Goal: Task Accomplishment & Management: Manage account settings

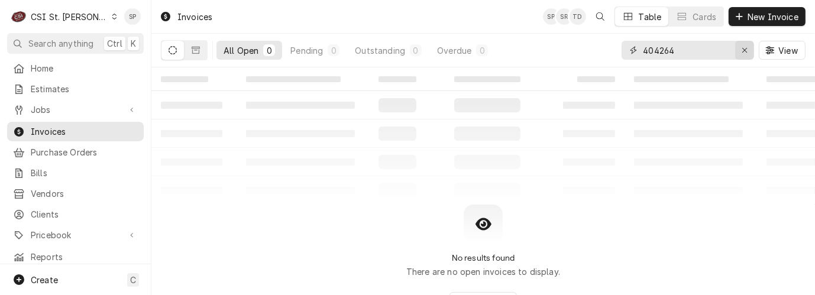
click at [746, 50] on icon "Erase input" at bounding box center [745, 50] width 7 height 8
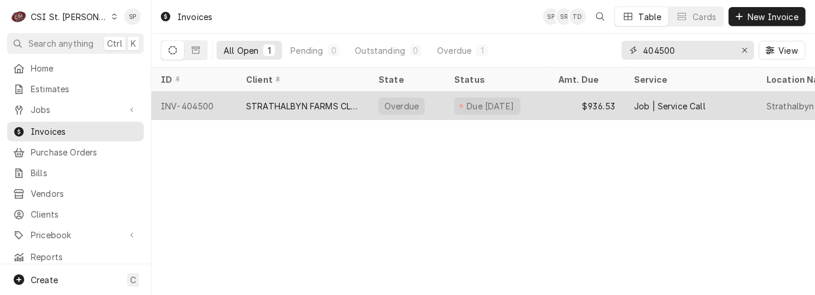
type input "404500"
click at [185, 99] on div "INV-404500" at bounding box center [193, 106] width 85 height 28
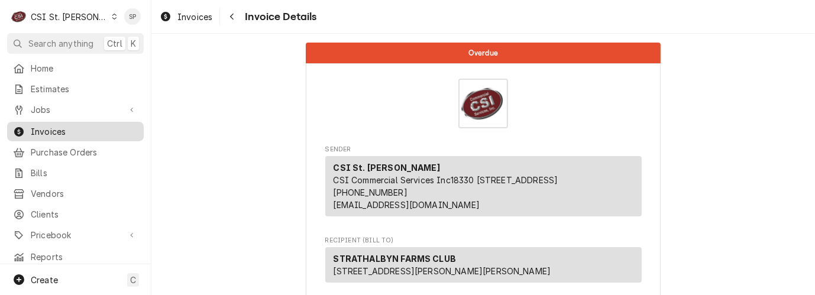
click at [46, 125] on span "Invoices" at bounding box center [84, 131] width 107 height 12
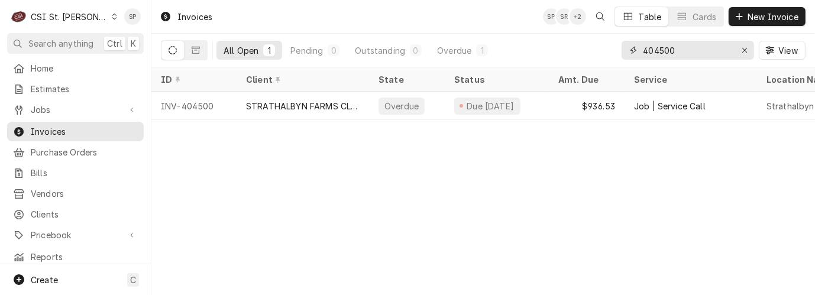
click at [723, 50] on input "404500" at bounding box center [687, 50] width 89 height 19
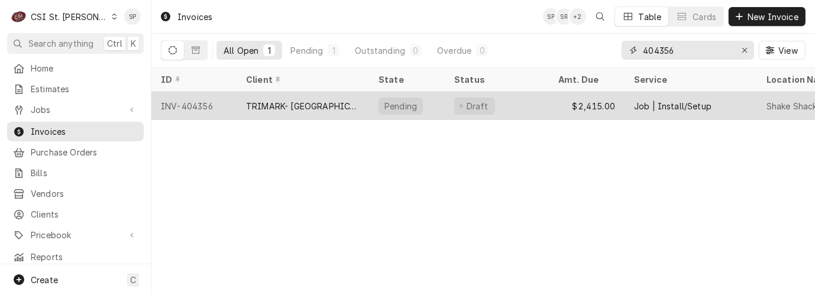
type input "404356"
click at [183, 105] on div "INV-404356" at bounding box center [193, 106] width 85 height 28
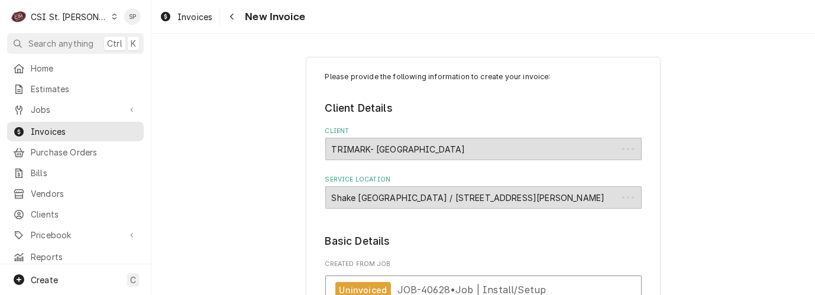
type textarea "x"
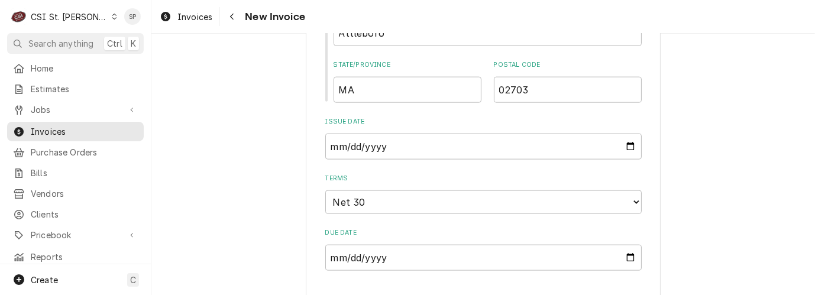
scroll to position [1340, 0]
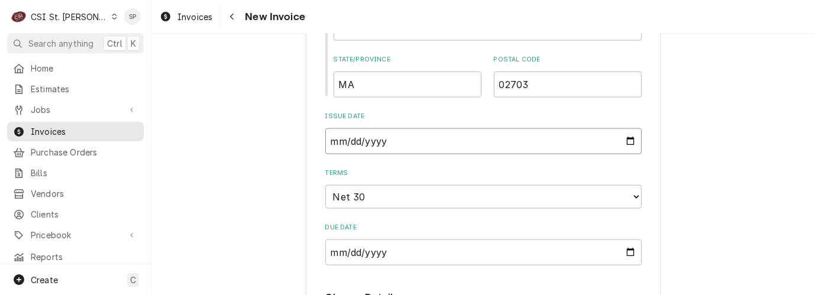
click at [625, 128] on input "2025-10-03" at bounding box center [483, 141] width 316 height 26
type input "2025-10-14"
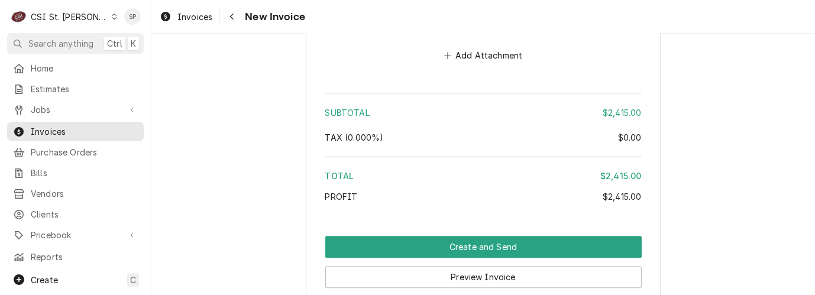
scroll to position [2834, 0]
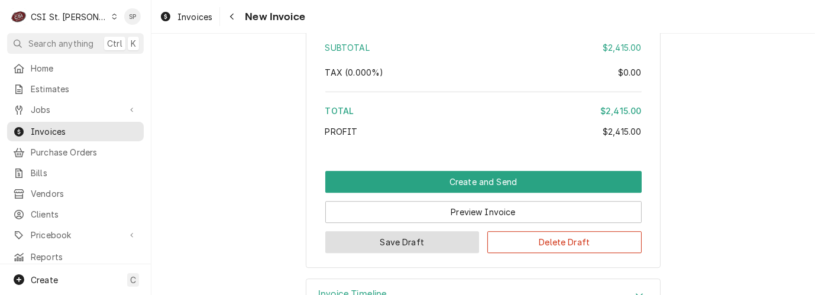
click at [413, 231] on button "Save Draft" at bounding box center [402, 242] width 154 height 22
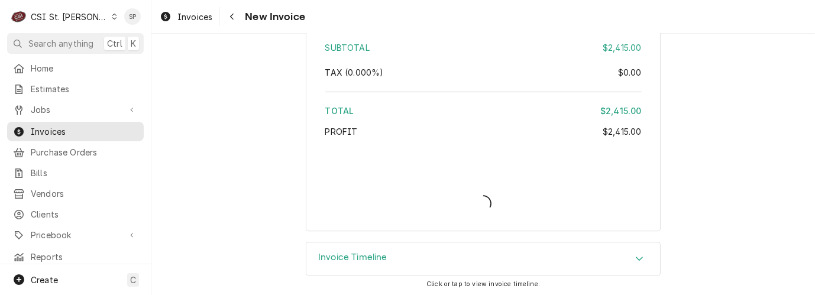
scroll to position [2796, 0]
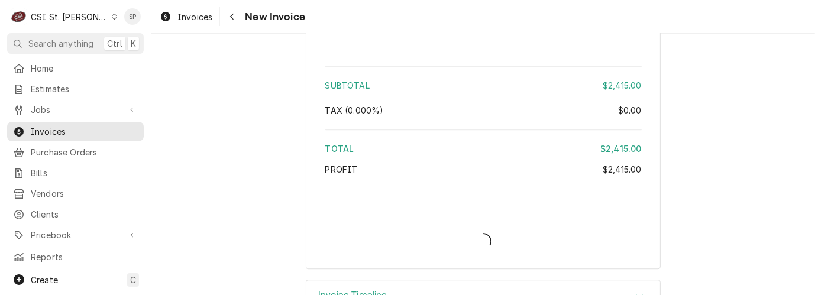
type textarea "x"
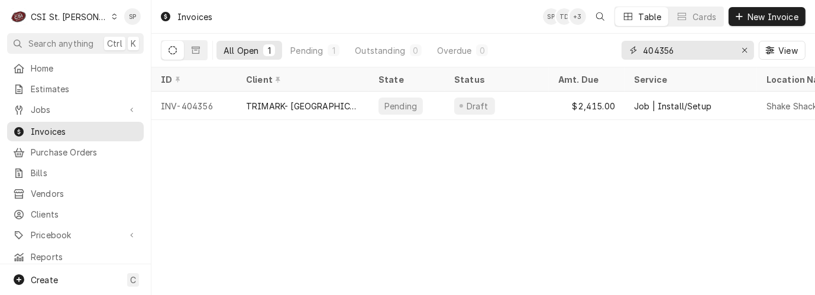
click at [679, 44] on input "404356" at bounding box center [687, 50] width 89 height 19
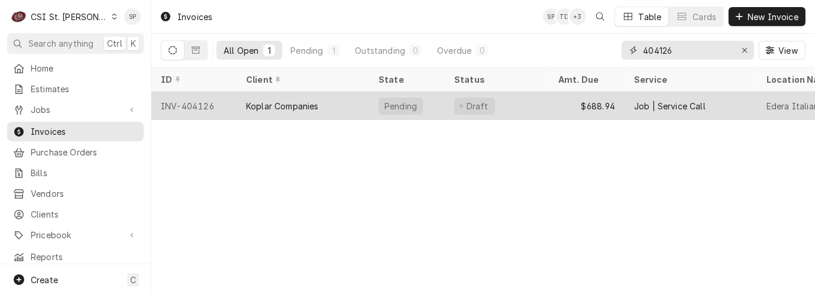
type input "404126"
click at [206, 105] on div "INV-404126" at bounding box center [193, 106] width 85 height 28
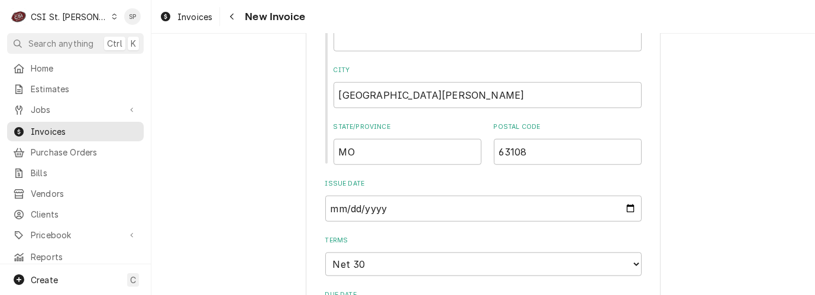
scroll to position [1025, 0]
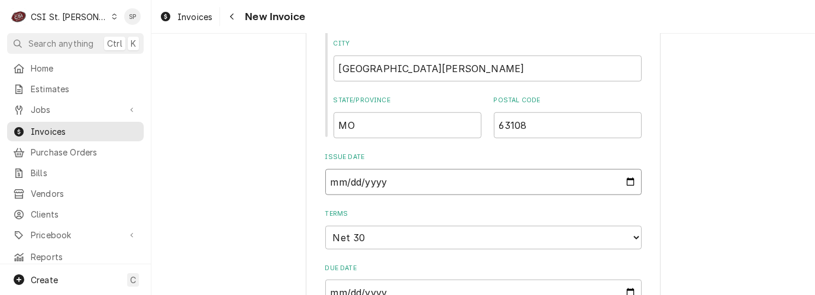
click at [625, 169] on input "[DATE]" at bounding box center [483, 182] width 316 height 26
type textarea "x"
type input "[DATE]"
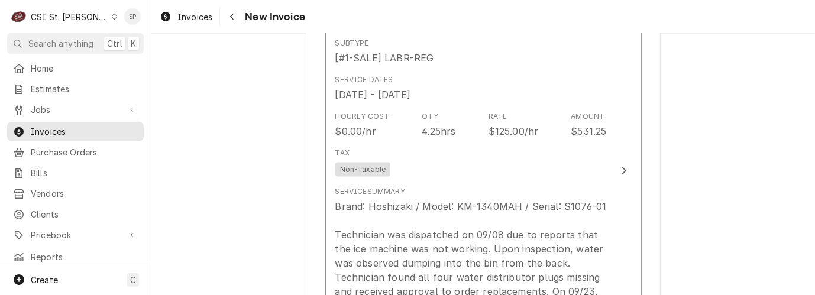
scroll to position [1420, 0]
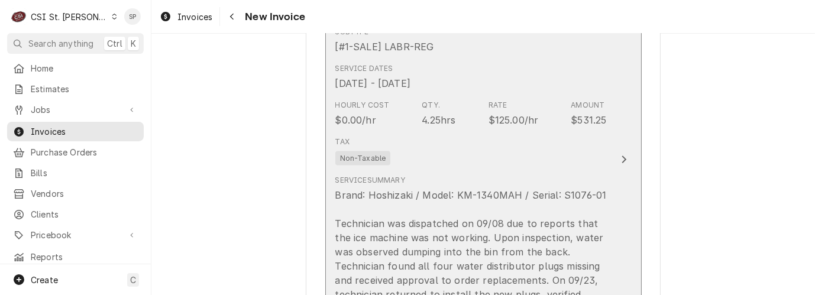
click at [495, 113] on div "$125.00/hr" at bounding box center [514, 120] width 50 height 14
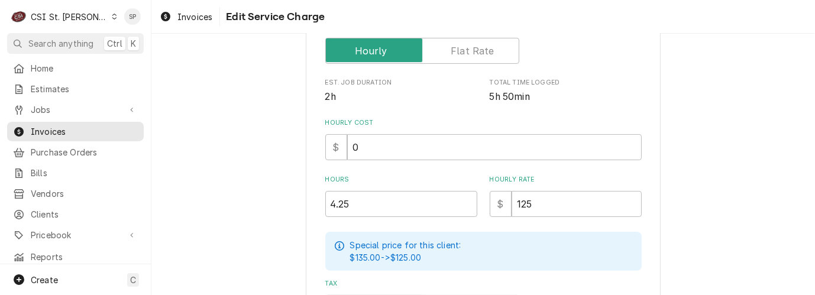
scroll to position [289, 0]
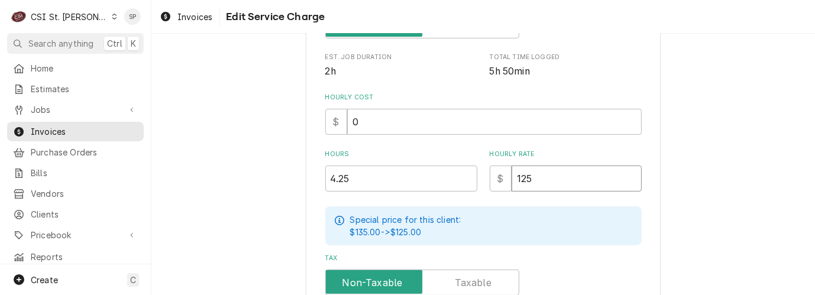
click at [540, 172] on input "125" at bounding box center [577, 179] width 130 height 26
type textarea "x"
type input "12"
type textarea "x"
type input "1"
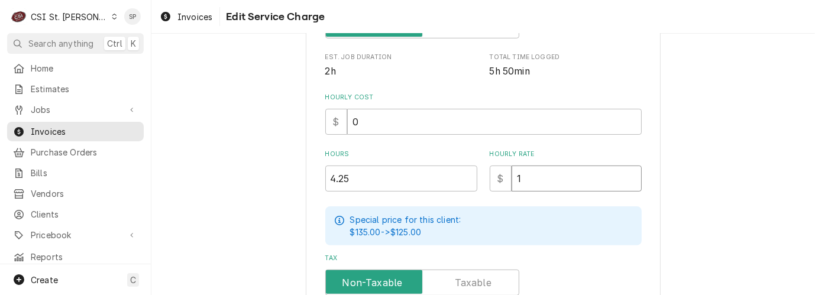
type textarea "x"
type input "13"
type textarea "x"
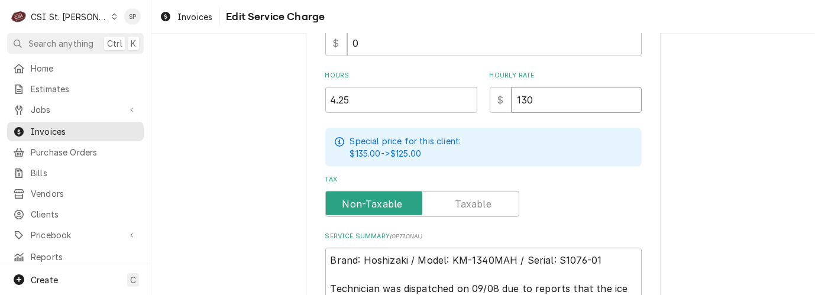
scroll to position [368, 0]
type input "130"
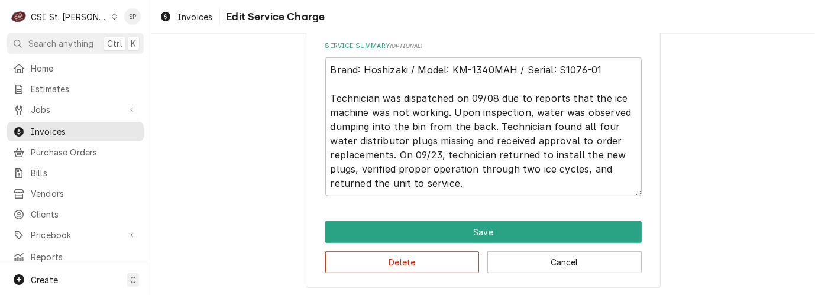
scroll to position [560, 0]
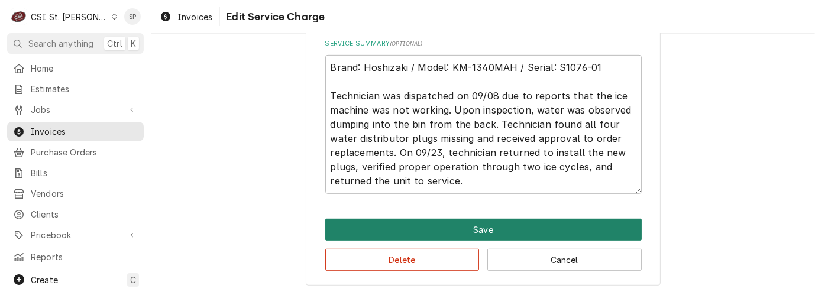
click at [429, 232] on button "Save" at bounding box center [483, 230] width 316 height 22
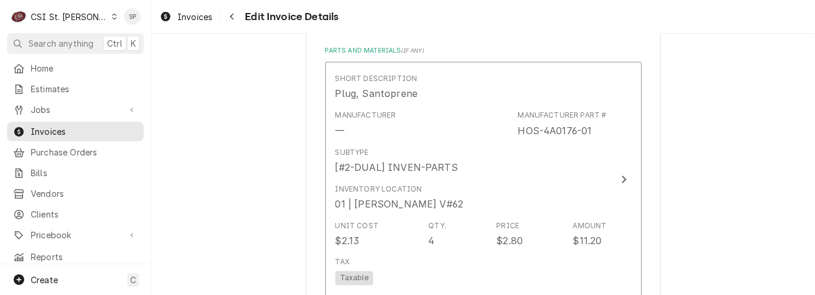
scroll to position [1785, 0]
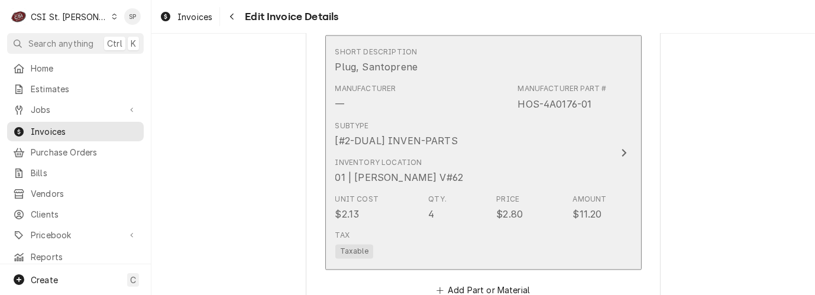
click at [529, 97] on div "HOS-4A0176-01" at bounding box center [555, 104] width 74 height 14
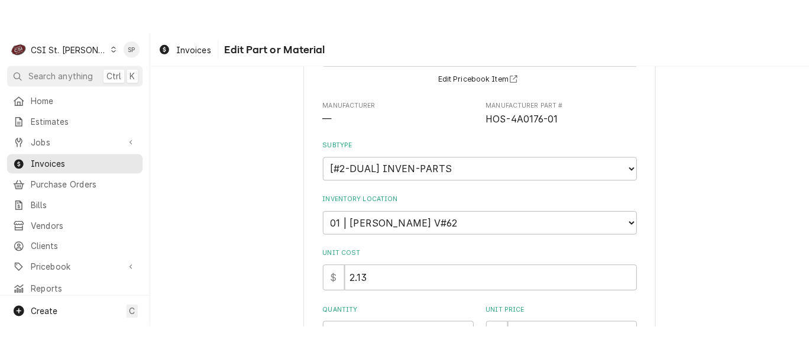
scroll to position [79, 0]
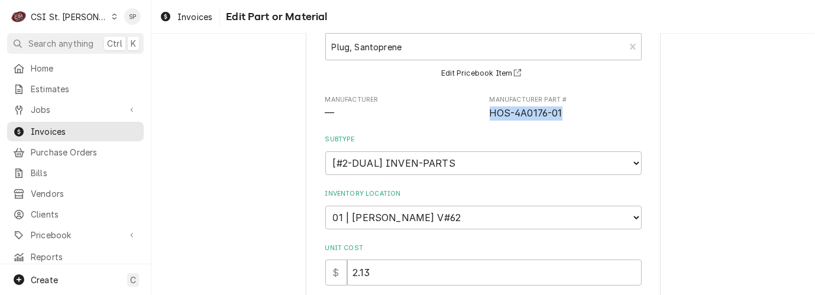
drag, startPoint x: 486, startPoint y: 114, endPoint x: 560, endPoint y: 111, distance: 74.6
click at [560, 111] on span "HOS-4A0176-01" at bounding box center [566, 113] width 152 height 14
copy span "HOS-4A0176-01"
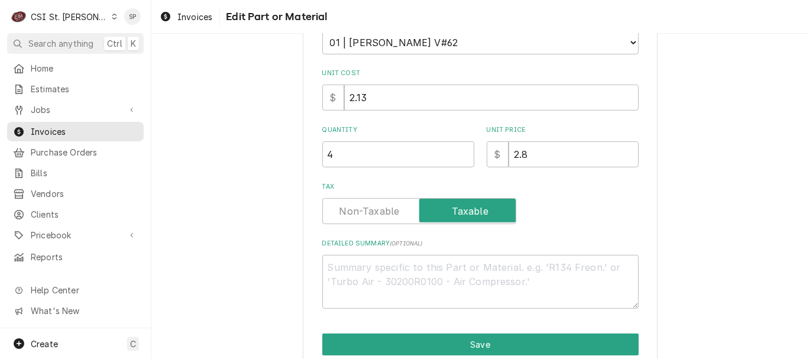
scroll to position [306, 0]
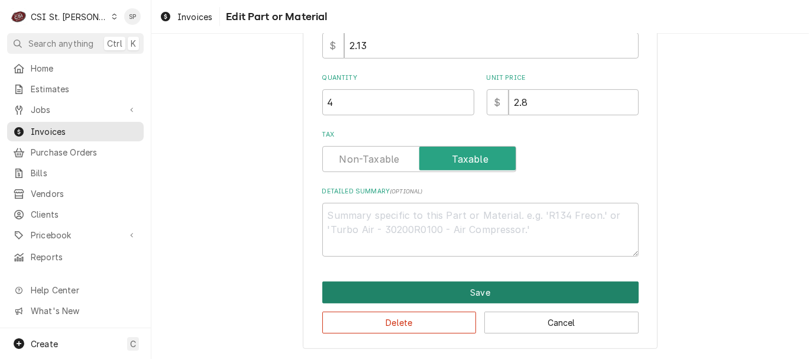
click at [457, 285] on button "Save" at bounding box center [480, 293] width 316 height 22
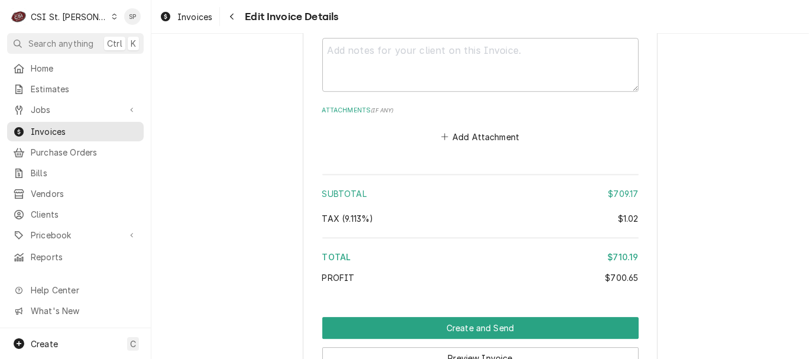
scroll to position [2712, 0]
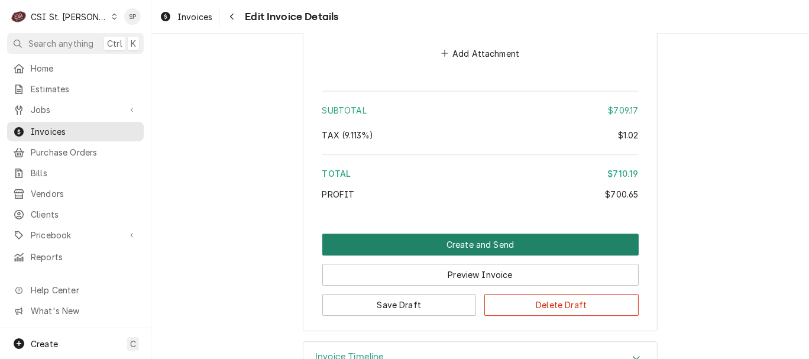
click at [468, 234] on button "Create and Send" at bounding box center [480, 245] width 316 height 22
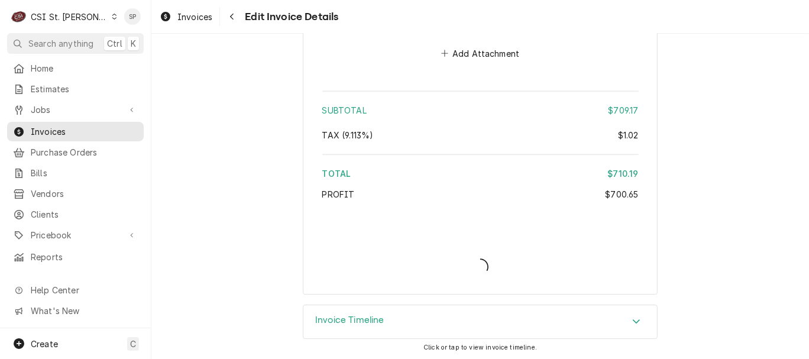
scroll to position [2674, 0]
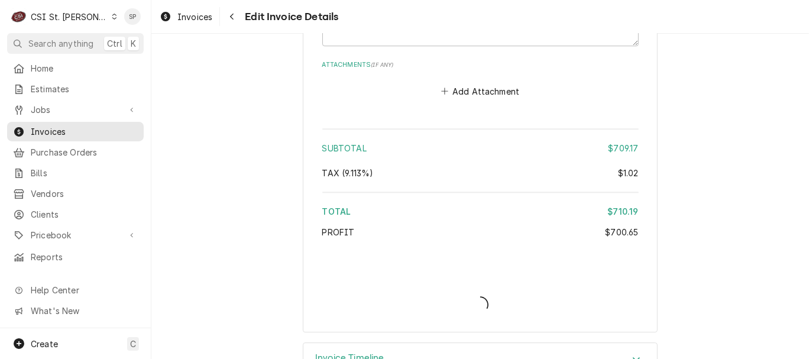
type textarea "x"
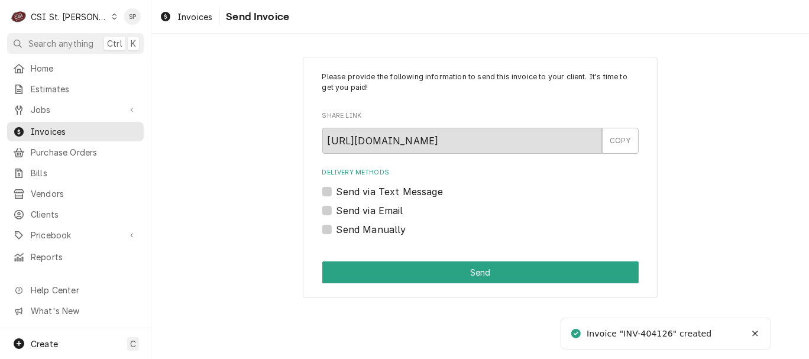
click at [337, 214] on label "Send via Email" at bounding box center [370, 210] width 67 height 14
click at [337, 214] on input "Send via Email" at bounding box center [495, 216] width 316 height 26
checkbox input "true"
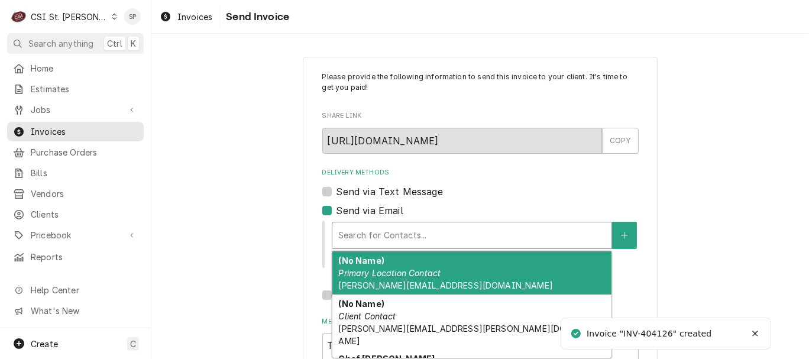
click at [353, 228] on div "Delivery Methods" at bounding box center [471, 235] width 267 height 21
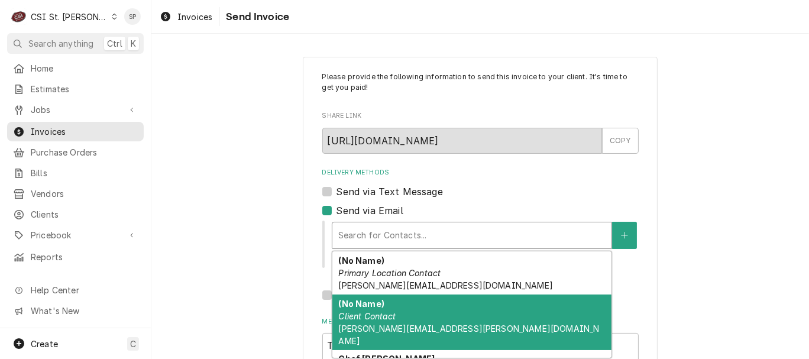
click at [350, 316] on em "Client Contact" at bounding box center [366, 316] width 57 height 10
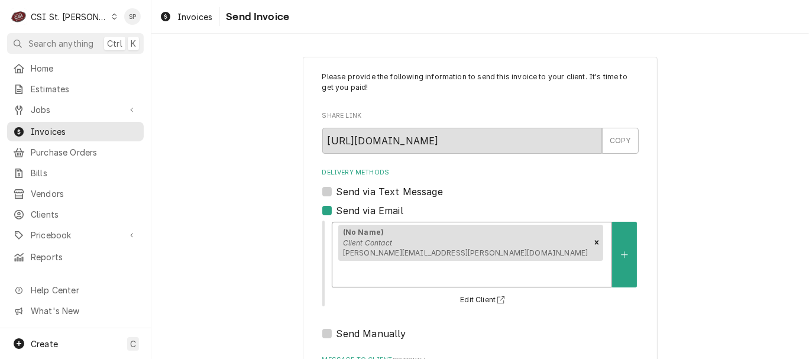
scroll to position [157, 0]
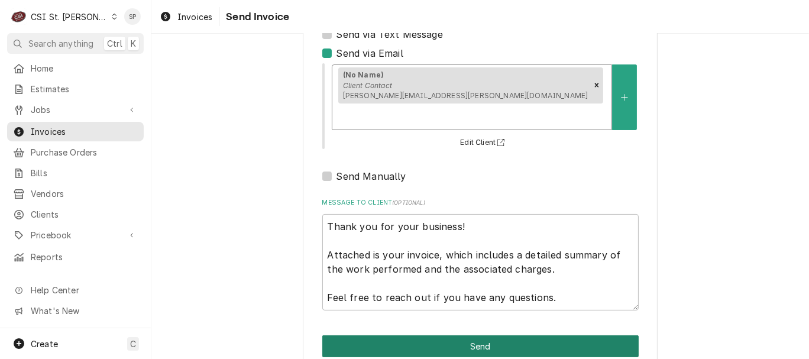
click at [418, 335] on button "Send" at bounding box center [480, 346] width 316 height 22
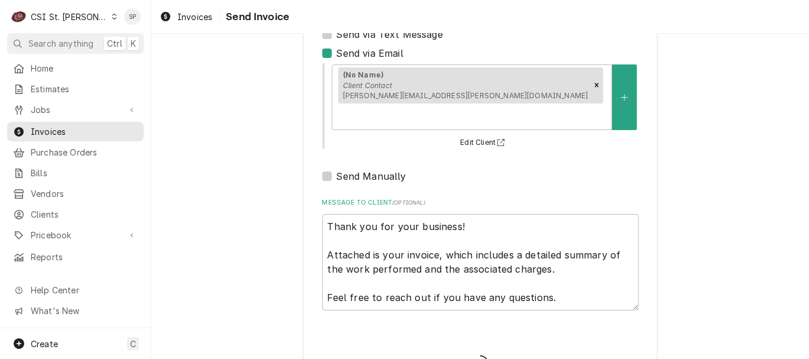
type textarea "x"
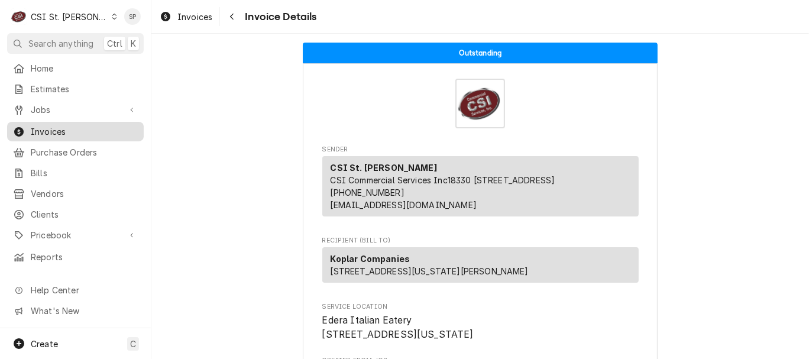
click at [121, 128] on span "Invoices" at bounding box center [84, 131] width 107 height 12
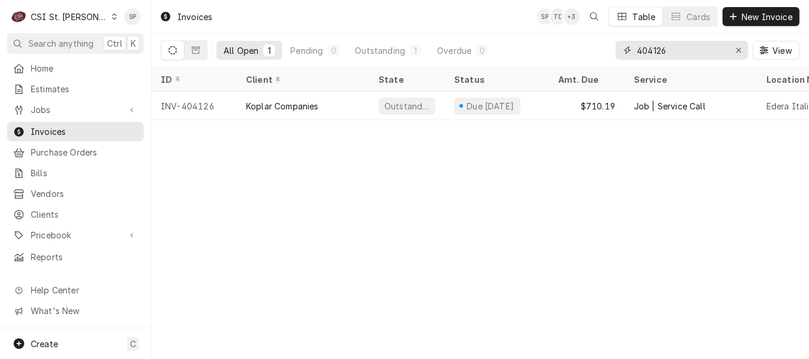
click at [701, 49] on input "404126" at bounding box center [681, 50] width 89 height 19
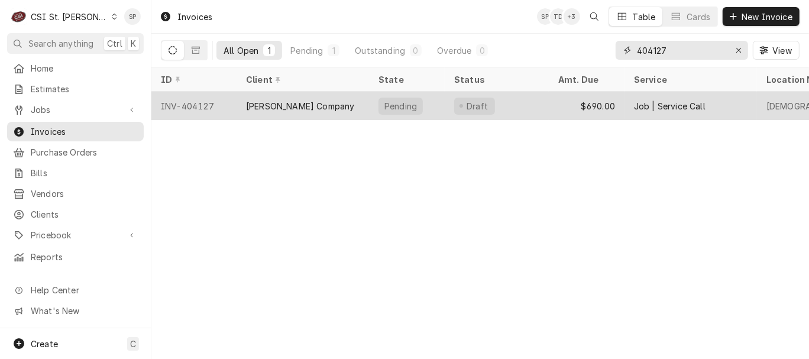
type input "404127"
click at [196, 101] on div "INV-404127" at bounding box center [193, 106] width 85 height 28
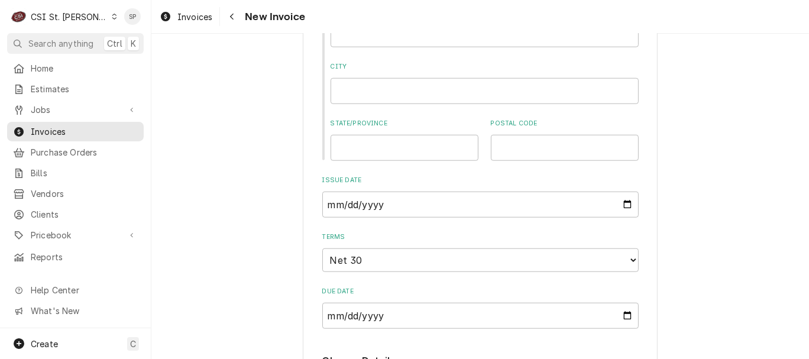
scroll to position [815, 0]
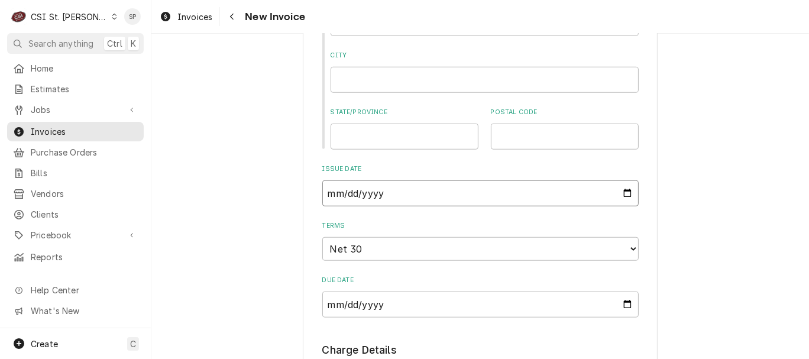
click at [624, 192] on input "2025-09-24" at bounding box center [480, 193] width 316 height 26
type input "2025-09-30"
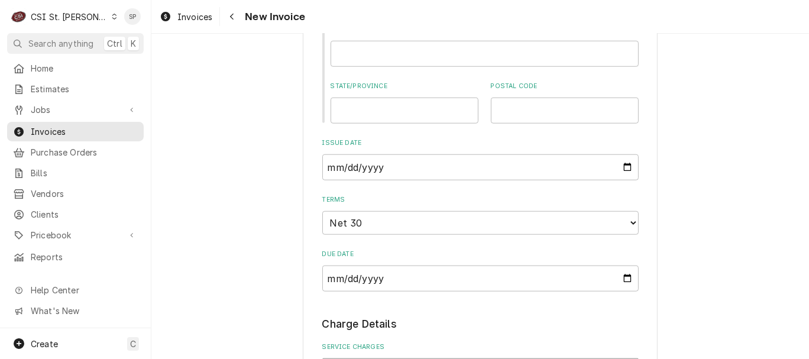
scroll to position [841, 0]
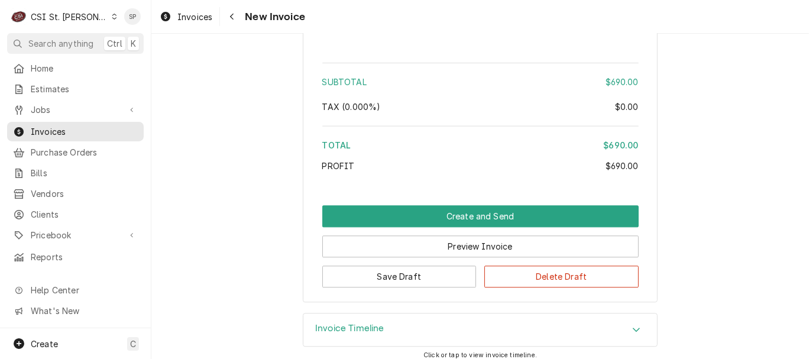
scroll to position [2146, 0]
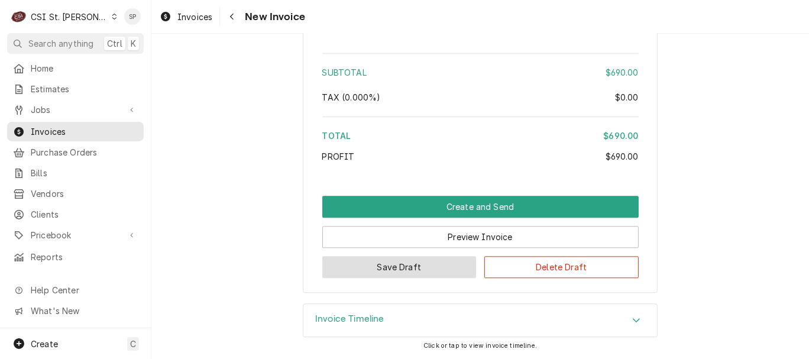
click at [421, 264] on button "Save Draft" at bounding box center [399, 267] width 154 height 22
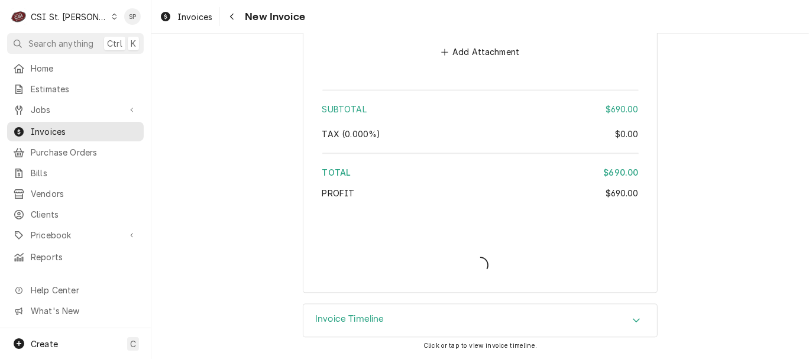
type textarea "x"
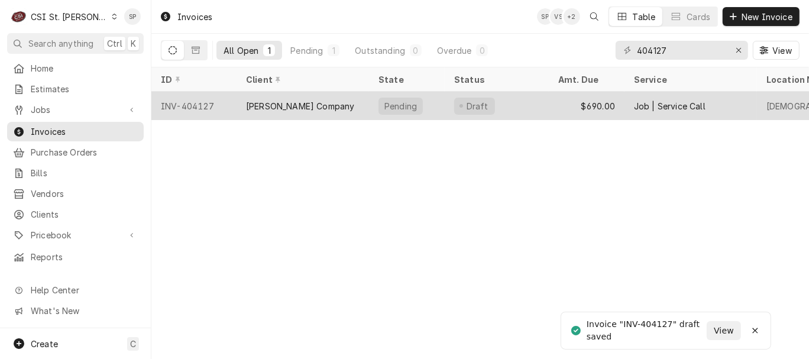
click at [175, 104] on div "INV-404127" at bounding box center [193, 106] width 85 height 28
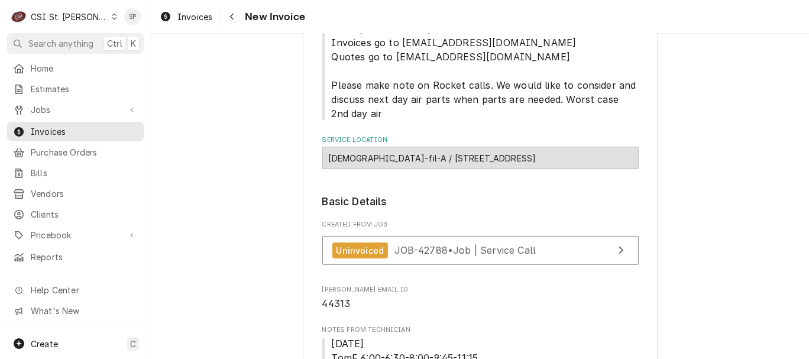
scroll to position [184, 0]
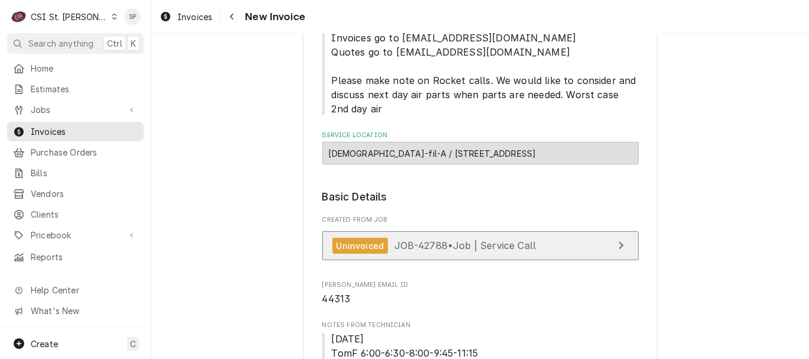
click at [430, 250] on span "JOB-42788 • Job | Service Call" at bounding box center [466, 246] width 142 height 12
type textarea "x"
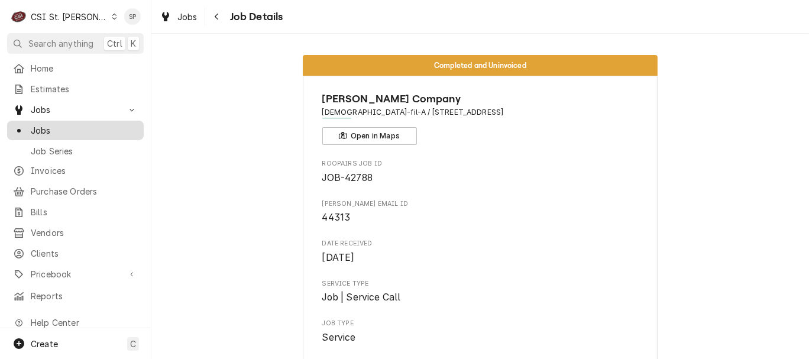
click at [54, 129] on span "Jobs" at bounding box center [84, 130] width 107 height 12
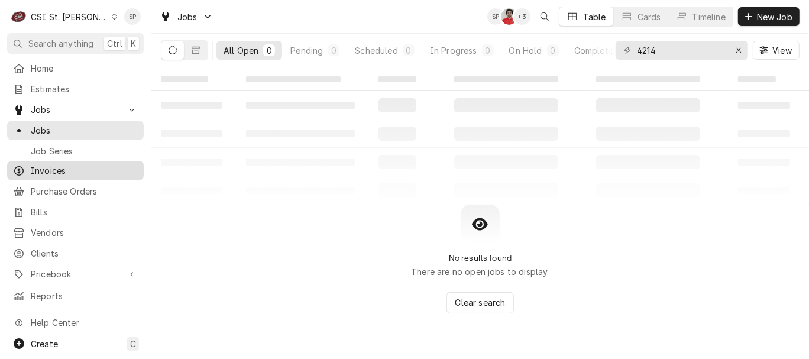
click at [67, 168] on span "Invoices" at bounding box center [84, 170] width 107 height 12
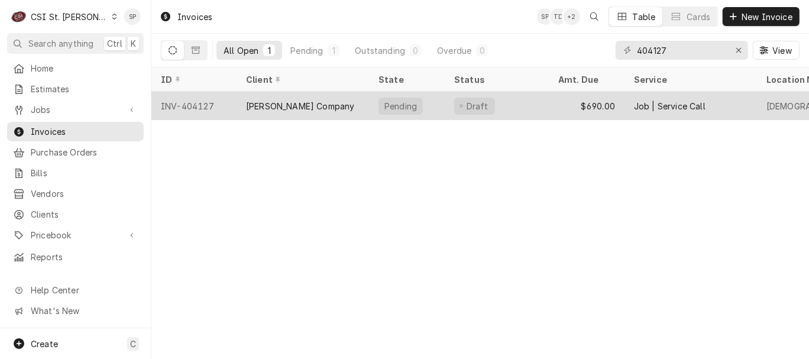
click at [193, 101] on div "INV-404127" at bounding box center [193, 106] width 85 height 28
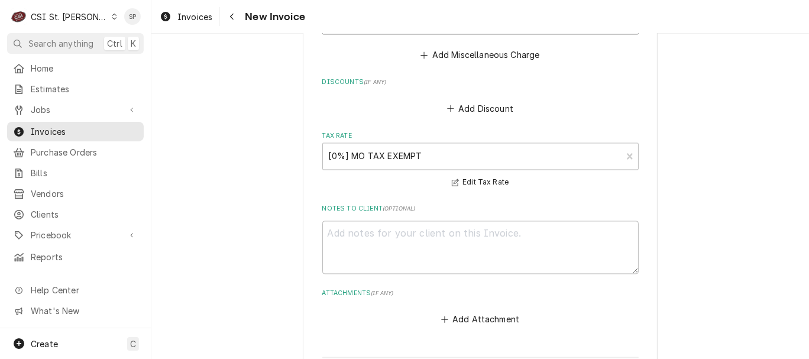
scroll to position [2146, 0]
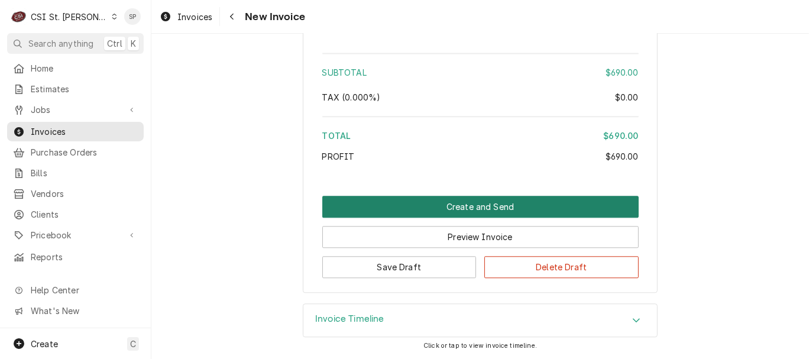
click at [432, 211] on button "Create and Send" at bounding box center [480, 207] width 316 height 22
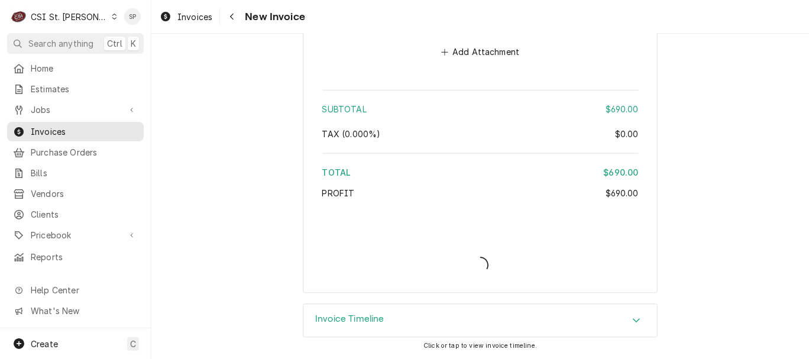
type textarea "x"
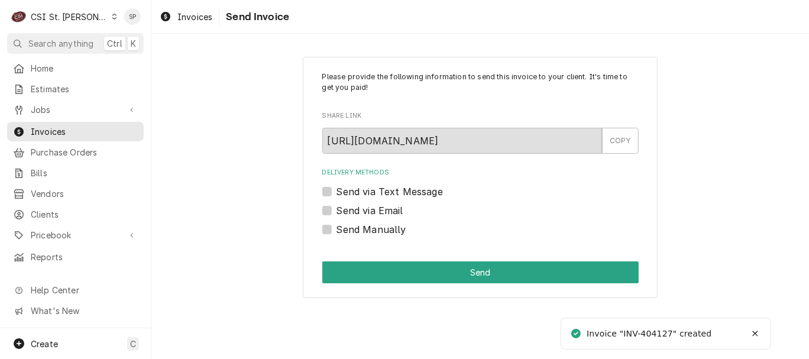
click at [380, 212] on label "Send via Email" at bounding box center [370, 210] width 67 height 14
click at [380, 212] on input "Send via Email" at bounding box center [495, 216] width 316 height 26
checkbox input "true"
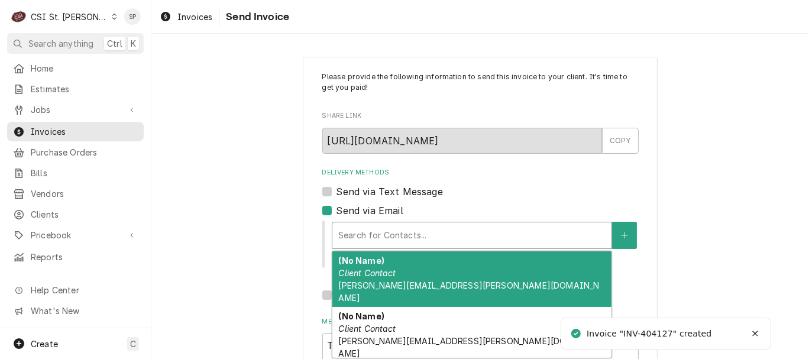
click at [372, 238] on div "Delivery Methods" at bounding box center [471, 235] width 267 height 21
click at [363, 278] on div "(No Name) Client Contact vicky.stuesse@csi1.com" at bounding box center [471, 279] width 279 height 56
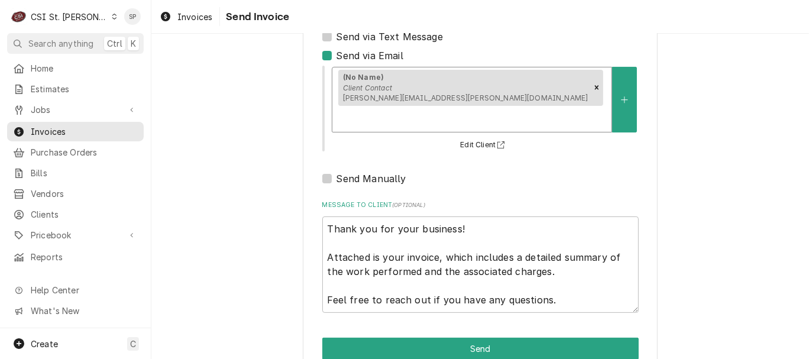
scroll to position [157, 0]
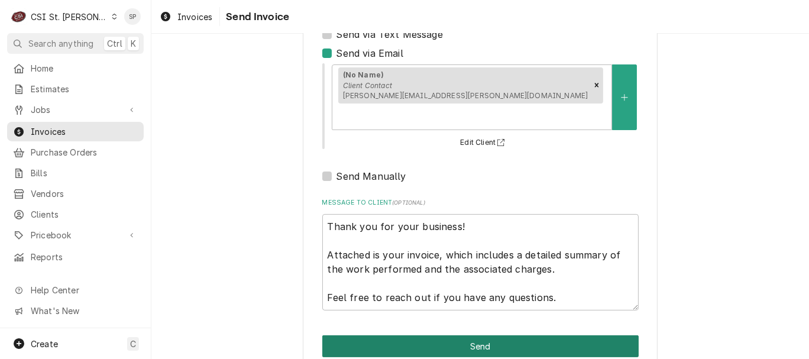
click at [499, 335] on button "Send" at bounding box center [480, 346] width 316 height 22
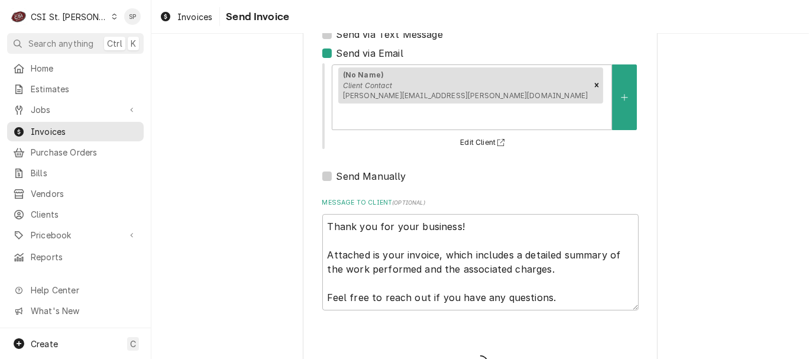
type textarea "x"
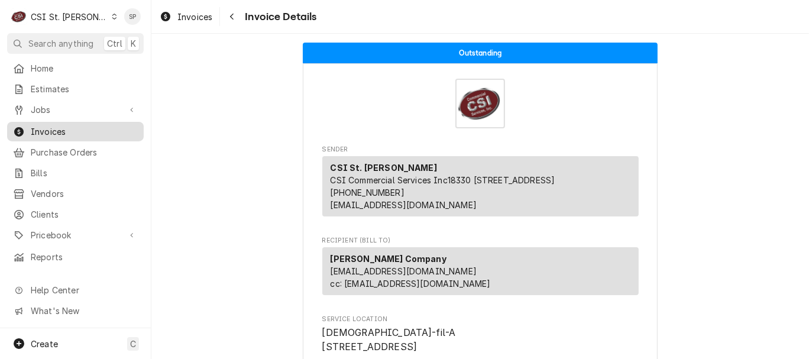
click at [91, 134] on div "Invoices" at bounding box center [75, 131] width 132 height 15
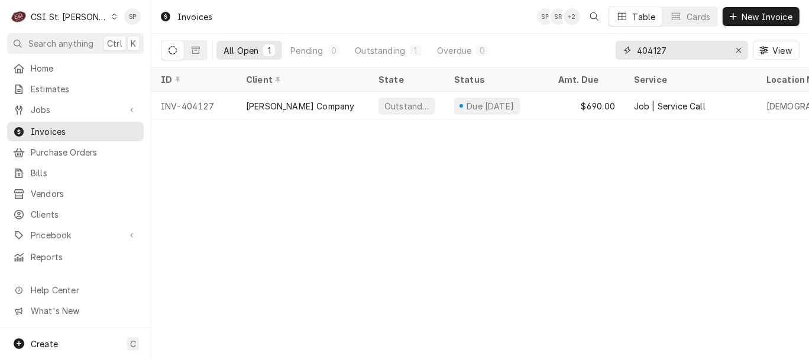
click at [672, 50] on input "404127" at bounding box center [681, 50] width 89 height 19
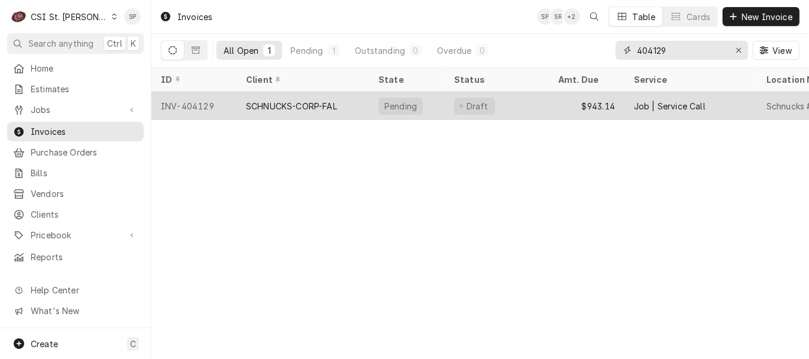
type input "404129"
click at [196, 107] on div "INV-404129" at bounding box center [193, 106] width 85 height 28
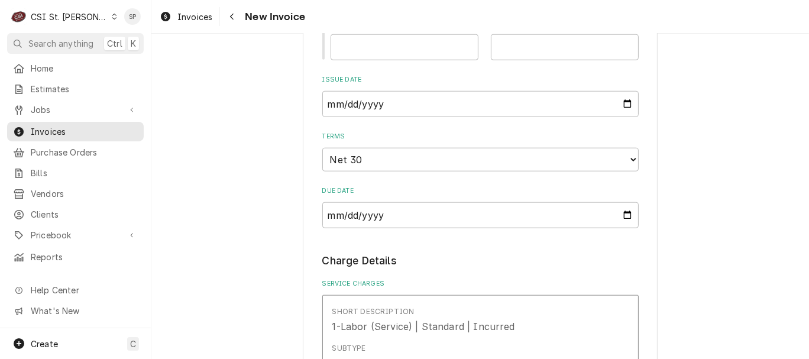
scroll to position [1007, 0]
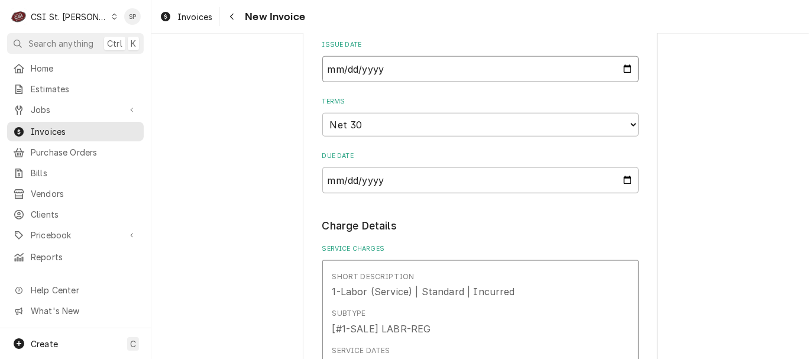
click at [624, 69] on input "2025-09-24" at bounding box center [480, 69] width 316 height 26
type input "2025-09-30"
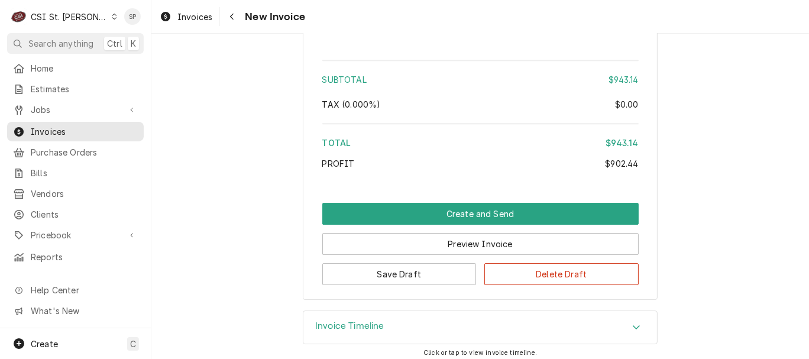
scroll to position [2908, 0]
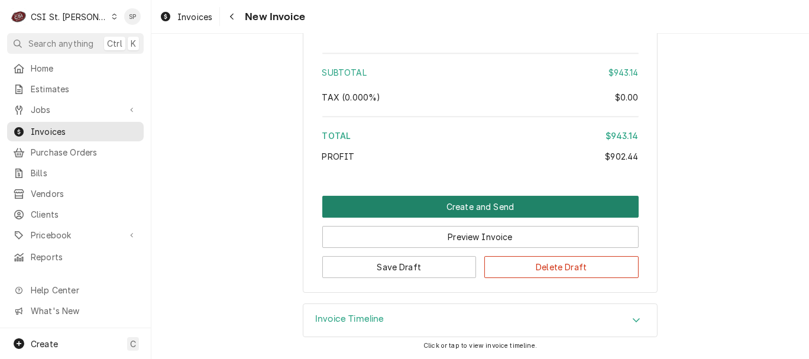
click at [484, 205] on button "Create and Send" at bounding box center [480, 207] width 316 height 22
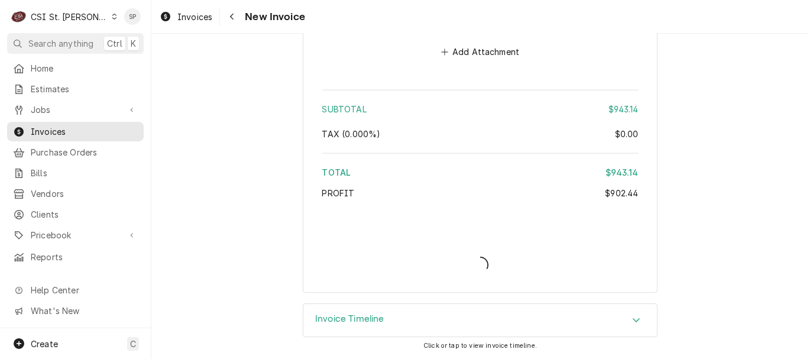
type textarea "x"
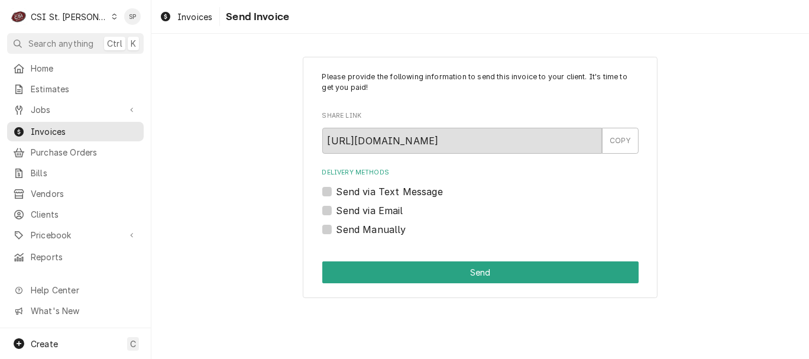
click at [354, 211] on label "Send via Email" at bounding box center [370, 210] width 67 height 14
click at [354, 211] on input "Send via Email" at bounding box center [495, 216] width 316 height 26
checkbox input "true"
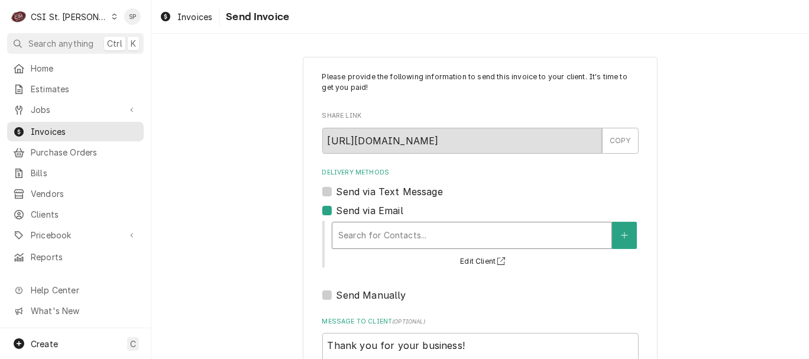
click at [364, 231] on div "Delivery Methods" at bounding box center [471, 235] width 267 height 21
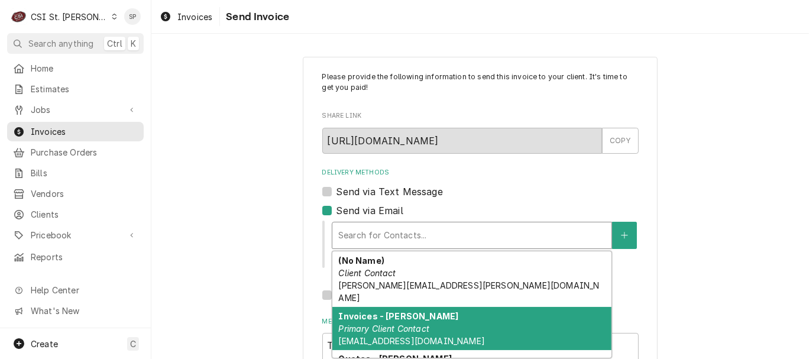
click at [364, 322] on div "Invoices - [PERSON_NAME] Primary Client Contact [EMAIL_ADDRESS][DOMAIN_NAME]" at bounding box center [471, 328] width 279 height 43
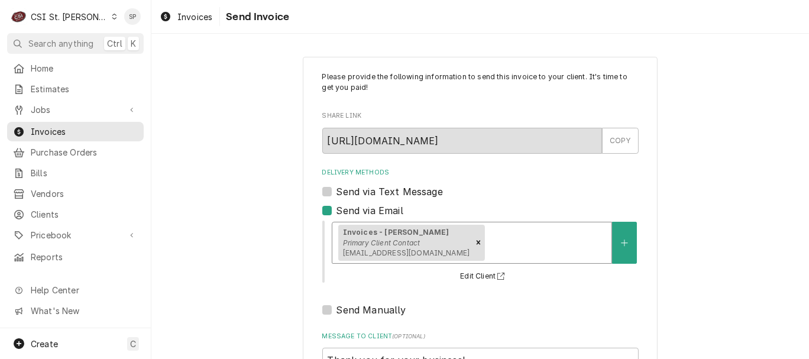
scroll to position [157, 0]
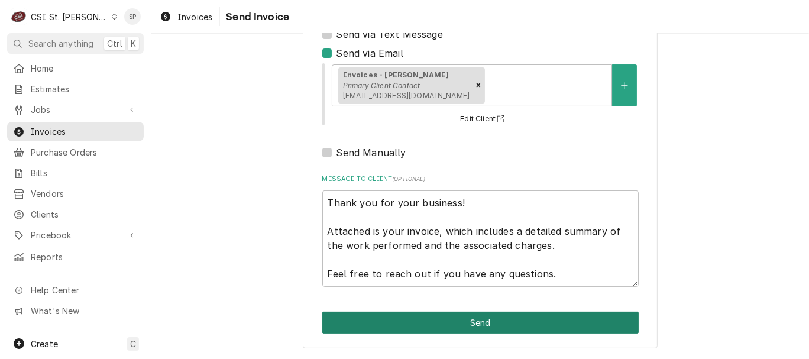
click at [489, 319] on button "Send" at bounding box center [480, 323] width 316 height 22
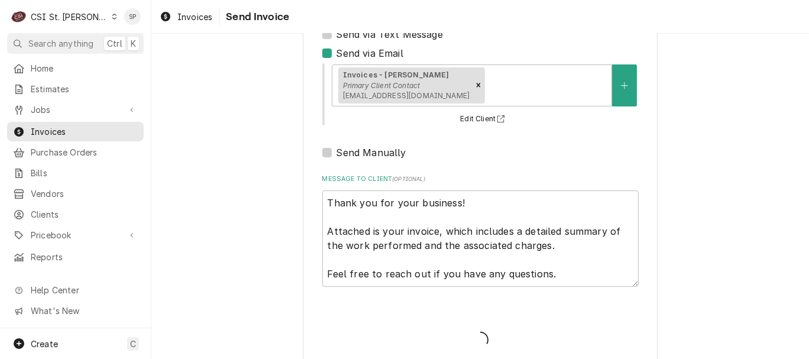
type textarea "x"
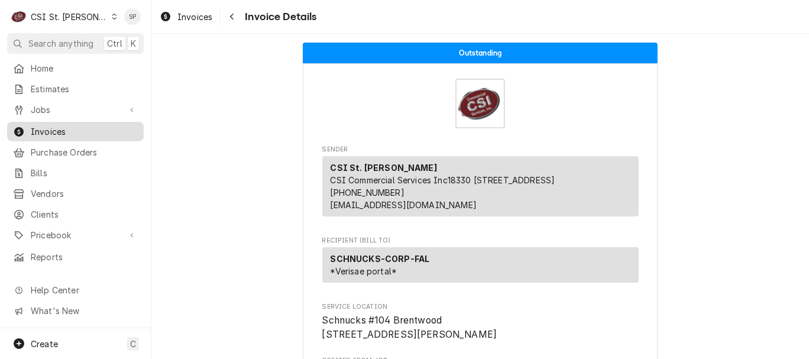
click at [101, 126] on span "Invoices" at bounding box center [84, 131] width 107 height 12
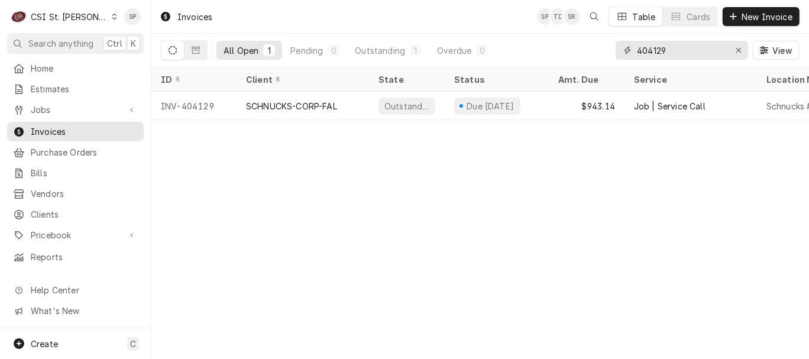
click at [674, 49] on input "404129" at bounding box center [681, 50] width 89 height 19
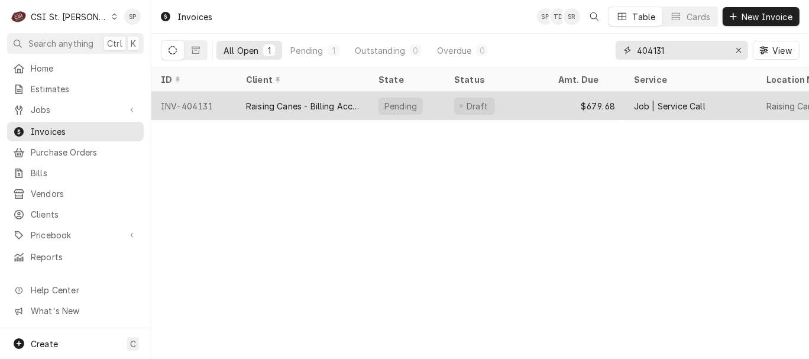
type input "404131"
click at [203, 104] on div "INV-404131" at bounding box center [193, 106] width 85 height 28
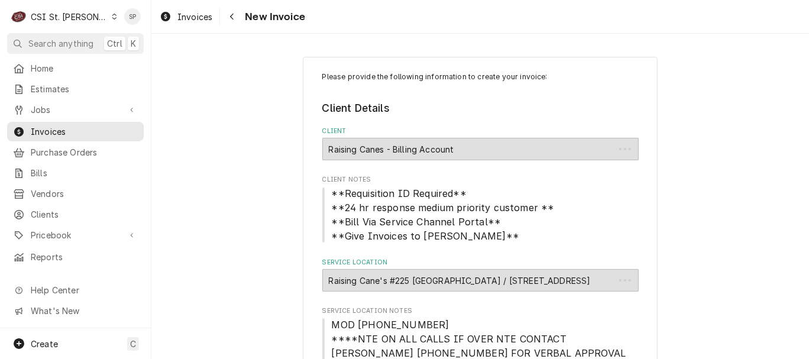
type textarea "x"
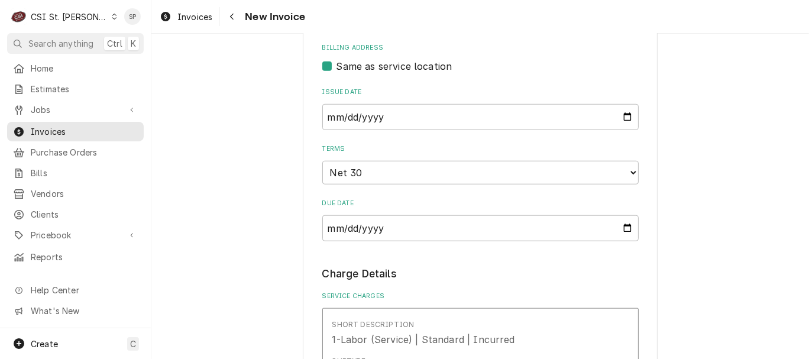
scroll to position [887, 0]
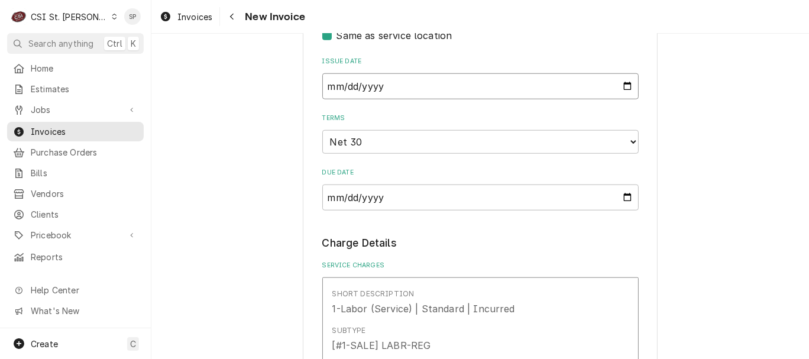
click at [622, 73] on input "2025-09-24" at bounding box center [480, 86] width 316 height 26
type input "2025-09-30"
type textarea "x"
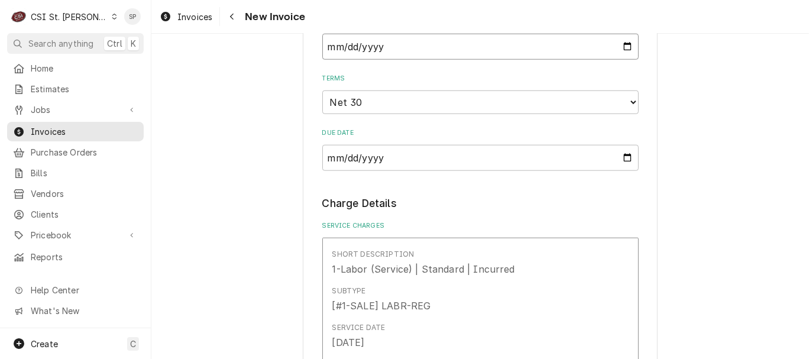
scroll to position [940, 0]
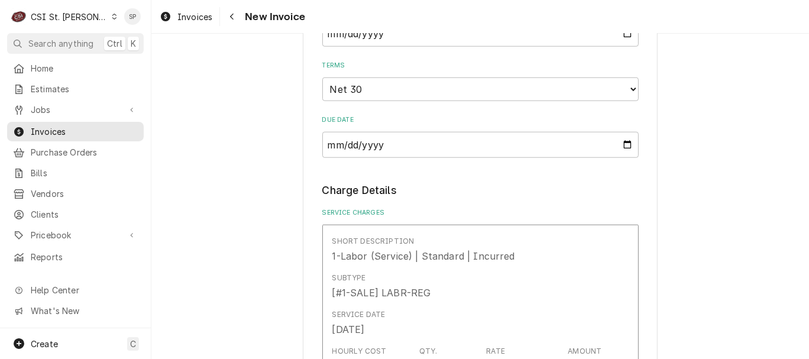
click at [800, 351] on div "Please provide the following information to create your invoice: Client Details…" at bounding box center [480, 196] width 658 height 325
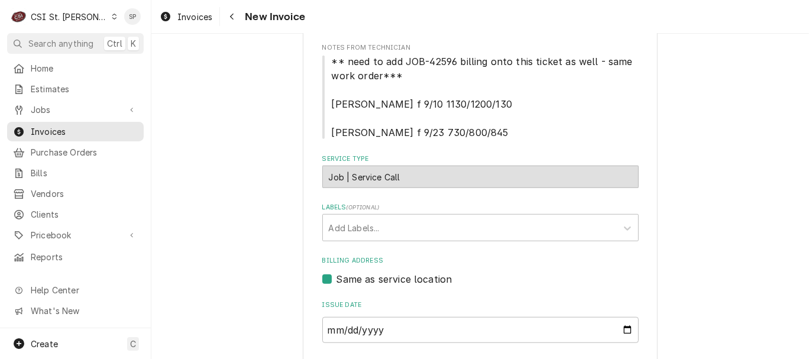
scroll to position [359, 0]
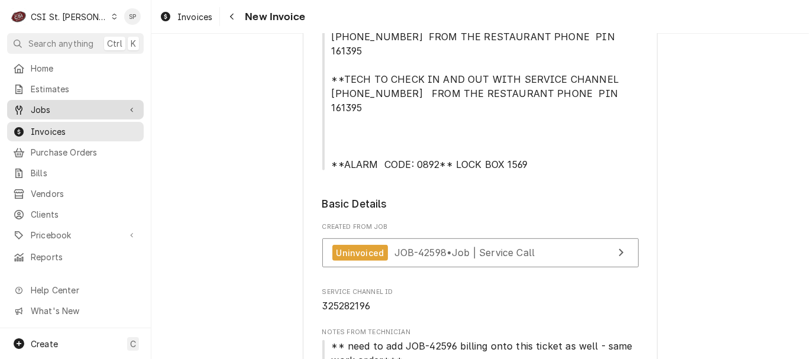
click at [52, 104] on span "Jobs" at bounding box center [75, 110] width 89 height 12
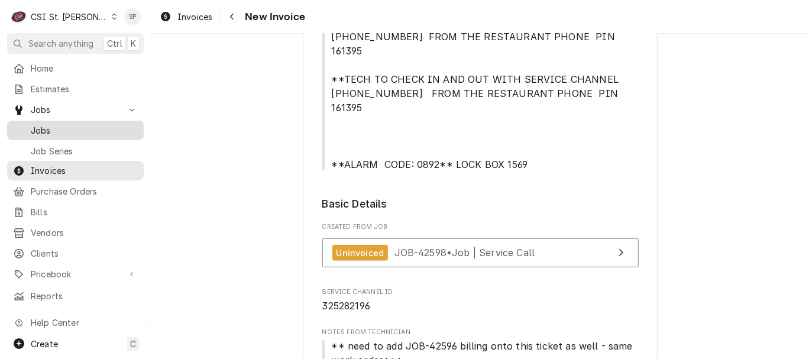
click at [63, 129] on span "Jobs" at bounding box center [84, 130] width 107 height 12
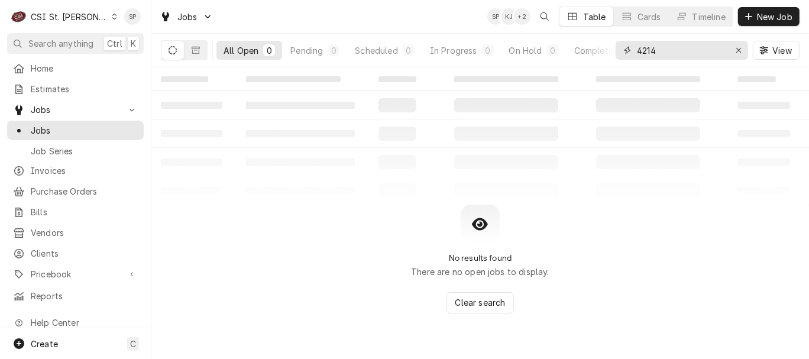
click at [663, 49] on input "4214" at bounding box center [681, 50] width 89 height 19
type input "42596"
click at [240, 43] on button "All Open 0" at bounding box center [250, 50] width 66 height 19
click at [309, 51] on div "Pending" at bounding box center [306, 50] width 33 height 12
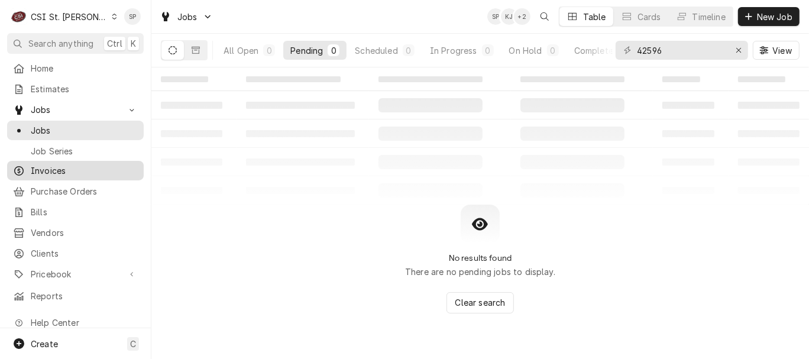
click at [64, 164] on span "Invoices" at bounding box center [84, 170] width 107 height 12
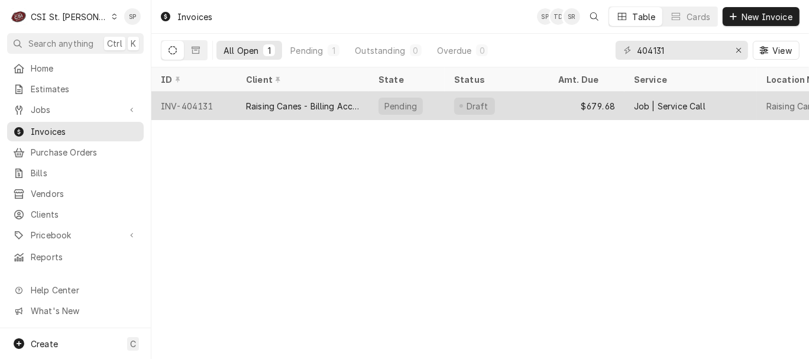
click at [196, 102] on div "INV-404131" at bounding box center [193, 106] width 85 height 28
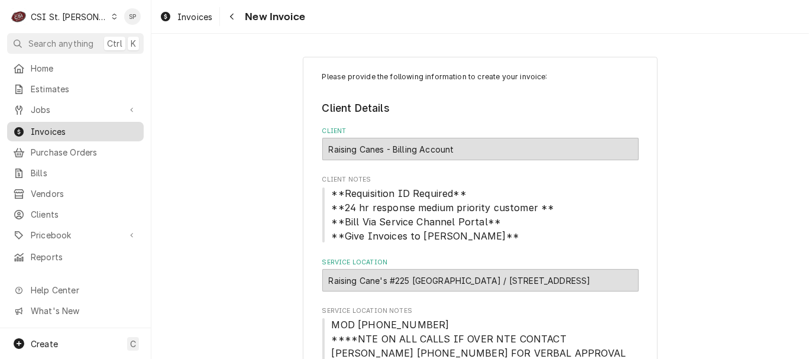
click at [117, 127] on span "Invoices" at bounding box center [84, 131] width 107 height 12
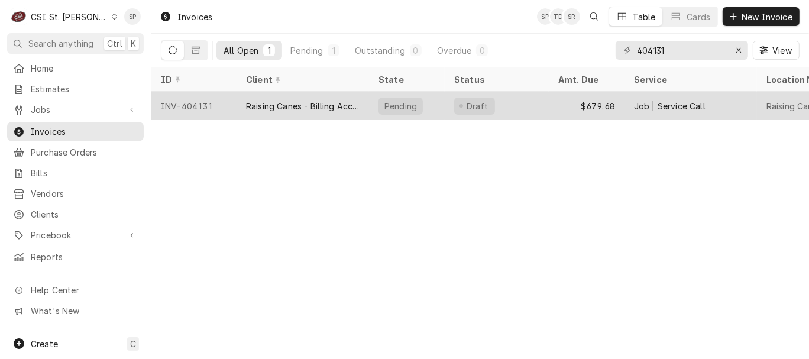
click at [254, 104] on div "Raising Canes - Billing Account" at bounding box center [303, 106] width 114 height 12
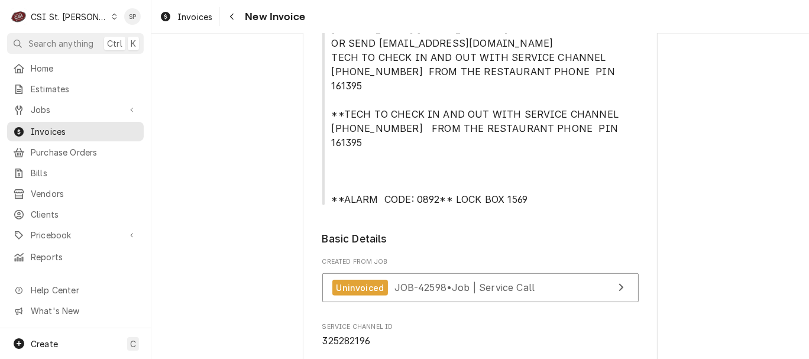
scroll to position [341, 0]
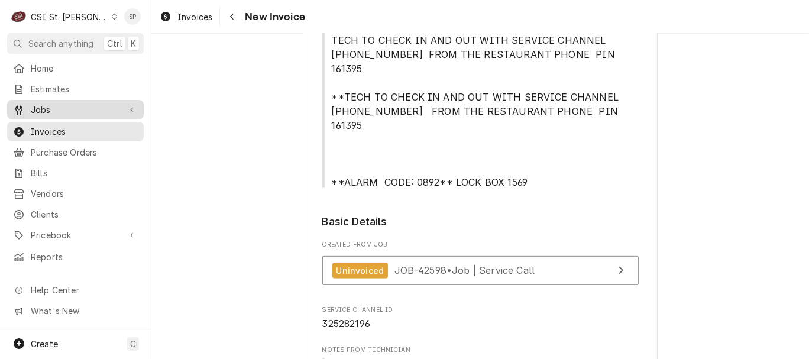
click at [70, 104] on span "Jobs" at bounding box center [75, 110] width 89 height 12
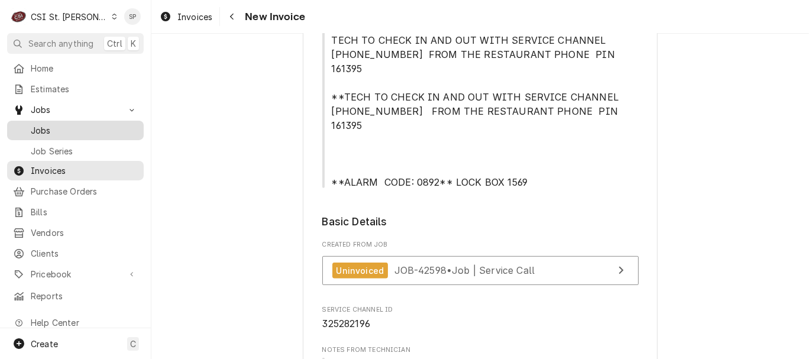
click at [56, 127] on span "Jobs" at bounding box center [84, 130] width 107 height 12
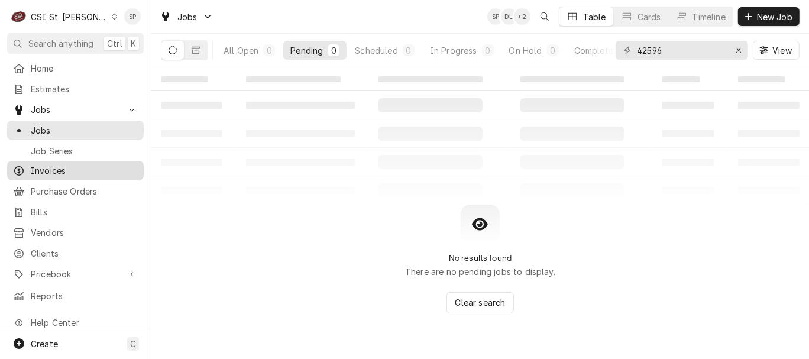
click at [96, 169] on span "Invoices" at bounding box center [84, 170] width 107 height 12
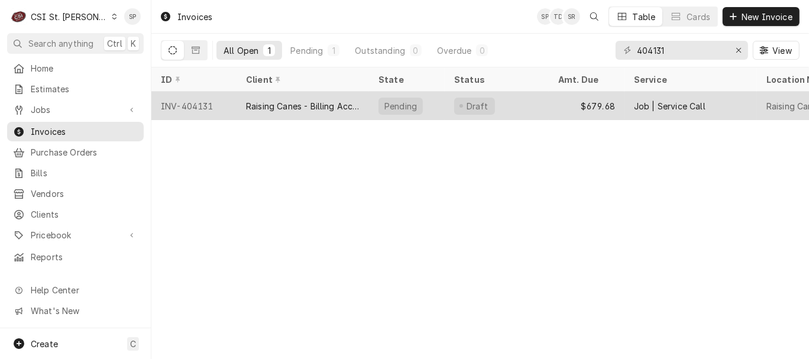
click at [185, 105] on div "INV-404131" at bounding box center [193, 106] width 85 height 28
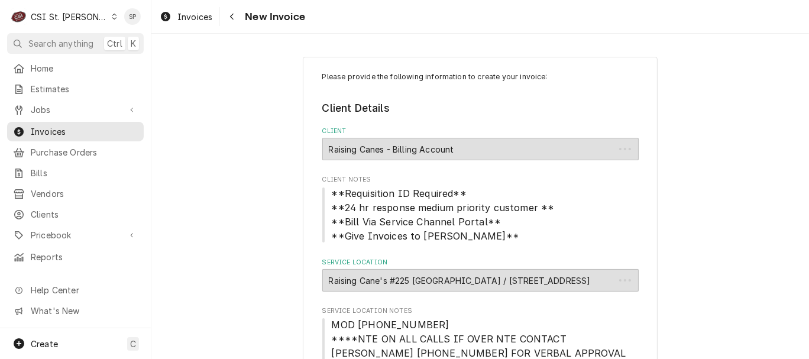
type textarea "x"
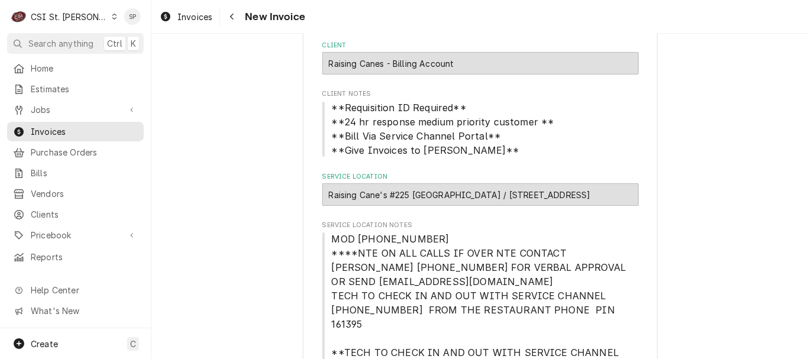
scroll to position [105, 0]
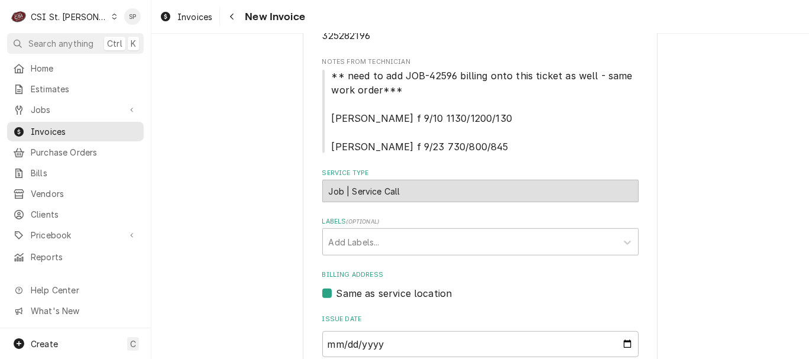
scroll to position [655, 0]
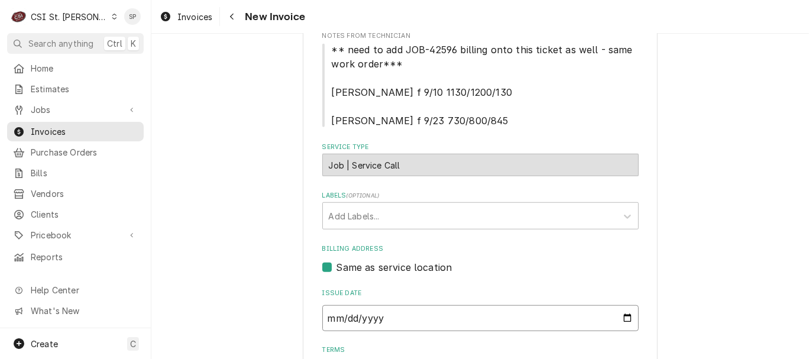
click at [622, 305] on input "2025-09-24" at bounding box center [480, 318] width 316 height 26
type input "2025-09-30"
type textarea "x"
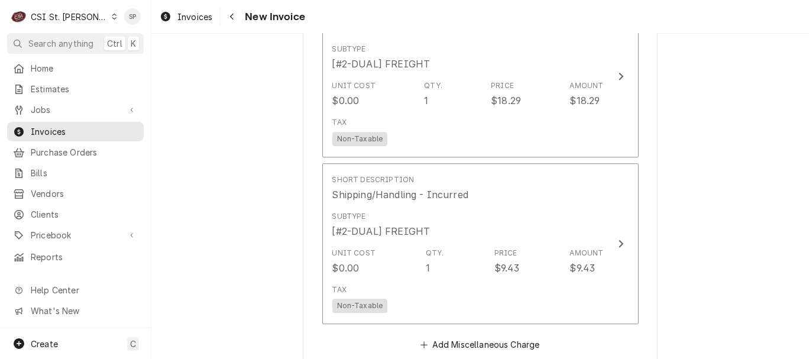
scroll to position [2391, 0]
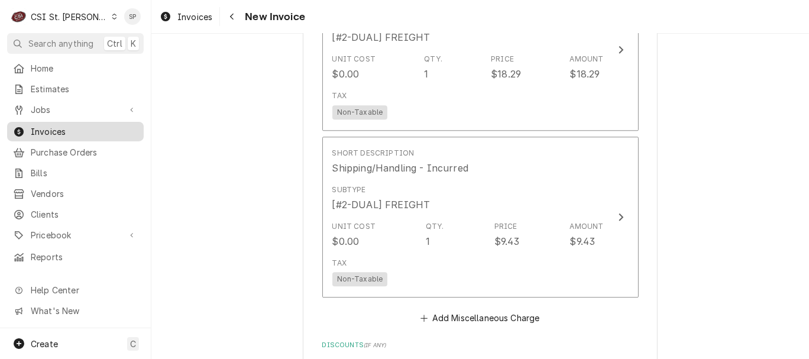
click at [64, 126] on span "Invoices" at bounding box center [84, 131] width 107 height 12
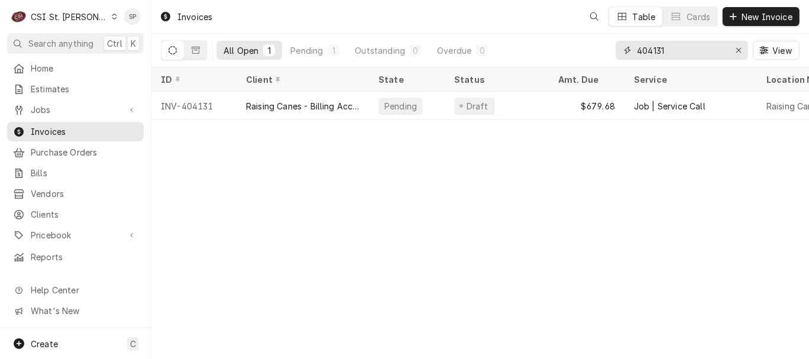
click at [671, 46] on input "404131" at bounding box center [681, 50] width 89 height 19
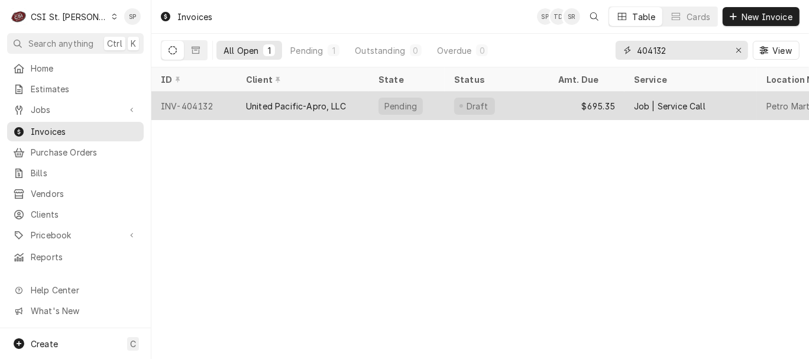
type input "404132"
click at [197, 101] on div "INV-404132" at bounding box center [193, 106] width 85 height 28
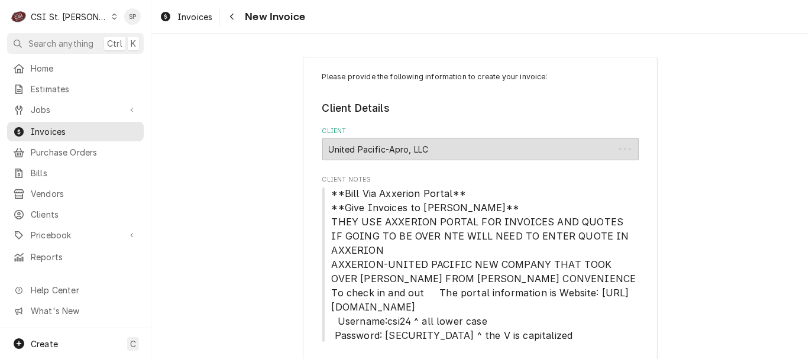
type textarea "x"
click at [98, 125] on span "Invoices" at bounding box center [84, 131] width 107 height 12
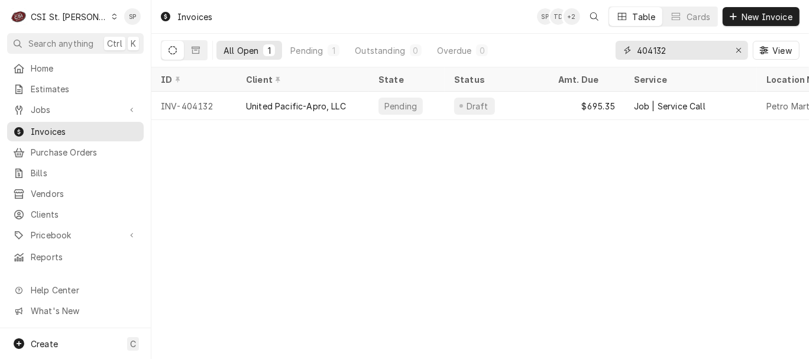
click at [669, 49] on input "404132" at bounding box center [681, 50] width 89 height 19
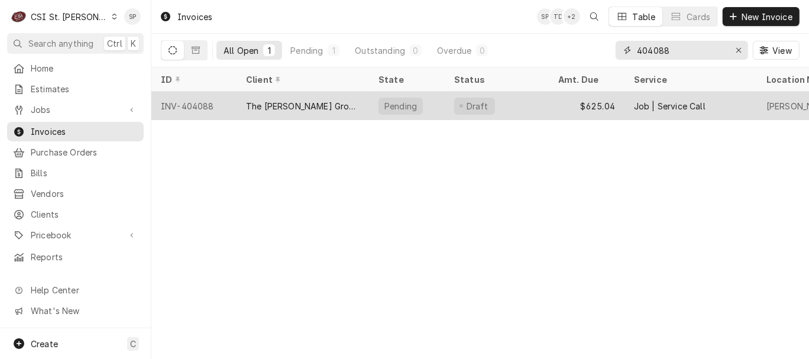
type input "404088"
click at [211, 101] on div "INV-404088" at bounding box center [193, 106] width 85 height 28
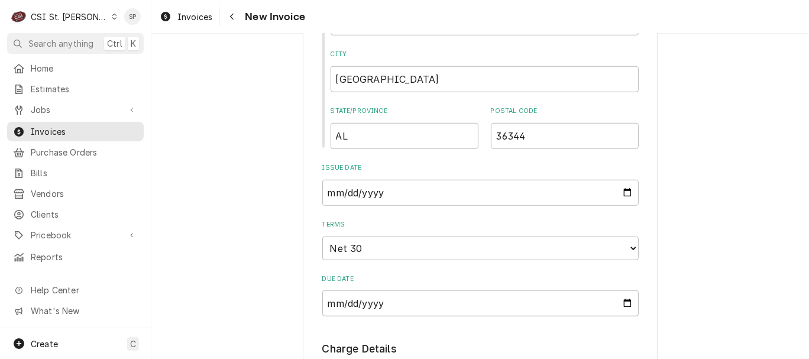
scroll to position [763, 0]
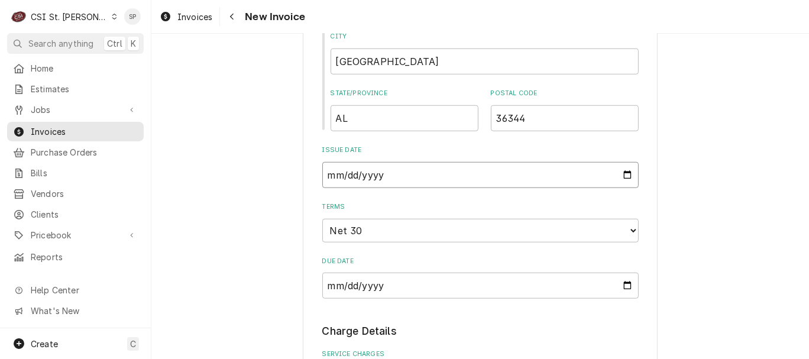
click at [622, 172] on input "2025-09-23" at bounding box center [480, 175] width 316 height 26
type input "[DATE]"
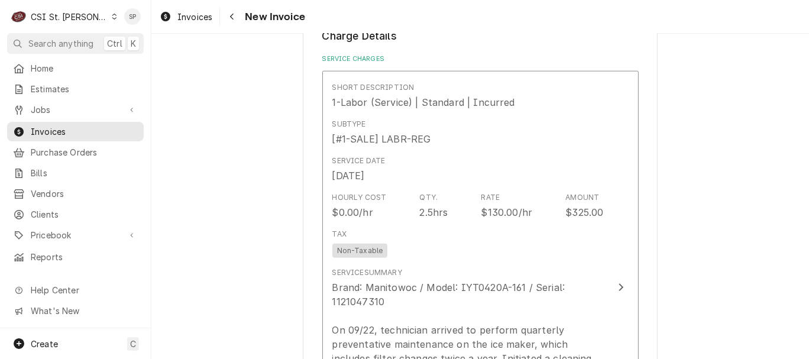
scroll to position [1077, 0]
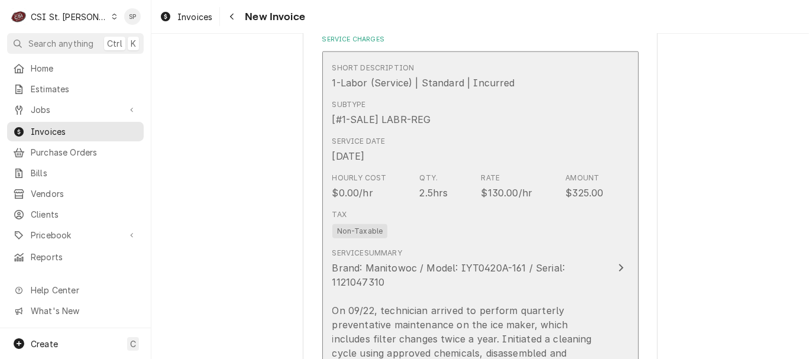
click at [502, 210] on div "Tax Non-Taxable" at bounding box center [468, 224] width 272 height 38
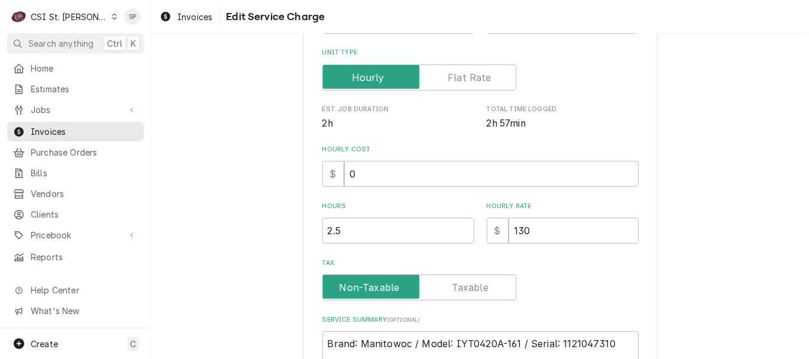
scroll to position [263, 0]
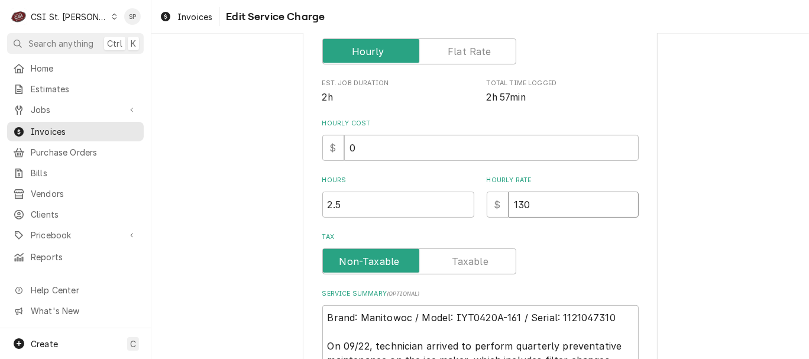
click at [530, 202] on input "130" at bounding box center [574, 205] width 130 height 26
type textarea "x"
type input "13"
type textarea "x"
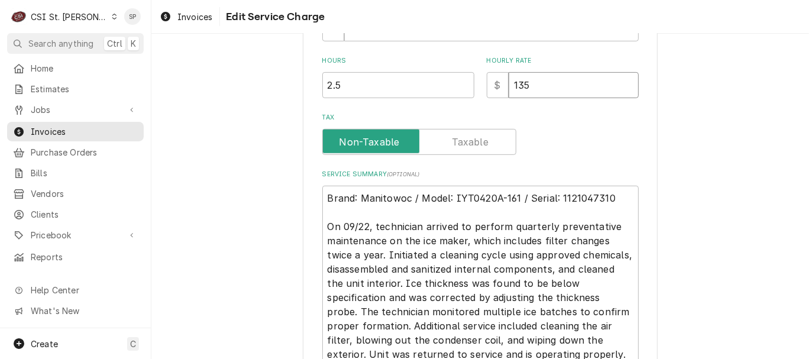
scroll to position [394, 0]
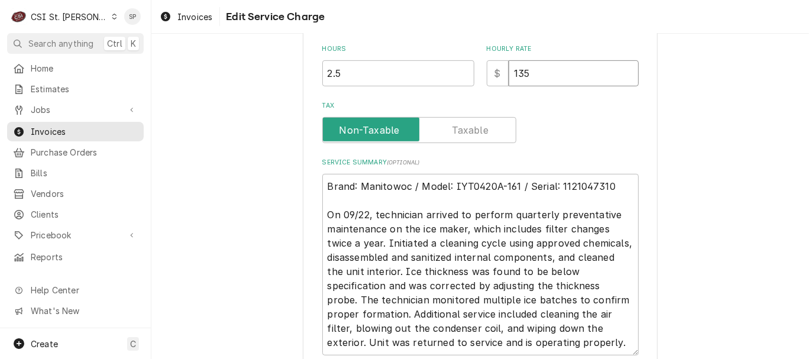
type input "135"
click at [417, 215] on textarea "Brand: Manitowoc / Model: IYT0420A-161 / Serial: 1121047310 On 09/22, technicia…" at bounding box center [480, 265] width 316 height 182
click at [467, 213] on textarea "Brand: Manitowoc / Model: IYT0420A-161 / Serial: 1121047310 On 09/22, technicia…" at bounding box center [480, 265] width 316 height 182
type textarea "x"
type textarea "Brand: Manitowoc / Model: IYT0420A-161 / Serial: 1121047310 On 09/22, technicia…"
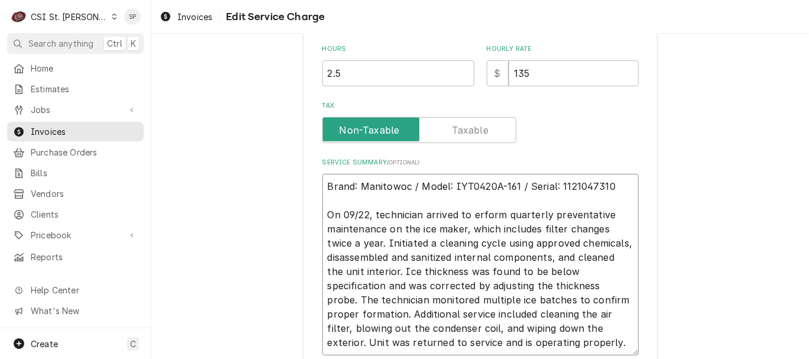
type textarea "x"
type textarea "Brand: Manitowoc / Model: IYT0420A-161 / Serial: 1121047310 On 09/22, technicia…"
type textarea "x"
type textarea "Brand: Manitowoc / Model: IYT0420A-161 / Serial: 1121047310 On 09/22, technicia…"
type textarea "x"
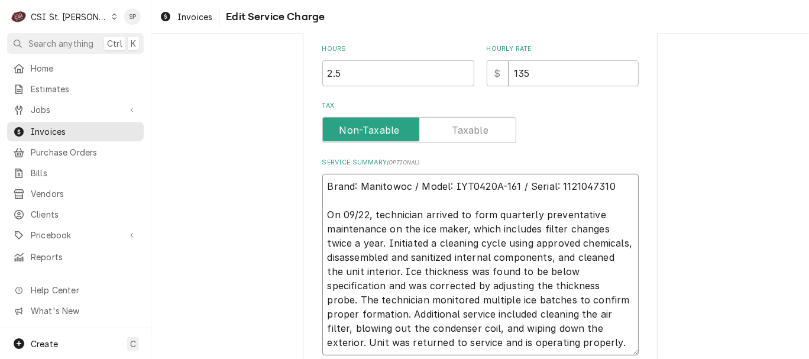
type textarea "Brand: Manitowoc / Model: IYT0420A-161 / Serial: 1121047310 On 09/22, technicia…"
type textarea "x"
type textarea "Brand: Manitowoc / Model: IYT0420A-161 / Serial: 1121047310 On 09/22, technicia…"
type textarea "x"
type textarea "Brand: Manitowoc / Model: IYT0420A-161 / Serial: 1121047310 On 09/22, technicia…"
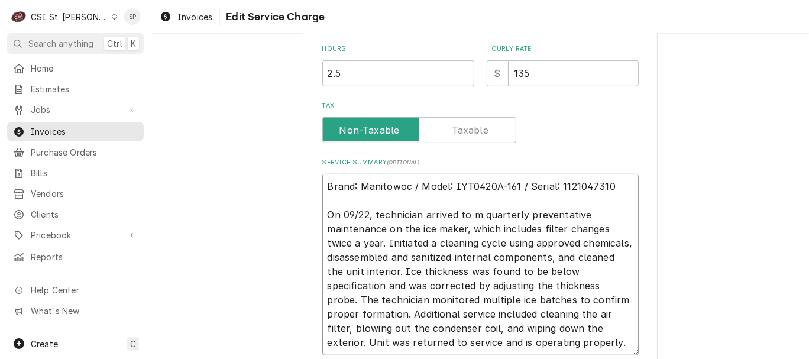
type textarea "x"
type textarea "Brand: Manitowoc / Model: IYT0420A-161 / Serial: 1121047310 On 09/22, technicia…"
type textarea "x"
type textarea "Brand: Manitowoc / Model: IYT0420A-161 / Serial: 1121047310 On 09/22, technicia…"
type textarea "x"
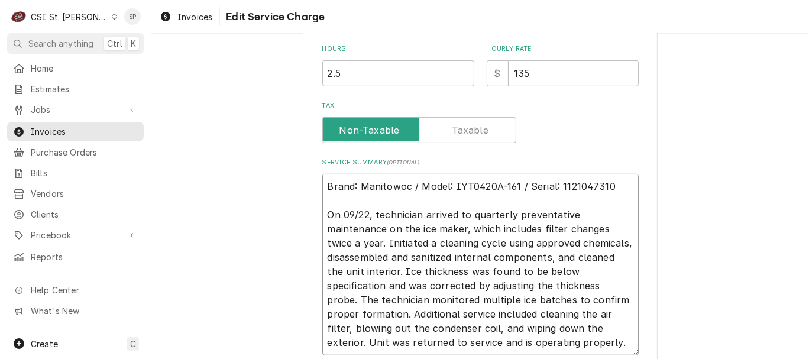
type textarea "Brand: Manitowoc / Model: IYT0420A-161 / Serial: 1121047310 On 09/22, technicia…"
type textarea "x"
type textarea "Brand: Manitowoc / Model: IYT0420A-161 / Serial: 1121047310 On 09/22, technicia…"
type textarea "x"
type textarea "Brand: Manitowoc / Model: IYT0420A-161 / Serial: 1121047310 On 09/22, technicia…"
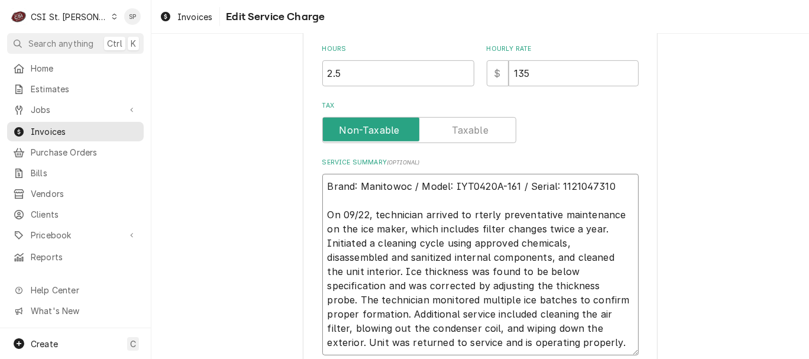
type textarea "x"
type textarea "Brand: Manitowoc / Model: IYT0420A-161 / Serial: 1121047310 On 09/22, technicia…"
type textarea "x"
type textarea "Brand: Manitowoc / Model: IYT0420A-161 / Serial: 1121047310 On 09/22, technicia…"
type textarea "x"
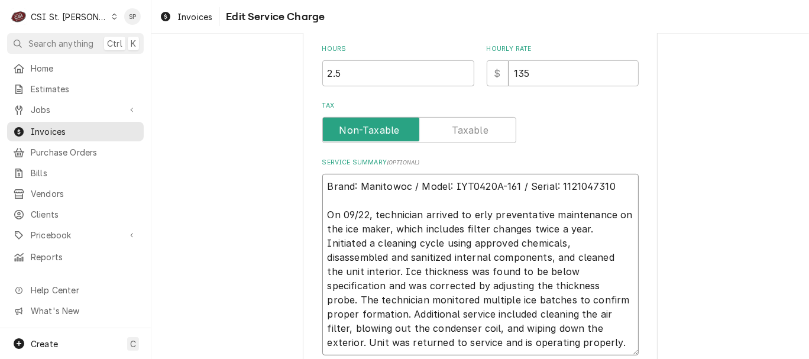
type textarea "Brand: Manitowoc / Model: IYT0420A-161 / Serial: 1121047310 On 09/22, technicia…"
type textarea "x"
type textarea "Brand: Manitowoc / Model: IYT0420A-161 / Serial: 1121047310 On 09/22, technicia…"
type textarea "x"
type textarea "Brand: Manitowoc / Model: IYT0420A-161 / Serial: 1121047310 On 09/22, technicia…"
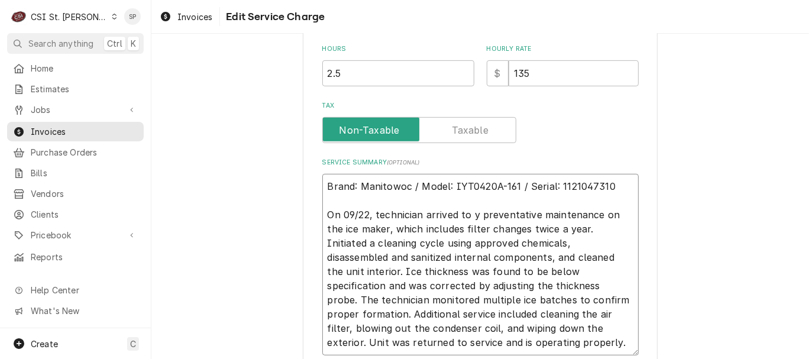
type textarea "x"
type textarea "Brand: Manitowoc / Model: IYT0420A-161 / Serial: 1121047310 On 09/22, technicia…"
type textarea "x"
type textarea "Brand: Manitowoc / Model: IYT0420A-161 / Serial: 1121047310 On 09/22, technicia…"
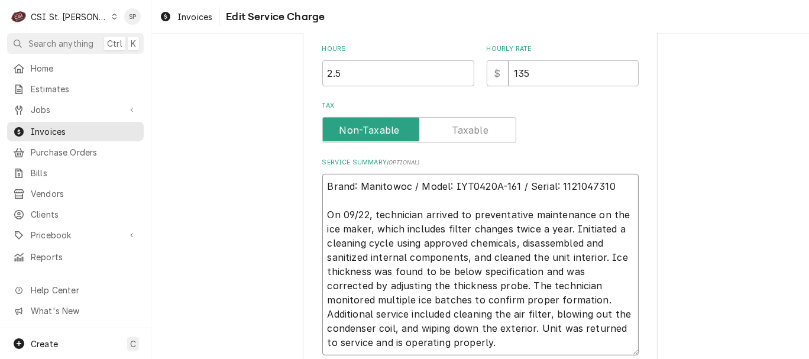
type textarea "x"
type textarea "Brand: Manitowoc / Model: IYT0420A-161 / Serial: 1121047310 On 09/22, technicia…"
type textarea "x"
type textarea "Brand: Manitowoc / Model: IYT0420A-161 / Serial: 1121047310 On 09/22, technicia…"
type textarea "x"
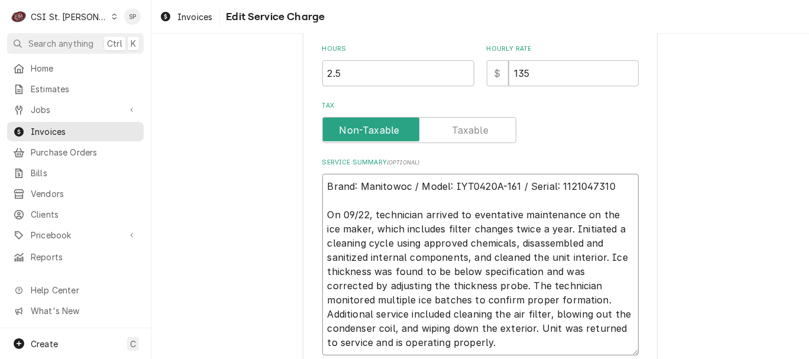
type textarea "Brand: Manitowoc / Model: IYT0420A-161 / Serial: 1121047310 On 09/22, technicia…"
type textarea "x"
type textarea "Brand: Manitowoc / Model: IYT0420A-161 / Serial: 1121047310 On 09/22, technicia…"
type textarea "x"
type textarea "Brand: Manitowoc / Model: IYT0420A-161 / Serial: 1121047310 On 09/22, technicia…"
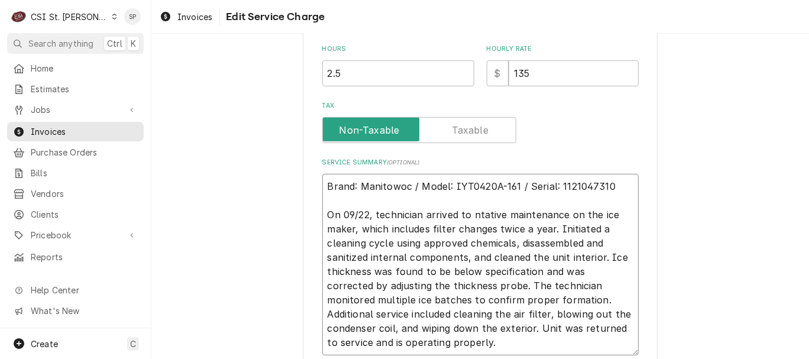
type textarea "x"
type textarea "Brand: Manitowoc / Model: IYT0420A-161 / Serial: 1121047310 On 09/22, technicia…"
type textarea "x"
type textarea "Brand: Manitowoc / Model: IYT0420A-161 / Serial: 1121047310 On 09/22, technicia…"
type textarea "x"
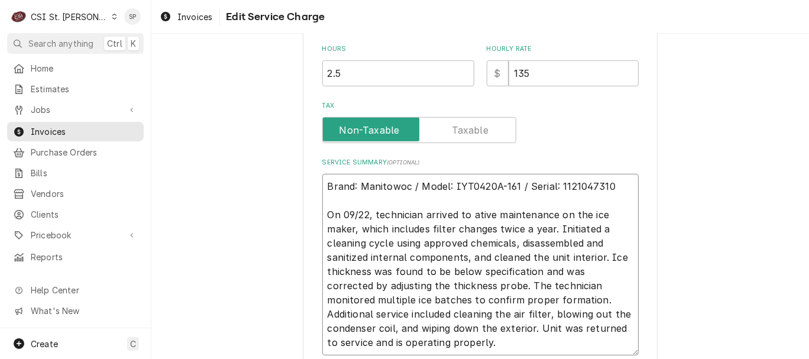
type textarea "Brand: Manitowoc / Model: IYT0420A-161 / Serial: 1121047310 On 09/22, technicia…"
type textarea "x"
type textarea "Brand: Manitowoc / Model: IYT0420A-161 / Serial: 1121047310 On 09/22, technicia…"
type textarea "x"
type textarea "Brand: Manitowoc / Model: IYT0420A-161 / Serial: 1121047310 On 09/22, technicia…"
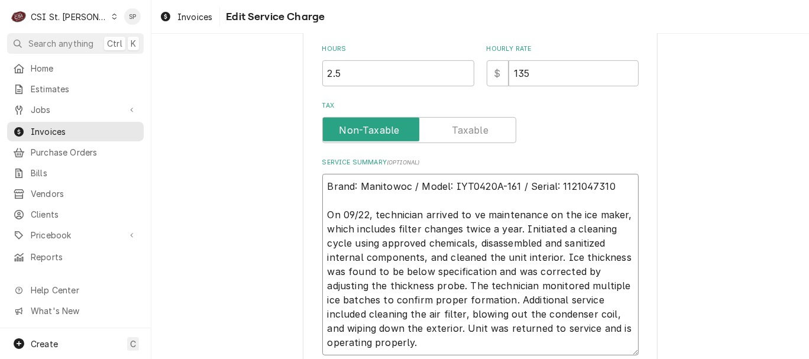
type textarea "x"
type textarea "Brand: Manitowoc / Model: IYT0420A-161 / Serial: 1121047310 On 09/22, technicia…"
type textarea "x"
type textarea "Brand: Manitowoc / Model: IYT0420A-161 / Serial: 1121047310 On 09/22, technicia…"
type textarea "x"
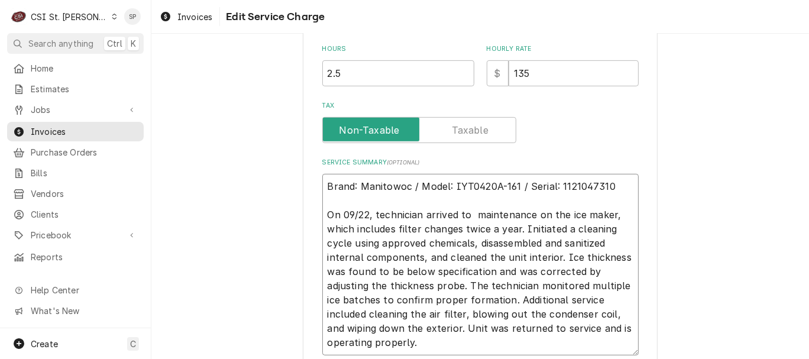
type textarea "Brand: Manitowoc / Model: IYT0420A-161 / Serial: 1121047310 On 09/22, technicia…"
type textarea "x"
type textarea "Brand: Manitowoc / Model: IYT0420A-161 / Serial: 1121047310 On 09/22, technicia…"
type textarea "x"
type textarea "Brand: Manitowoc / Model: IYT0420A-161 / Serial: 1121047310 On 09/22, technicia…"
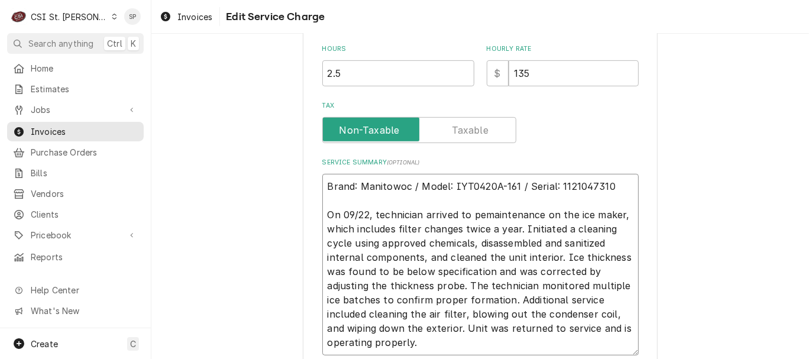
type textarea "x"
type textarea "Brand: Manitowoc / Model: IYT0420A-161 / Serial: 1121047310 On 09/22, technicia…"
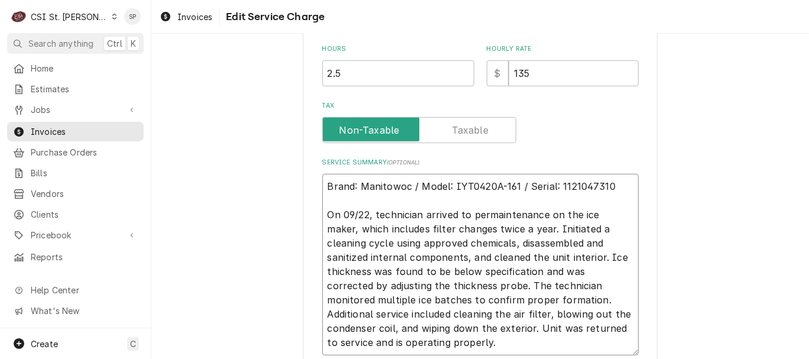
type textarea "x"
type textarea "Brand: Manitowoc / Model: IYT0420A-161 / Serial: 1121047310 On 09/22, technicia…"
type textarea "x"
type textarea "Brand: Manitowoc / Model: IYT0420A-161 / Serial: 1121047310 On 09/22, technicia…"
type textarea "x"
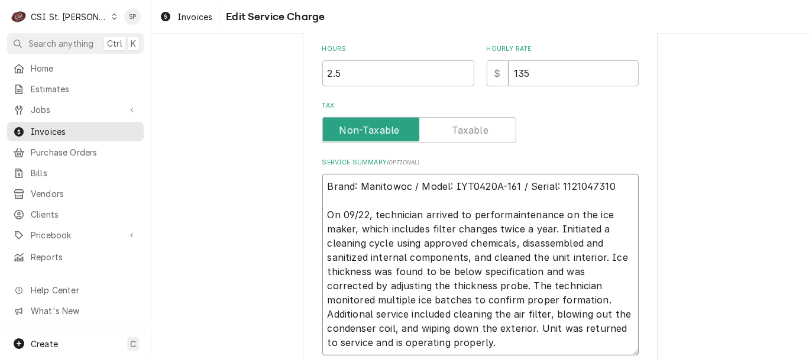
type textarea "Brand: Manitowoc / Model: IYT0420A-161 / Serial: 1121047310 On 09/22, technicia…"
type textarea "x"
type textarea "Brand: Manitowoc / Model: IYT0420A-161 / Serial: 1121047310 On 09/22, technicia…"
click at [348, 227] on textarea "Brand: Manitowoc / Model: IYT0420A-161 / Serial: 1121047310 On 09/22, technicia…" at bounding box center [480, 265] width 316 height 182
type textarea "x"
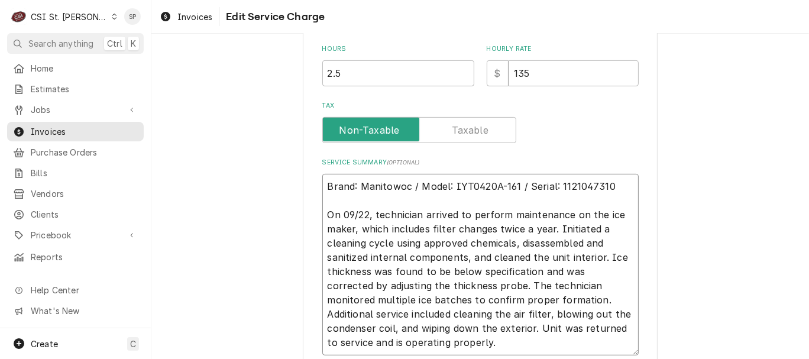
type textarea "Brand: Manitowoc / Model: IYT0420A-161 / Serial: 1121047310 On 09/22, technicia…"
type textarea "x"
type textarea "Brand: Manitowoc / Model: IYT0420A-161 / Serial: 1121047310 On 09/22, technicia…"
type textarea "x"
type textarea "Brand: Manitowoc / Model: IYT0420A-161 / Serial: 1121047310 On 09/22, technicia…"
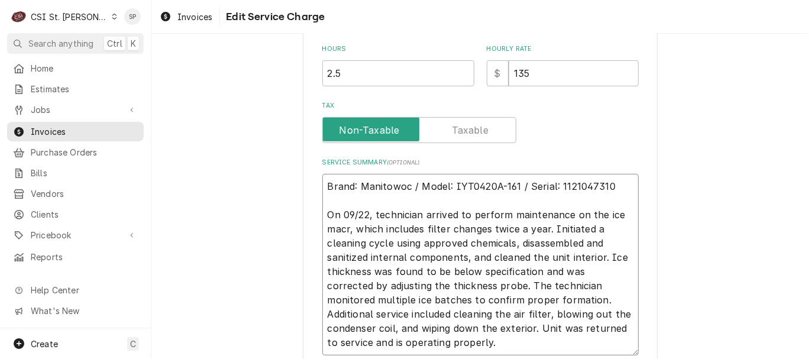
type textarea "x"
type textarea "Brand: Manitowoc / Model: IYT0420A-161 / Serial: 1121047310 On 09/22, technicia…"
type textarea "x"
type textarea "Brand: Manitowoc / Model: IYT0420A-161 / Serial: 1121047310 On 09/22, technicia…"
type textarea "x"
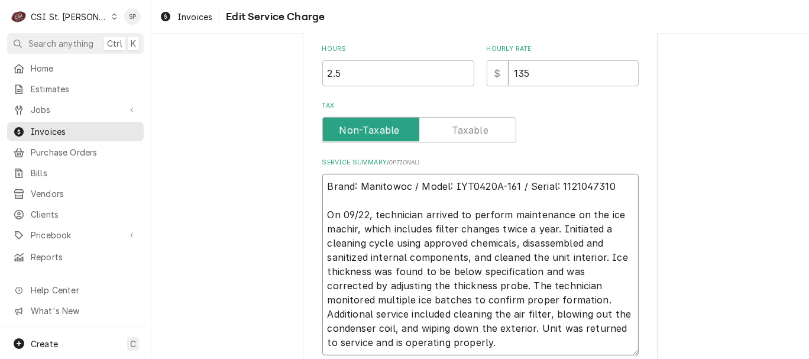
type textarea "Brand: Manitowoc / Model: IYT0420A-161 / Serial: 1121047310 On 09/22, technicia…"
type textarea "x"
type textarea "Brand: Manitowoc / Model: IYT0420A-161 / Serial: 1121047310 On 09/22, technicia…"
type textarea "x"
type textarea "Brand: Manitowoc / Model: IYT0420A-161 / Serial: 1121047310 On 09/22, technicia…"
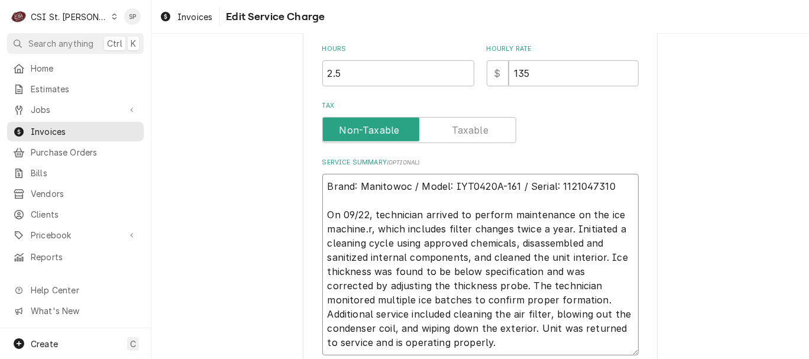
type textarea "x"
type textarea "Brand: Manitowoc / Model: IYT0420A-161 / Serial: 1121047310 On 09/22, technicia…"
type textarea "x"
type textarea "Brand: Manitowoc / Model: IYT0420A-161 / Serial: 1121047310 On 09/22, technicia…"
type textarea "x"
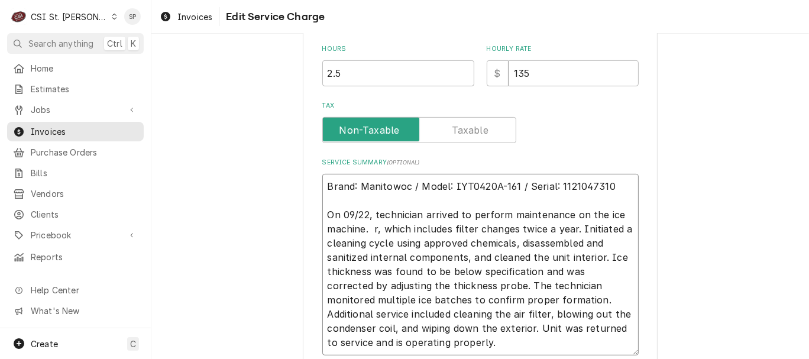
type textarea "Brand: Manitowoc / Model: IYT0420A-161 / Serial: 1121047310 On 09/22, technicia…"
type textarea "x"
type textarea "Brand: Manitowoc / Model: IYT0420A-161 / Serial: 1121047310 On 09/22, technicia…"
type textarea "x"
type textarea "Brand: Manitowoc / Model: IYT0420A-161 / Serial: 1121047310 On 09/22, technicia…"
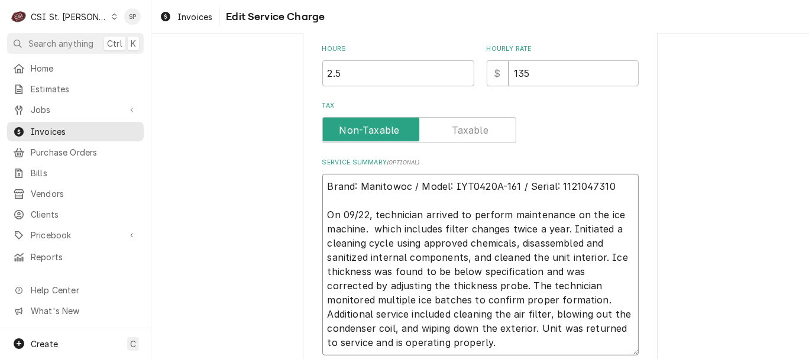
type textarea "x"
type textarea "Brand: Manitowoc / Model: IYT0420A-161 / Serial: 1121047310 On 09/22, technicia…"
type textarea "x"
type textarea "Brand: Manitowoc / Model: IYT0420A-161 / Serial: 1121047310 On 09/22, technicia…"
type textarea "x"
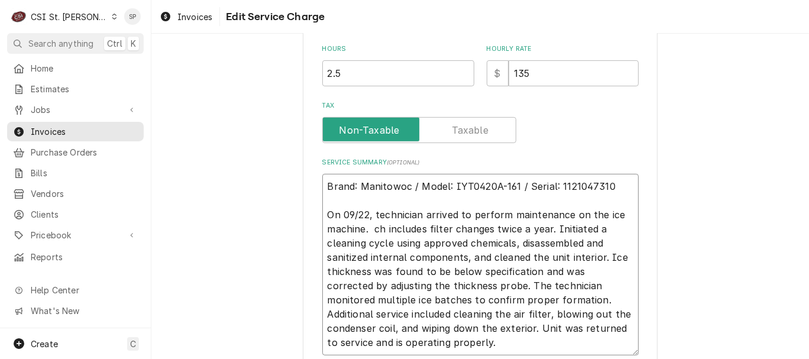
type textarea "Brand: Manitowoc / Model: IYT0420A-161 / Serial: 1121047310 On 09/22, technicia…"
type textarea "x"
type textarea "Brand: Manitowoc / Model: IYT0420A-161 / Serial: 1121047310 On 09/22, technicia…"
type textarea "x"
type textarea "Brand: Manitowoc / Model: IYT0420A-161 / Serial: 1121047310 On 09/22, technicia…"
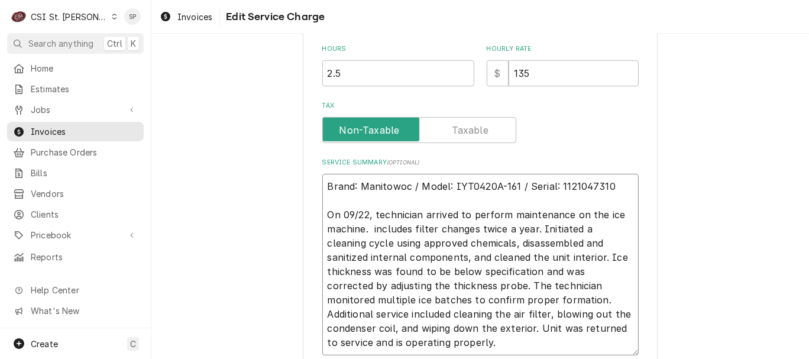
type textarea "x"
type textarea "Brand: Manitowoc / Model: IYT0420A-161 / Serial: 1121047310 On 09/22, technicia…"
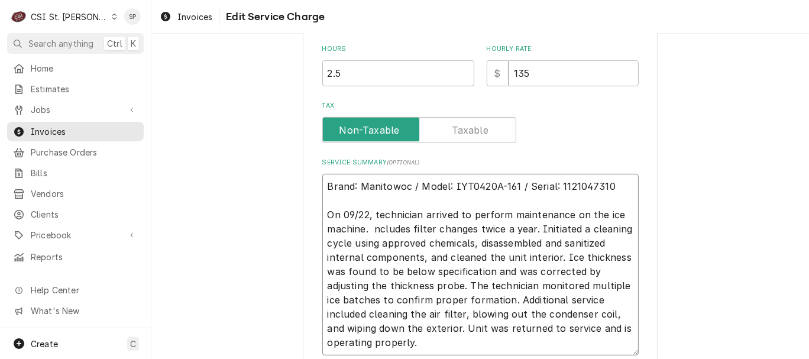
type textarea "x"
type textarea "Brand: Manitowoc / Model: IYT0420A-161 / Serial: 1121047310 On 09/22, technicia…"
type textarea "x"
type textarea "Brand: Manitowoc / Model: IYT0420A-161 / Serial: 1121047310 On 09/22, technicia…"
type textarea "x"
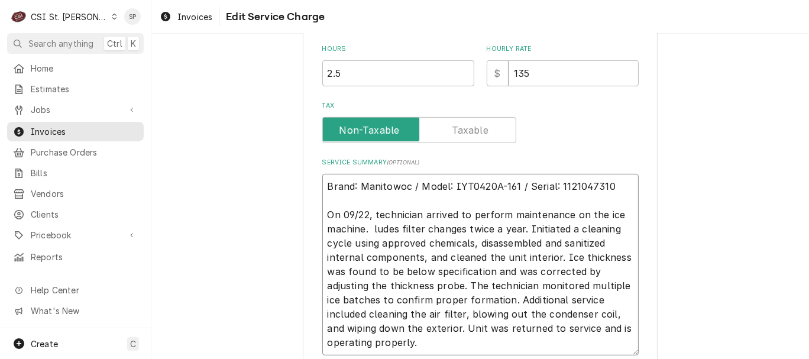
type textarea "Brand: Manitowoc / Model: IYT0420A-161 / Serial: 1121047310 On 09/22, technicia…"
type textarea "x"
type textarea "Brand: Manitowoc / Model: IYT0420A-161 / Serial: 1121047310 On 09/22, technicia…"
type textarea "x"
type textarea "Brand: Manitowoc / Model: IYT0420A-161 / Serial: 1121047310 On 09/22, technicia…"
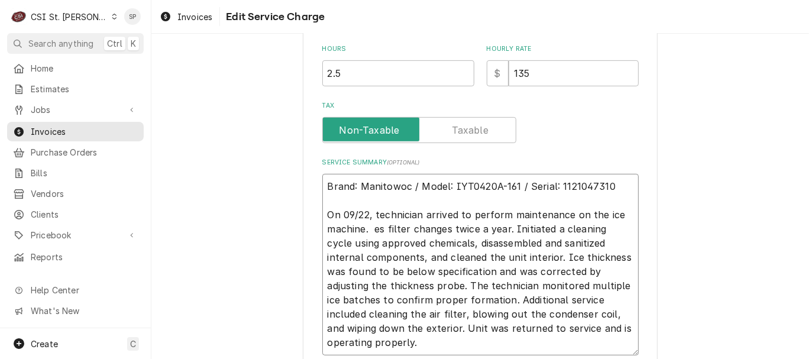
type textarea "x"
type textarea "Brand: Manitowoc / Model: IYT0420A-161 / Serial: 1121047310 On 09/22, technicia…"
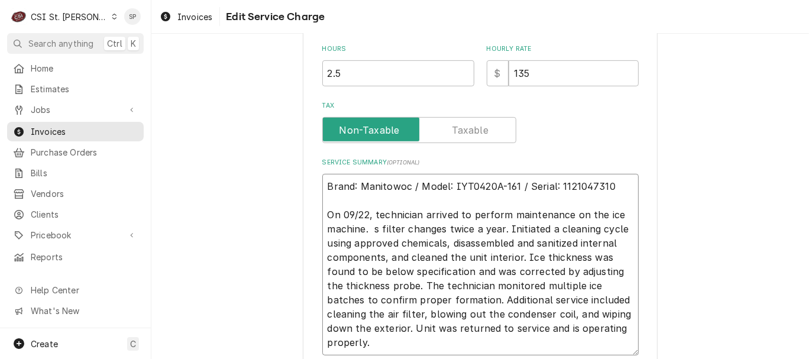
type textarea "x"
type textarea "Brand: Manitowoc / Model: IYT0420A-161 / Serial: 1121047310 On 09/22, technicia…"
type textarea "x"
type textarea "Brand: Manitowoc / Model: IYT0420A-161 / Serial: 1121047310 On 09/22, technicia…"
type textarea "x"
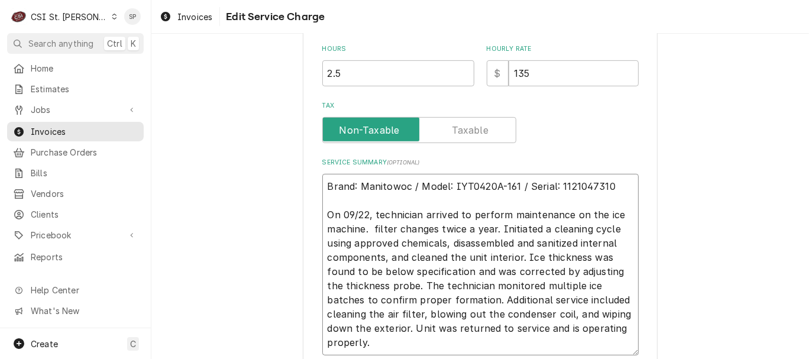
type textarea "Brand: Manitowoc / Model: IYT0420A-161 / Serial: 1121047310 On 09/22, technicia…"
type textarea "x"
type textarea "Brand: Manitowoc / Model: IYT0420A-161 / Serial: 1121047310 On 09/22, technicia…"
type textarea "x"
type textarea "Brand: Manitowoc / Model: IYT0420A-161 / Serial: 1121047310 On 09/22, technicia…"
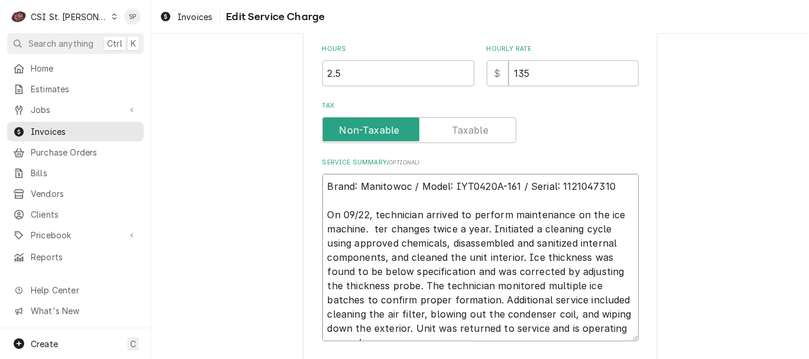
type textarea "x"
type textarea "Brand: Manitowoc / Model: IYT0420A-161 / Serial: 1121047310 On 09/22, technicia…"
type textarea "x"
type textarea "Brand: Manitowoc / Model: IYT0420A-161 / Serial: 1121047310 On 09/22, technicia…"
type textarea "x"
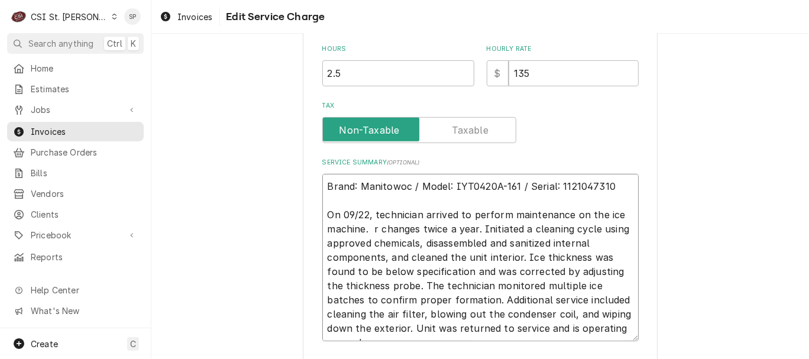
type textarea "Brand: Manitowoc / Model: IYT0420A-161 / Serial: 1121047310 On 09/22, technicia…"
type textarea "x"
type textarea "Brand: Manitowoc / Model: IYT0420A-161 / Serial: 1121047310 On 09/22, technicia…"
type textarea "x"
type textarea "Brand: Manitowoc / Model: IYT0420A-161 / Serial: 1121047310 On 09/22, technicia…"
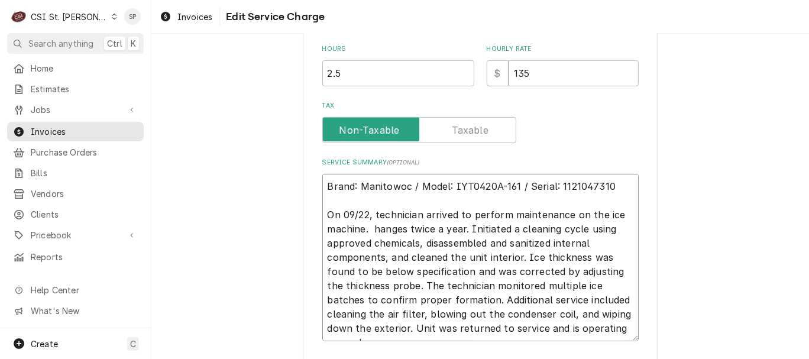
type textarea "x"
type textarea "Brand: Manitowoc / Model: IYT0420A-161 / Serial: 1121047310 On 09/22, technicia…"
type textarea "x"
type textarea "Brand: Manitowoc / Model: IYT0420A-161 / Serial: 1121047310 On 09/22, technicia…"
type textarea "x"
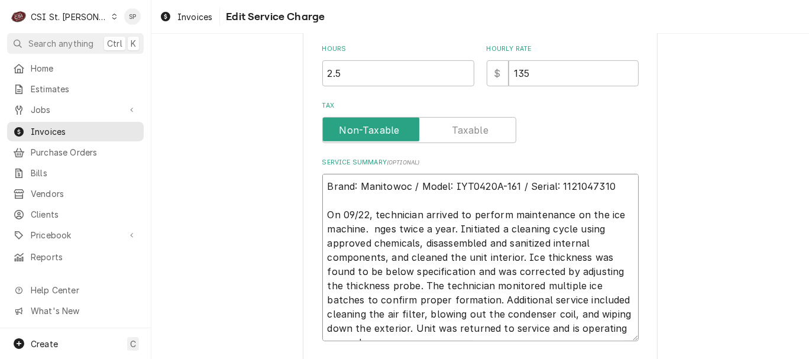
type textarea "Brand: Manitowoc / Model: IYT0420A-161 / Serial: 1121047310 On 09/22, technicia…"
type textarea "x"
type textarea "Brand: Manitowoc / Model: IYT0420A-161 / Serial: 1121047310 On 09/22, technicia…"
type textarea "x"
type textarea "Brand: Manitowoc / Model: IYT0420A-161 / Serial: 1121047310 On 09/22, technicia…"
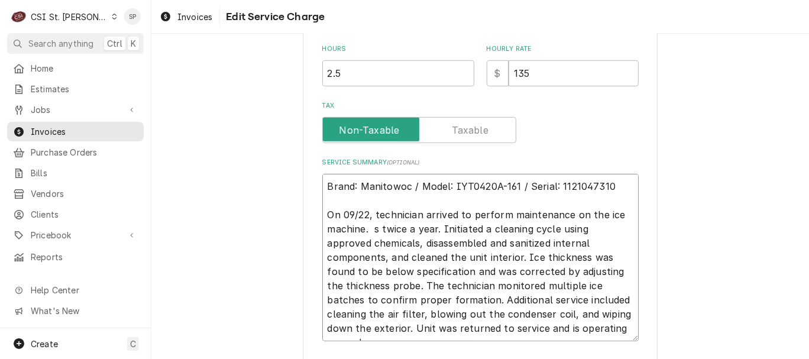
type textarea "x"
type textarea "Brand: Manitowoc / Model: IYT0420A-161 / Serial: 1121047310 On 09/22, technicia…"
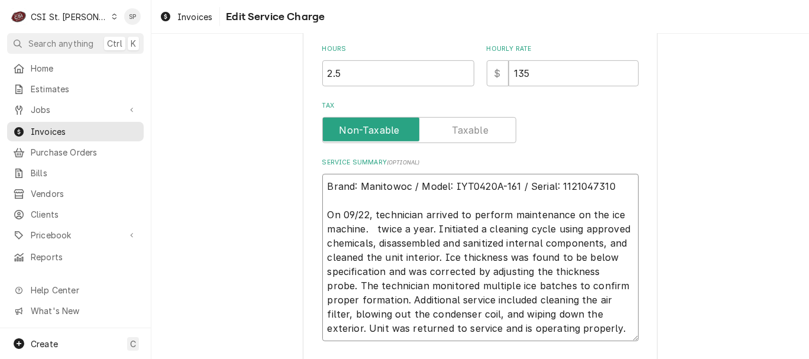
type textarea "x"
type textarea "Brand: Manitowoc / Model: IYT0420A-161 / Serial: 1121047310 On 09/22, technicia…"
type textarea "x"
type textarea "Brand: Manitowoc / Model: IYT0420A-161 / Serial: 1121047310 On 09/22, technicia…"
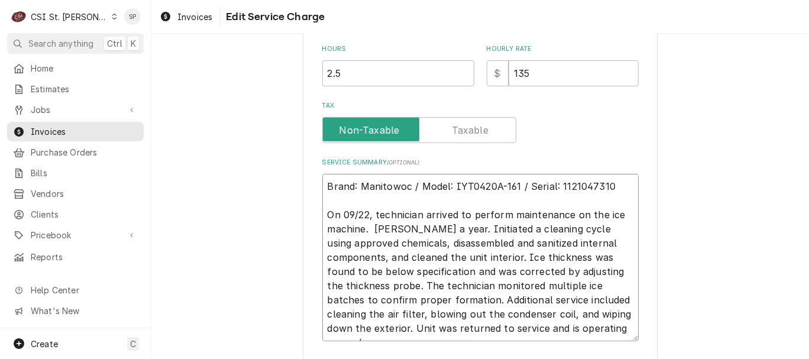
type textarea "x"
type textarea "Brand: Manitowoc / Model: IYT0420A-161 / Serial: 1121047310 On 09/22, technicia…"
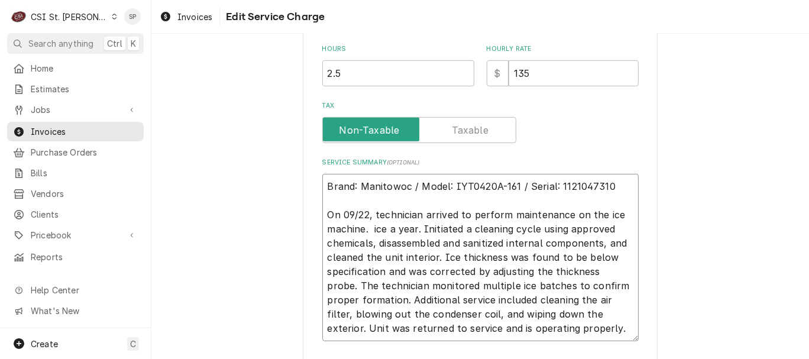
type textarea "x"
type textarea "Brand: Manitowoc / Model: IYT0420A-161 / Serial: 1121047310 On 09/22, technicia…"
type textarea "x"
type textarea "Brand: Manitowoc / Model: IYT0420A-161 / Serial: 1121047310 On 09/22, technicia…"
type textarea "x"
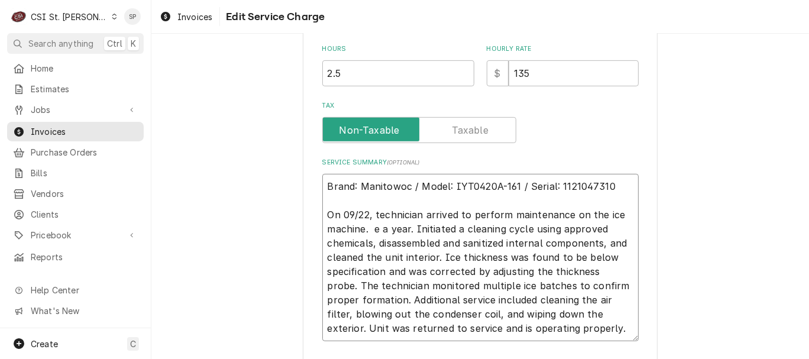
type textarea "Brand: Manitowoc / Model: IYT0420A-161 / Serial: 1121047310 On 09/22, technicia…"
type textarea "x"
type textarea "Brand: Manitowoc / Model: IYT0420A-161 / Serial: 1121047310 On 09/22, technicia…"
type textarea "x"
type textarea "Brand: Manitowoc / Model: IYT0420A-161 / Serial: 1121047310 On 09/22, technicia…"
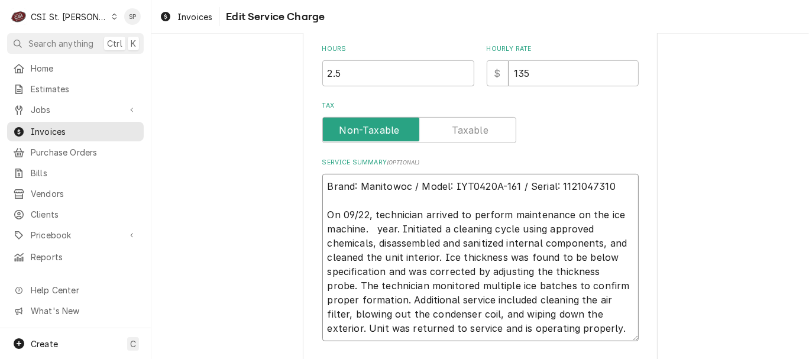
type textarea "x"
type textarea "Brand: Manitowoc / Model: IYT0420A-161 / Serial: 1121047310 On 09/22, technicia…"
type textarea "x"
type textarea "Brand: Manitowoc / Model: IYT0420A-161 / Serial: 1121047310 On 09/22, technicia…"
type textarea "x"
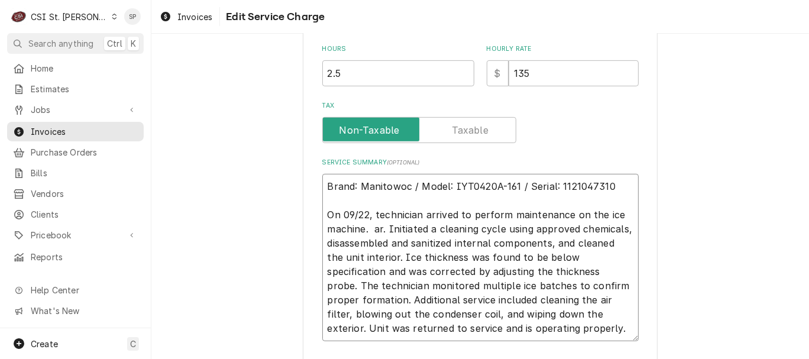
type textarea "Brand: Manitowoc / Model: IYT0420A-161 / Serial: 1121047310 On 09/22, technicia…"
type textarea "x"
type textarea "Brand: Manitowoc / Model: IYT0420A-161 / Serial: 1121047310 On 09/22, technicia…"
type textarea "x"
type textarea "Brand: Manitowoc / Model: IYT0420A-161 / Serial: 1121047310 On 09/22, technicia…"
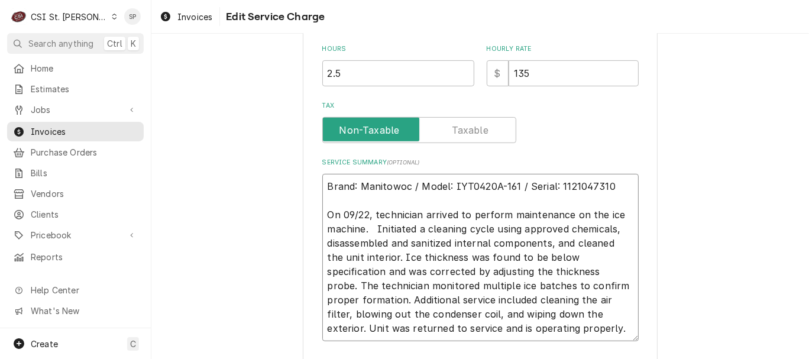
type textarea "x"
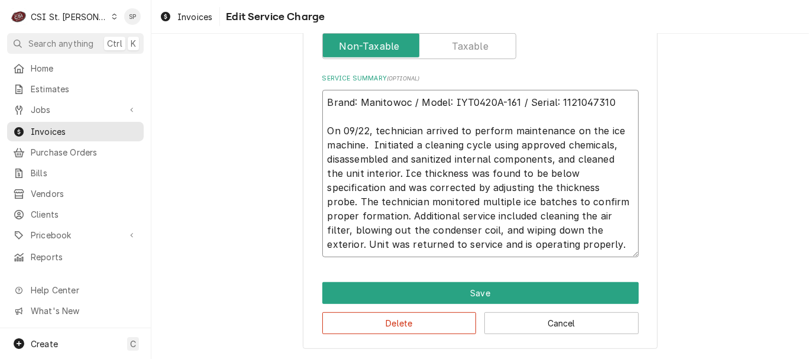
scroll to position [479, 0]
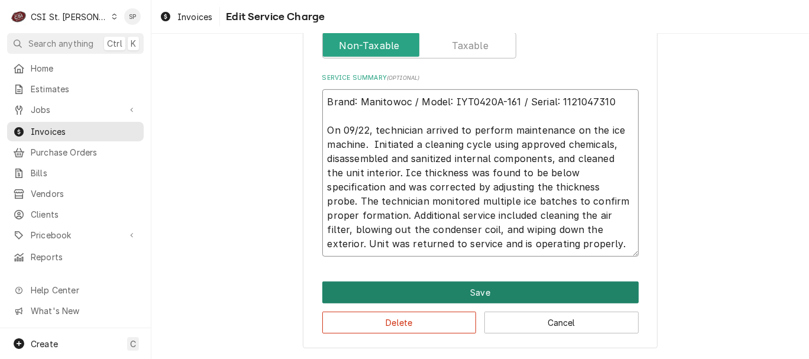
type textarea "Brand: Manitowoc / Model: IYT0420A-161 / Serial: 1121047310 On 09/22, technicia…"
click at [432, 292] on button "Save" at bounding box center [480, 293] width 316 height 22
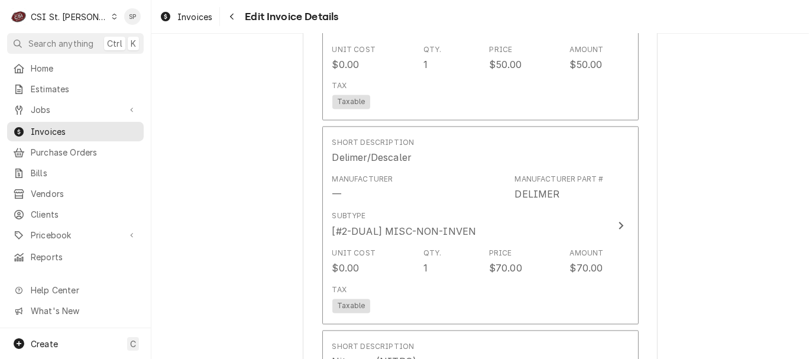
scroll to position [1695, 0]
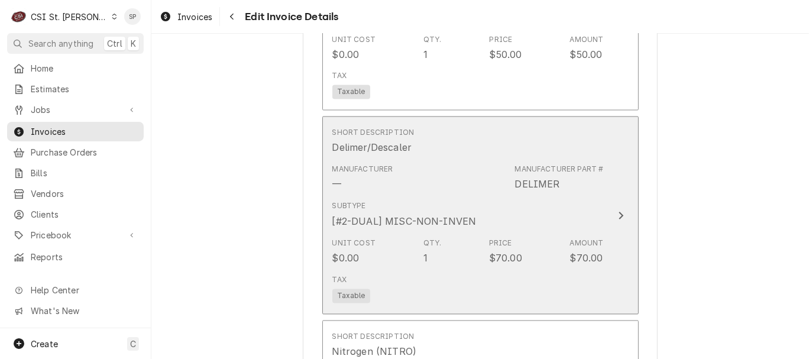
click at [489, 238] on div "Price" at bounding box center [500, 243] width 23 height 11
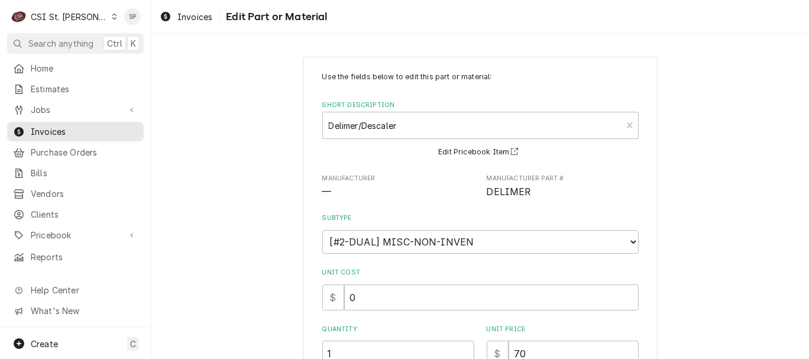
scroll to position [251, 0]
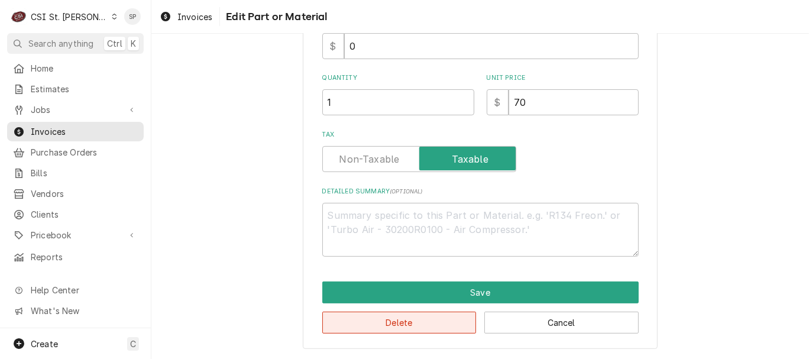
click at [385, 322] on button "Delete" at bounding box center [399, 323] width 154 height 22
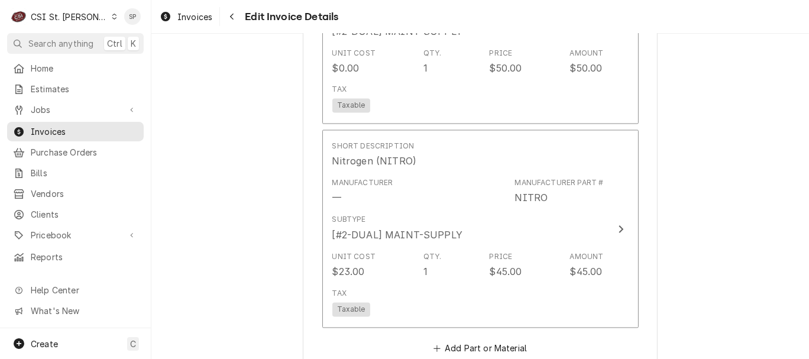
scroll to position [1718, 0]
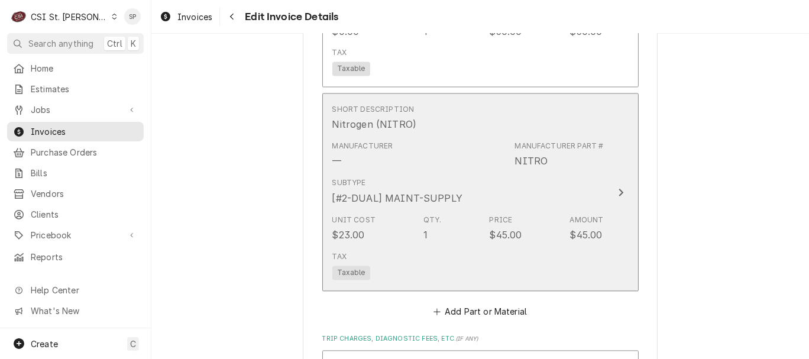
click at [489, 159] on div "Manufacturer — Manufacturer Part # NITRO" at bounding box center [468, 155] width 272 height 37
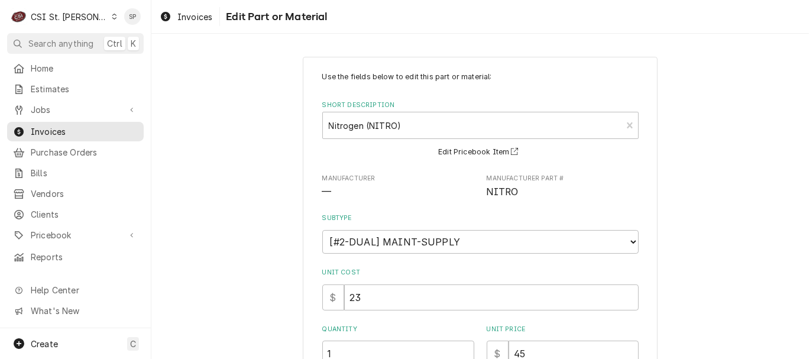
scroll to position [251, 0]
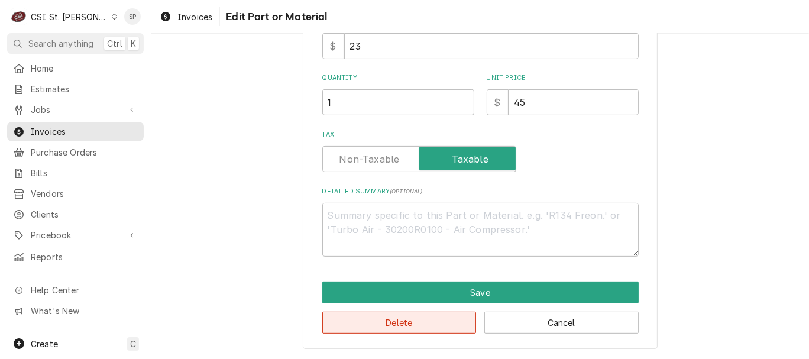
click at [414, 323] on button "Delete" at bounding box center [399, 323] width 154 height 22
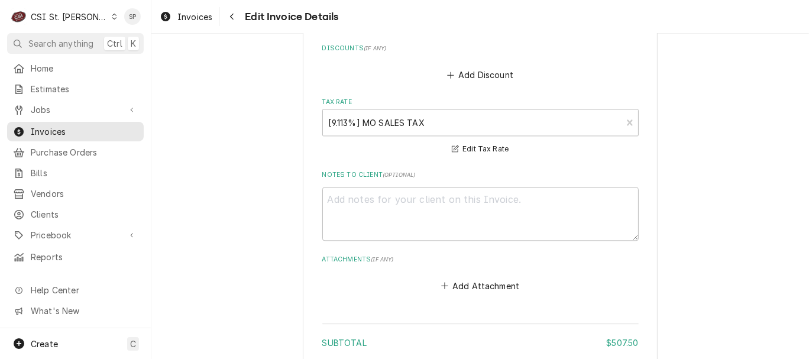
scroll to position [2323, 0]
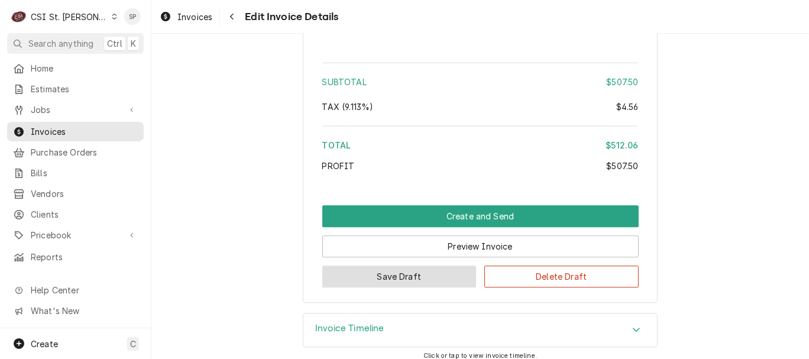
click at [411, 268] on button "Save Draft" at bounding box center [399, 277] width 154 height 22
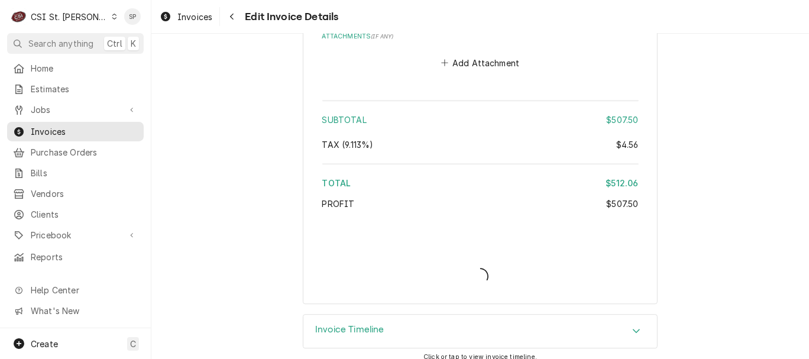
type textarea "x"
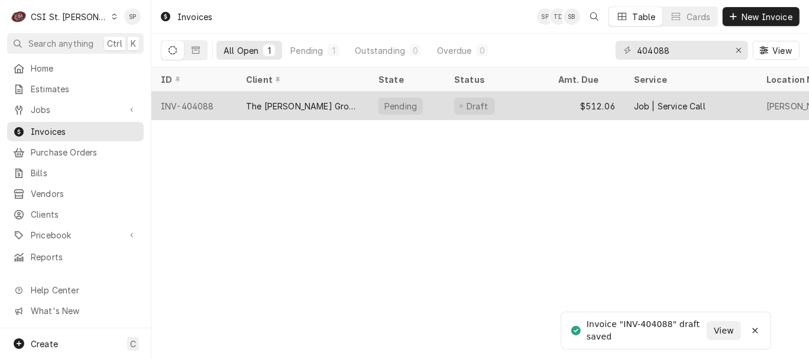
click at [194, 97] on div "INV-404088" at bounding box center [193, 106] width 85 height 28
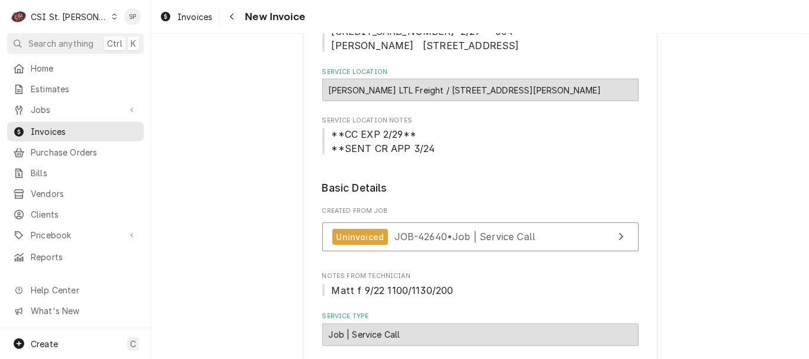
scroll to position [184, 0]
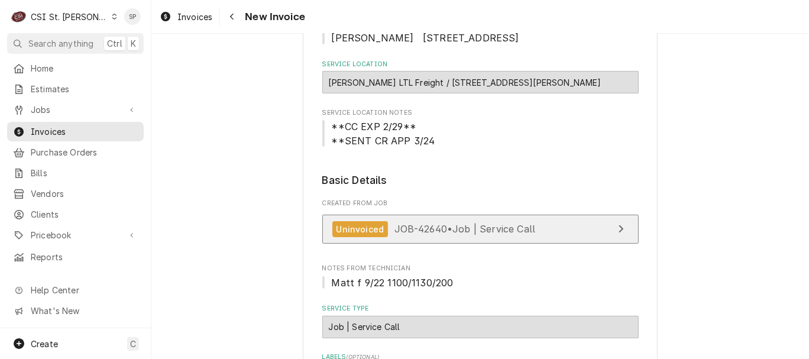
click at [402, 227] on span "JOB-42640 • Job | Service Call" at bounding box center [465, 229] width 141 height 12
type textarea "x"
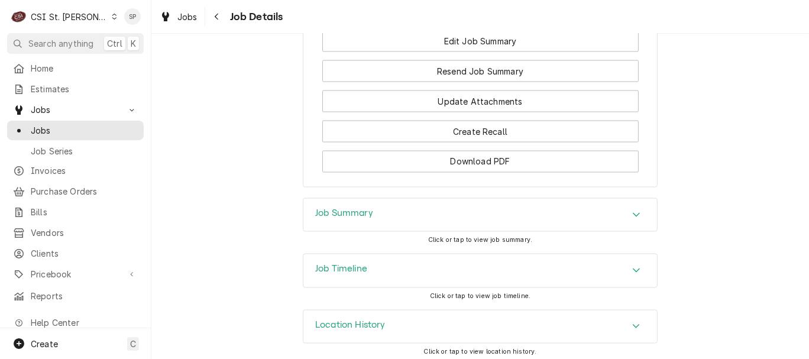
scroll to position [1621, 0]
click at [632, 210] on icon "Accordion Header" at bounding box center [636, 214] width 8 height 9
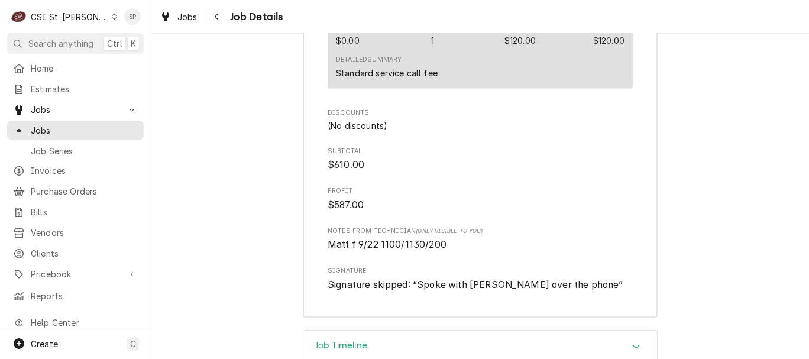
scroll to position [3958, 0]
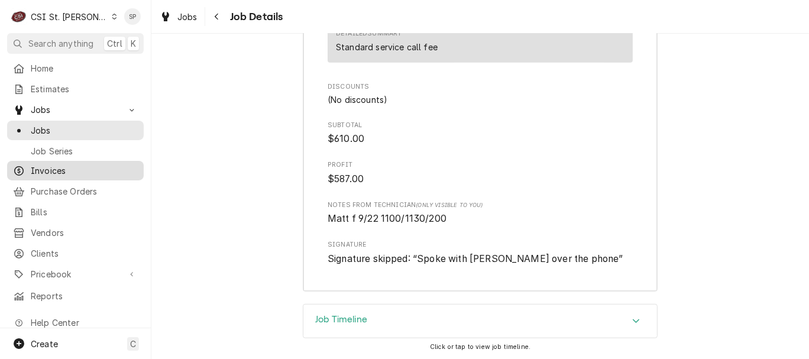
click at [49, 171] on span "Invoices" at bounding box center [84, 170] width 107 height 12
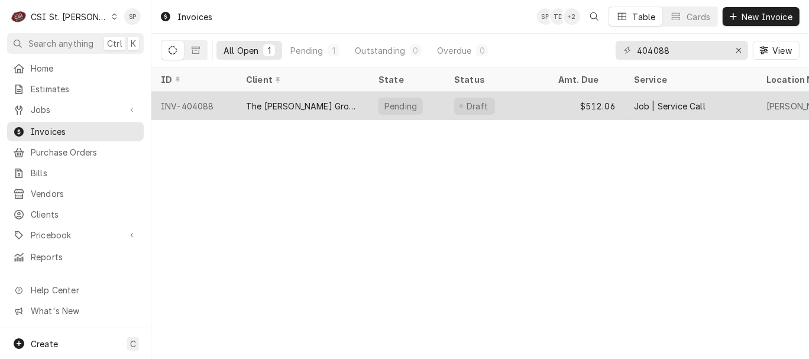
click at [183, 101] on div "INV-404088" at bounding box center [193, 106] width 85 height 28
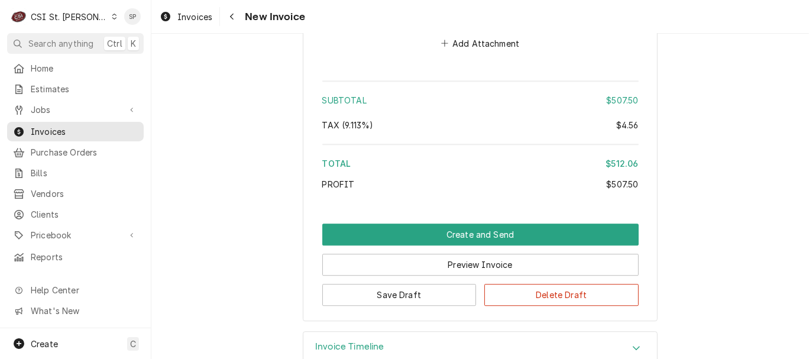
scroll to position [2323, 0]
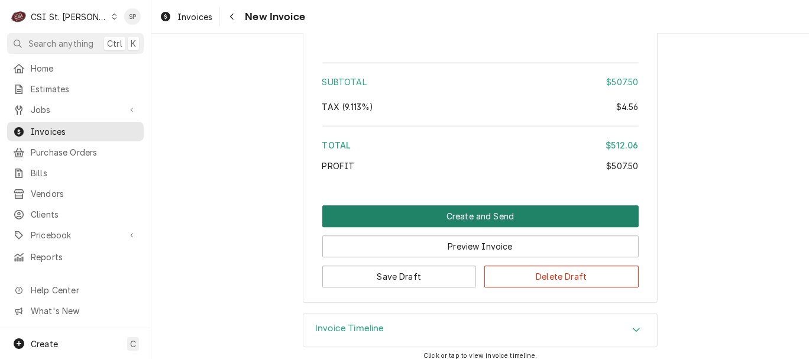
click at [483, 205] on button "Create and Send" at bounding box center [480, 216] width 316 height 22
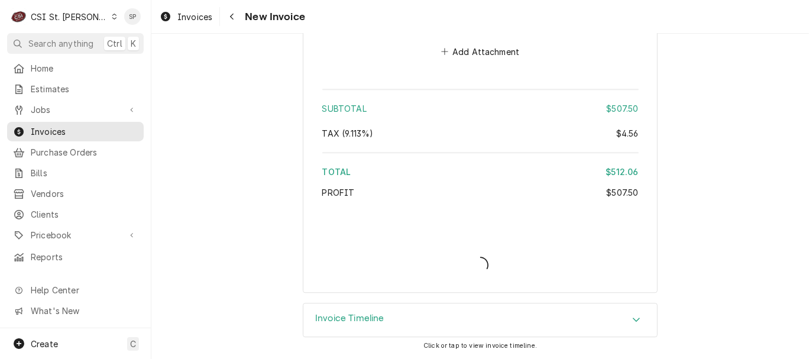
scroll to position [2285, 0]
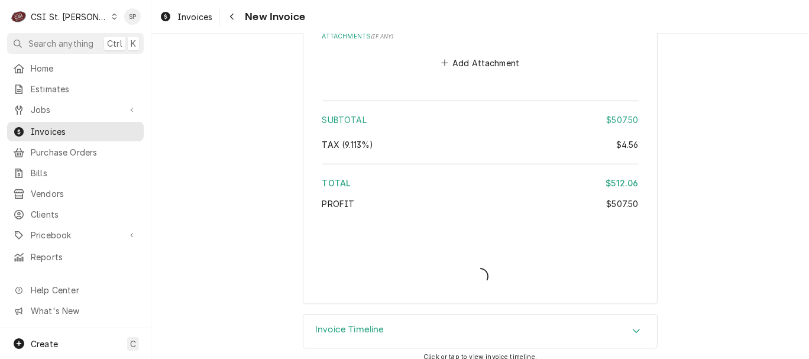
type textarea "x"
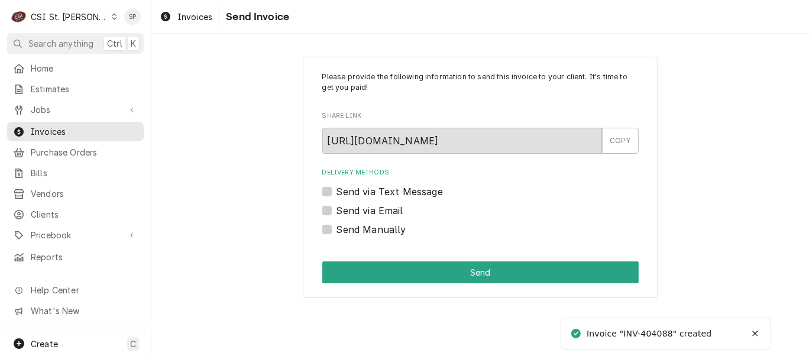
click at [335, 211] on div "Send via Email" at bounding box center [480, 210] width 316 height 14
click at [337, 212] on label "Send via Email" at bounding box center [370, 210] width 67 height 14
click at [337, 212] on input "Send via Email" at bounding box center [495, 216] width 316 height 26
checkbox input "true"
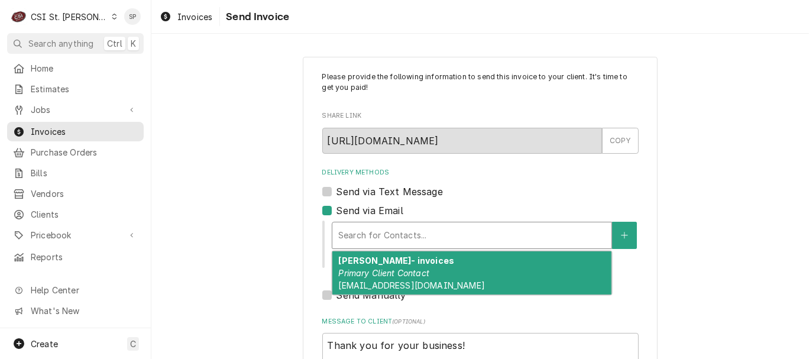
click at [345, 230] on div "Delivery Methods" at bounding box center [471, 235] width 267 height 21
click at [379, 277] on em "Primary Client Contact" at bounding box center [383, 273] width 91 height 10
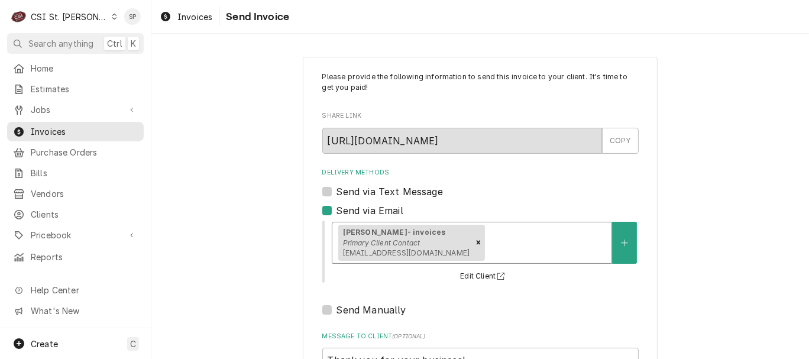
scroll to position [157, 0]
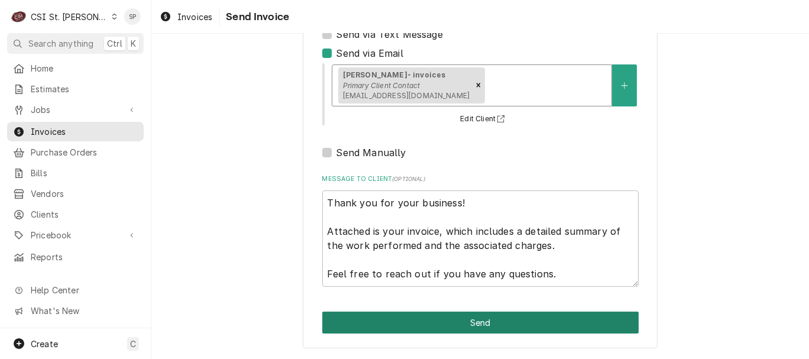
click at [458, 330] on button "Send" at bounding box center [480, 323] width 316 height 22
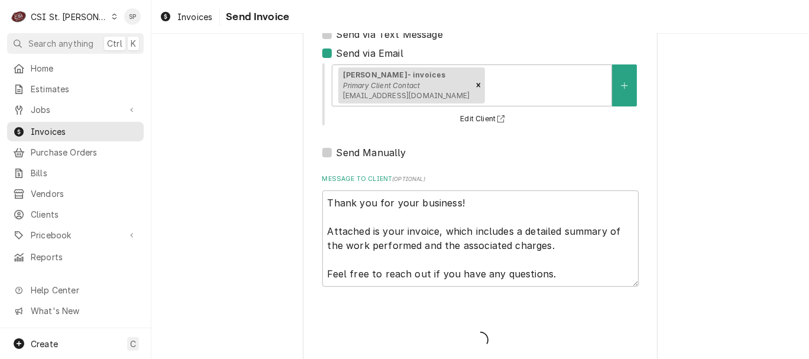
type textarea "x"
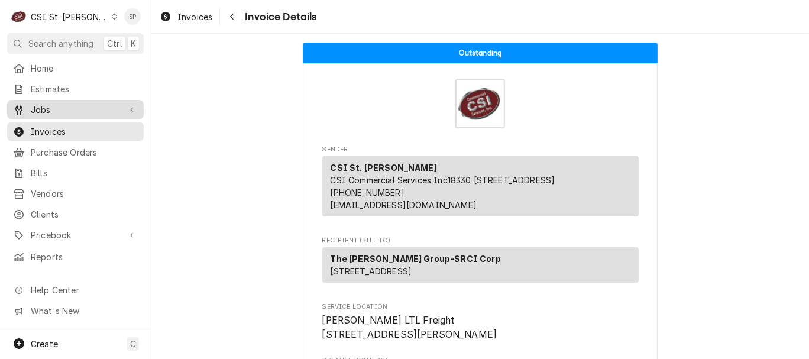
click at [66, 104] on span "Jobs" at bounding box center [75, 110] width 89 height 12
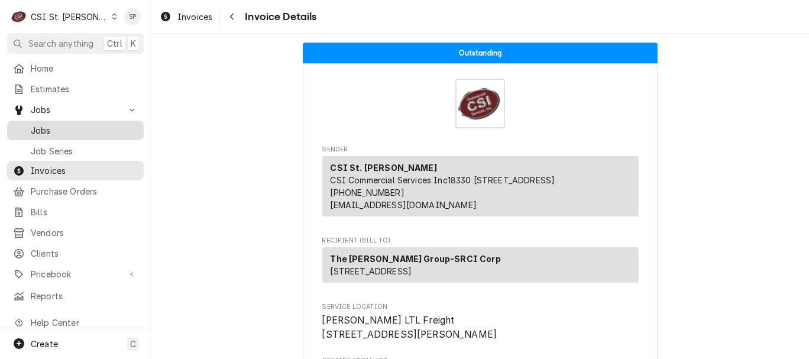
click at [49, 125] on span "Jobs" at bounding box center [84, 130] width 107 height 12
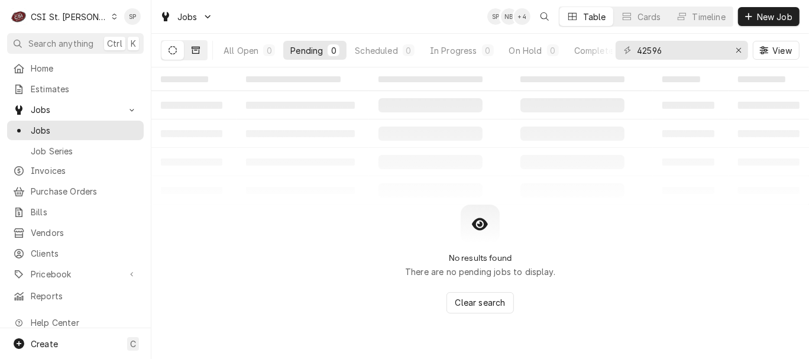
click at [195, 51] on icon "Dynamic Content Wrapper" at bounding box center [196, 50] width 8 height 8
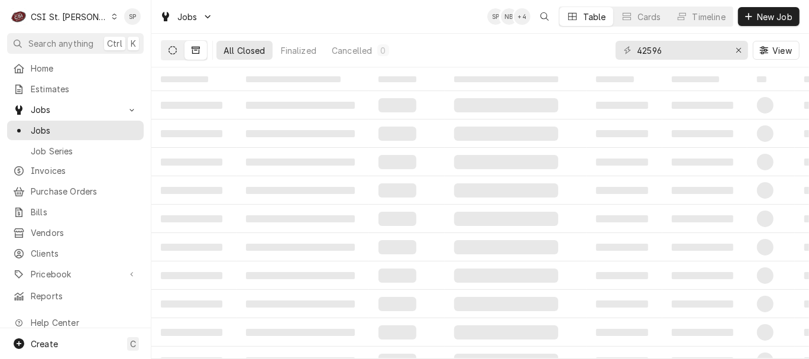
click at [176, 51] on icon "Dynamic Content Wrapper" at bounding box center [173, 50] width 8 height 8
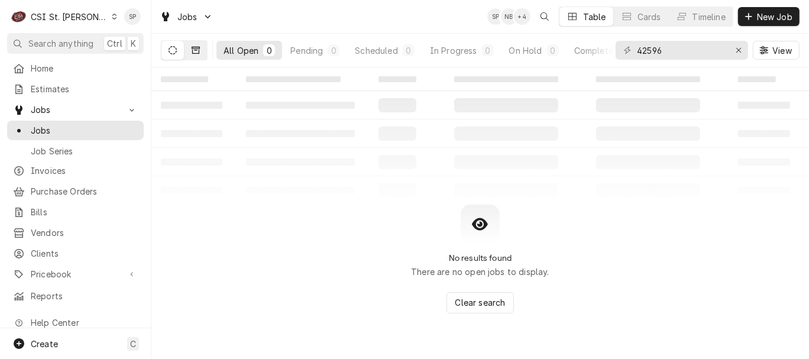
click at [192, 53] on icon "Dynamic Content Wrapper" at bounding box center [196, 50] width 8 height 8
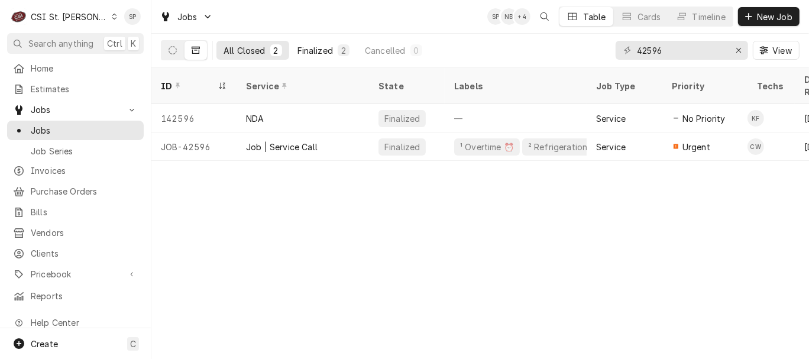
click at [309, 47] on div "Finalized" at bounding box center [315, 50] width 35 height 12
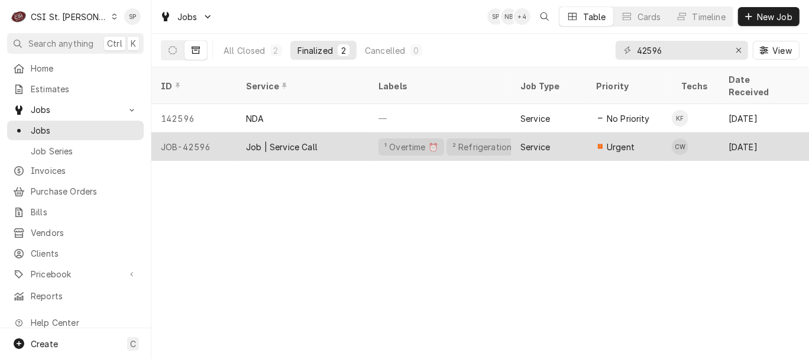
click at [211, 133] on div "JOB-42596" at bounding box center [193, 147] width 85 height 28
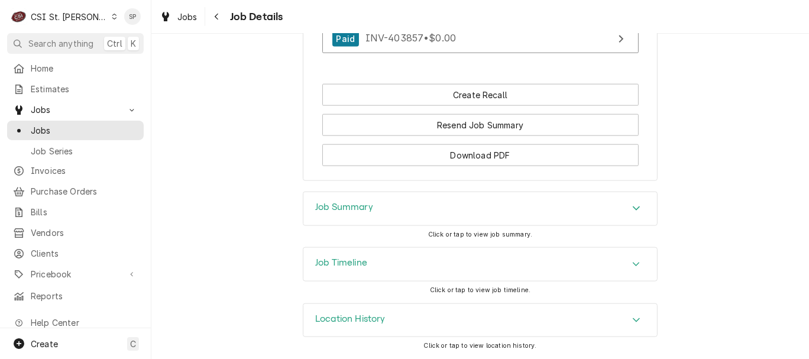
scroll to position [1158, 0]
click at [632, 211] on icon "Accordion Header" at bounding box center [636, 207] width 8 height 9
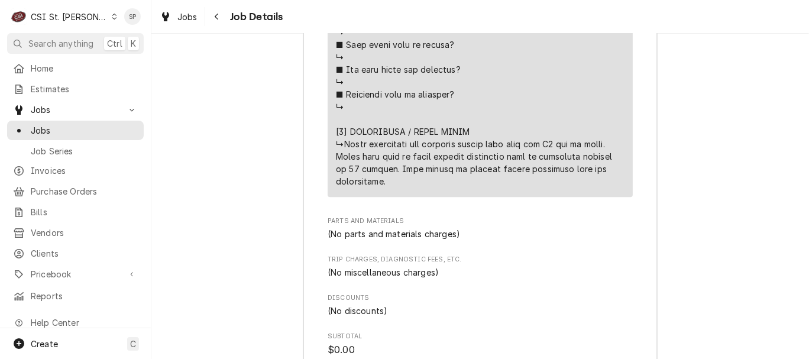
scroll to position [2262, 0]
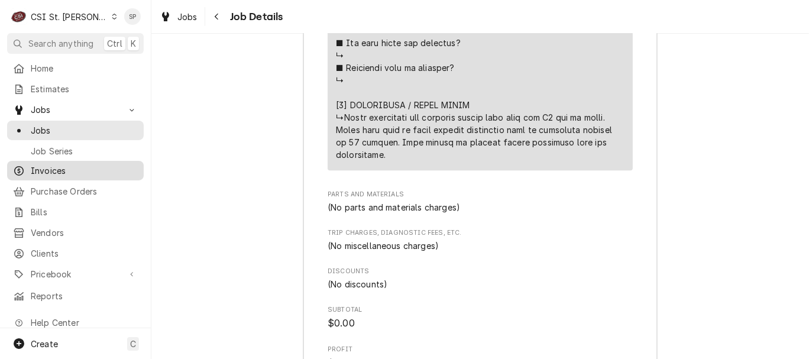
click at [40, 166] on span "Invoices" at bounding box center [84, 170] width 107 height 12
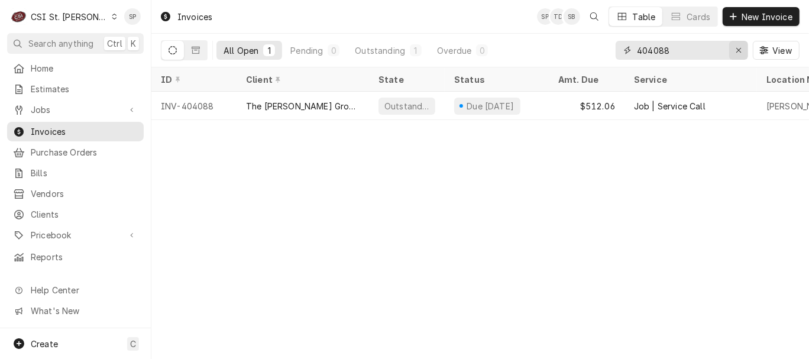
click at [738, 50] on icon "Erase input" at bounding box center [739, 50] width 7 height 8
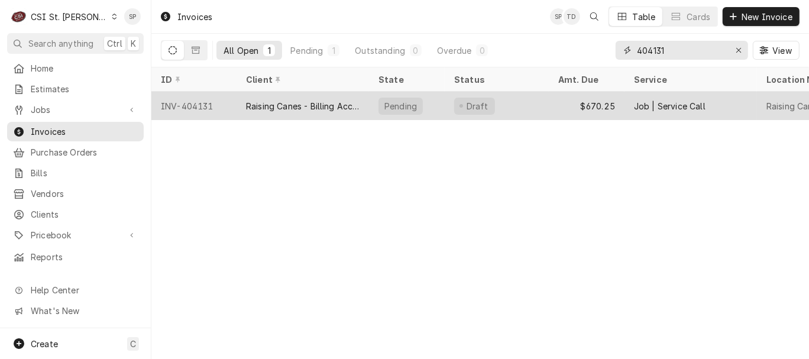
type input "404131"
click at [193, 96] on div "INV-404131" at bounding box center [193, 106] width 85 height 28
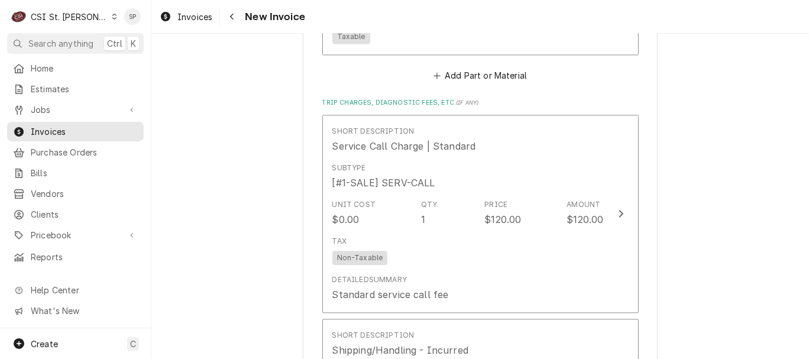
scroll to position [2024, 0]
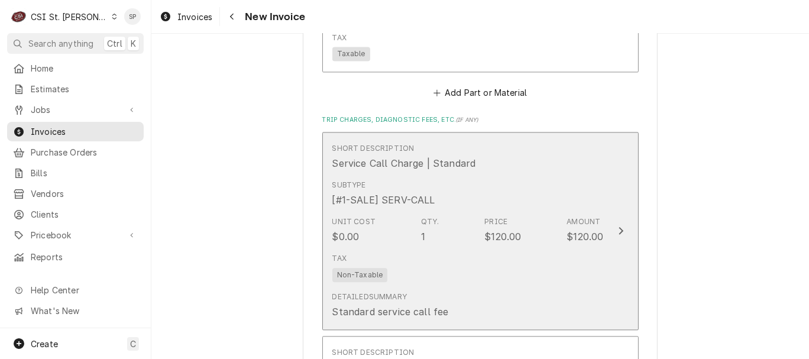
click at [424, 175] on div "Subtype [#1-SALE] SERV-CALL" at bounding box center [468, 193] width 272 height 37
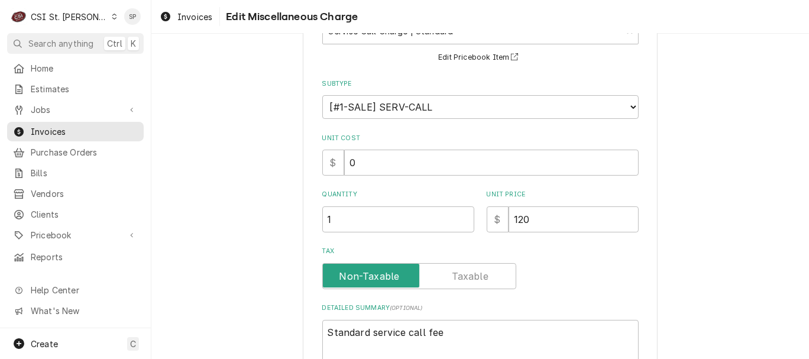
scroll to position [105, 0]
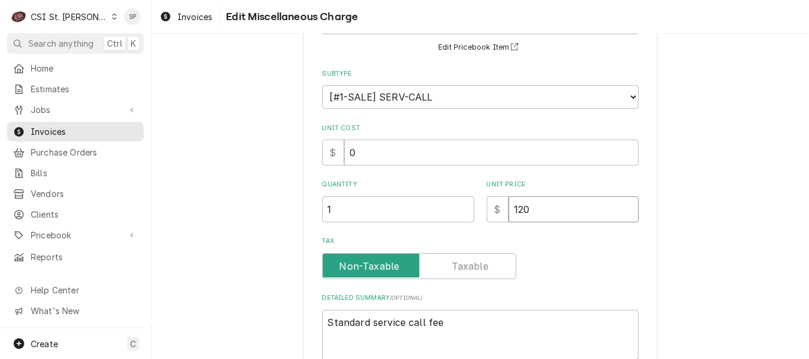
click at [525, 209] on input "120" at bounding box center [574, 209] width 130 height 26
type textarea "x"
type input "12"
type textarea "x"
type input "1"
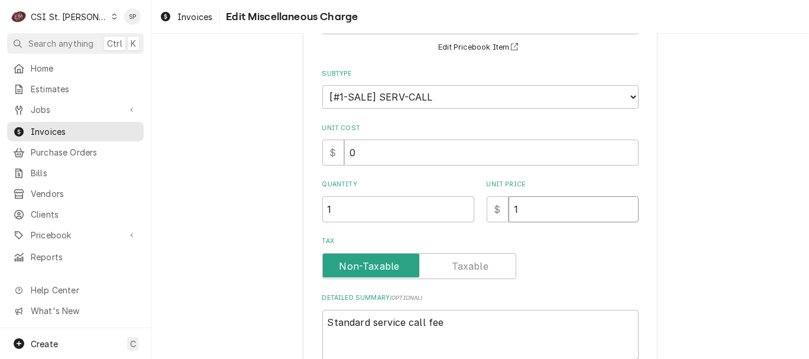
type textarea "x"
type input "14"
type textarea "x"
type input "145"
click at [322, 319] on textarea "Standard service call fee" at bounding box center [480, 337] width 316 height 54
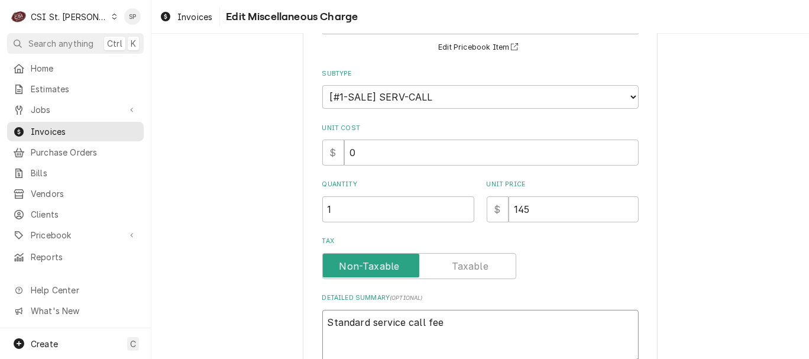
type textarea "x"
type textarea "tandard service call fee"
type textarea "x"
type textarea "andard service call fee"
type textarea "x"
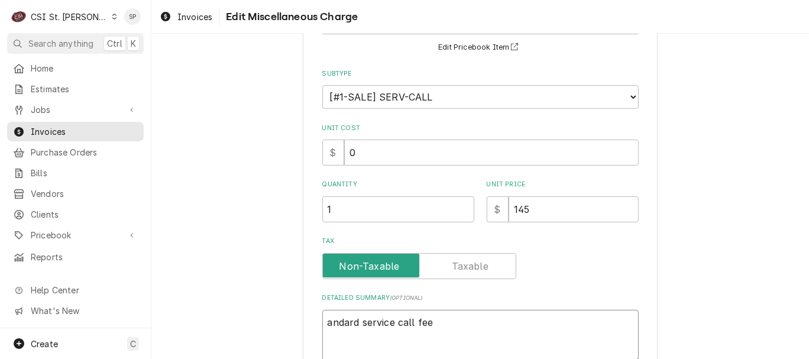
type textarea "ndard service call fee"
type textarea "x"
type textarea "dard service call fee"
type textarea "x"
type textarea "ard service call fee"
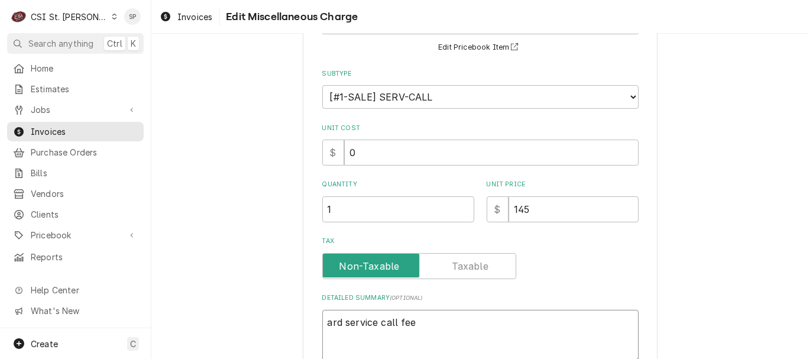
type textarea "x"
type textarea "rd service call fee"
type textarea "x"
type textarea "d service call fee"
type textarea "x"
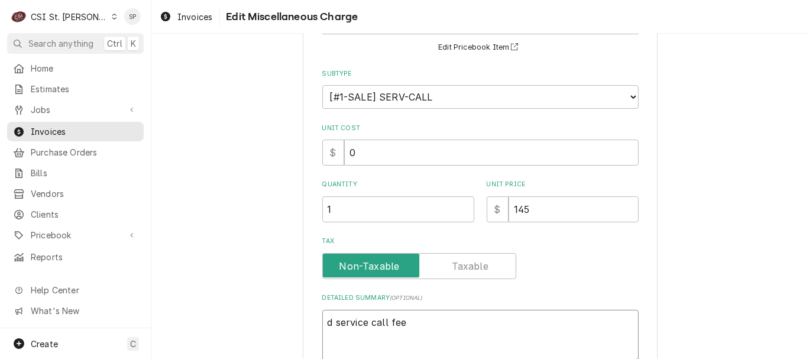
type textarea "service call fee"
type textarea "x"
type textarea "service call fee"
type textarea "x"
type textarea "ervice call fee"
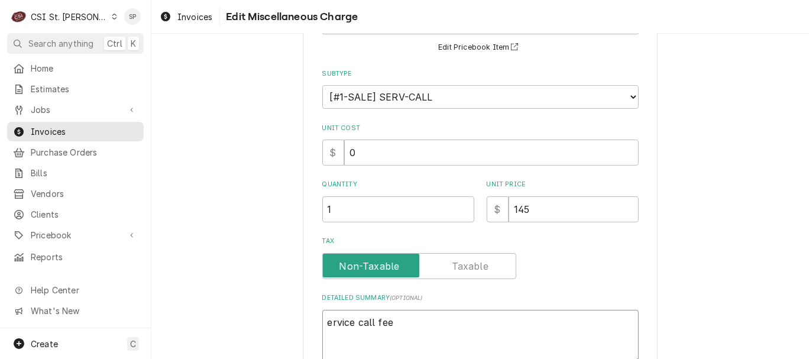
type textarea "x"
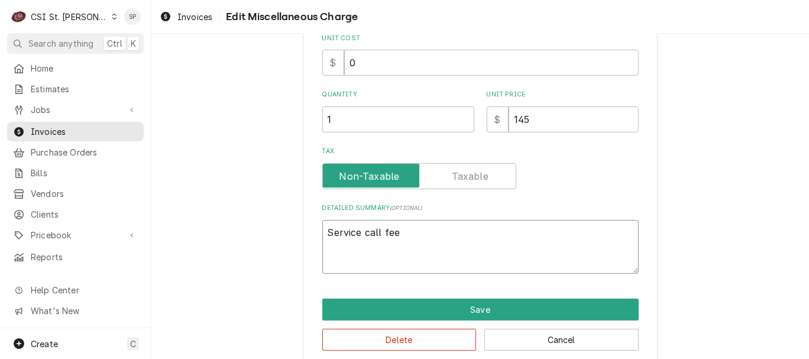
scroll to position [212, 0]
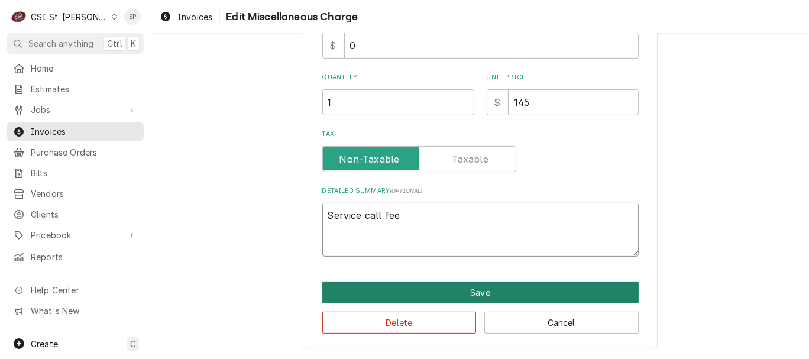
type textarea "Service call fee"
click at [486, 288] on button "Save" at bounding box center [480, 293] width 316 height 22
type textarea "x"
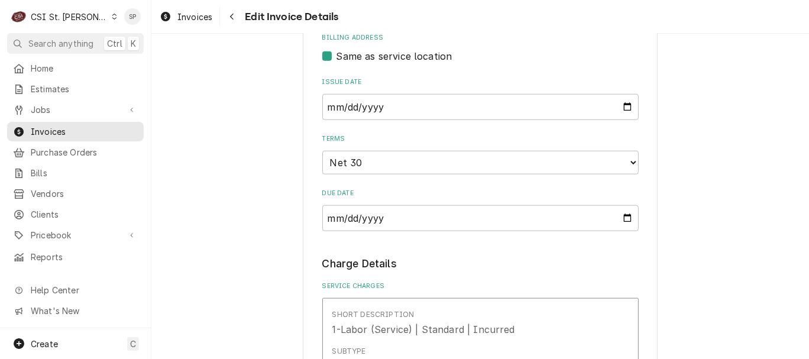
scroll to position [859, 0]
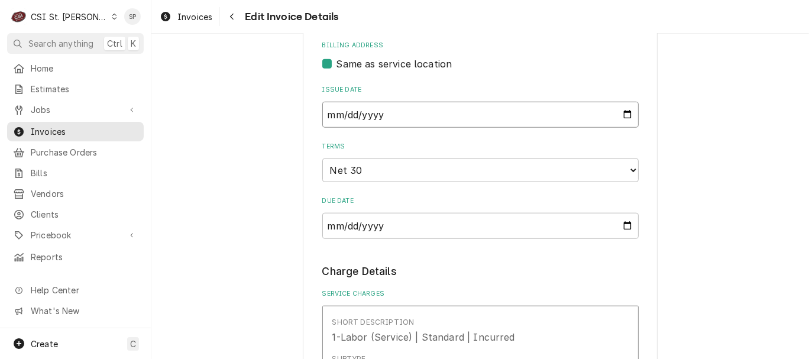
click at [621, 102] on input "2025-09-24" at bounding box center [480, 115] width 316 height 26
type input "2025-09-30"
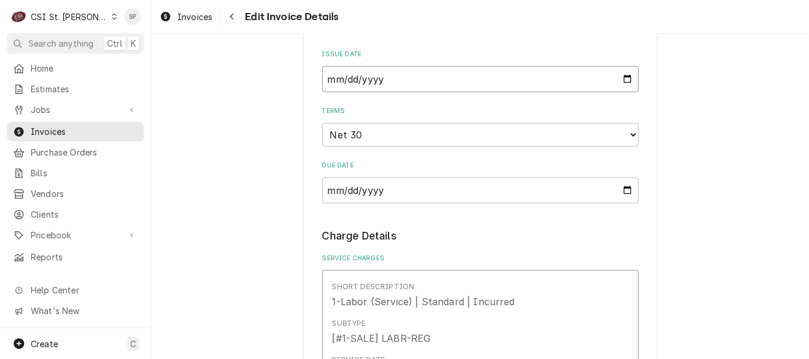
scroll to position [894, 0]
click at [341, 254] on label "Service Charges" at bounding box center [480, 258] width 316 height 9
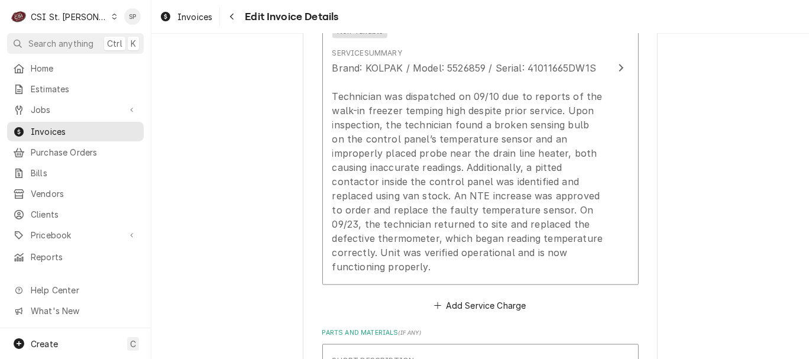
scroll to position [1314, 0]
click at [483, 296] on button "Add Service Charge" at bounding box center [480, 304] width 96 height 17
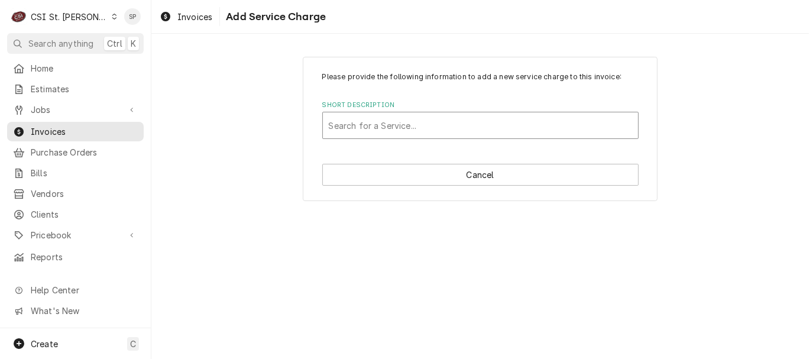
click at [461, 129] on div "Short Description" at bounding box center [480, 125] width 303 height 21
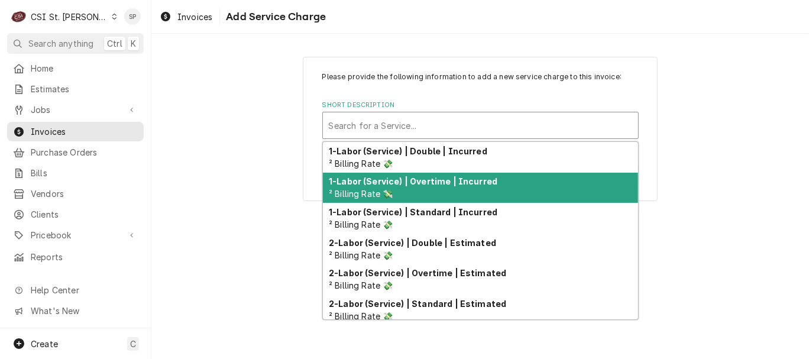
click at [435, 182] on strong "1-Labor (Service) | Overtime | Incurred" at bounding box center [413, 181] width 169 height 10
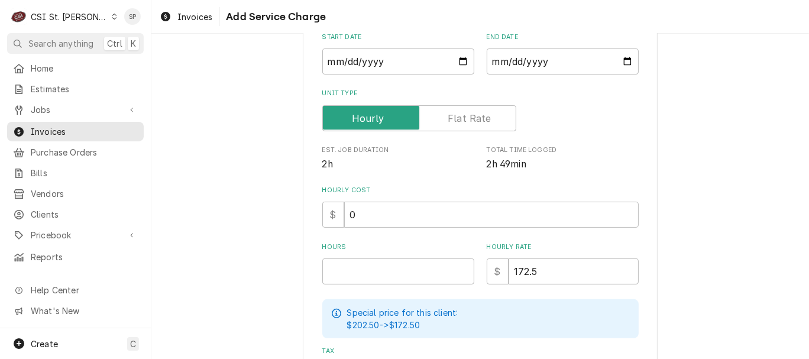
scroll to position [210, 0]
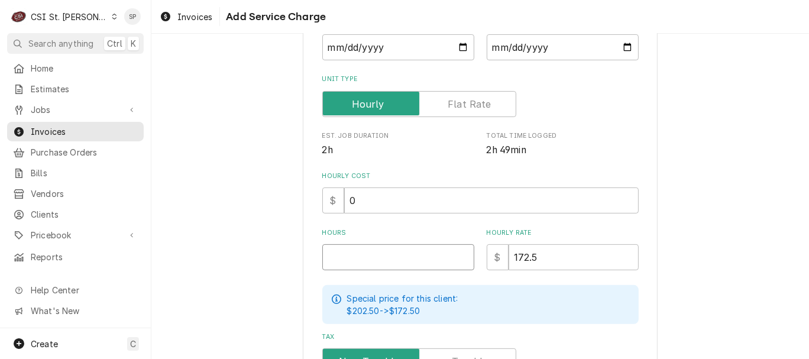
click at [358, 260] on input "Hours" at bounding box center [398, 257] width 152 height 26
type textarea "x"
type input "2"
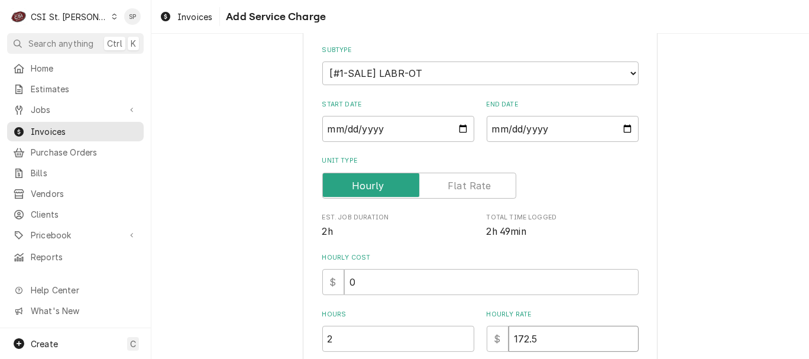
scroll to position [106, 0]
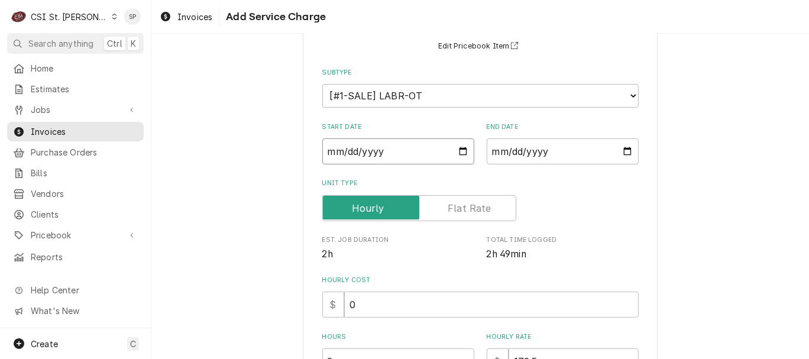
click at [460, 149] on input "Start Date" at bounding box center [398, 151] width 152 height 26
type input "2025-09-28"
type textarea "x"
click at [624, 152] on input "End Date" at bounding box center [563, 151] width 152 height 26
type input "2025-09-28"
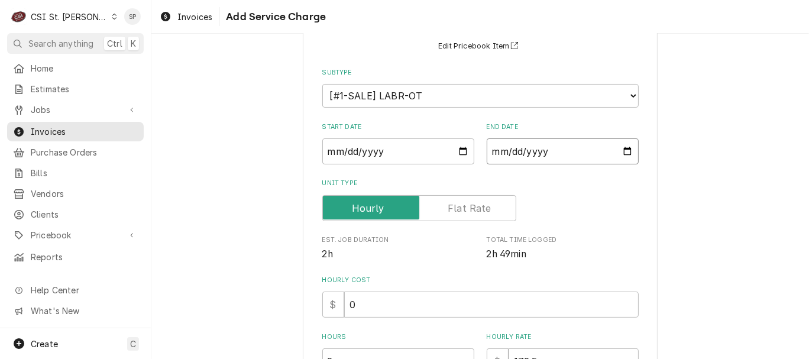
scroll to position [390, 0]
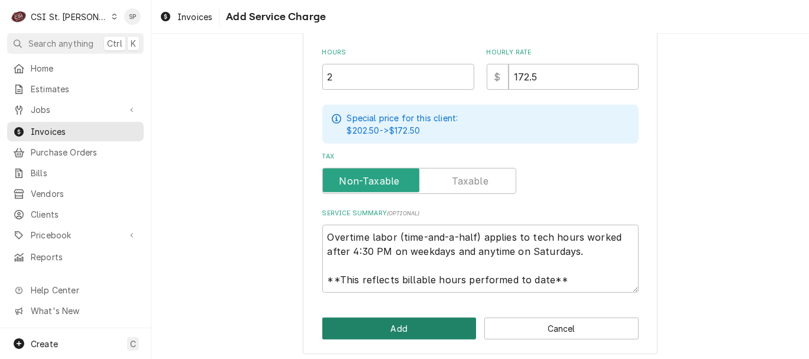
click at [403, 327] on button "Add" at bounding box center [399, 329] width 154 height 22
type textarea "x"
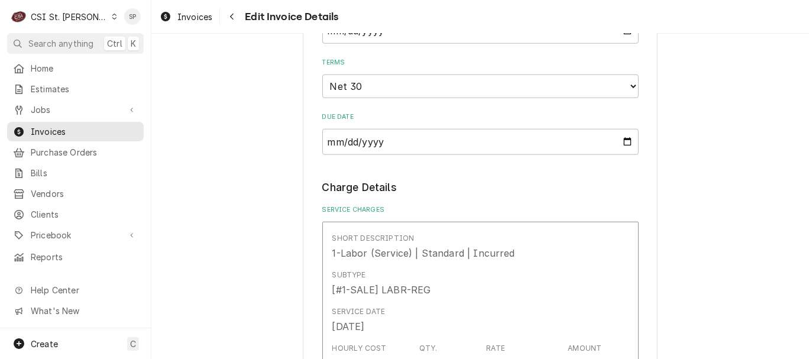
scroll to position [916, 0]
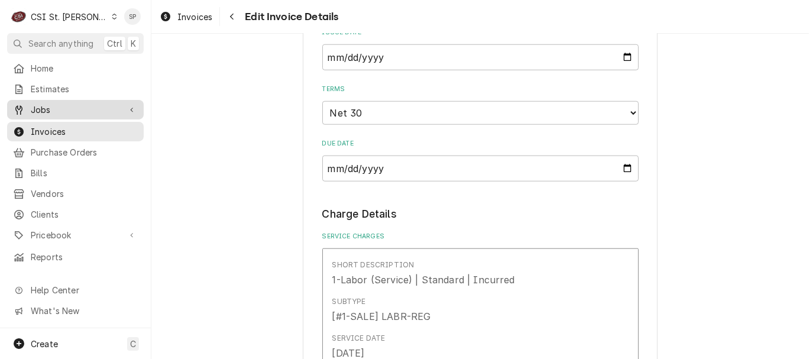
click at [74, 105] on span "Jobs" at bounding box center [75, 110] width 89 height 12
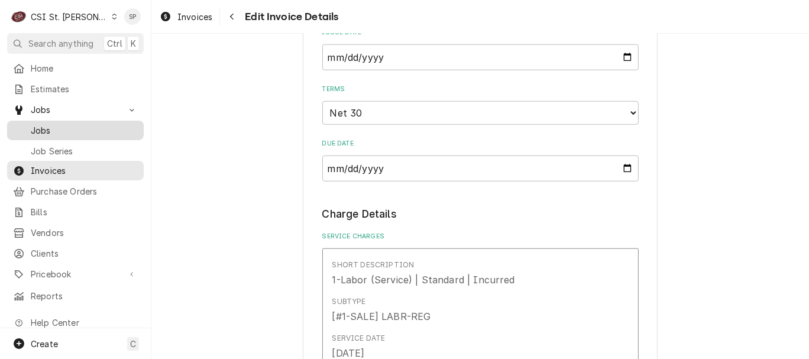
click at [56, 125] on span "Jobs" at bounding box center [84, 130] width 107 height 12
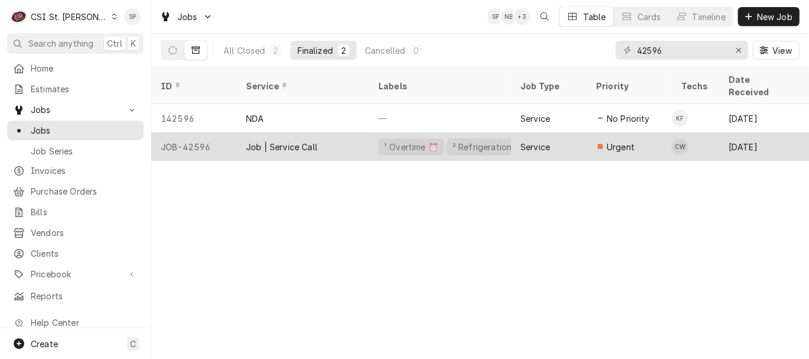
click at [175, 133] on div "JOB-42596" at bounding box center [193, 147] width 85 height 28
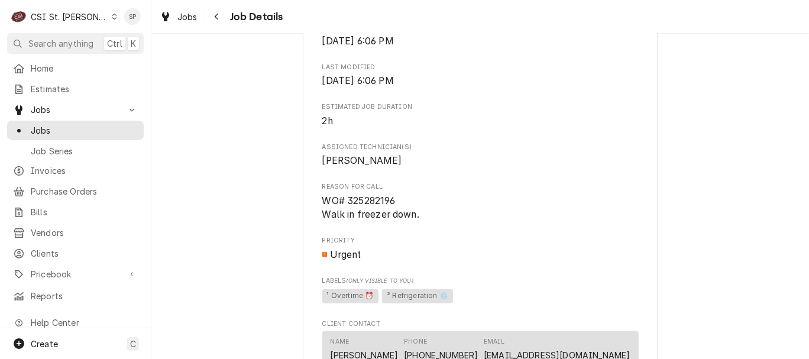
scroll to position [736, 0]
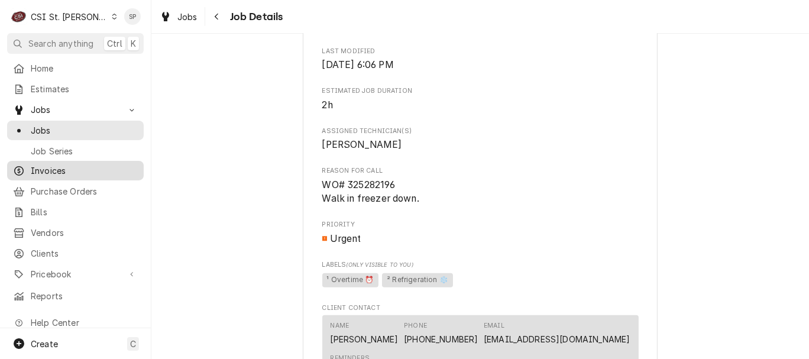
click at [47, 167] on span "Invoices" at bounding box center [84, 170] width 107 height 12
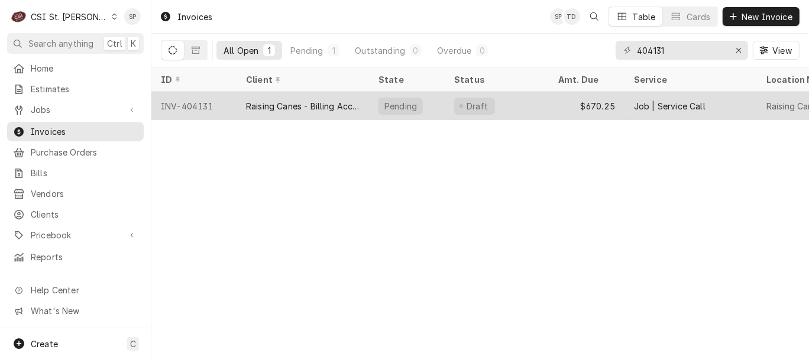
click at [193, 101] on div "INV-404131" at bounding box center [193, 106] width 85 height 28
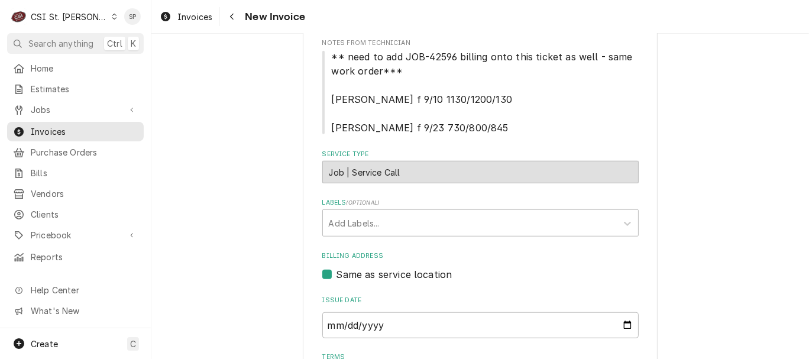
scroll to position [719, 0]
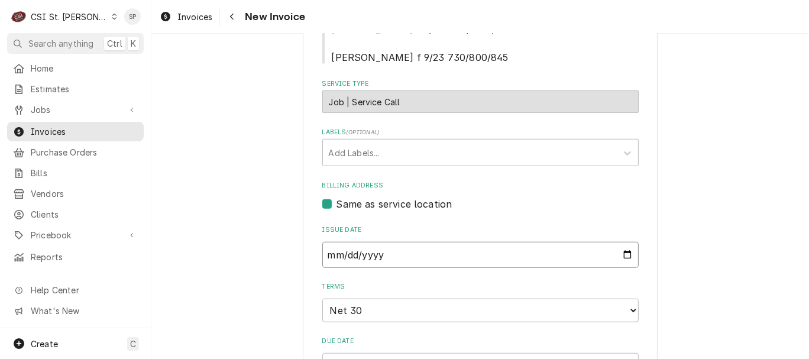
click at [620, 242] on input "2025-09-24" at bounding box center [480, 255] width 316 height 26
type textarea "x"
type input "2025-09-30"
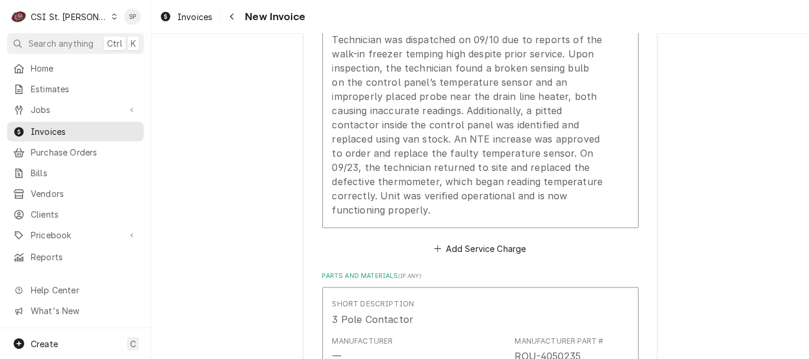
scroll to position [1376, 0]
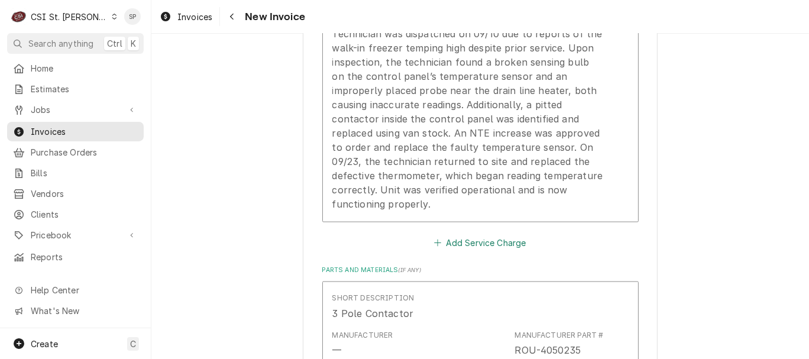
click at [459, 235] on button "Add Service Charge" at bounding box center [480, 243] width 96 height 17
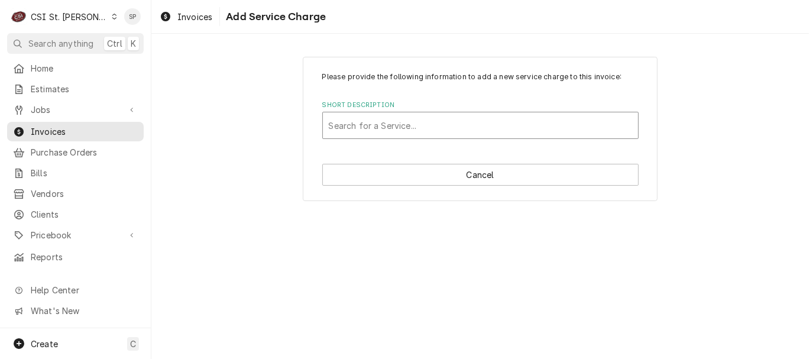
click at [435, 129] on div "Short Description" at bounding box center [480, 125] width 303 height 21
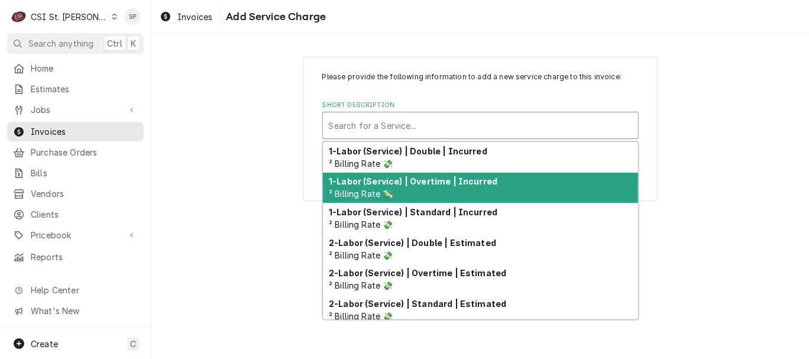
click at [424, 182] on strong "1-Labor (Service) | Overtime | Incurred" at bounding box center [413, 181] width 169 height 10
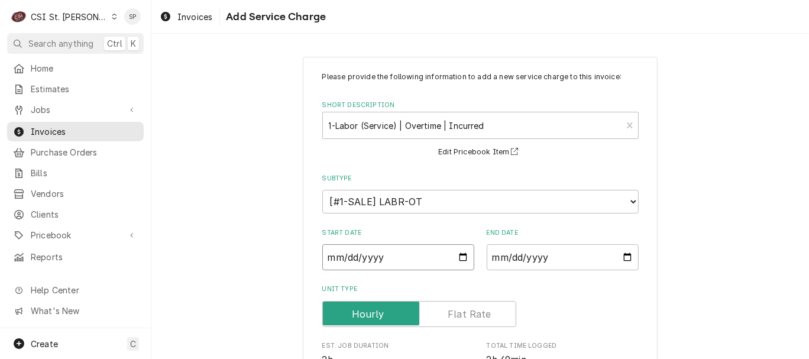
click at [456, 259] on input "Start Date" at bounding box center [398, 257] width 152 height 26
type textarea "x"
type input "2025-09-14"
type textarea "x"
type input "2025-09-09"
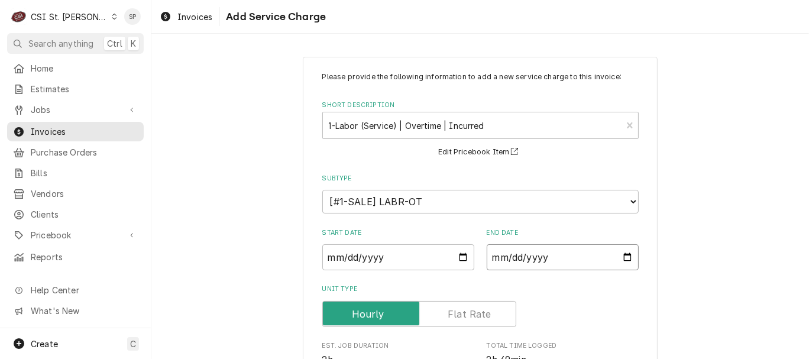
click at [621, 256] on input "End Date" at bounding box center [563, 257] width 152 height 26
type textarea "x"
type input "2025-10-09"
click at [622, 256] on input "2025-10-09" at bounding box center [563, 257] width 152 height 26
type textarea "x"
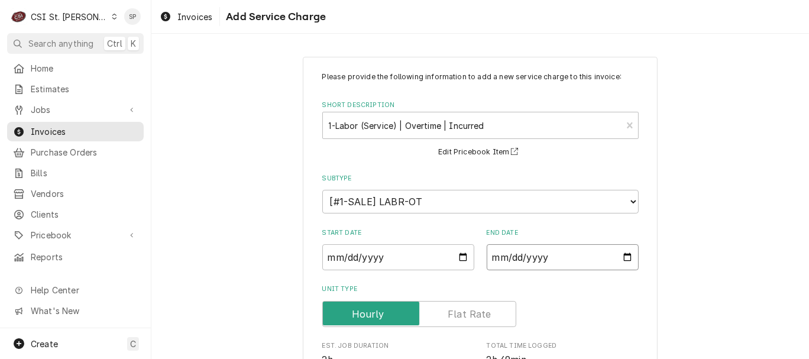
type input "2025-09-09"
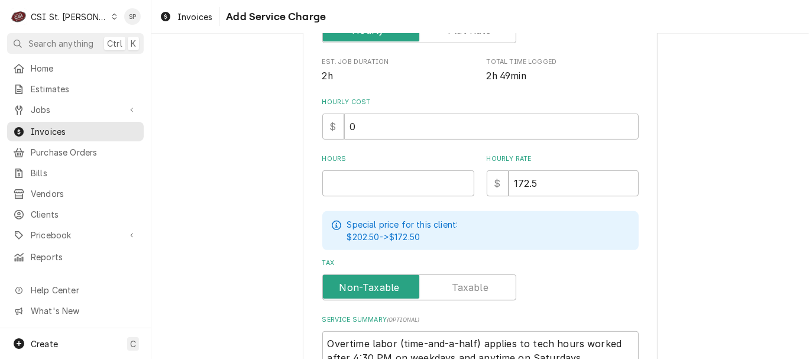
scroll to position [289, 0]
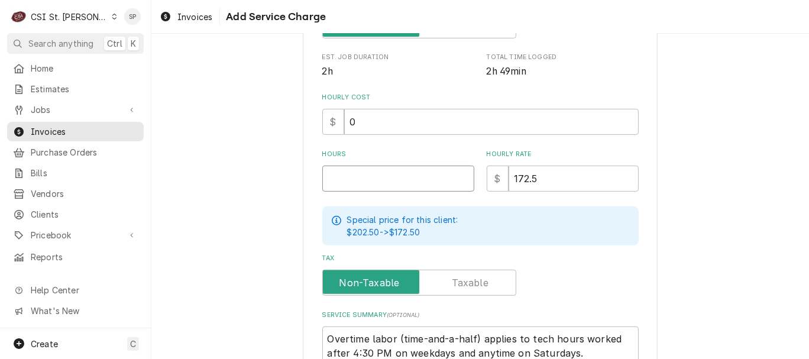
click at [376, 182] on input "Hours" at bounding box center [398, 179] width 152 height 26
type textarea "x"
type input "2"
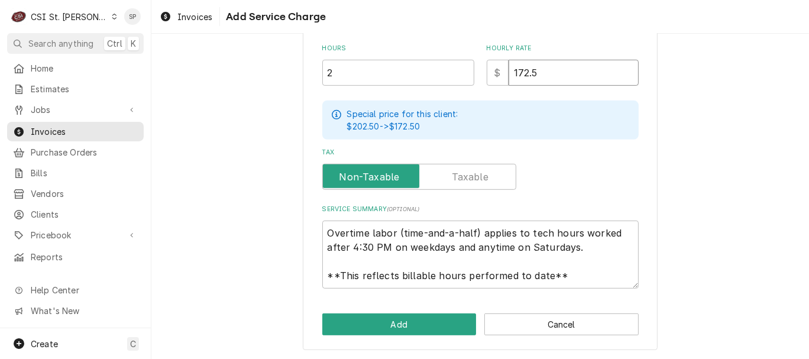
scroll to position [395, 0]
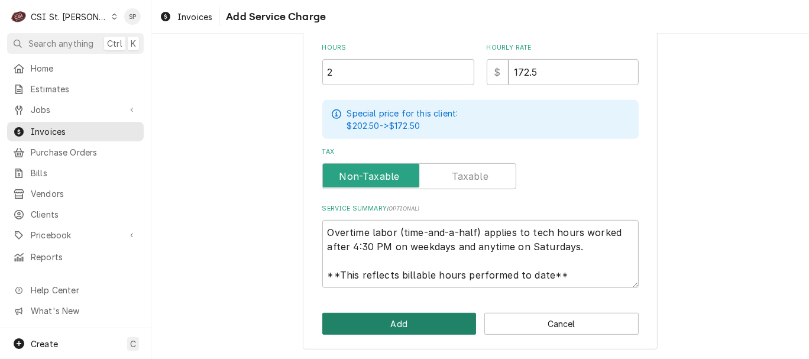
click at [409, 319] on button "Add" at bounding box center [399, 324] width 154 height 22
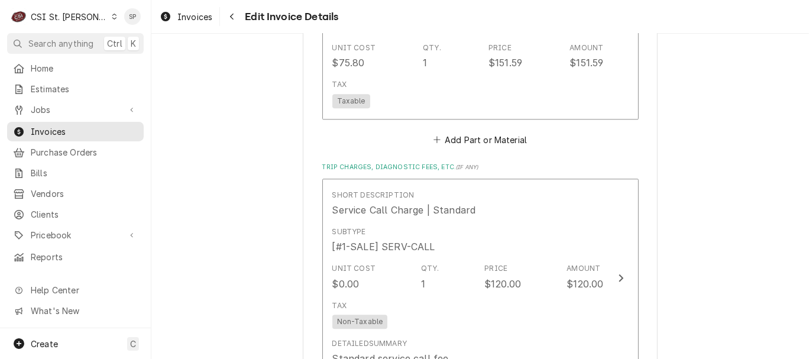
scroll to position [2337, 0]
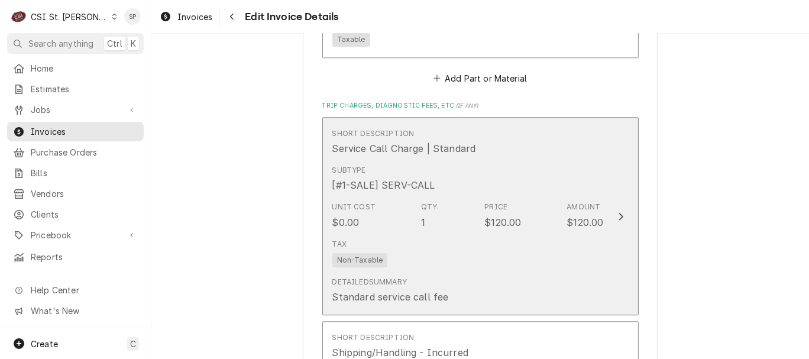
click at [408, 197] on div "Unit Cost $0.00 Qty. 1 Price $120.00 Amount $120.00" at bounding box center [468, 215] width 272 height 37
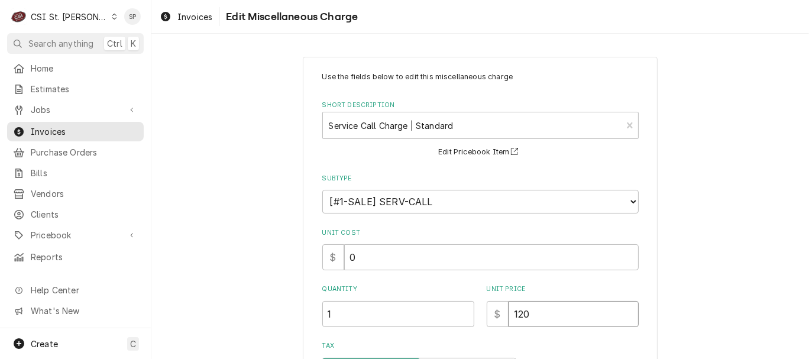
click at [534, 310] on input "120" at bounding box center [574, 314] width 130 height 26
type textarea "x"
type input "12"
type textarea "x"
type input "1"
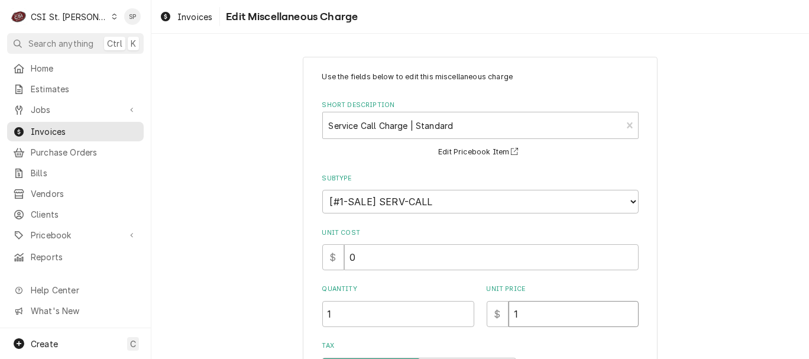
type textarea "x"
type input "14"
type textarea "x"
type input "145"
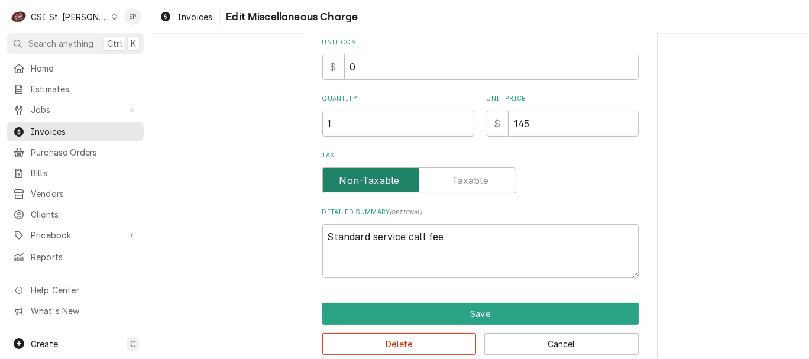
scroll to position [208, 0]
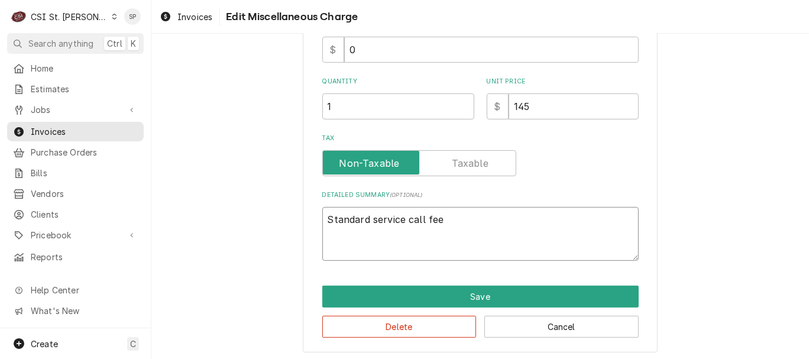
click at [322, 220] on textarea "Standard service call fee" at bounding box center [480, 234] width 316 height 54
type textarea "x"
type textarea "OStandard service call fee"
type textarea "x"
type textarea "OvStandard service call fee"
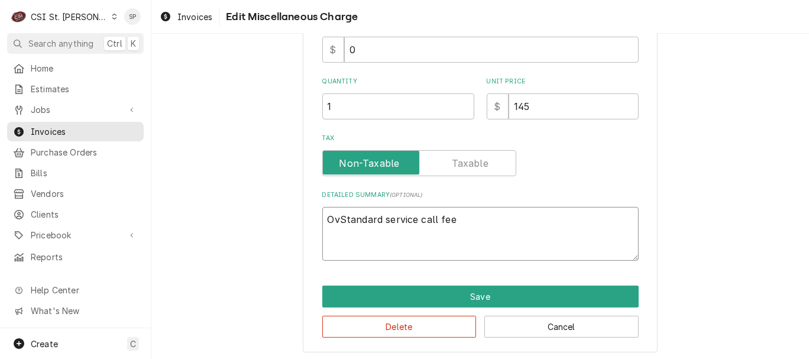
type textarea "x"
type textarea "OveStandard service call fee"
type textarea "x"
type textarea "OverStandard service call fee"
type textarea "x"
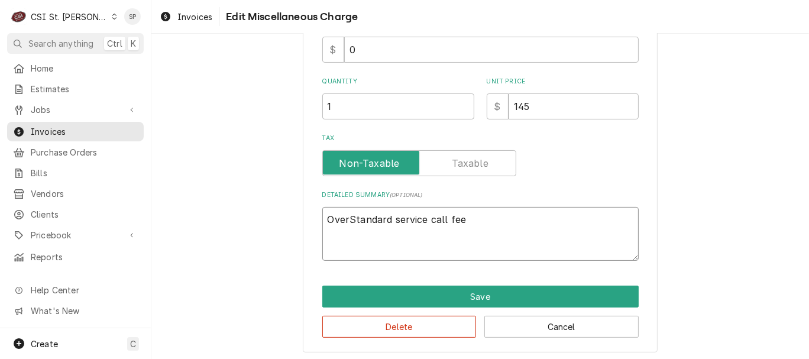
type textarea "OvertStandard service call fee"
type textarea "x"
type textarea "OvertiStandard service call fee"
type textarea "x"
type textarea "OvertimStandard service call fee"
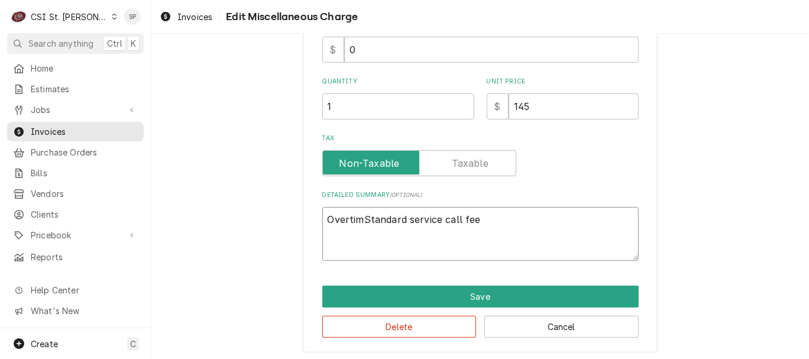
type textarea "x"
type textarea "Overtime Standard service call fee"
type textarea "x"
type textarea "Overtime tandard service call fee"
type textarea "x"
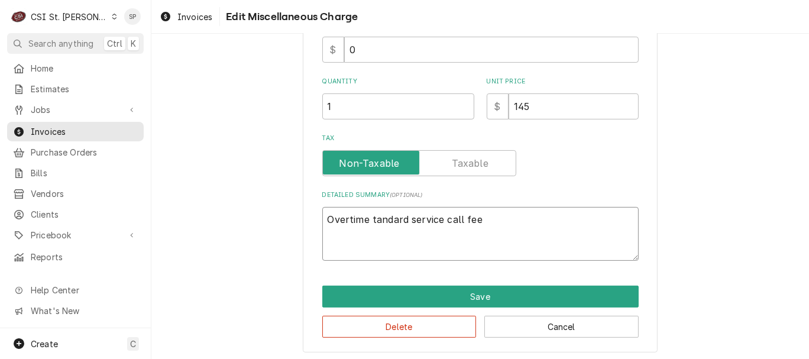
type textarea "Overtime andard service call fee"
type textarea "x"
type textarea "Overtime ndard service call fee"
type textarea "x"
type textarea "Overtime dard service call fee"
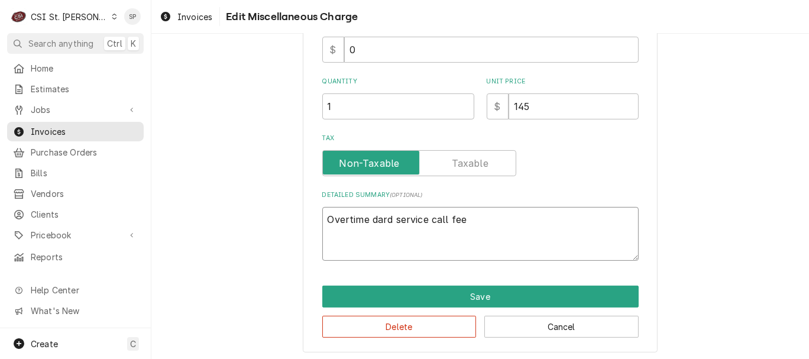
type textarea "x"
type textarea "Overtime ard service call fee"
type textarea "x"
type textarea "Overtime rd service call fee"
type textarea "x"
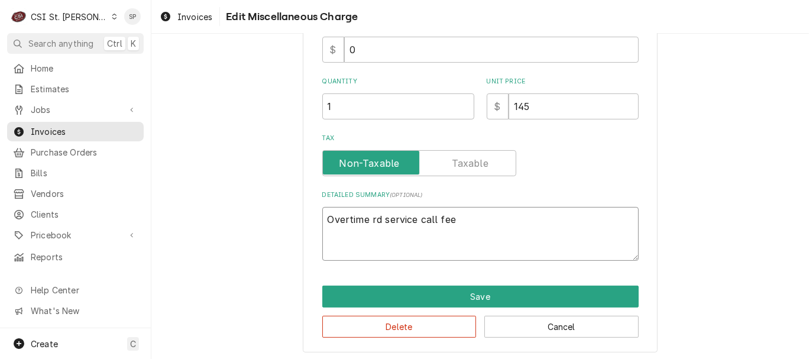
type textarea "Overtime d service call fee"
type textarea "x"
type textarea "Overtime service call fee"
type textarea "x"
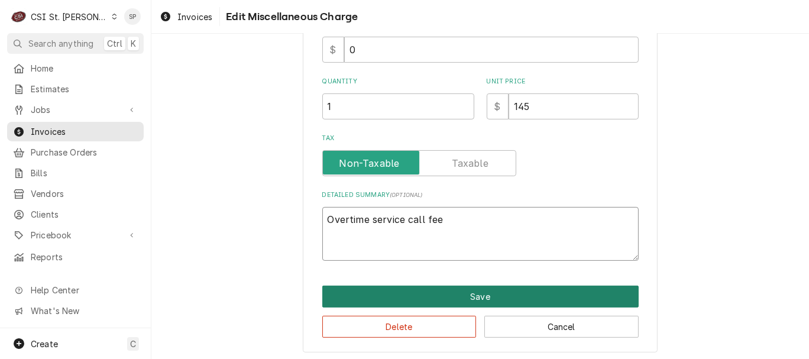
type textarea "Overtime service call fee"
click at [382, 292] on button "Save" at bounding box center [480, 297] width 316 height 22
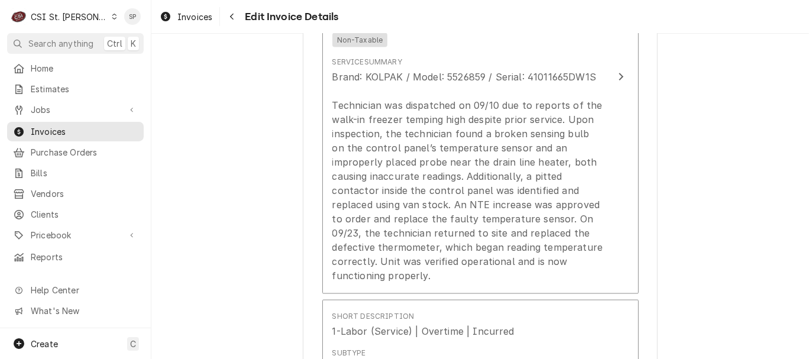
scroll to position [1298, 0]
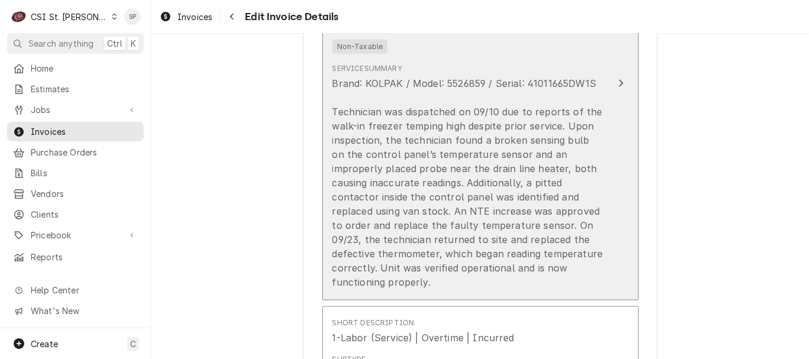
click at [464, 104] on div "Brand: KOLPAK / Model: 5526859 / Serial: 41011665DW1S Technician was dispatched…" at bounding box center [468, 182] width 272 height 213
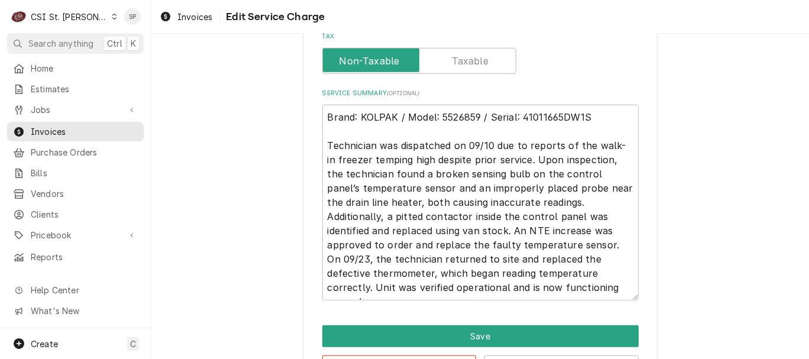
scroll to position [525, 0]
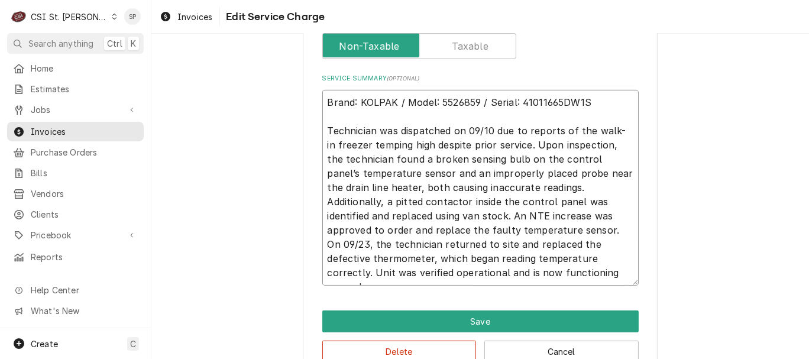
click at [324, 127] on textarea "Brand: KOLPAK / Model: 5526859 / Serial: 41011665DW1S Technician was dispatched…" at bounding box center [480, 188] width 316 height 196
type textarea "x"
type textarea "Brand: KOLPAK / Model: 5526859 / Serial: 41011665DW1S RTechnician was dispatche…"
type textarea "x"
type textarea "Brand: KOLPAK / Model: 5526859 / Serial: 41011665DW1S ReTechnician was dispatch…"
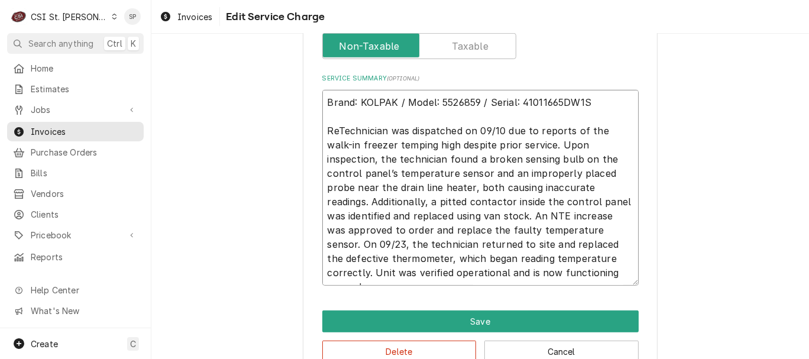
type textarea "x"
type textarea "Brand: KOLPAK / Model: 5526859 / Serial: 41011665DW1S RetTechnician was dispatc…"
type textarea "x"
type textarea "Brand: KOLPAK / Model: 5526859 / Serial: 41011665DW1S RetuTechnician was dispat…"
type textarea "x"
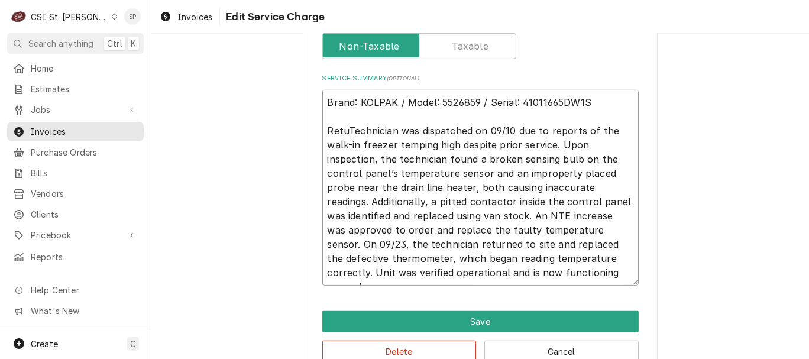
type textarea "Brand: KOLPAK / Model: 5526859 / Serial: 41011665DW1S ReturTechnician was dispa…"
type textarea "x"
type textarea "Brand: KOLPAK / Model: 5526859 / Serial: 41011665DW1S ReturnTechnician was disp…"
type textarea "x"
type textarea "Brand: KOLPAK / Model: 5526859 / Serial: 41011665DW1S ReturneTechnician was dis…"
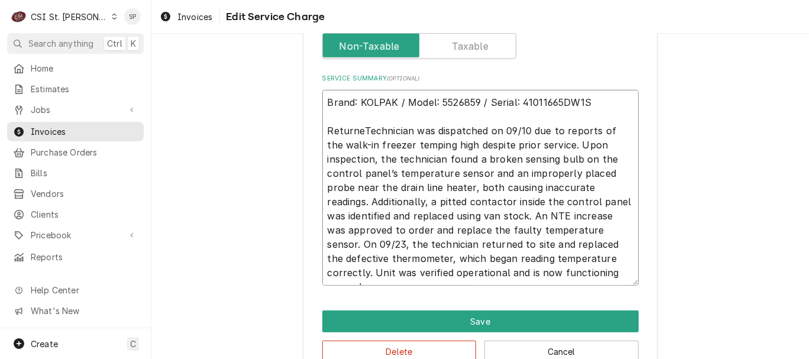
type textarea "x"
type textarea "Brand: KOLPAK / Model: 5526859 / Serial: 41011665DW1S ReturnedTechnician was di…"
type textarea "x"
type textarea "Brand: KOLPAK / Model: 5526859 / Serial: 41011665DW1S Returned tTechnician was …"
type textarea "x"
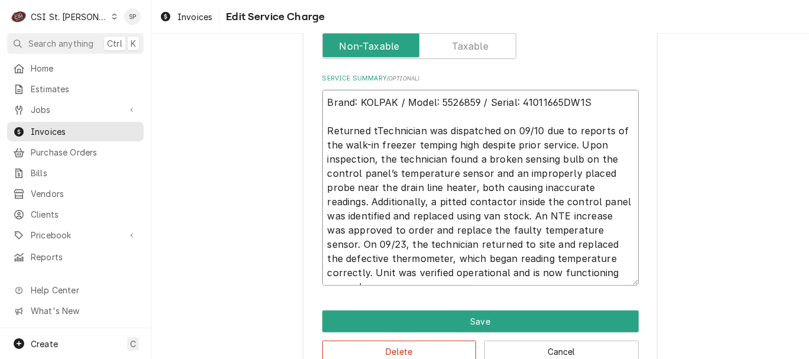
type textarea "Brand: KOLPAK / Model: 5526859 / Serial: 41011665DW1S Returned toTechnician was…"
type textarea "x"
type textarea "Brand: KOLPAK / Model: 5526859 / Serial: 41011665DW1S Returned to Technician wa…"
type textarea "x"
type textarea "Brand: KOLPAK / Model: 5526859 / Serial: 41011665DW1S Returned to iTechnician w…"
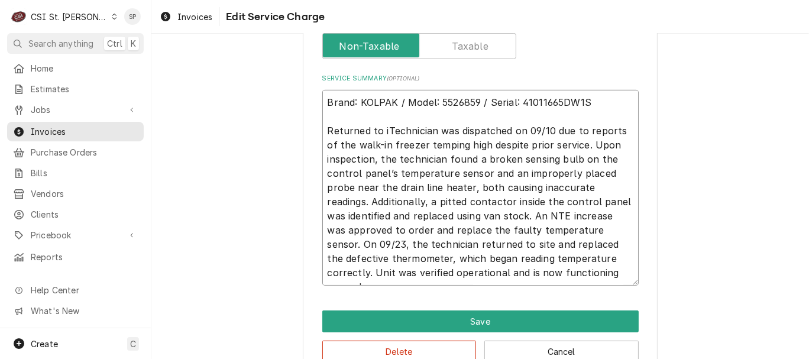
type textarea "x"
type textarea "Brand: KOLPAK / Model: 5526859 / Serial: 41011665DW1S Returned to inTechnician …"
type textarea "x"
type textarea "Brand: KOLPAK / Model: 5526859 / Serial: 41011665DW1S Returned to insTechnician…"
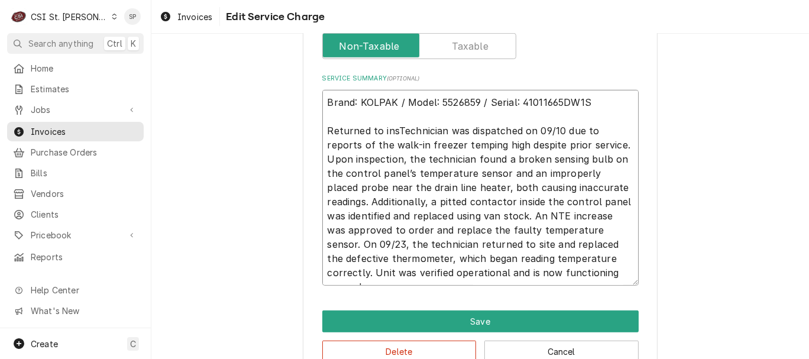
type textarea "x"
type textarea "Brand: KOLPAK / Model: 5526859 / Serial: 41011665DW1S Returned to instTechnicia…"
type textarea "x"
type textarea "Brand: KOLPAK / Model: 5526859 / Serial: 41011665DW1S Returned to instaTechnici…"
type textarea "x"
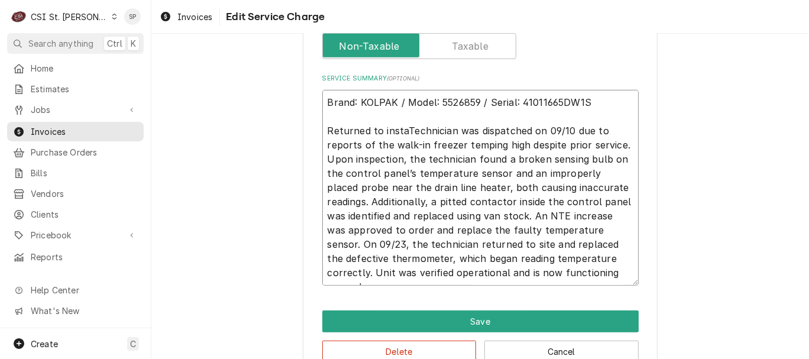
type textarea "Brand: KOLPAK / Model: 5526859 / Serial: 41011665DW1S Returned to instalTechnic…"
type textarea "x"
type textarea "Brand: KOLPAK / Model: 5526859 / Serial: 41011665DW1S Returned to installTechni…"
type textarea "x"
type textarea "Brand: KOLPAK / Model: 5526859 / Serial: 41011665DW1S Returned to install pTech…"
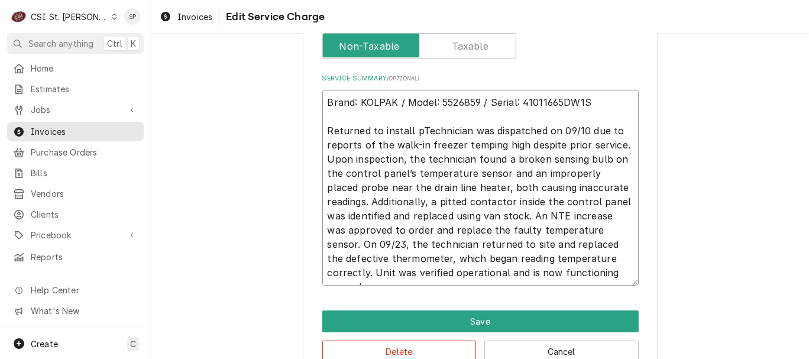
type textarea "x"
type textarea "Brand: KOLPAK / Model: 5526859 / Serial: 41011665DW1S Returned to install parTe…"
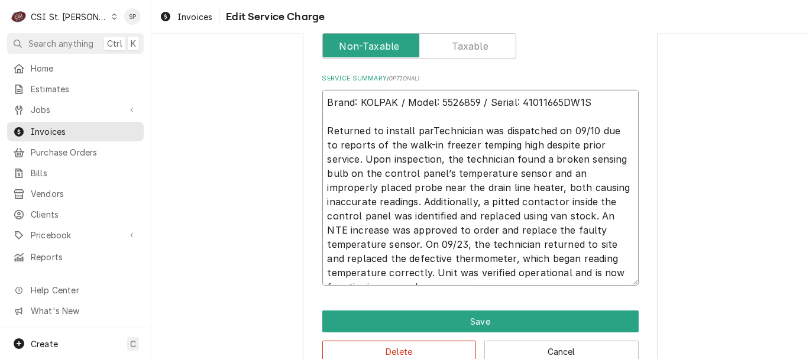
type textarea "x"
type textarea "Brand: KOLPAK / Model: 5526859 / Serial: 41011665DW1S Returned to install partT…"
type textarea "x"
type textarea "Brand: KOLPAK / Model: 5526859 / Serial: 41011665DW1S Returned to install parts…"
type textarea "x"
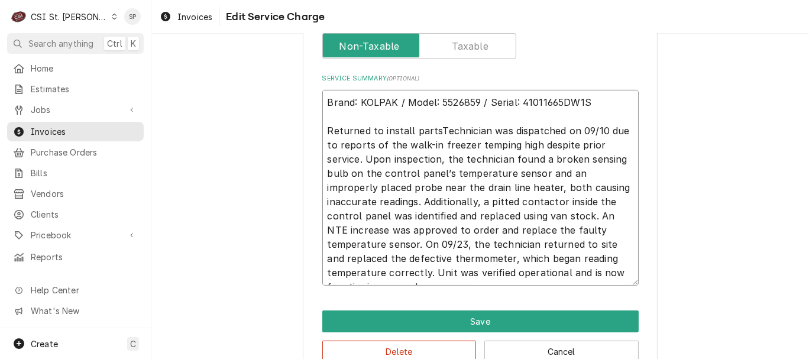
type textarea "Brand: KOLPAK / Model: 5526859 / Serial: 41011665DW1S Returned to install parts…"
type textarea "x"
type textarea "Brand: KOLPAK / Model: 5526859 / Serial: 41011665DW1S Returned to install parts…"
type textarea "x"
type textarea "Brand: KOLPAK / Model: 5526859 / Serial: 41011665DW1S Returned to install parts…"
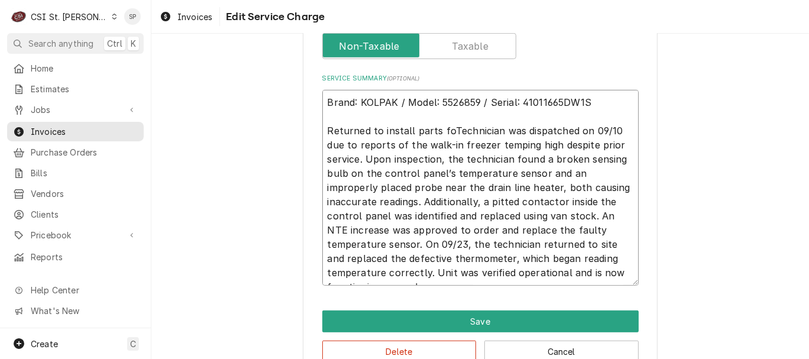
type textarea "x"
type textarea "Brand: KOLPAK / Model: 5526859 / Serial: 41011665DW1S Returned to install parts…"
type textarea "x"
type textarea "Brand: KOLPAK / Model: 5526859 / Serial: 41011665DW1S Returned to install parts…"
type textarea "x"
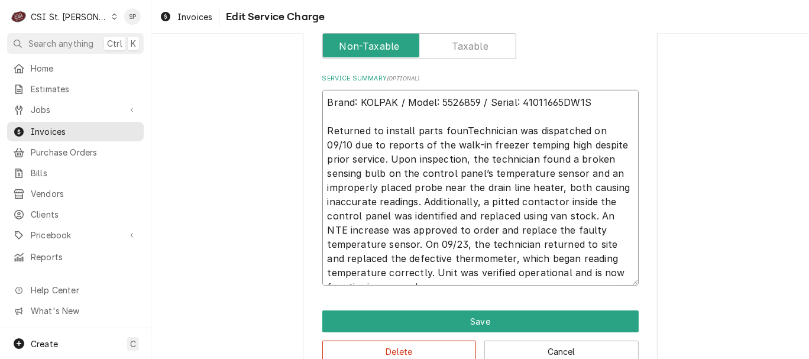
type textarea "Brand: KOLPAK / Model: 5526859 / Serial: 41011665DW1S Returned to install parts…"
type textarea "x"
type textarea "Brand: KOLPAK / Model: 5526859 / Serial: 41011665DW1S Returned to install parts…"
type textarea "x"
type textarea "Brand: KOLPAK / Model: 5526859 / Serial: 41011665DW1S Returned to install parts…"
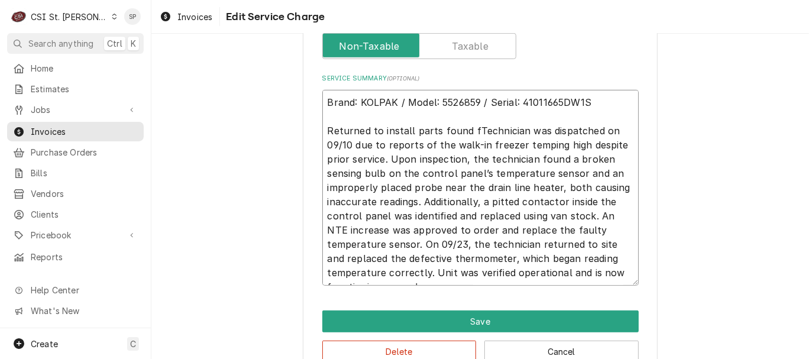
type textarea "x"
type textarea "Brand: KOLPAK / Model: 5526859 / Serial: 41011665DW1S Returned to install parts…"
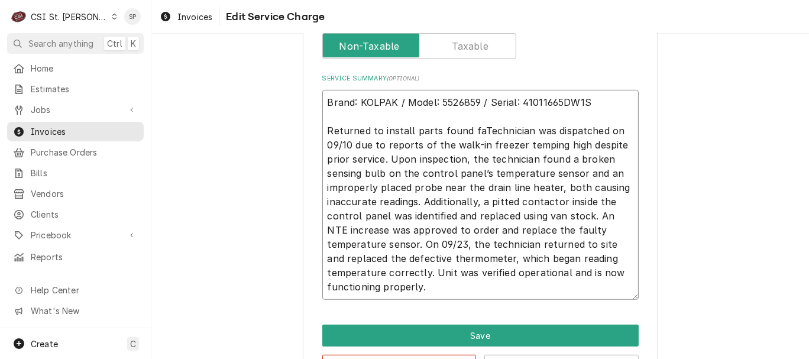
type textarea "x"
type textarea "Brand: KOLPAK / Model: 5526859 / Serial: 41011665DW1S Returned to install parts…"
type textarea "x"
type textarea "Brand: KOLPAK / Model: 5526859 / Serial: 41011665DW1S Returned to install parts…"
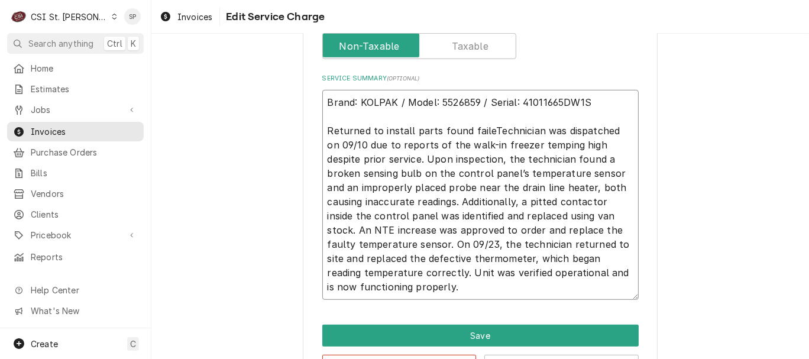
type textarea "x"
type textarea "Brand: KOLPAK / Model: 5526859 / Serial: 41011665DW1S Returned to install parts…"
type textarea "x"
type textarea "Brand: KOLPAK / Model: 5526859 / Serial: 41011665DW1S Returned to install parts…"
type textarea "x"
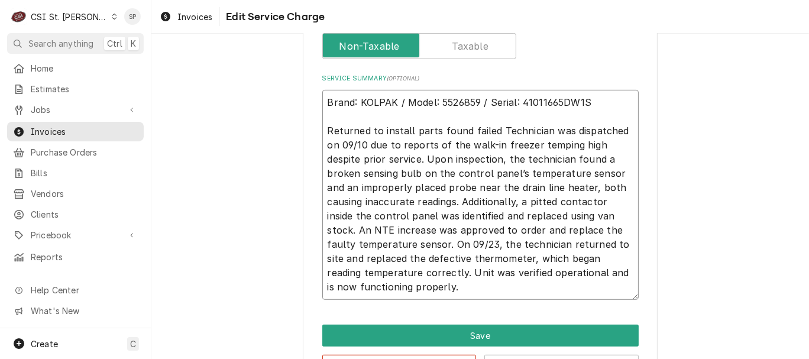
type textarea "Brand: KOLPAK / Model: 5526859 / Serial: 41011665DW1S Returned to install parts…"
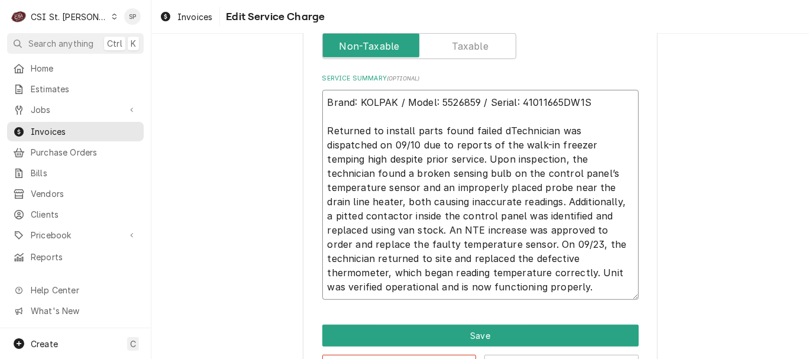
type textarea "x"
type textarea "Brand: KOLPAK / Model: 5526859 / Serial: 41011665DW1S Returned to install parts…"
type textarea "x"
type textarea "Brand: KOLPAK / Model: 5526859 / Serial: 41011665DW1S Returned to install parts…"
type textarea "x"
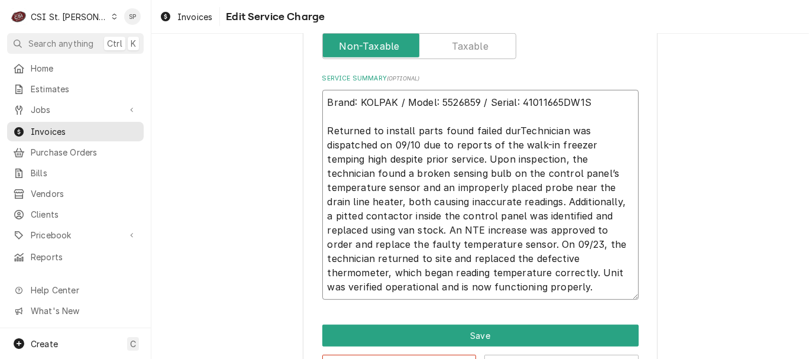
type textarea "Brand: KOLPAK / Model: 5526859 / Serial: 41011665DW1S Returned to install parts…"
type textarea "x"
type textarea "Brand: KOLPAK / Model: 5526859 / Serial: 41011665DW1S Returned to install parts…"
type textarea "x"
type textarea "Brand: KOLPAK / Model: 5526859 / Serial: 41011665DW1S Returned to install parts…"
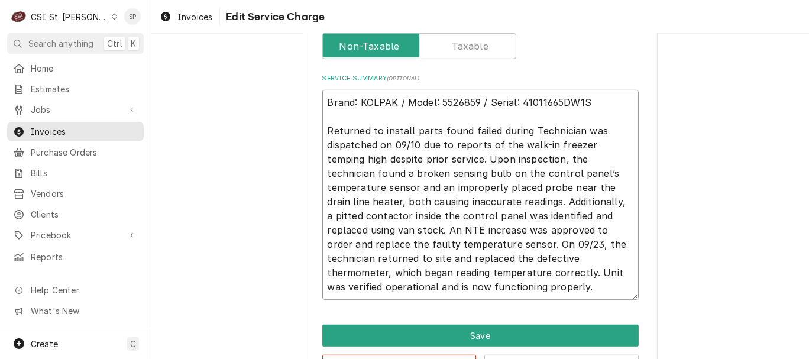
type textarea "x"
type textarea "Brand: KOLPAK / Model: 5526859 / Serial: 41011665DW1S Returned to install parts…"
type textarea "x"
type textarea "Brand: KOLPAK / Model: 5526859 / Serial: 41011665DW1S Returned to install parts…"
type textarea "x"
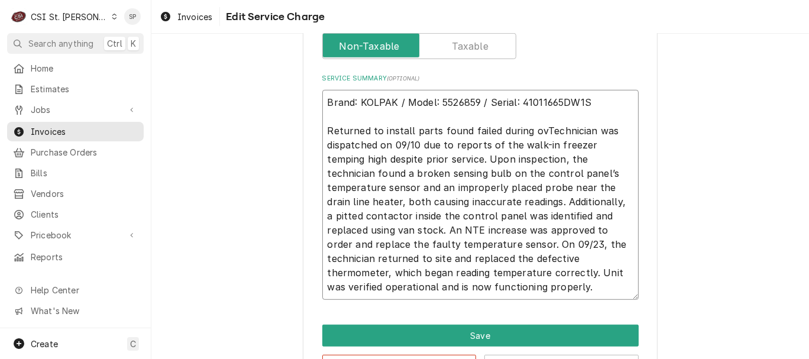
type textarea "Brand: KOLPAK / Model: 5526859 / Serial: 41011665DW1S Returned to install parts…"
type textarea "x"
type textarea "Brand: KOLPAK / Model: 5526859 / Serial: 41011665DW1S Returned to install parts…"
type textarea "x"
type textarea "Brand: KOLPAK / Model: 5526859 / Serial: 41011665DW1S Returned to install parts…"
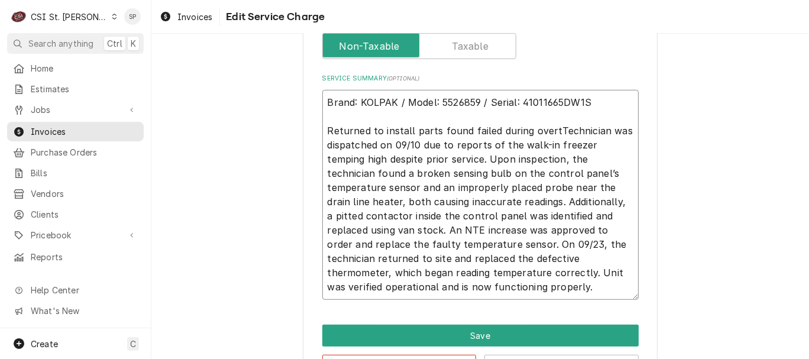
type textarea "x"
type textarea "Brand: KOLPAK / Model: 5526859 / Serial: 41011665DW1S Returned to install parts…"
type textarea "x"
type textarea "Brand: KOLPAK / Model: 5526859 / Serial: 41011665DW1S Returned to install parts…"
type textarea "x"
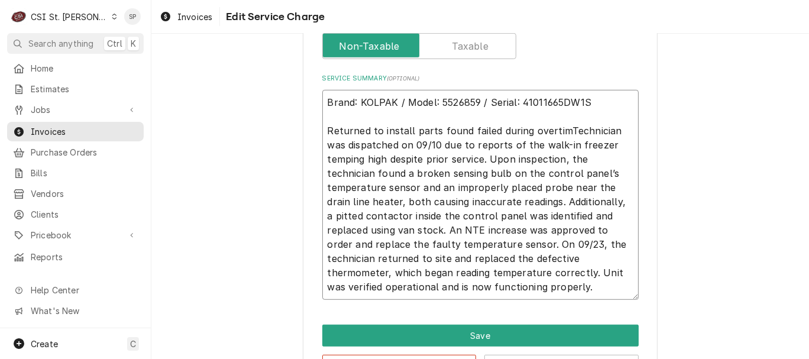
type textarea "Brand: KOLPAK / Model: 5526859 / Serial: 41011665DW1S Returned to install parts…"
type textarea "x"
type textarea "Brand: KOLPAK / Model: 5526859 / Serial: 41011665DW1S Returned to install parts…"
type textarea "x"
type textarea "Brand: KOLPAK / Model: 5526859 / Serial: 41011665DW1S Returned to install parts…"
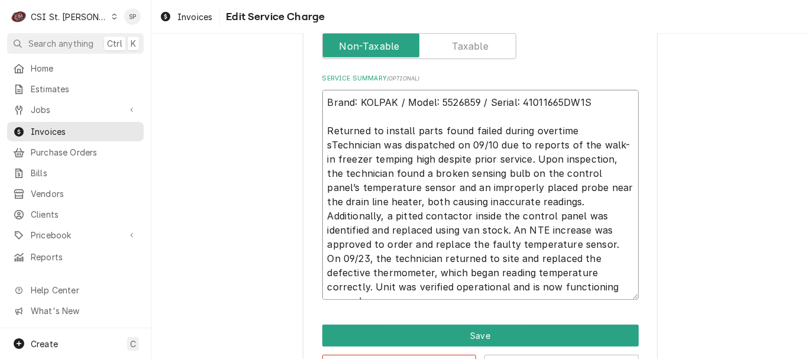
type textarea "x"
type textarea "Brand: KOLPAK / Model: 5526859 / Serial: 41011665DW1S Returned to install parts…"
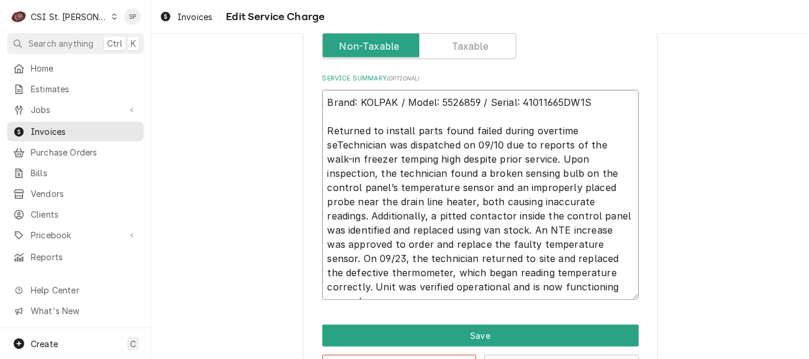
type textarea "x"
type textarea "Brand: KOLPAK / Model: 5526859 / Serial: 41011665DW1S Returned to install parts…"
type textarea "x"
type textarea "Brand: KOLPAK / Model: 5526859 / Serial: 41011665DW1S Returned to install parts…"
type textarea "x"
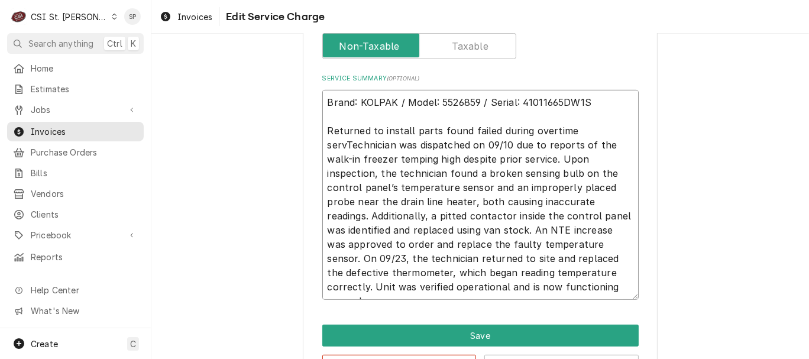
type textarea "Brand: KOLPAK / Model: 5526859 / Serial: 41011665DW1S Returned to install parts…"
type textarea "x"
type textarea "Brand: KOLPAK / Model: 5526859 / Serial: 41011665DW1S Returned to install parts…"
type textarea "x"
type textarea "Brand: KOLPAK / Model: 5526859 / Serial: 41011665DW1S Returned to install parts…"
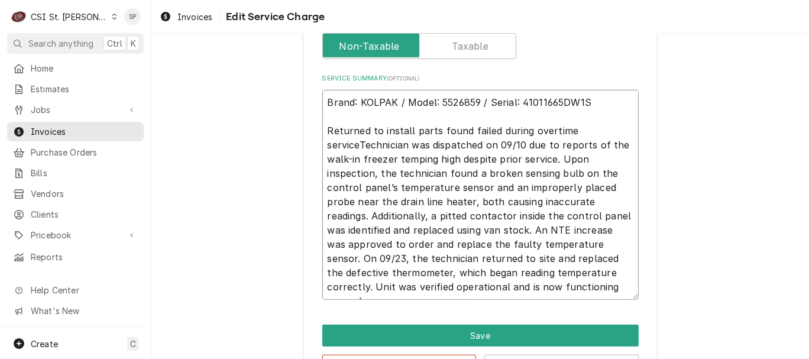
type textarea "x"
type textarea "Brand: KOLPAK / Model: 5526859 / Serial: 41011665DW1S Returned to install parts…"
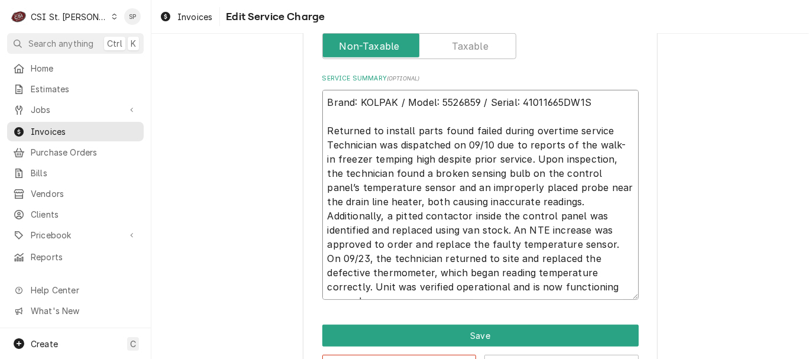
type textarea "x"
type textarea "Brand: KOLPAK / Model: 5526859 / Serial: 41011665DW1S Returned to install parts…"
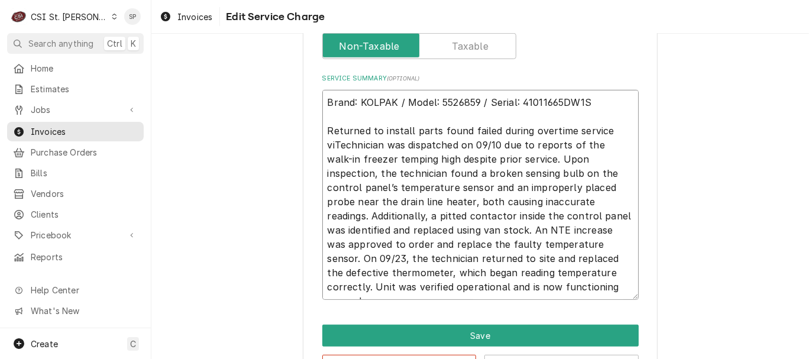
type textarea "x"
type textarea "Brand: KOLPAK / Model: 5526859 / Serial: 41011665DW1S Returned to install parts…"
type textarea "x"
type textarea "Brand: KOLPAK / Model: 5526859 / Serial: 41011665DW1S Returned to install parts…"
type textarea "x"
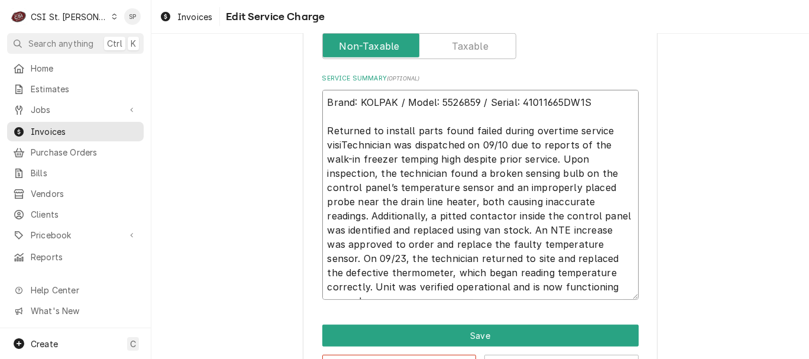
type textarea "Brand: KOLPAK / Model: 5526859 / Serial: 41011665DW1S Returned to install parts…"
type textarea "x"
type textarea "Brand: KOLPAK / Model: 5526859 / Serial: 41011665DW1S Returned to install parts…"
type textarea "x"
type textarea "Brand: KOLPAK / Model: 5526859 / Serial: 41011665DW1S Returned to install parts…"
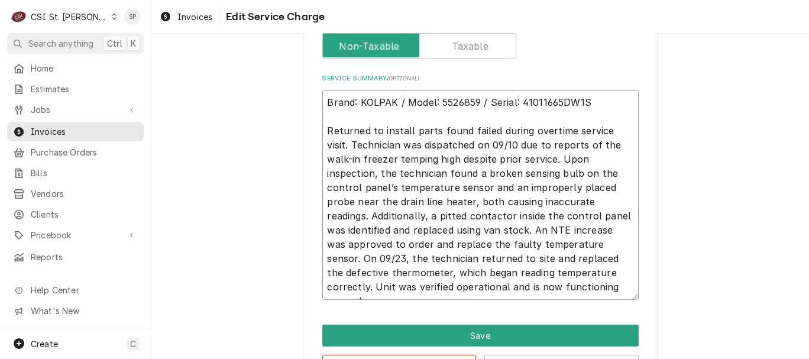
type textarea "x"
type textarea "Brand: KOLPAK / Model: 5526859 / Serial: 41011665DW1S Returned to install parts…"
type textarea "x"
type textarea "Brand: KOLPAK / Model: 5526859 / Serial: 41011665DW1S Returned to install parts…"
type textarea "x"
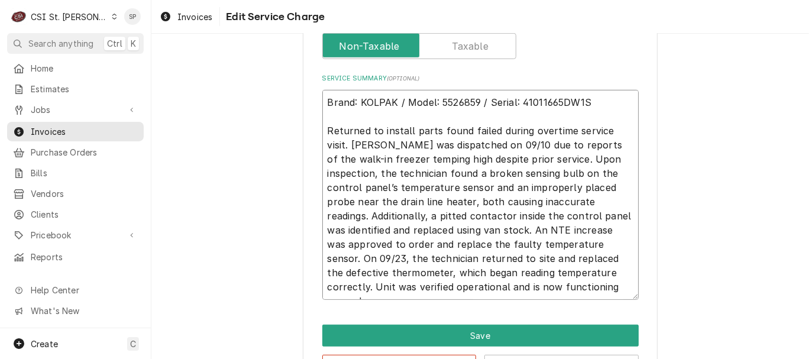
type textarea "Brand: KOLPAK / Model: 5526859 / Serial: 41011665DW1S Returned to install parts…"
type textarea "x"
type textarea "Brand: KOLPAK / Model: 5526859 / Serial: 41011665DW1S Returned to install parts…"
type textarea "x"
type textarea "Brand: KOLPAK / Model: 5526859 / Serial: 41011665DW1S Returned to install parts…"
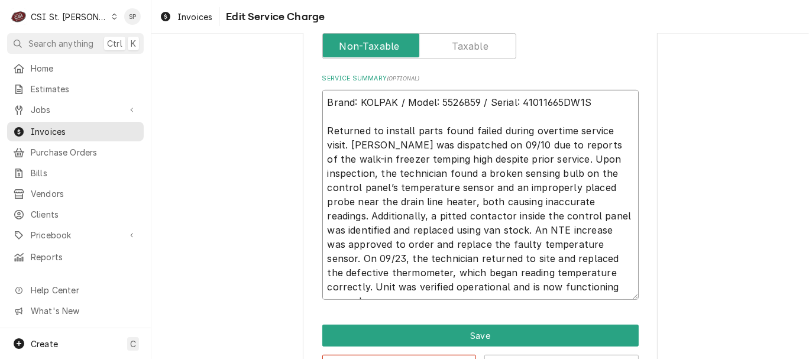
type textarea "x"
type textarea "Brand: KOLPAK / Model: 5526859 / Serial: 41011665DW1S Returned to install parts…"
type textarea "x"
type textarea "Brand: KOLPAK / Model: 5526859 / Serial: 41011665DW1S Returned to install parts…"
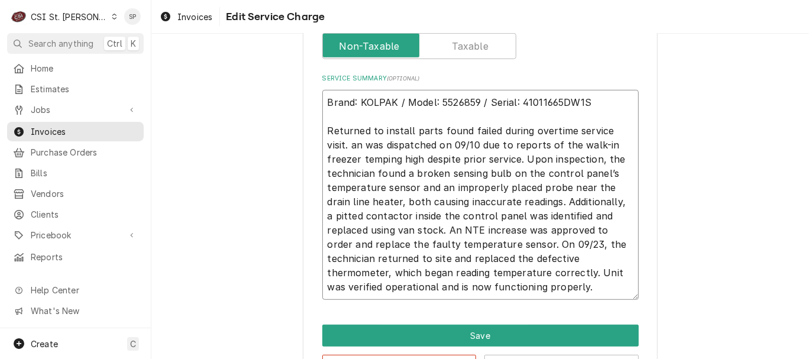
type textarea "x"
type textarea "Brand: KOLPAK / Model: 5526859 / Serial: 41011665DW1S Returned to install parts…"
type textarea "x"
type textarea "Brand: KOLPAK / Model: 5526859 / Serial: 41011665DW1S Returned to install parts…"
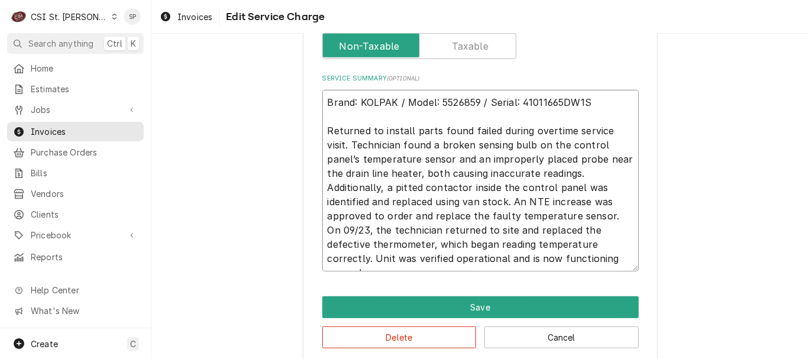
click at [414, 155] on textarea "Brand: KOLPAK / Model: 5526859 / Serial: 41011665DW1S Returned to install parts…" at bounding box center [480, 181] width 316 height 182
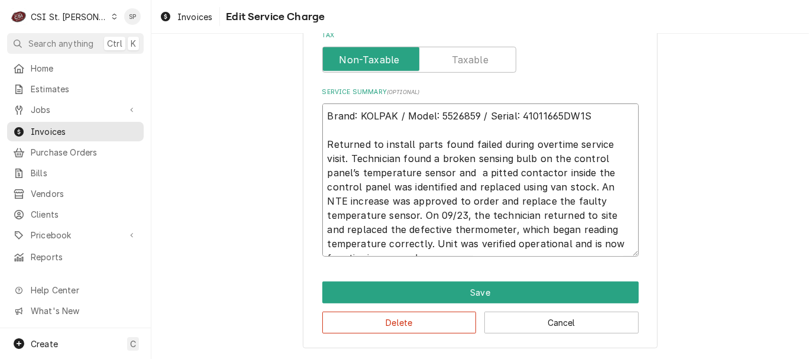
scroll to position [511, 0]
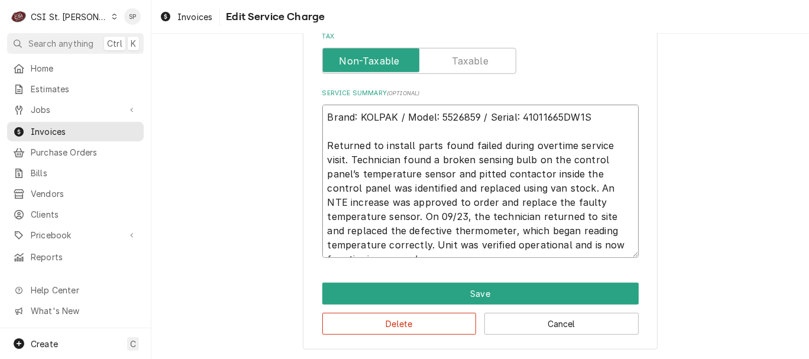
click at [622, 171] on textarea "Brand: KOLPAK / Model: 5526859 / Serial: 41011665DW1S Returned to install parts…" at bounding box center [480, 181] width 316 height 153
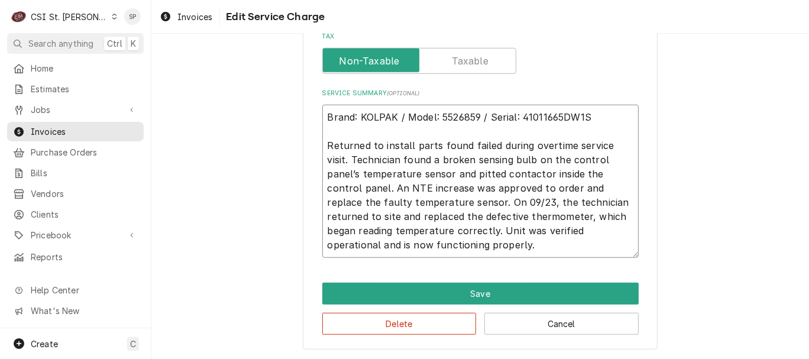
click at [581, 183] on textarea "Brand: KOLPAK / Model: 5526859 / Serial: 41011665DW1S Returned to install parts…" at bounding box center [480, 181] width 316 height 153
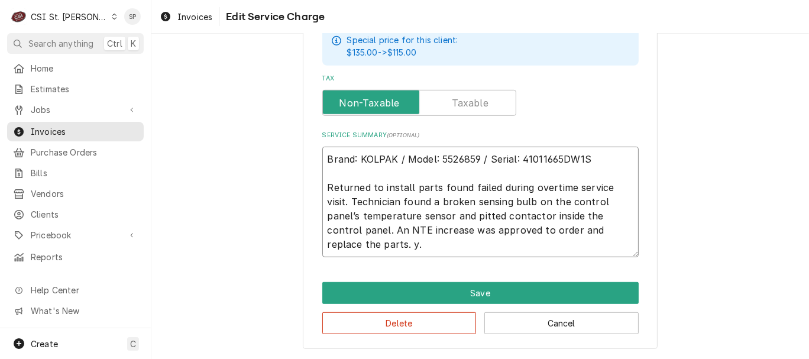
scroll to position [454, 0]
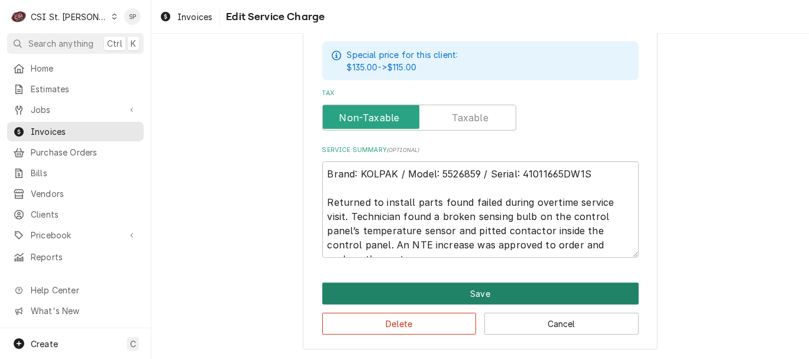
click at [431, 288] on button "Save" at bounding box center [480, 294] width 316 height 22
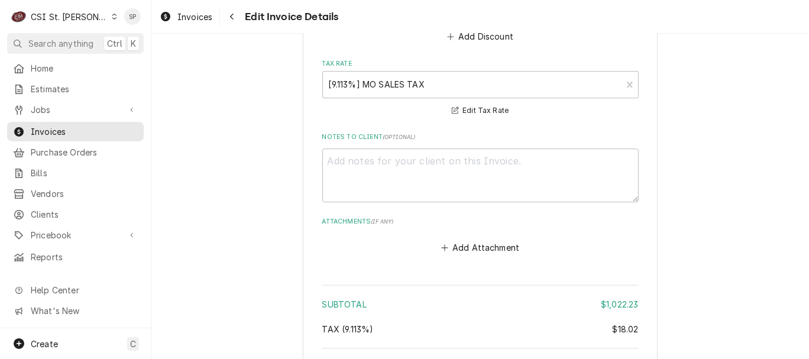
scroll to position [2953, 0]
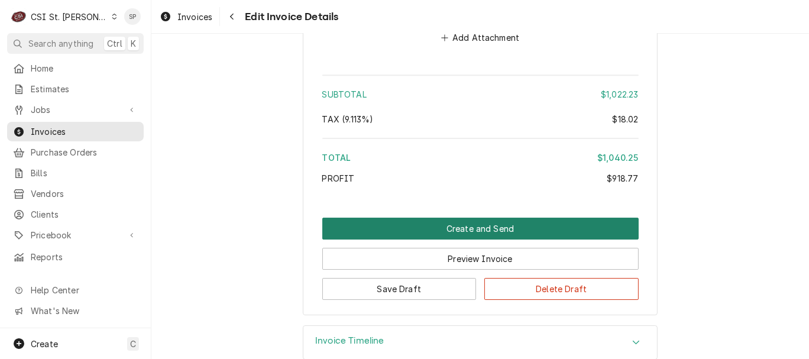
click at [427, 218] on button "Create and Send" at bounding box center [480, 229] width 316 height 22
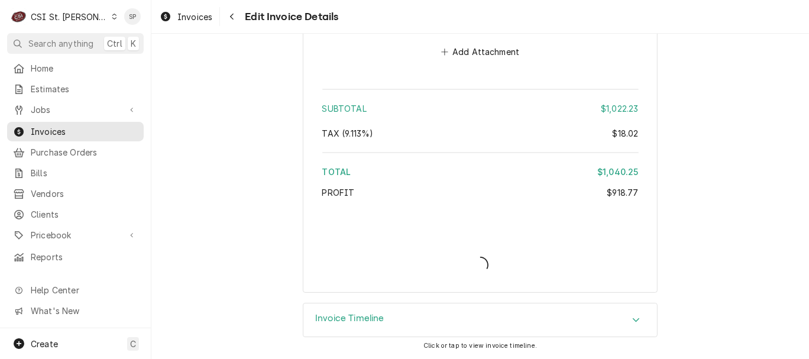
scroll to position [2915, 0]
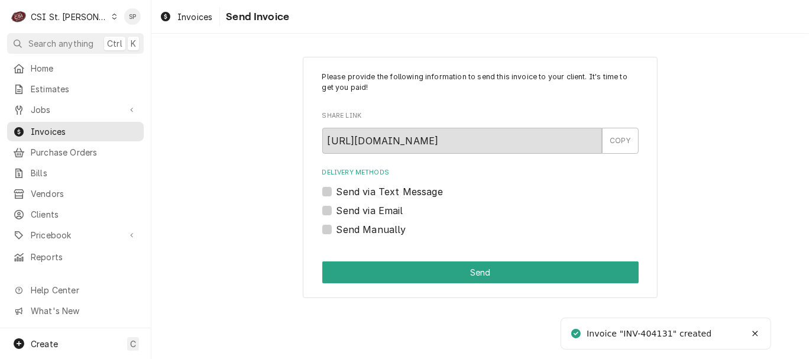
click at [337, 212] on label "Send via Email" at bounding box center [370, 210] width 67 height 14
click at [337, 212] on input "Send via Email" at bounding box center [495, 216] width 316 height 26
checkbox input "true"
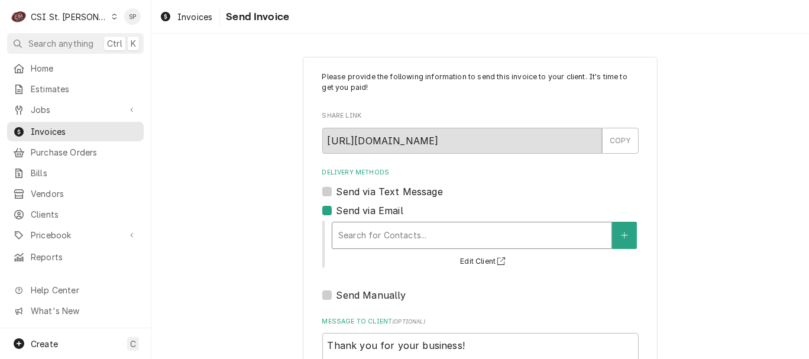
click at [350, 241] on div "Delivery Methods" at bounding box center [471, 235] width 267 height 21
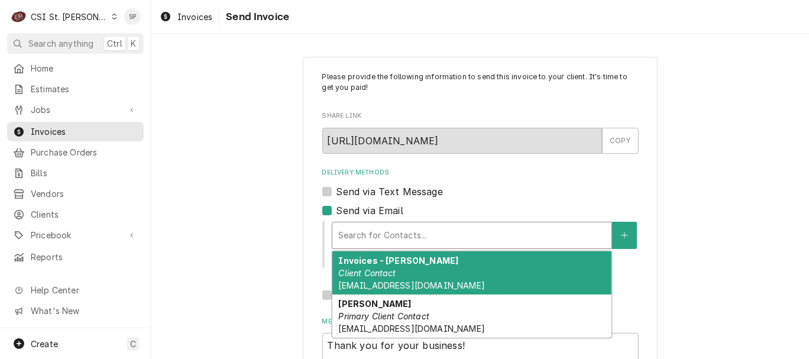
click at [369, 274] on em "Client Contact" at bounding box center [366, 273] width 57 height 10
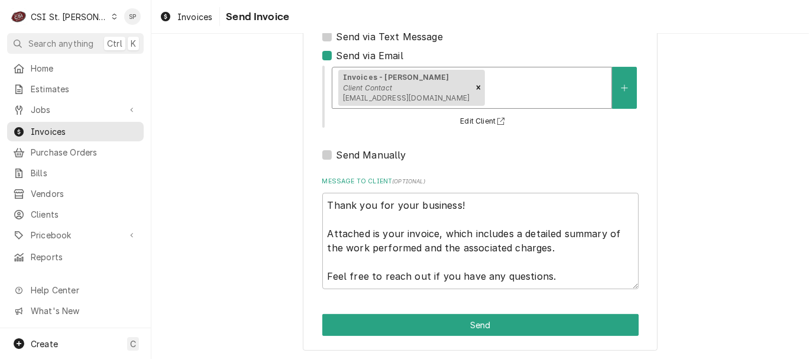
scroll to position [157, 0]
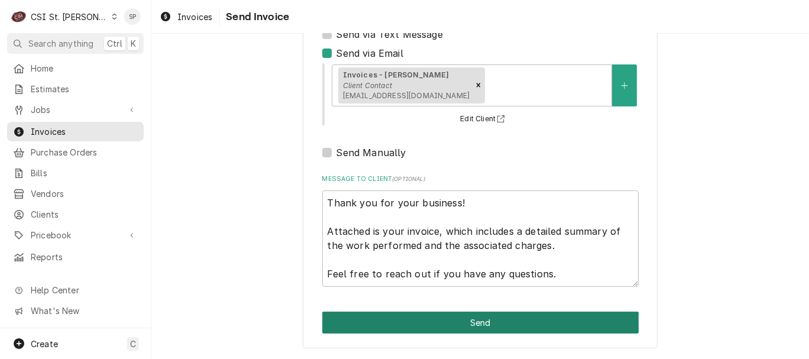
click at [477, 319] on button "Send" at bounding box center [480, 323] width 316 height 22
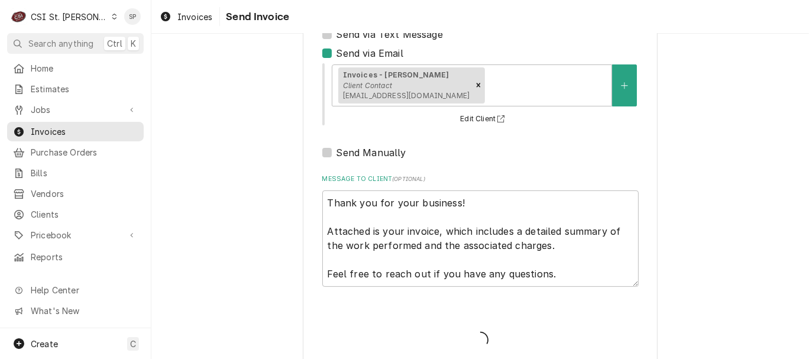
type textarea "x"
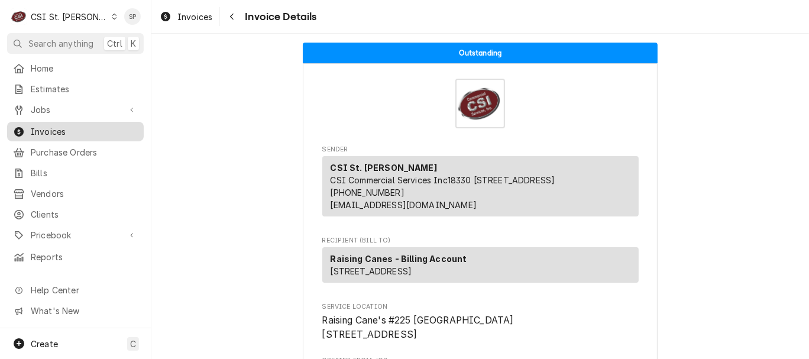
click at [80, 128] on span "Invoices" at bounding box center [84, 131] width 107 height 12
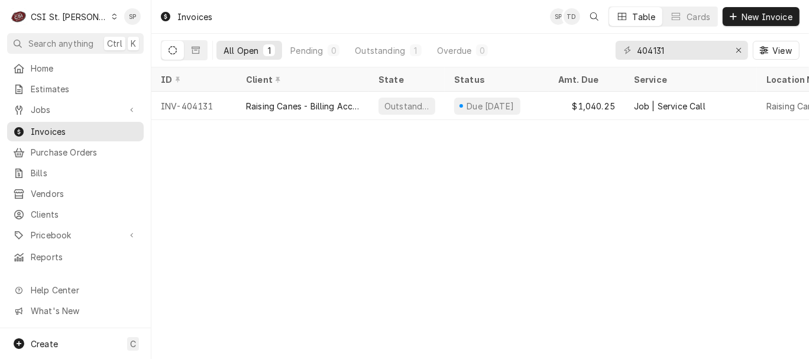
click at [80, 128] on span "Invoices" at bounding box center [84, 131] width 107 height 12
click at [682, 50] on input "404131" at bounding box center [681, 50] width 89 height 19
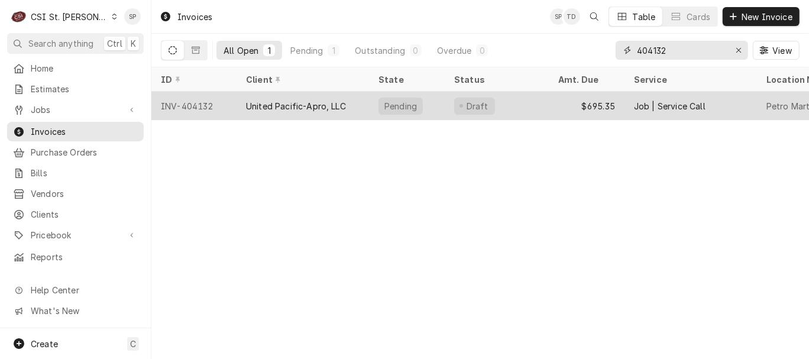
type input "404132"
click at [205, 102] on div "INV-404132" at bounding box center [193, 106] width 85 height 28
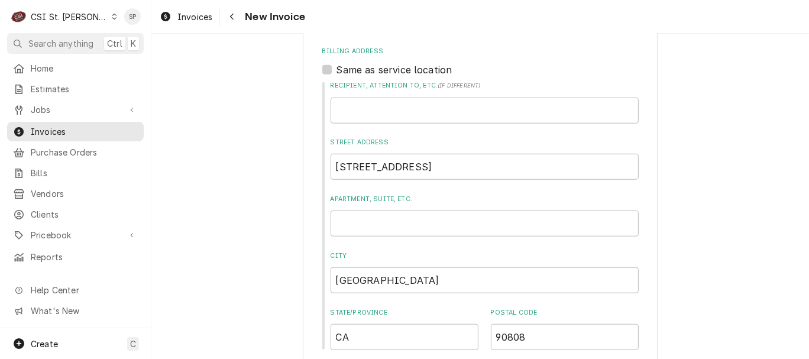
scroll to position [1138, 0]
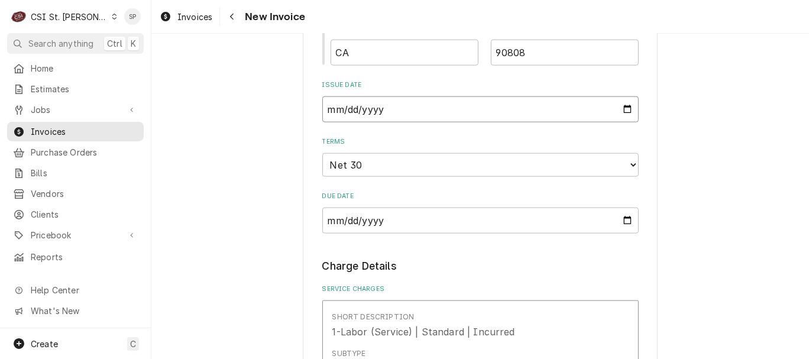
click at [622, 96] on input "2025-09-24" at bounding box center [480, 109] width 316 height 26
type textarea "x"
type input "2025-09-30"
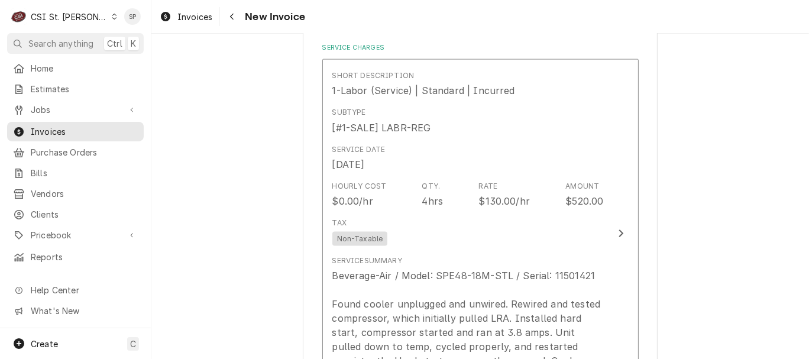
scroll to position [1400, 0]
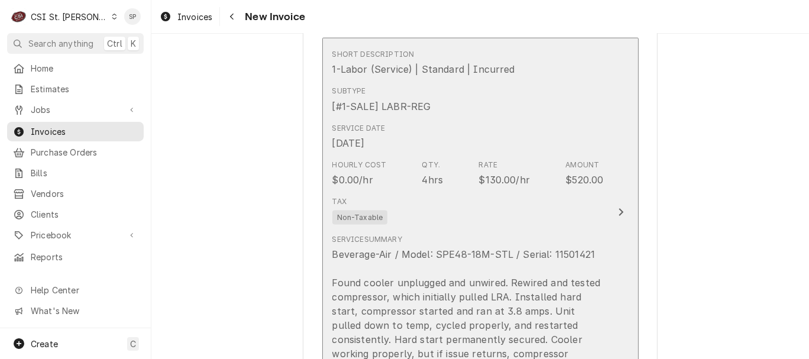
click at [493, 173] on div "$130.00/hr" at bounding box center [504, 180] width 51 height 14
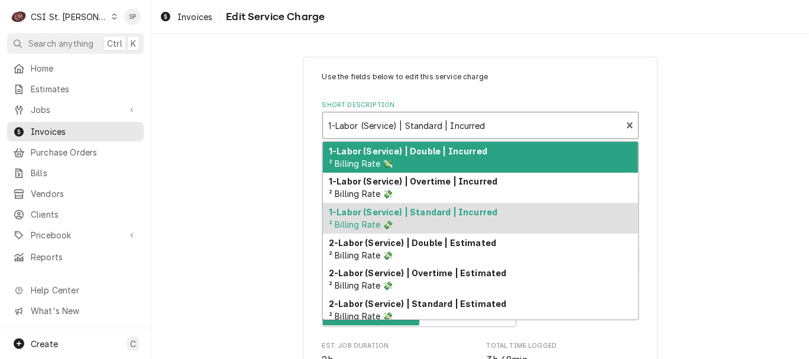
click at [532, 122] on div "Short Description" at bounding box center [473, 125] width 288 height 21
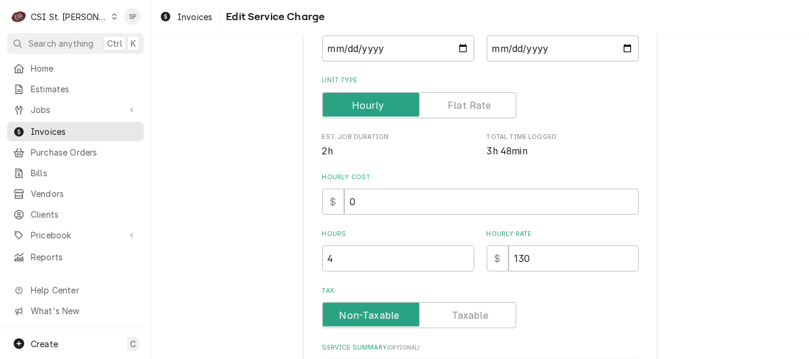
scroll to position [210, 0]
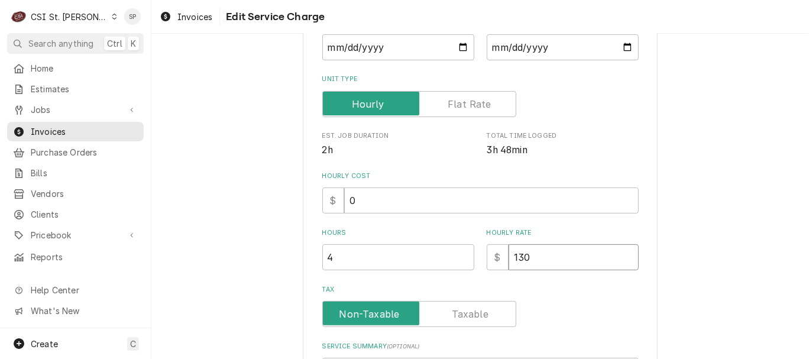
click at [524, 261] on input "130" at bounding box center [574, 257] width 130 height 26
type textarea "x"
type input "13"
type textarea "x"
type input "135"
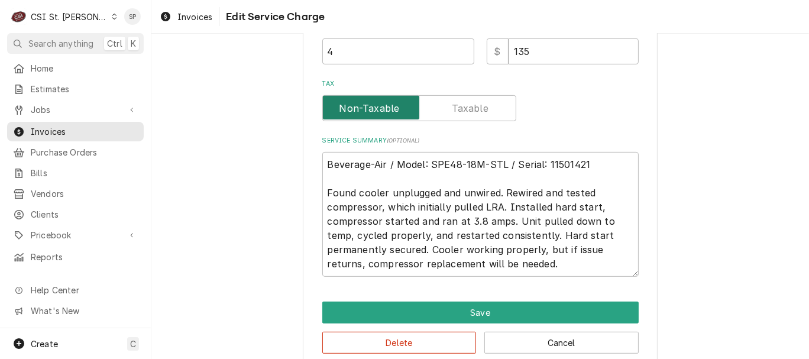
scroll to position [436, 0]
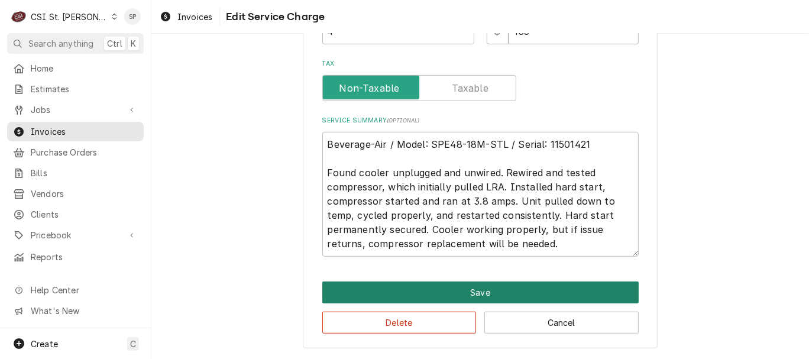
click at [513, 293] on button "Save" at bounding box center [480, 293] width 316 height 22
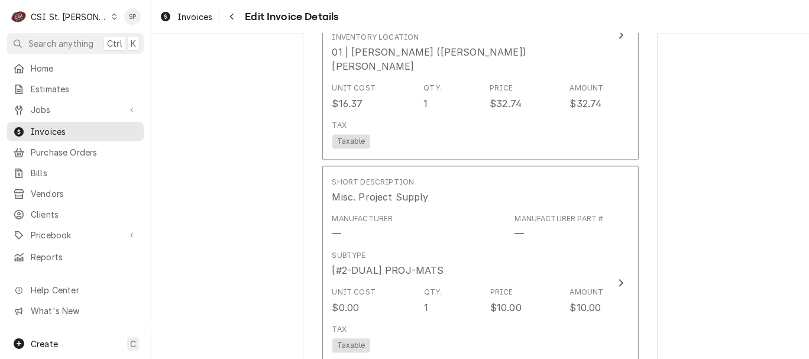
scroll to position [1962, 0]
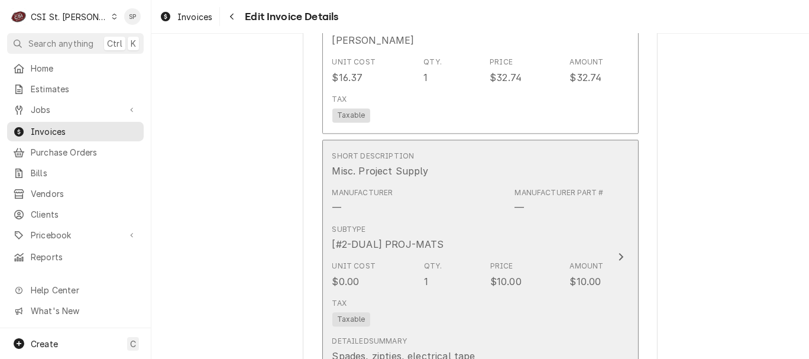
click at [513, 331] on div "Detailed Summary Spades, zipties, electrical tape" at bounding box center [468, 349] width 272 height 37
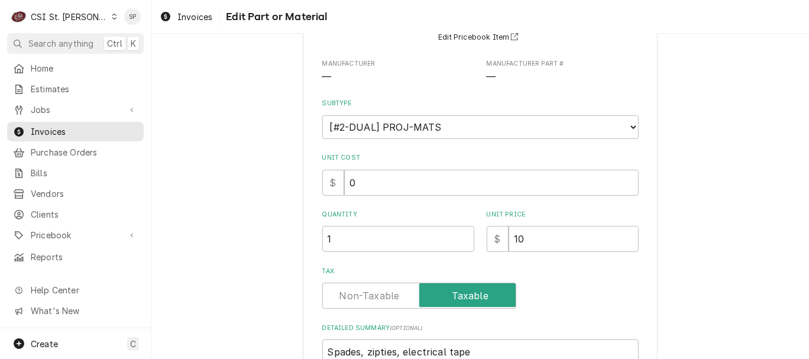
scroll to position [235, 0]
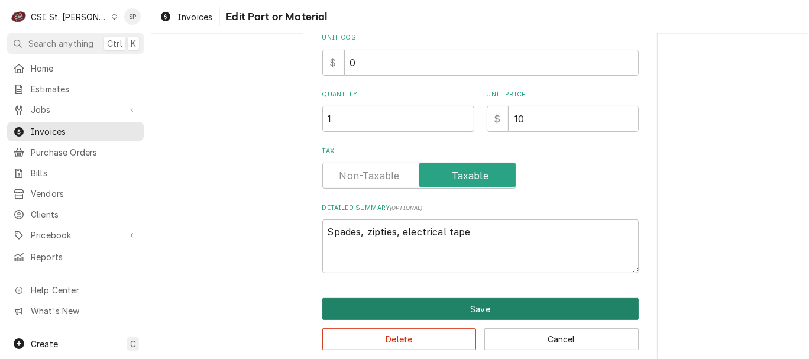
click at [461, 305] on button "Save" at bounding box center [480, 309] width 316 height 22
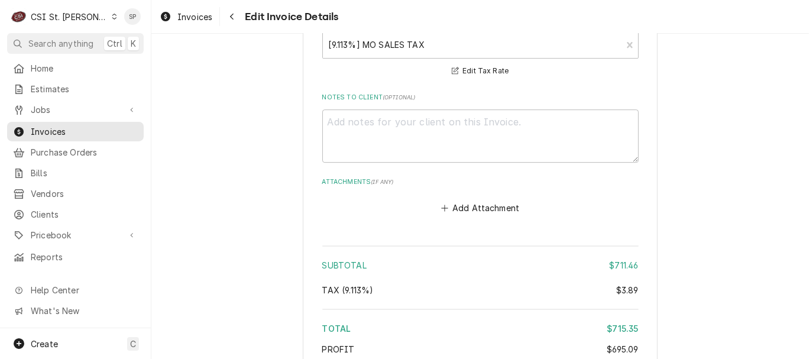
scroll to position [2993, 0]
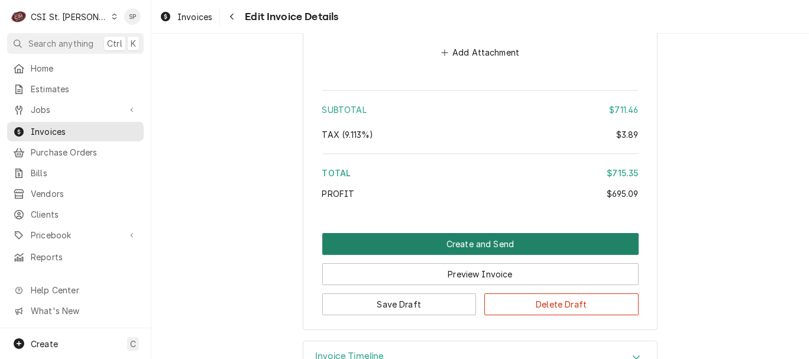
click at [474, 233] on button "Create and Send" at bounding box center [480, 244] width 316 height 22
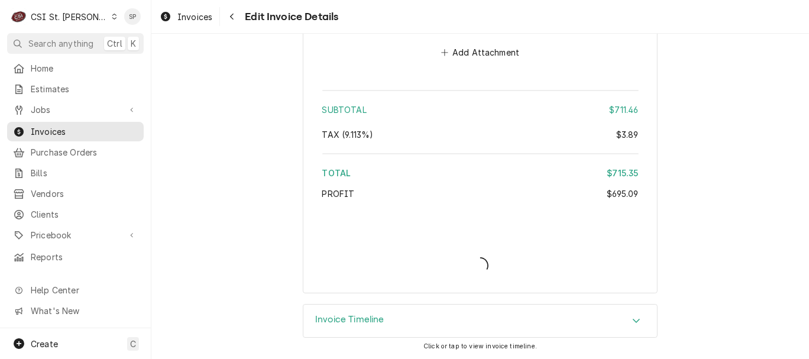
scroll to position [2955, 0]
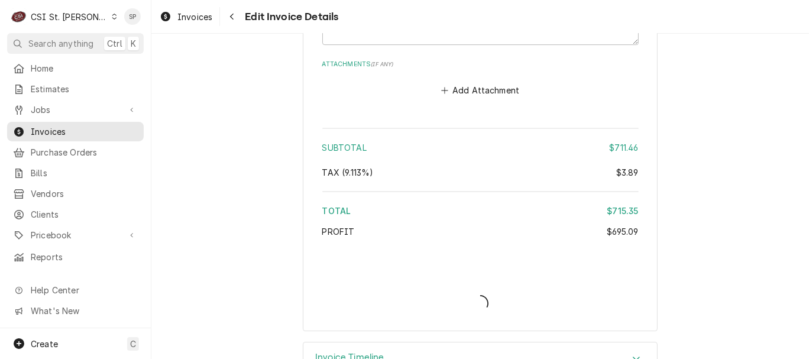
type textarea "x"
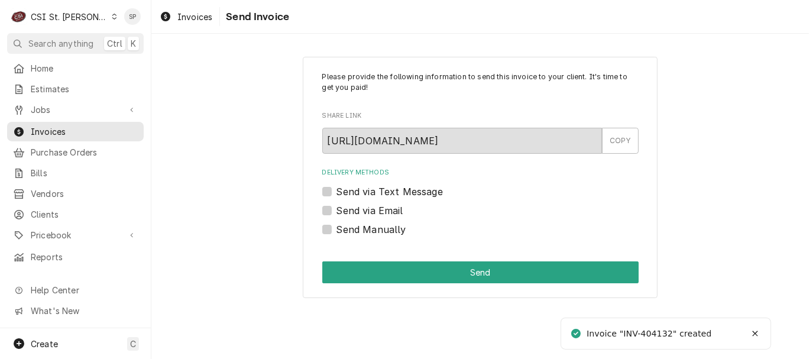
click at [337, 209] on label "Send via Email" at bounding box center [370, 210] width 67 height 14
click at [337, 209] on input "Send via Email" at bounding box center [495, 216] width 316 height 26
checkbox input "true"
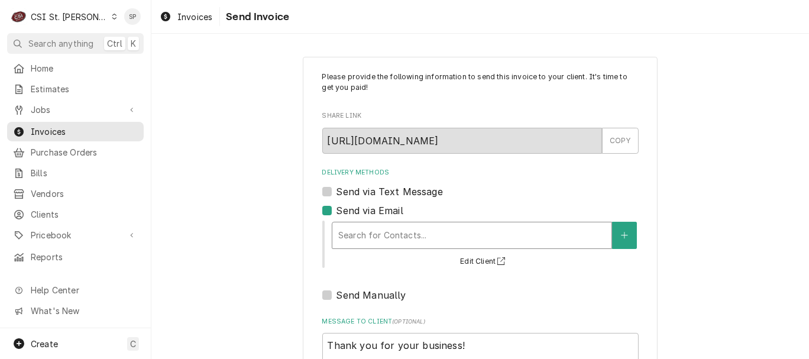
click at [361, 225] on div "Delivery Methods" at bounding box center [471, 235] width 267 height 21
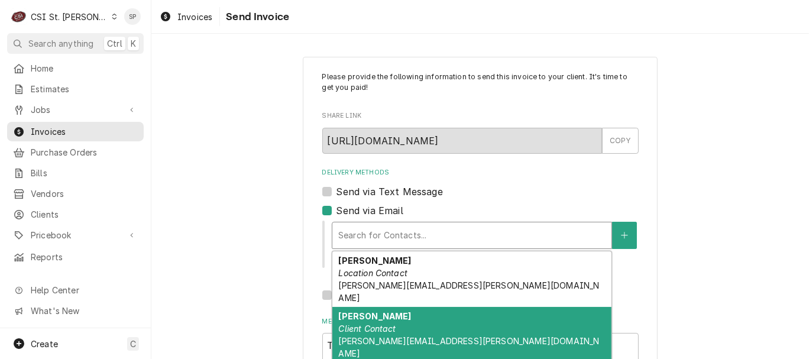
click at [366, 336] on span "[PERSON_NAME][EMAIL_ADDRESS][PERSON_NAME][DOMAIN_NAME]" at bounding box center [468, 347] width 261 height 22
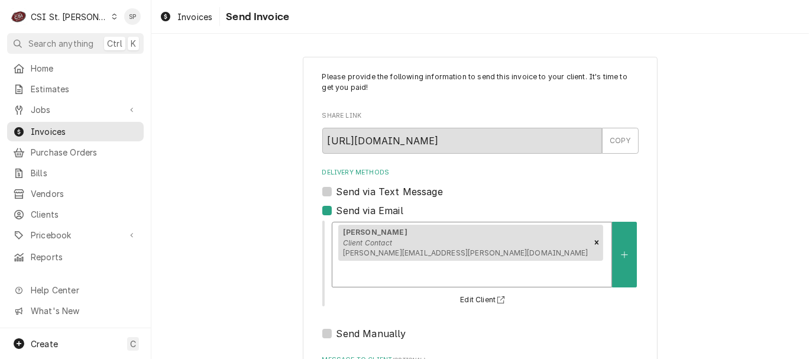
scroll to position [157, 0]
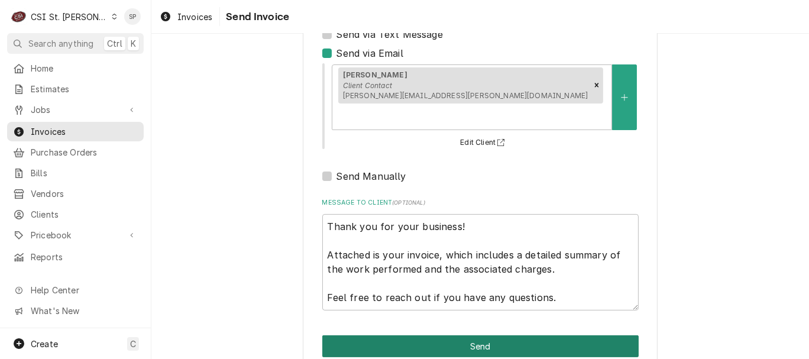
click at [415, 335] on button "Send" at bounding box center [480, 346] width 316 height 22
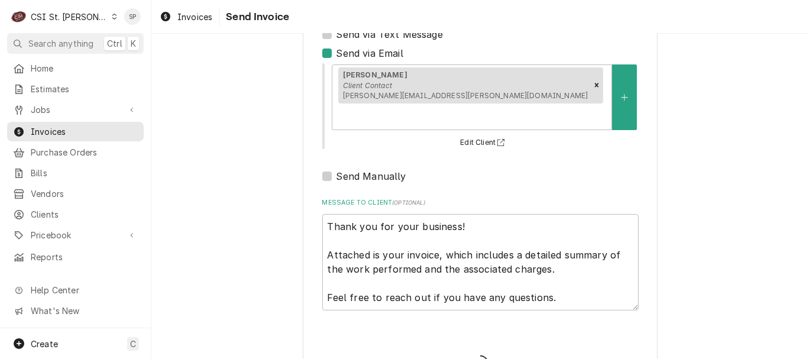
type textarea "x"
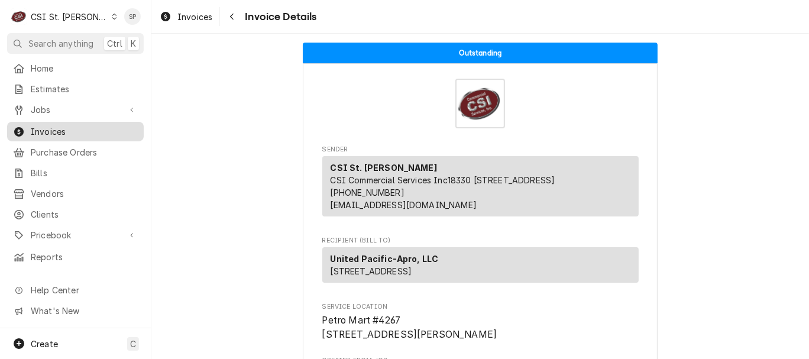
click at [97, 127] on span "Invoices" at bounding box center [84, 131] width 107 height 12
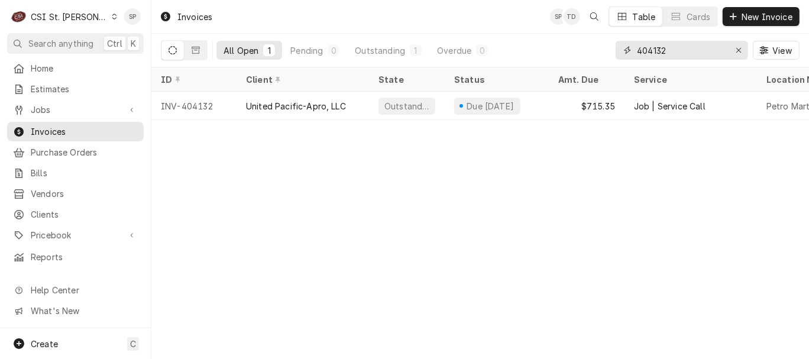
click at [679, 49] on input "404132" at bounding box center [681, 50] width 89 height 19
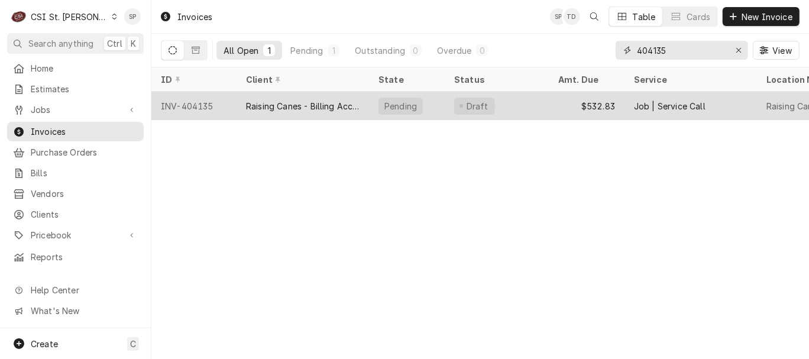
type input "404135"
click at [205, 102] on div "INV-404135" at bounding box center [193, 106] width 85 height 28
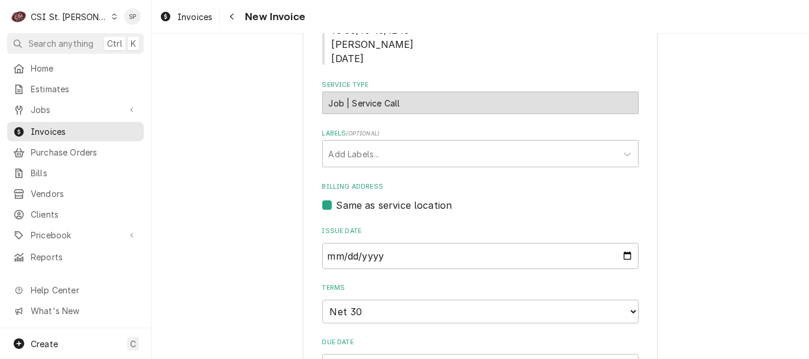
scroll to position [736, 0]
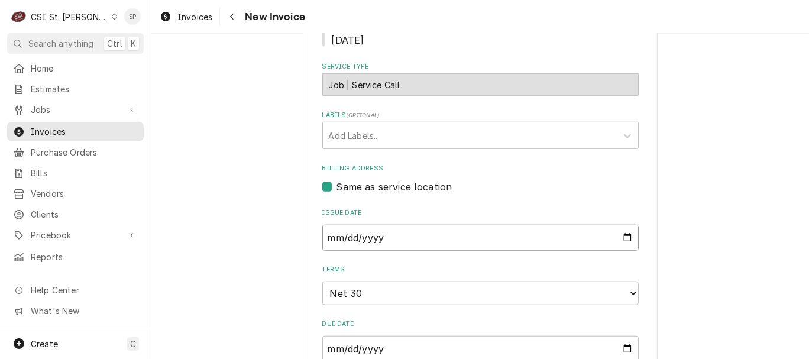
click at [622, 225] on input "[DATE]" at bounding box center [480, 238] width 316 height 26
type input "[DATE]"
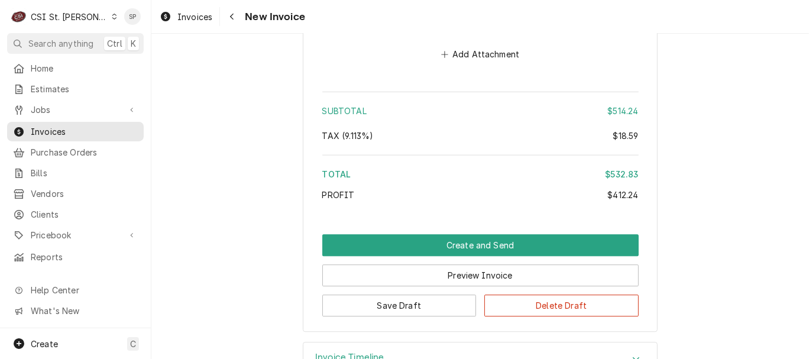
scroll to position [2422, 0]
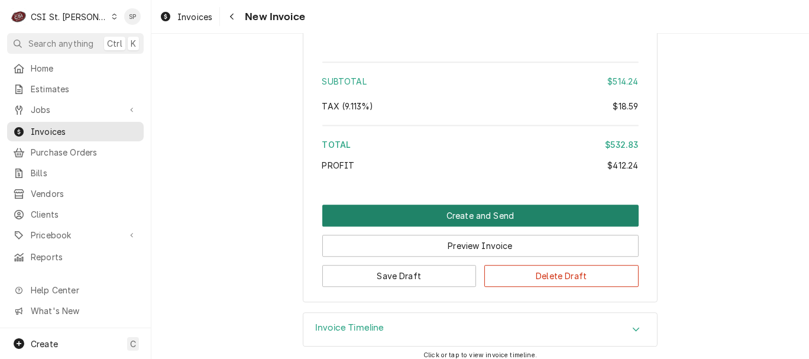
click at [487, 205] on button "Create and Send" at bounding box center [480, 216] width 316 height 22
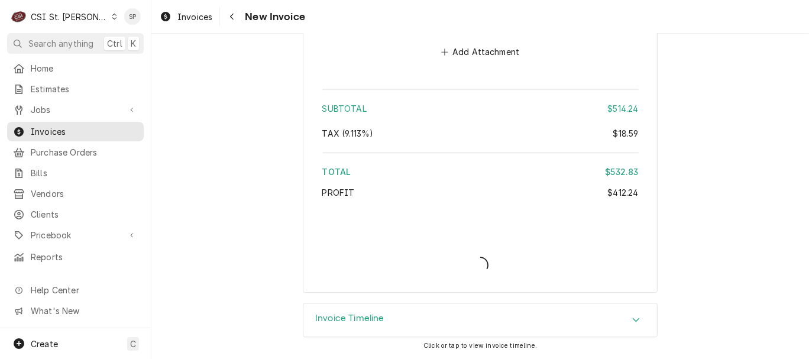
scroll to position [2383, 0]
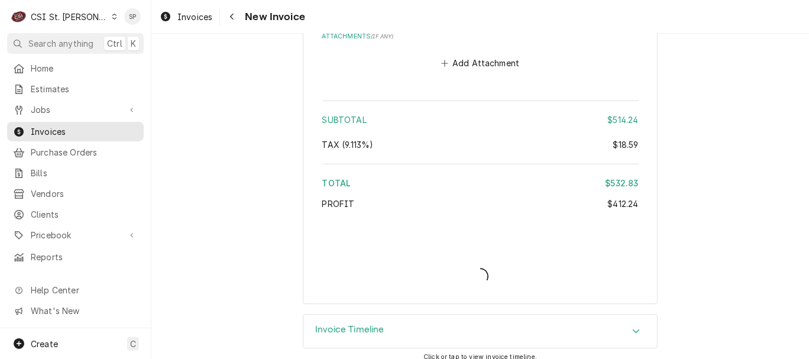
type textarea "x"
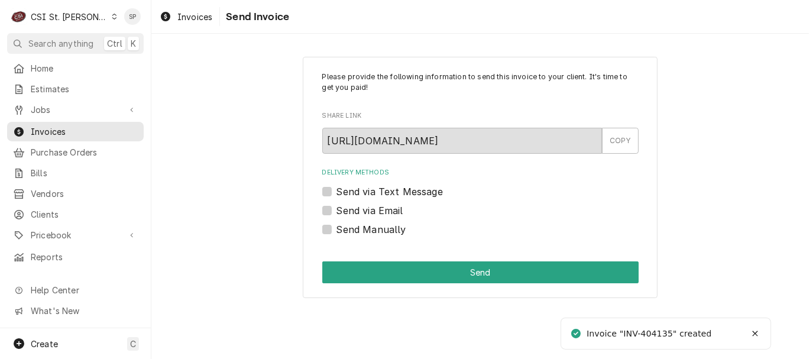
click at [337, 211] on label "Send via Email" at bounding box center [370, 210] width 67 height 14
click at [337, 211] on input "Send via Email" at bounding box center [495, 216] width 316 height 26
checkbox input "true"
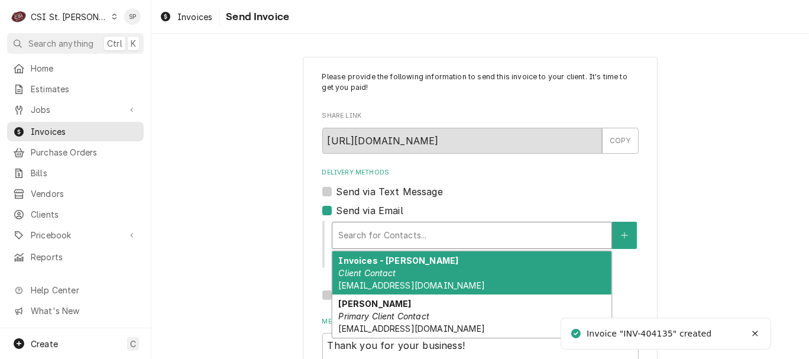
click at [354, 234] on div "Delivery Methods" at bounding box center [471, 235] width 267 height 21
click at [360, 265] on strong "Invoices - Kelsey" at bounding box center [398, 261] width 120 height 10
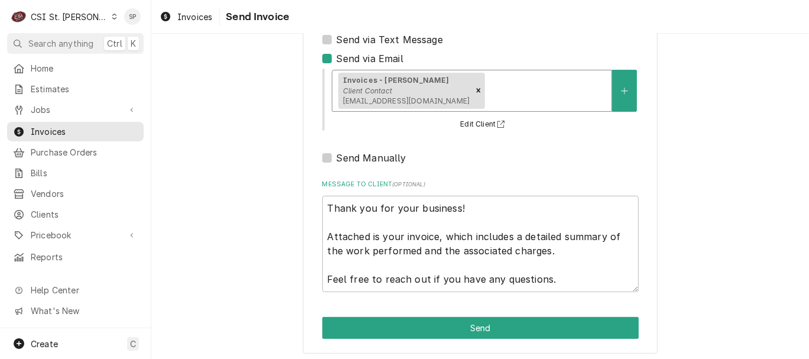
scroll to position [157, 0]
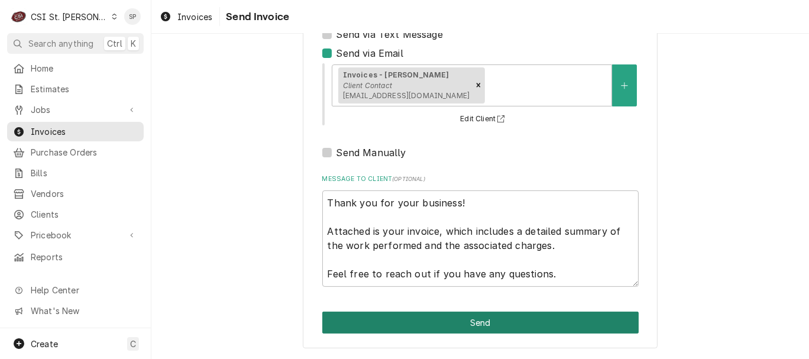
click at [470, 325] on button "Send" at bounding box center [480, 323] width 316 height 22
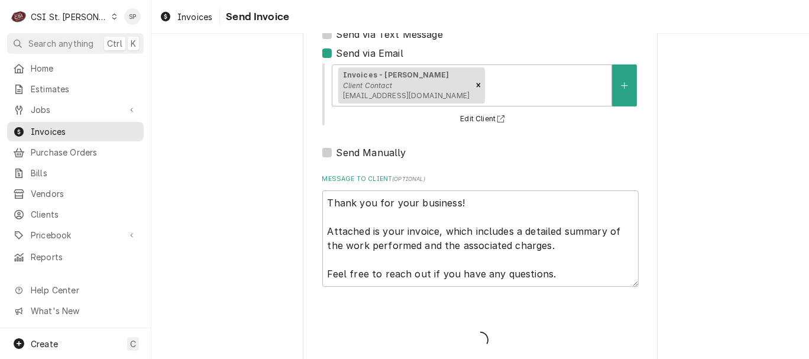
type textarea "x"
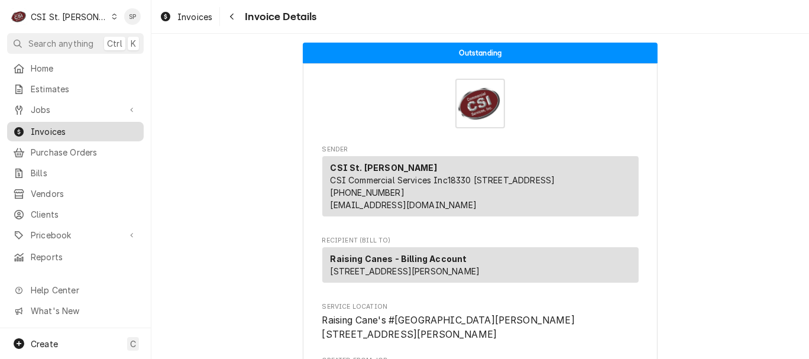
click at [83, 127] on span "Invoices" at bounding box center [84, 131] width 107 height 12
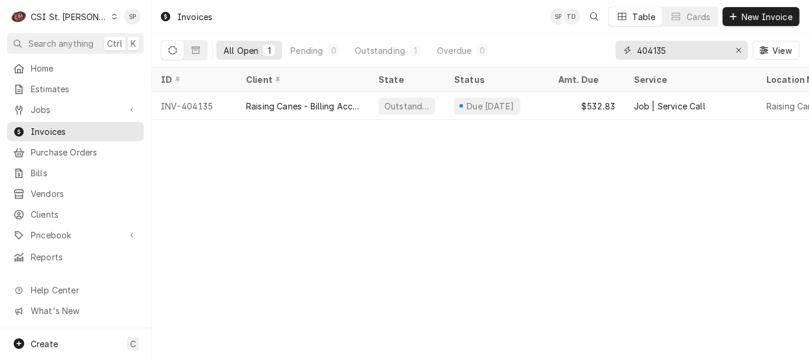
click at [672, 50] on input "404135" at bounding box center [681, 50] width 89 height 19
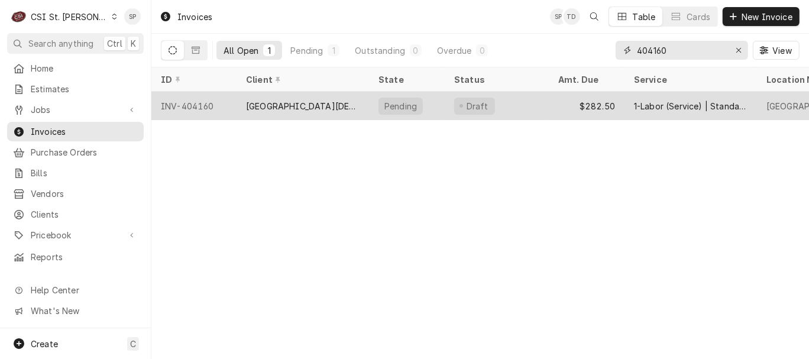
type input "404160"
click at [192, 98] on div "INV-404160" at bounding box center [193, 106] width 85 height 28
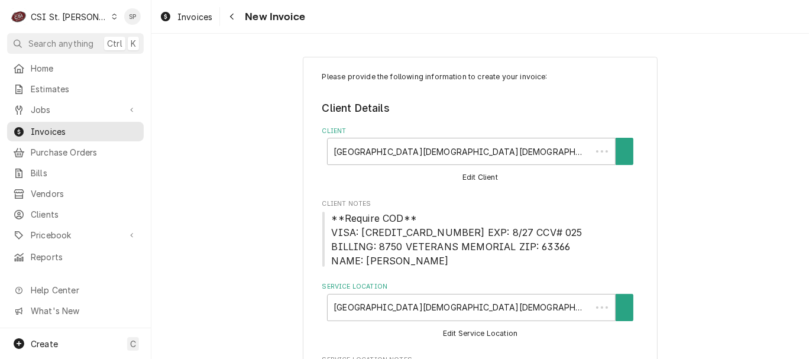
type textarea "x"
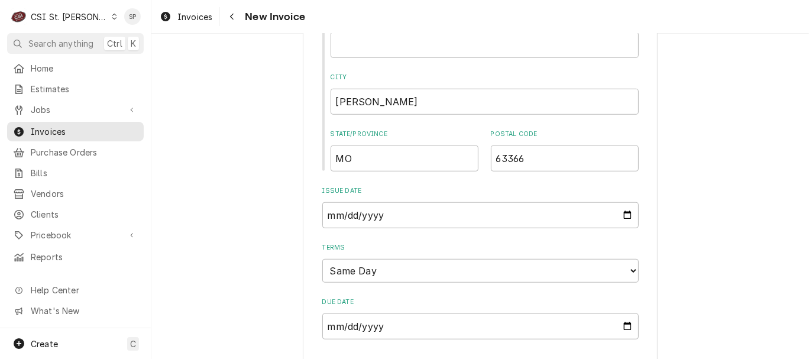
scroll to position [710, 0]
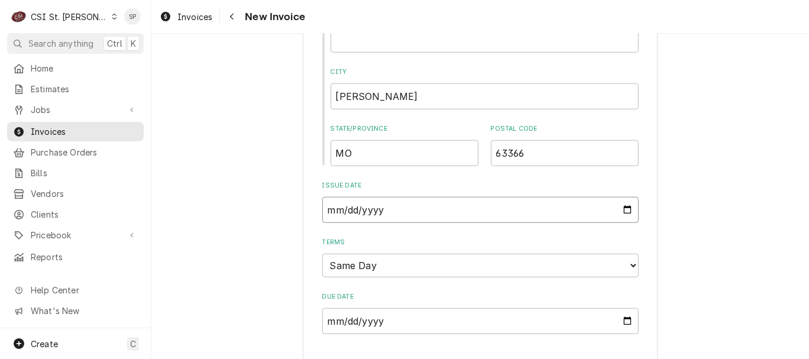
click at [619, 207] on input "2025-09-24" at bounding box center [480, 210] width 316 height 26
type input "2025-09-30"
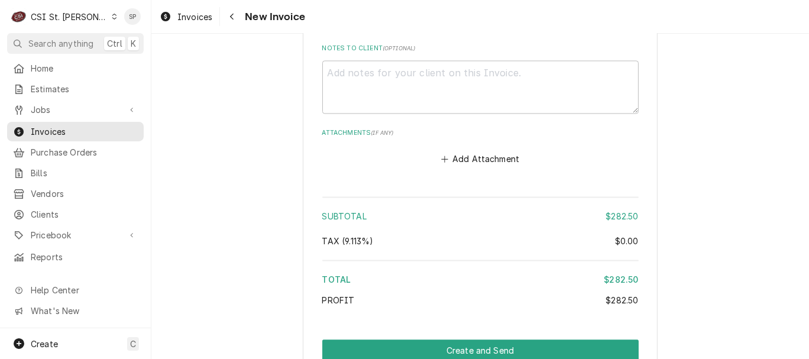
scroll to position [1893, 0]
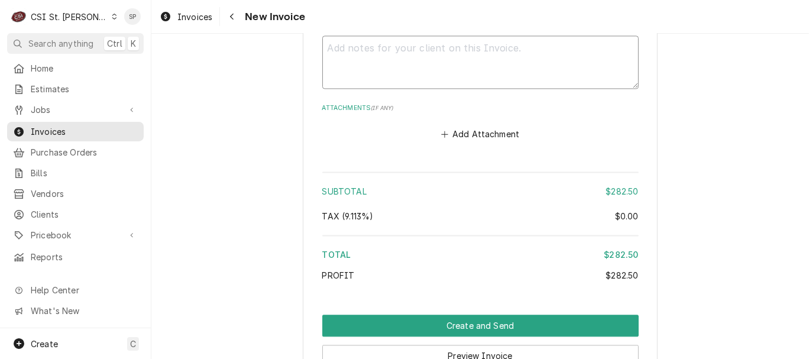
click at [500, 50] on textarea "Notes to Client ( optional )" at bounding box center [480, 62] width 316 height 54
type textarea "x"
type textarea "W"
type textarea "x"
type textarea "Wa"
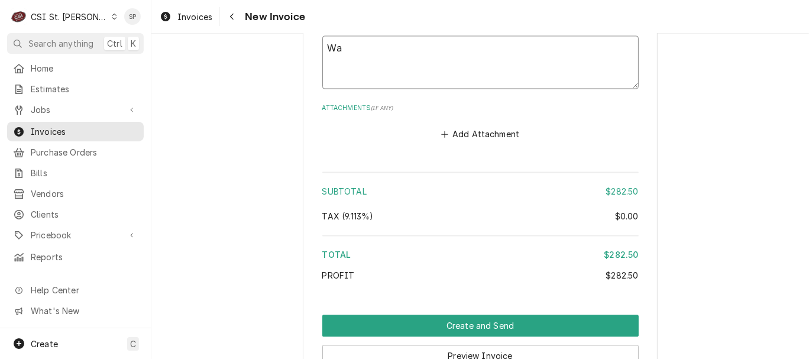
type textarea "x"
type textarea "War"
type textarea "x"
type textarea "Warra"
type textarea "x"
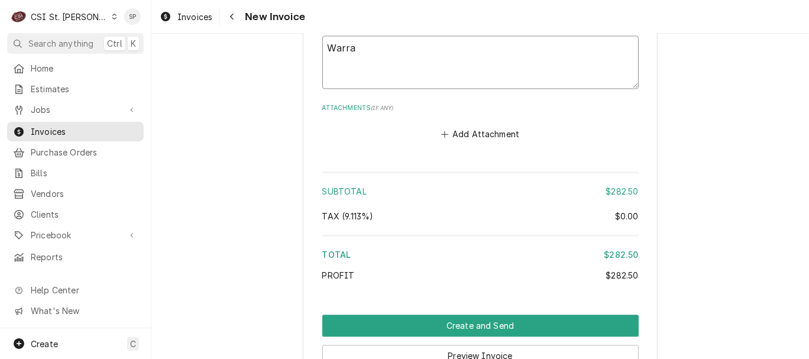
type textarea "Warran"
type textarea "x"
type textarea "Warranty"
type textarea "x"
type textarea "Warranty"
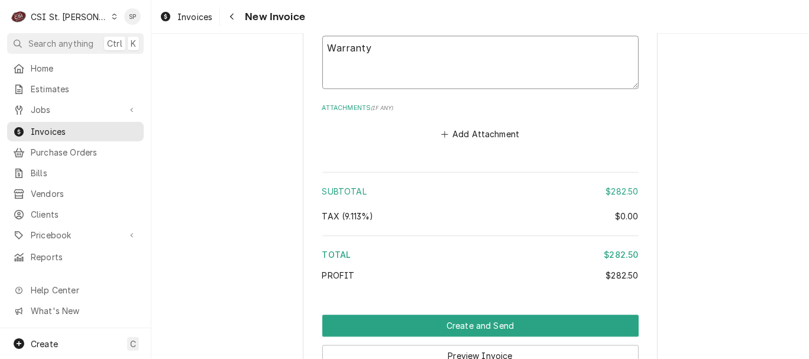
type textarea "x"
type textarea "Warranty c"
type textarea "x"
type textarea "Warranty cl"
type textarea "x"
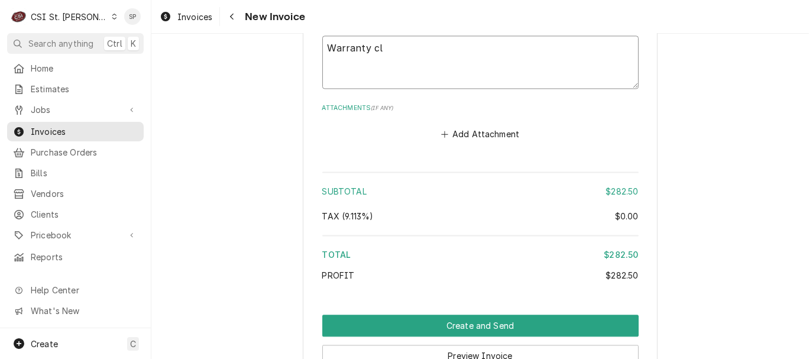
type textarea "Warranty cla"
type textarea "x"
type textarea "Warranty clai"
type textarea "x"
type textarea "Warranty claim"
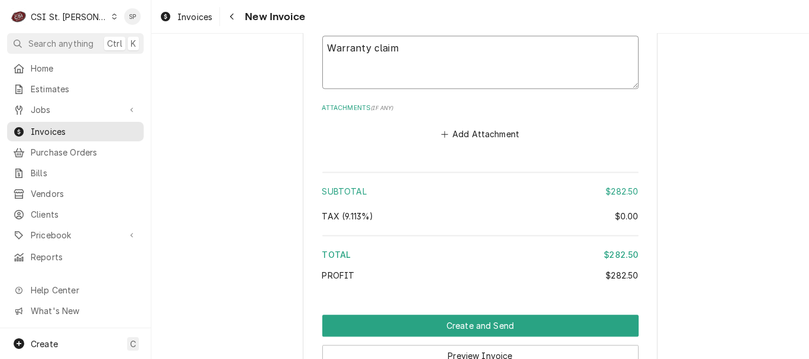
type textarea "x"
type textarea "Warranty claim"
type textarea "x"
type textarea "Warranty claim w"
type textarea "x"
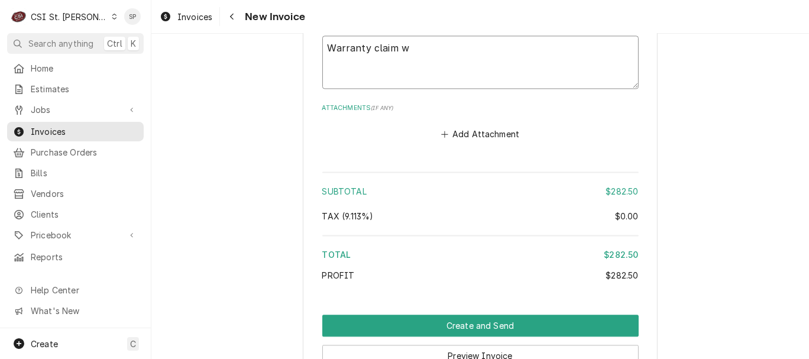
type textarea "Warranty claim wa"
type textarea "x"
type textarea "Warranty claim was"
type textarea "x"
type textarea "Warranty claim was s"
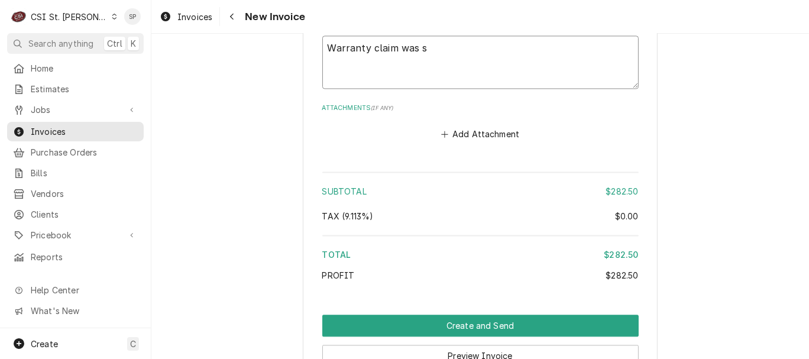
type textarea "x"
type textarea "Warranty claim was su"
type textarea "x"
type textarea "Warranty claim was subm"
type textarea "x"
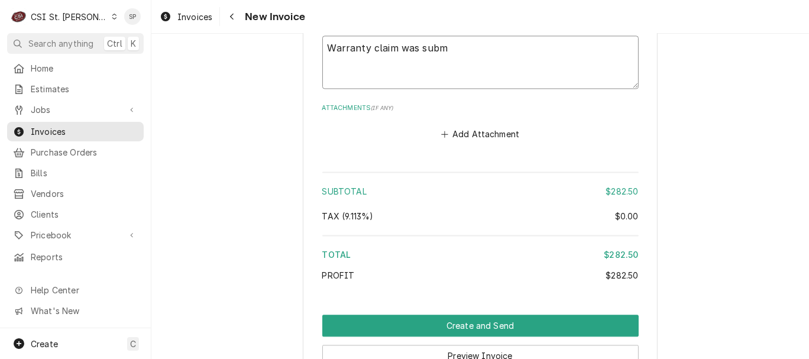
type textarea "Warranty claim was submi"
type textarea "x"
type textarea "Warranty claim was submit"
type textarea "x"
type textarea "Warranty claim was submitt"
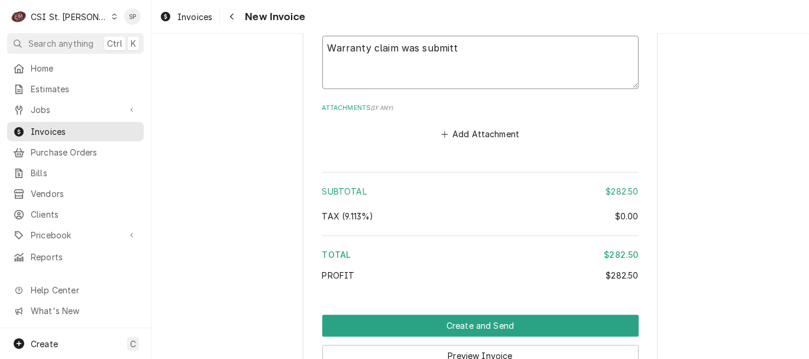
type textarea "x"
type textarea "Warranty claim was submitte"
type textarea "x"
type textarea "Warranty claim was submitted"
type textarea "x"
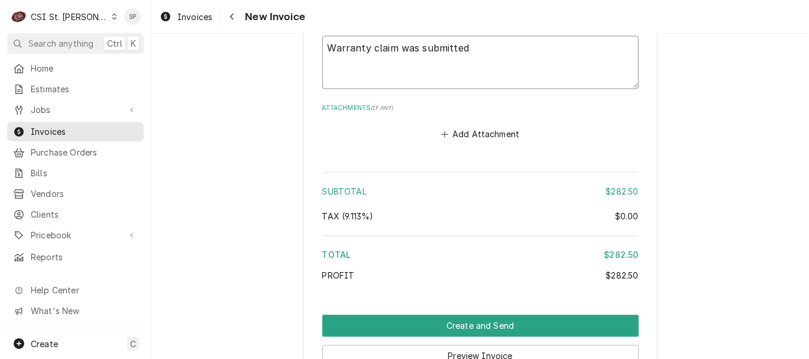
type textarea "Warranty claim was submitted,"
type textarea "x"
type textarea "Warranty claim was submitted,"
type textarea "x"
type textarea "Warranty claim was submitted, r"
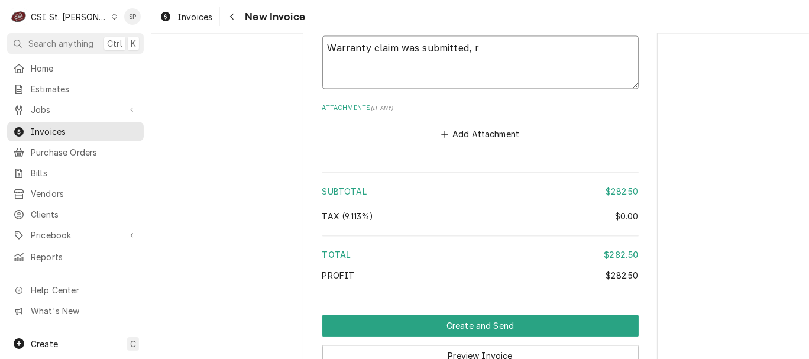
type textarea "x"
type textarea "Warranty claim was submitted, re"
type textarea "x"
type textarea "Warranty claim was submitted, rej"
type textarea "x"
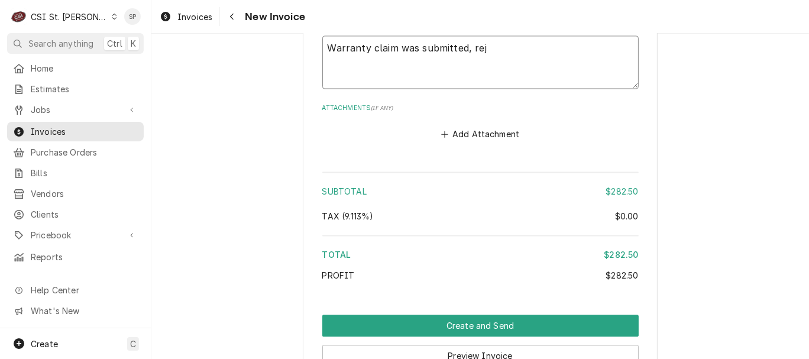
type textarea "Warranty claim was submitted, reje"
type textarea "x"
type textarea "Warranty claim was submitted, rejec"
type textarea "x"
type textarea "Warranty claim was submitted, reject"
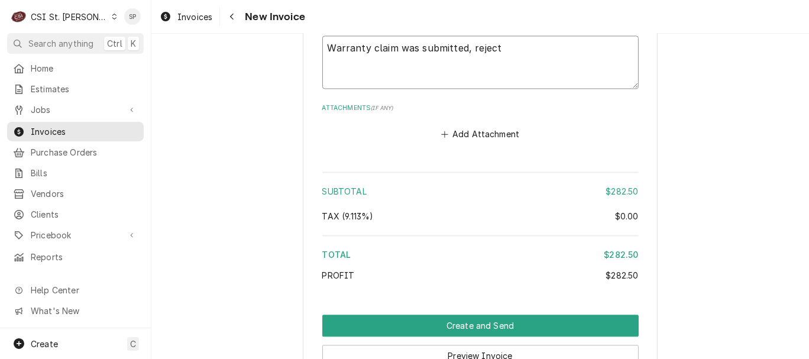
type textarea "x"
type textarea "Warranty claim was submitted, rejecte"
type textarea "x"
type textarea "Warranty claim was submitted, rejected"
type textarea "x"
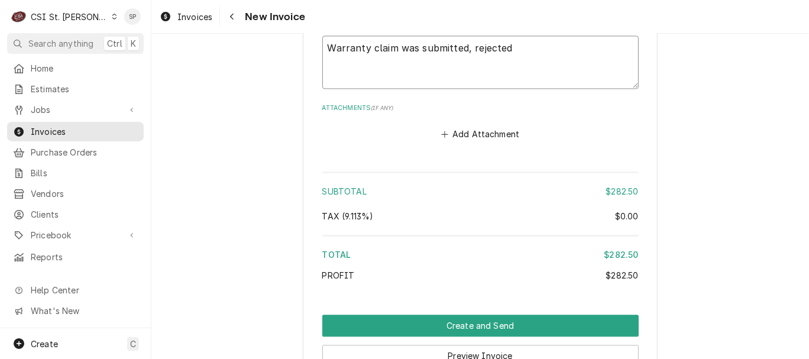
type textarea "Warranty claim was submitted, rejected-"
type textarea "x"
type textarea "Warranty claim was submitted, rejected-no"
type textarea "x"
type textarea "Warranty claim was submitted, rejected-non"
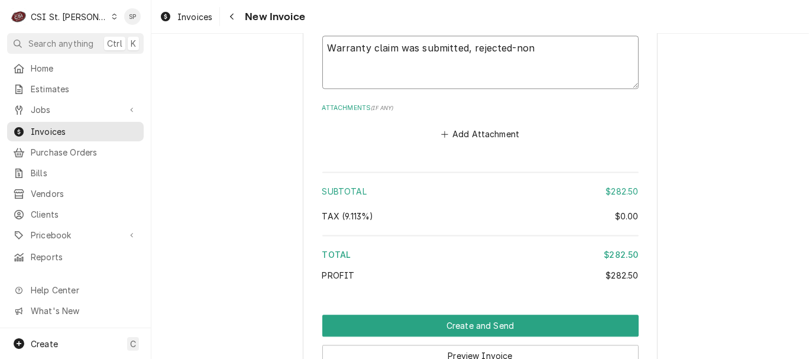
type textarea "x"
type textarea "Warranty claim was submitted, rejected-non"
type textarea "x"
type textarea "Warranty claim was submitted, rejected-non w"
type textarea "x"
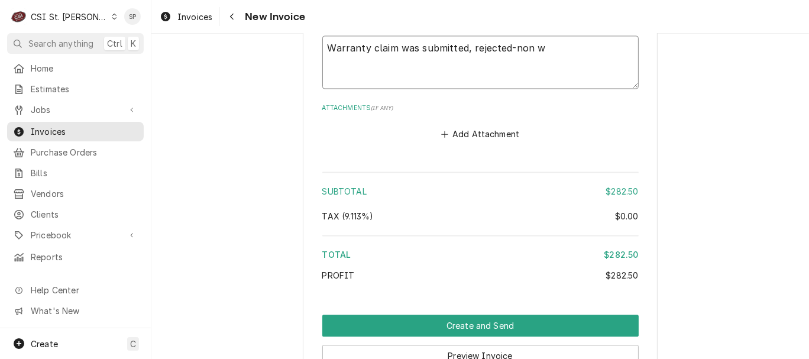
type textarea "Warranty claim was submitted, rejected-non wa"
type textarea "x"
type textarea "Warranty claim was submitted, rejected-non war"
type textarea "x"
type textarea "Warranty claim was submitted, rejected-non warr"
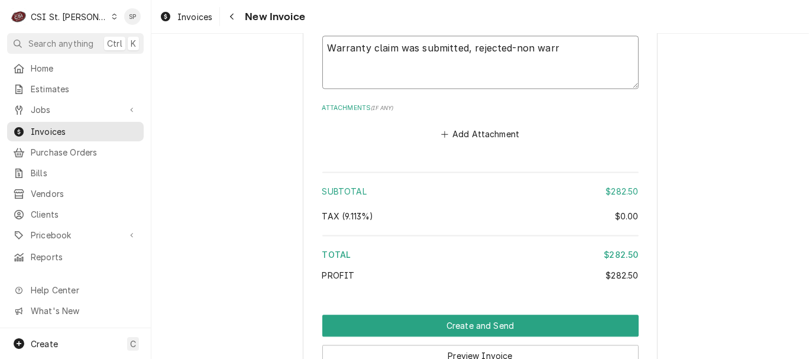
type textarea "x"
type textarea "Warranty claim was submitted, rejected-non warra"
type textarea "x"
type textarea "Warranty claim was submitted, rejected-non warran"
type textarea "x"
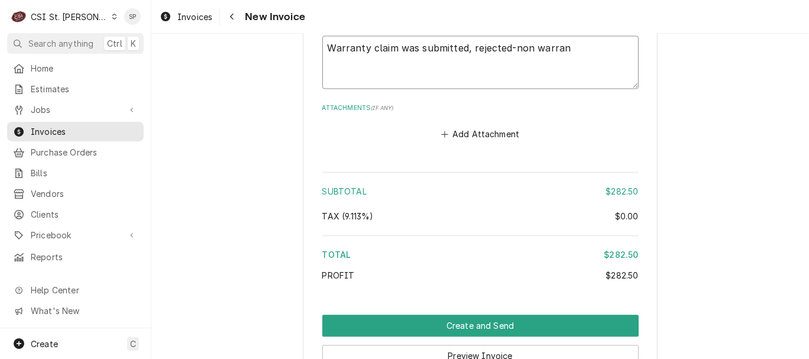
type textarea "Warranty claim was submitted, rejected-non warrant"
type textarea "x"
type textarea "Warranty claim was submitted, rejected-non warranty"
type textarea "x"
type textarea "Warranty claim was submitted, rejected-non warranty"
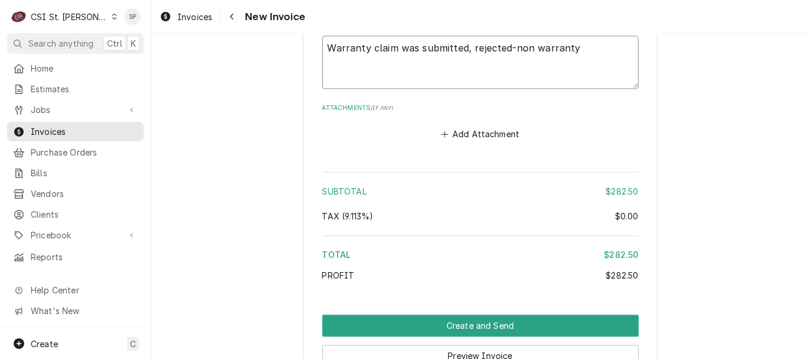
type textarea "x"
type textarea "Warranty claim was submitted, rejected-non warranty i"
type textarea "x"
type textarea "Warranty claim was submitted, rejected-non warranty is"
type textarea "x"
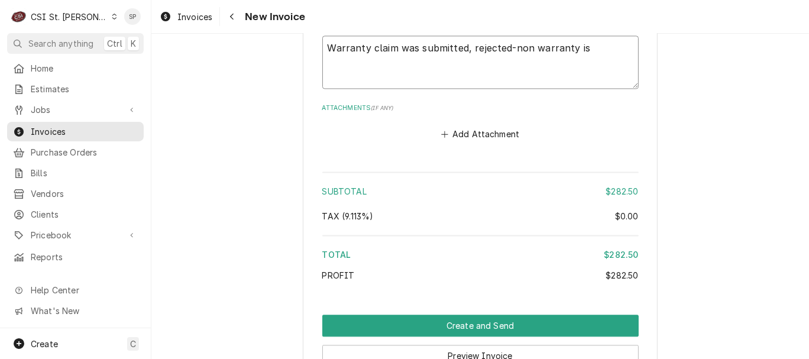
type textarea "Warranty claim was submitted, rejected-non warranty iss"
type textarea "x"
type textarea "Warranty claim was submitted, rejected-non warranty issu"
type textarea "x"
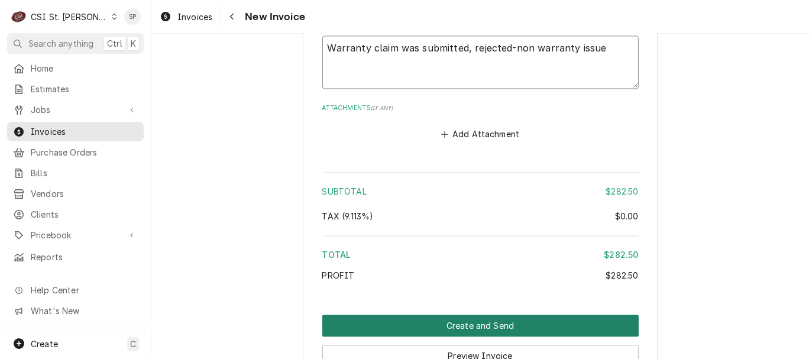
type textarea "Warranty claim was submitted, rejected-non warranty issue"
click at [529, 322] on button "Create and Send" at bounding box center [480, 326] width 316 height 22
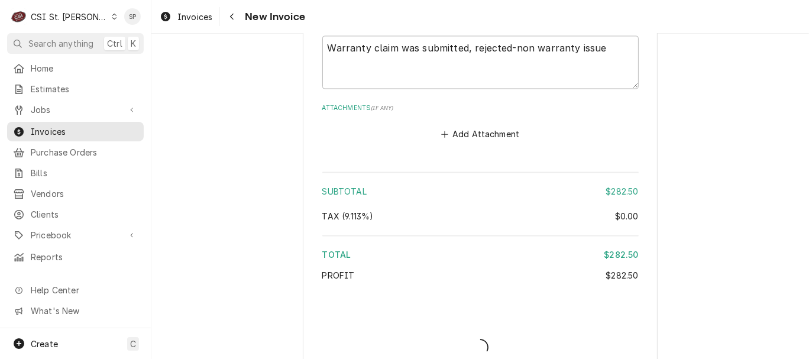
type textarea "x"
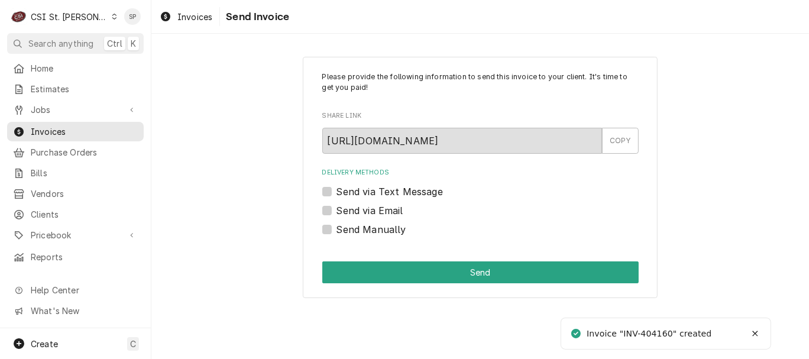
click at [345, 208] on label "Send via Email" at bounding box center [370, 210] width 67 height 14
click at [345, 208] on input "Send via Email" at bounding box center [495, 216] width 316 height 26
checkbox input "true"
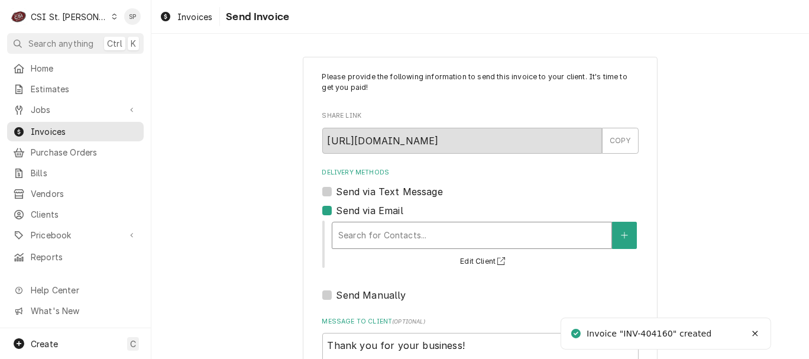
type textarea "x"
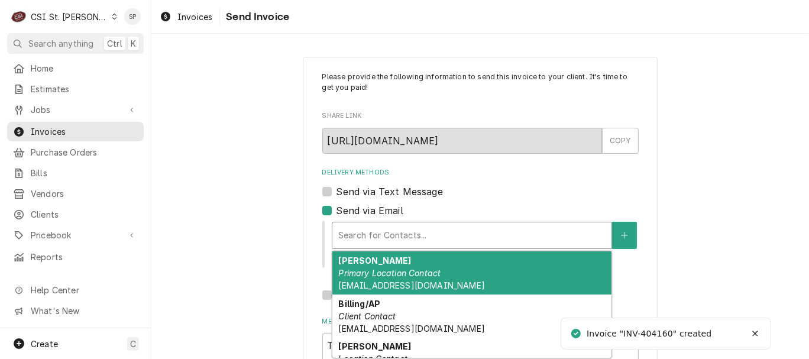
click at [360, 235] on div "Delivery Methods" at bounding box center [471, 235] width 267 height 21
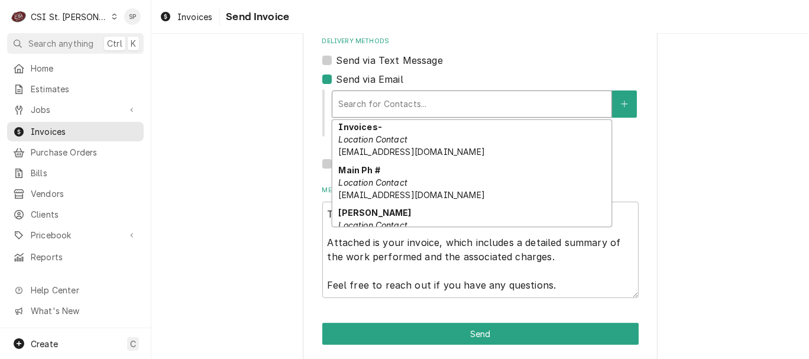
scroll to position [151, 0]
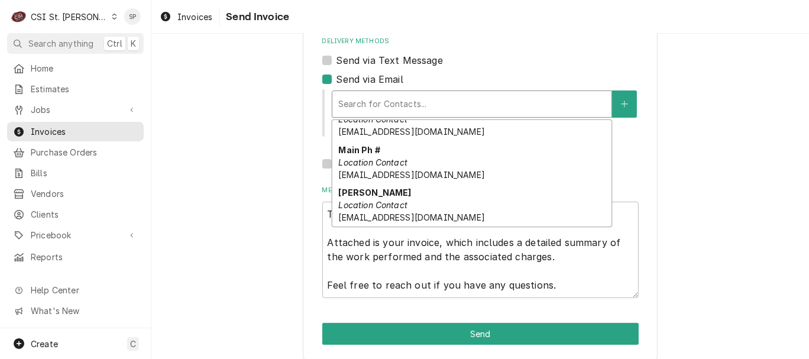
click at [713, 167] on div "Please provide the following information to send this invoice to your client. I…" at bounding box center [480, 143] width 658 height 456
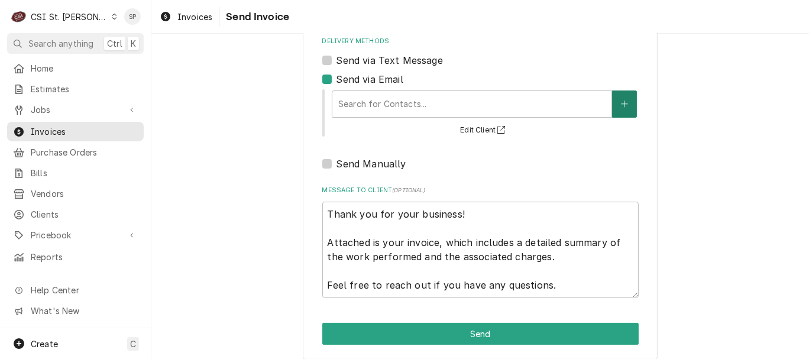
click at [626, 98] on button "Delivery Methods" at bounding box center [624, 104] width 25 height 27
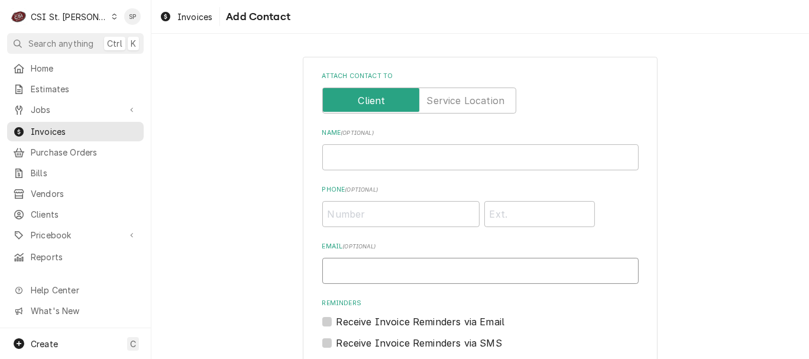
click at [402, 277] on input "Email ( optional )" at bounding box center [480, 271] width 316 height 26
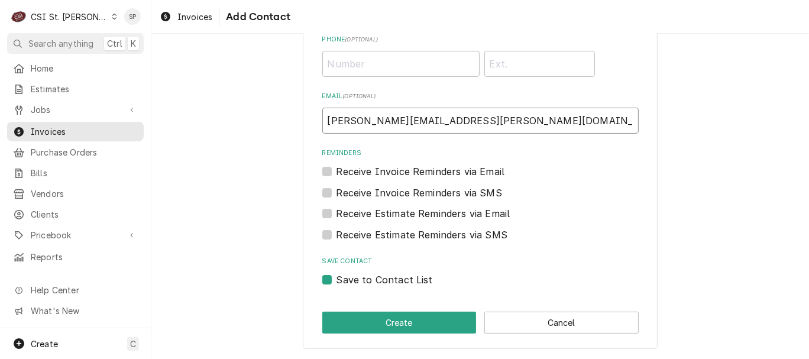
type input "vicky.stuesse@csi1.com"
click at [363, 275] on label "Save to Contact List" at bounding box center [385, 280] width 96 height 14
click at [363, 275] on input "Save to Contact List" at bounding box center [495, 286] width 316 height 26
checkbox input "false"
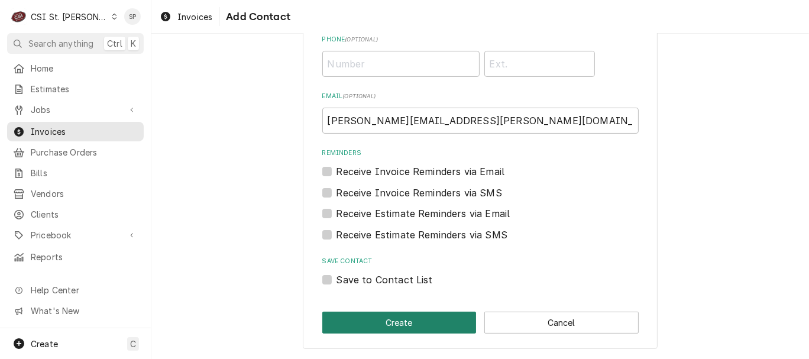
click at [361, 312] on button "Create" at bounding box center [399, 323] width 154 height 22
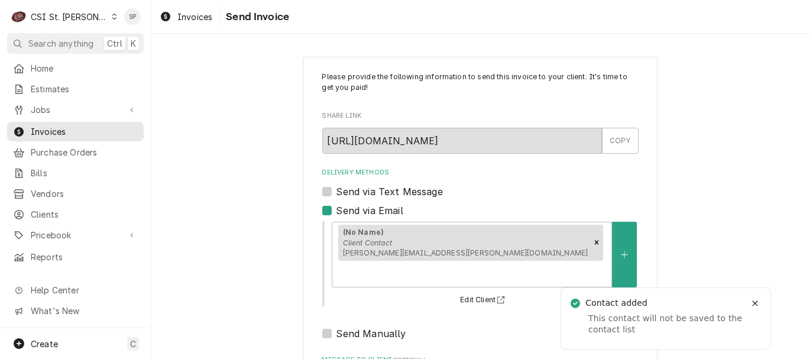
scroll to position [157, 0]
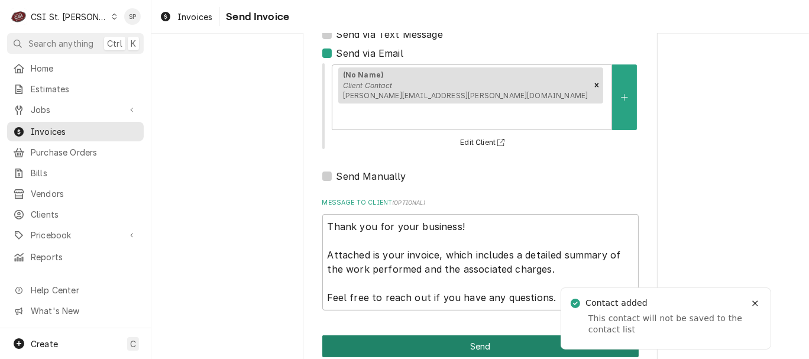
click at [427, 335] on button "Send" at bounding box center [480, 346] width 316 height 22
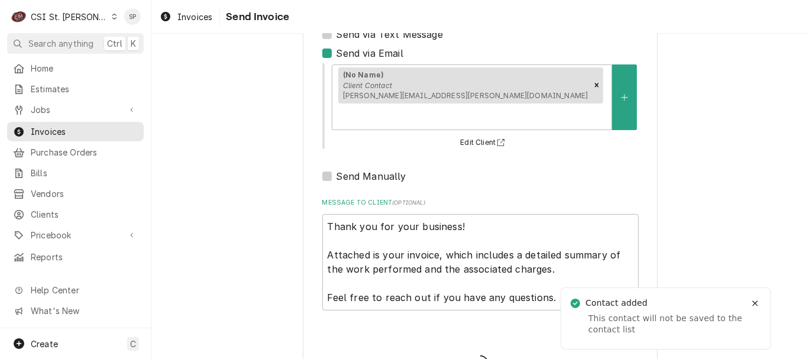
type textarea "x"
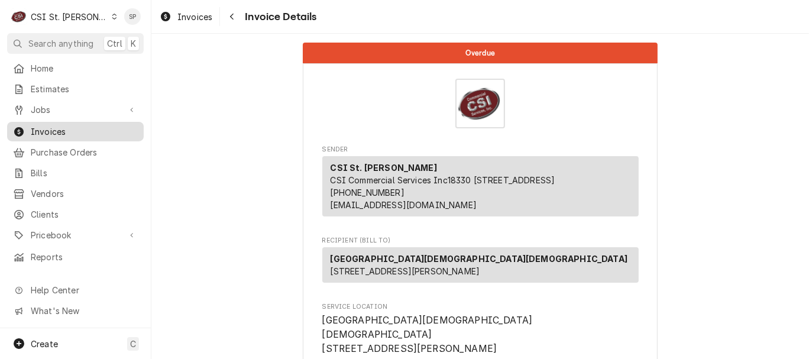
click at [92, 127] on span "Invoices" at bounding box center [84, 131] width 107 height 12
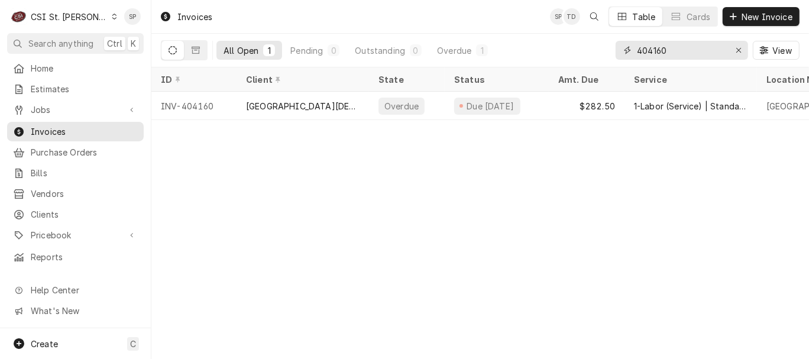
click at [672, 51] on input "404160" at bounding box center [681, 50] width 89 height 19
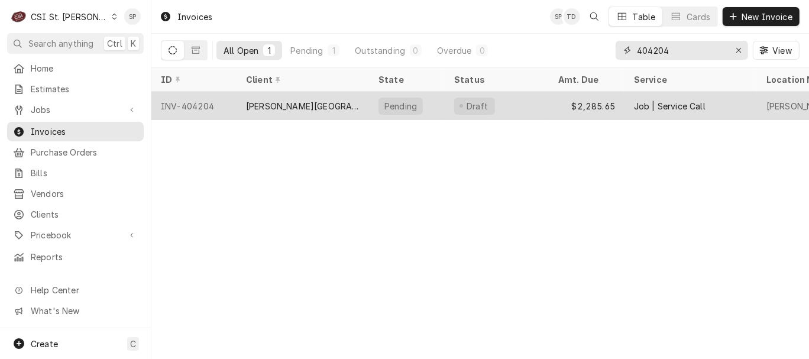
type input "404204"
click at [188, 102] on div "INV-404204" at bounding box center [193, 106] width 85 height 28
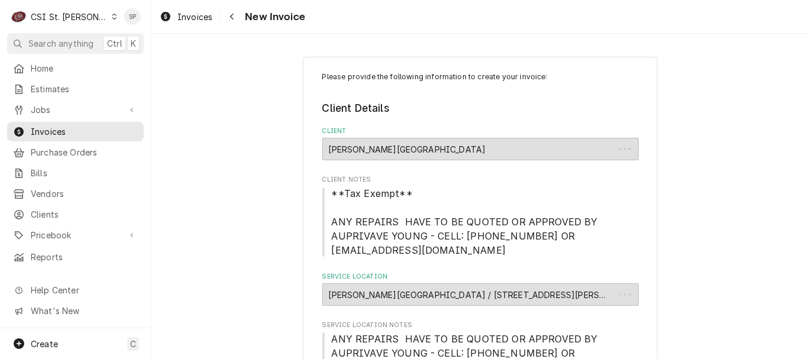
type textarea "x"
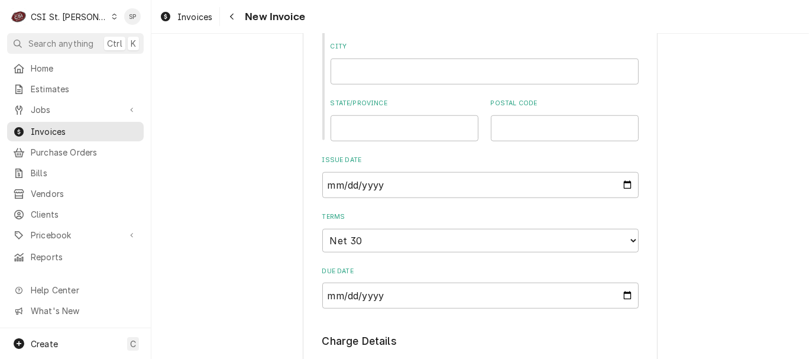
scroll to position [812, 0]
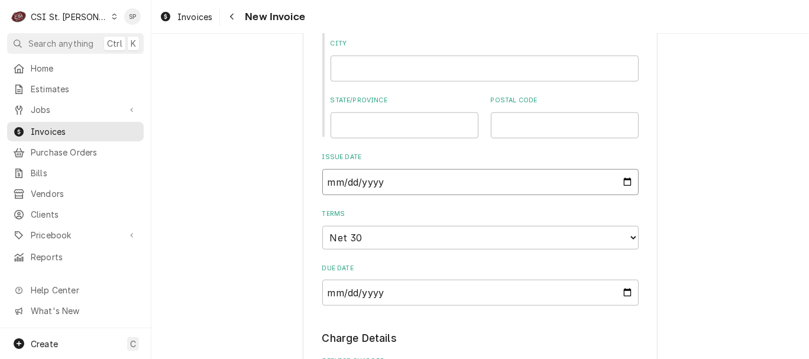
click at [621, 183] on input "2025-09-25" at bounding box center [480, 182] width 316 height 26
type input "2025-09-30"
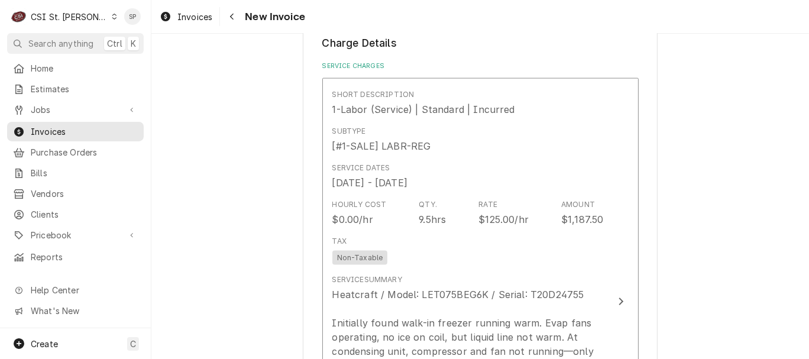
scroll to position [1128, 0]
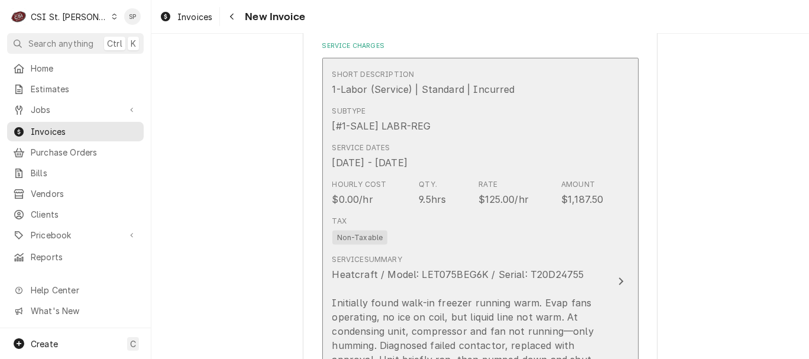
click at [504, 201] on div "$125.00/hr" at bounding box center [504, 199] width 50 height 14
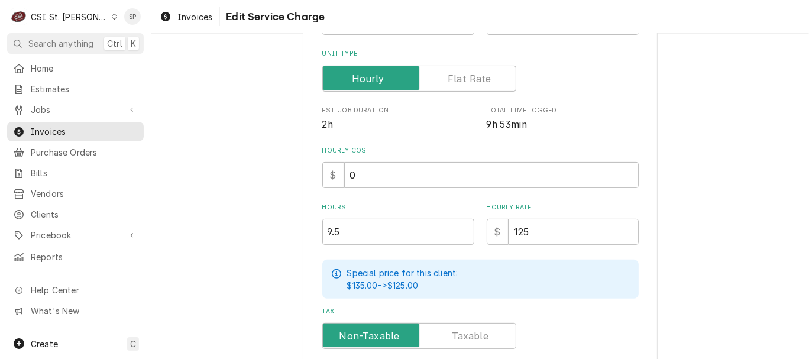
scroll to position [263, 0]
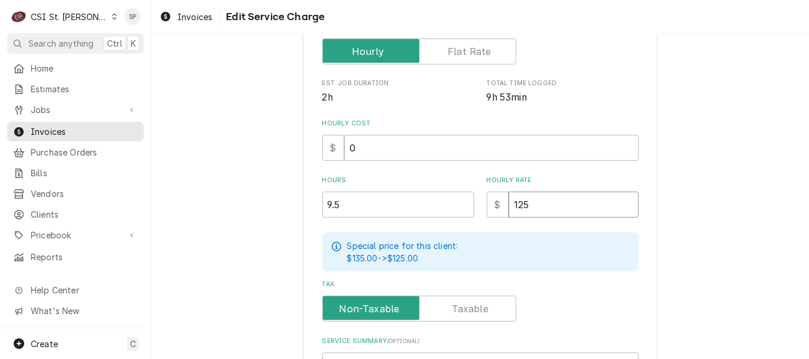
click at [531, 198] on input "125" at bounding box center [574, 205] width 130 height 26
type textarea "x"
type input "12"
type textarea "x"
type input "1"
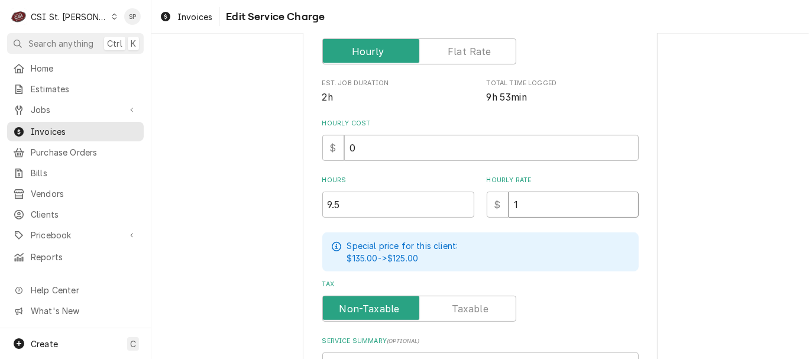
type textarea "x"
type input "13"
type textarea "x"
type input "130"
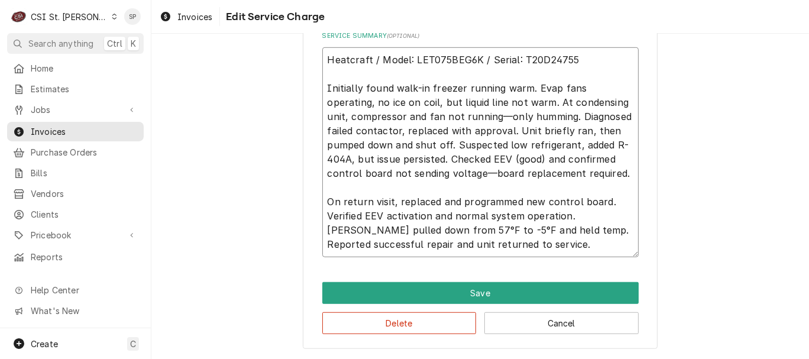
scroll to position [14, 0]
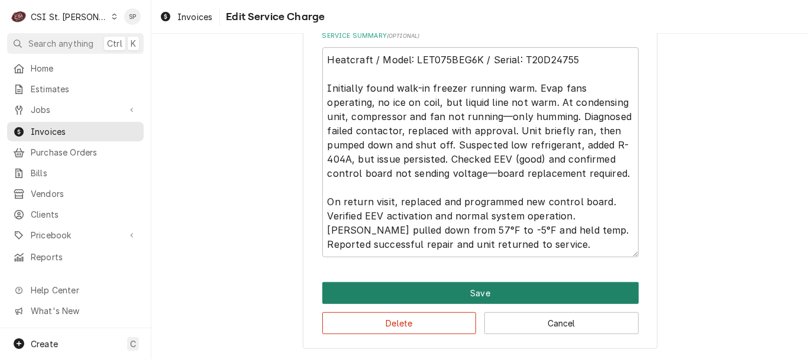
click at [385, 293] on button "Save" at bounding box center [480, 293] width 316 height 22
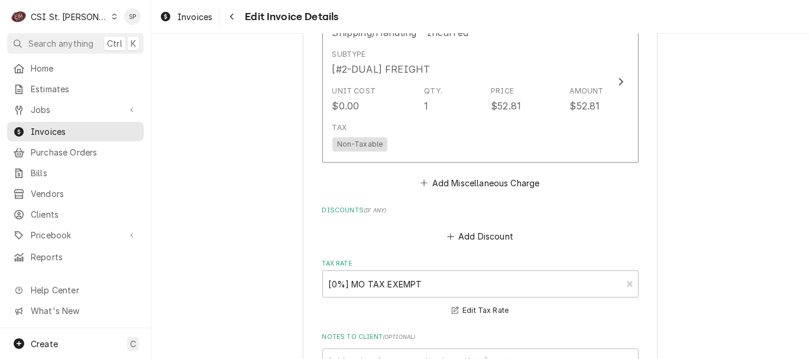
scroll to position [2691, 0]
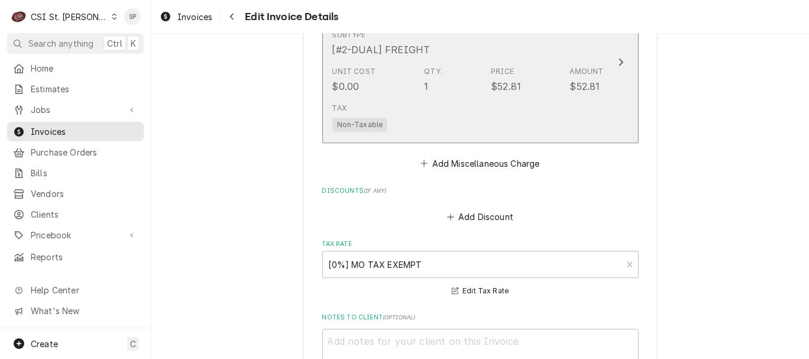
click at [497, 88] on div "$52.81" at bounding box center [506, 86] width 30 height 14
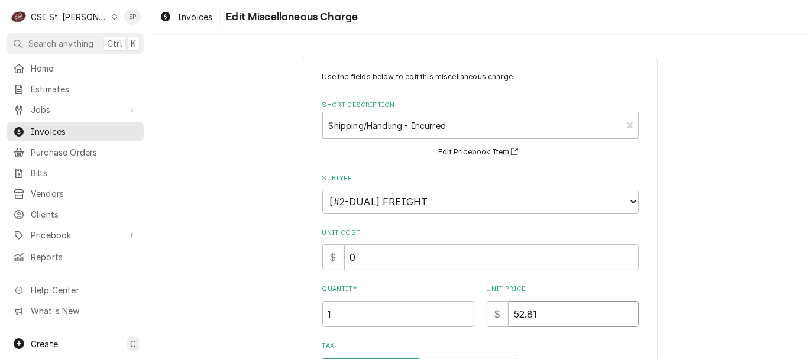
click at [541, 309] on input "52.81" at bounding box center [574, 314] width 130 height 26
type textarea "x"
type input "52.8"
type textarea "x"
type input "52"
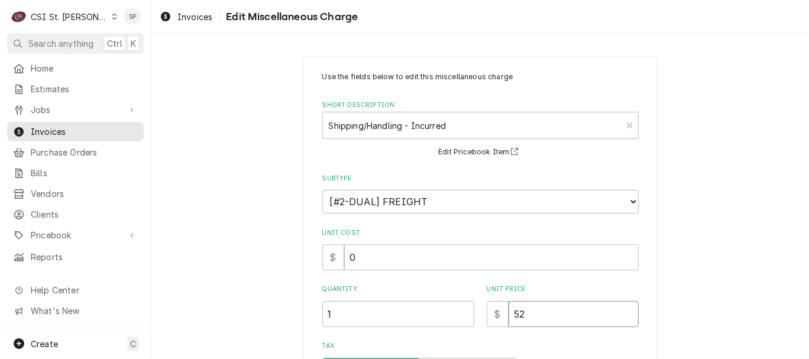
type textarea "x"
type input "5"
type textarea "x"
type input "3"
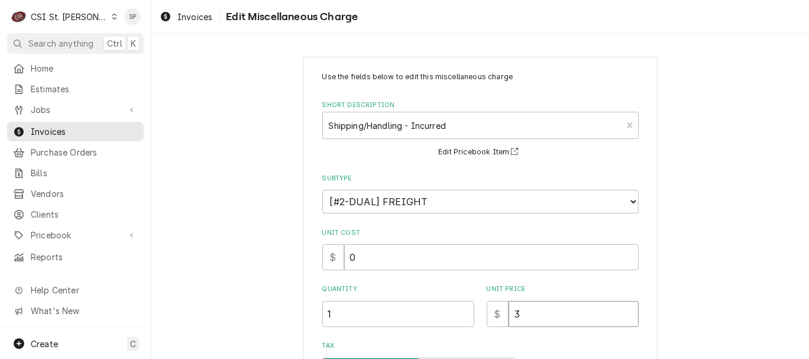
type textarea "x"
type input "35"
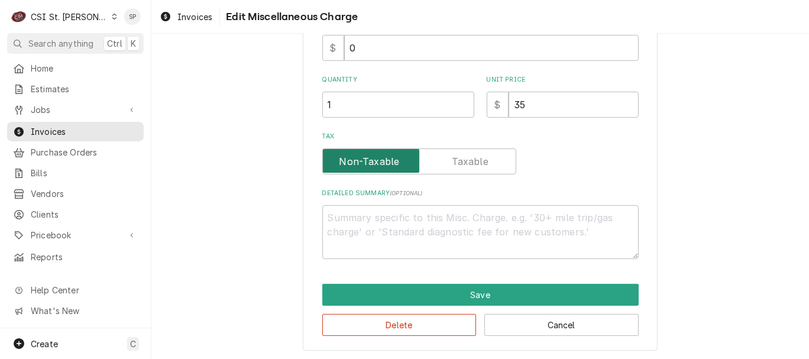
scroll to position [212, 0]
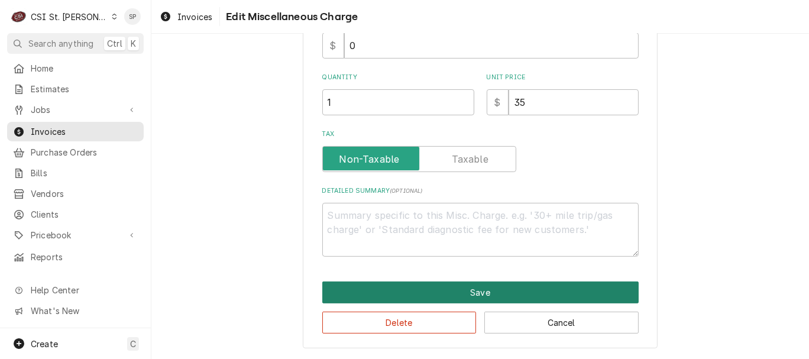
click at [452, 288] on button "Save" at bounding box center [480, 293] width 316 height 22
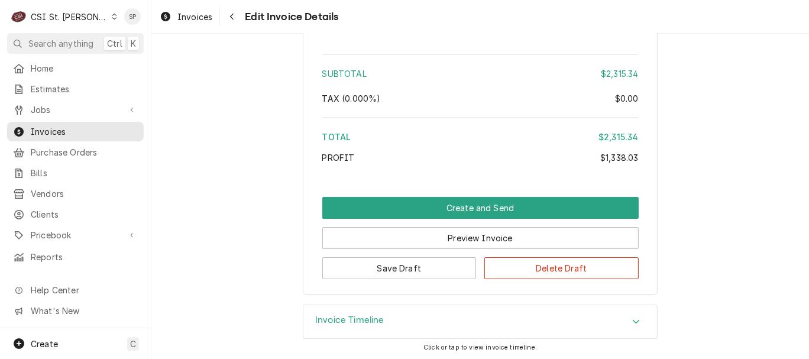
scroll to position [3109, 0]
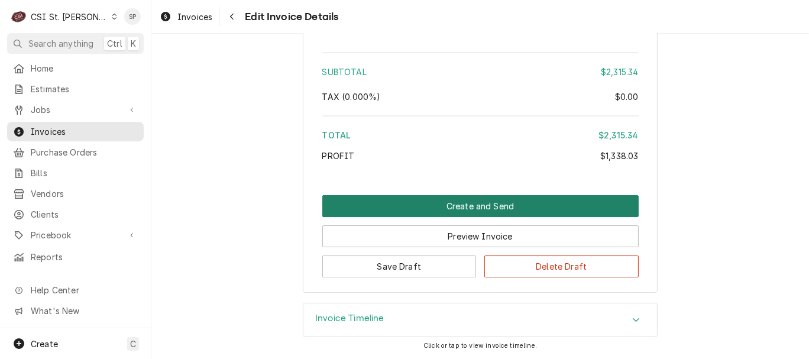
click at [427, 203] on button "Create and Send" at bounding box center [480, 206] width 316 height 22
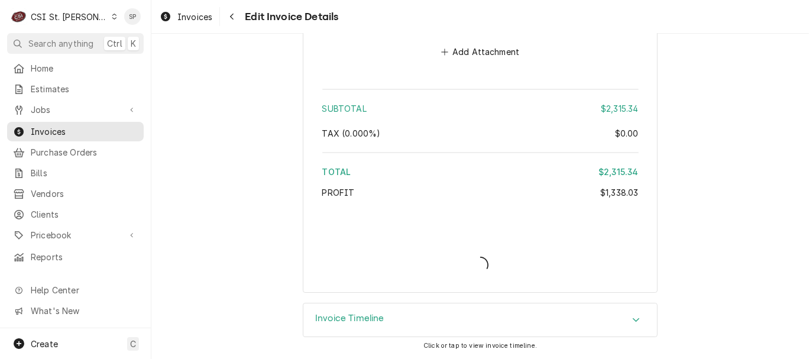
scroll to position [3071, 0]
type textarea "x"
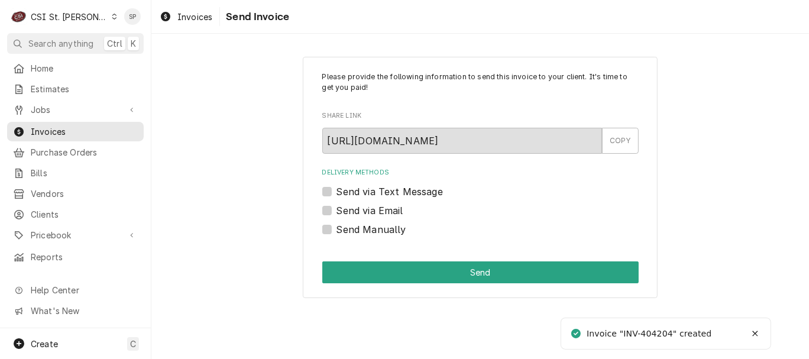
click at [321, 207] on div "Please provide the following information to send this invoice to your client. I…" at bounding box center [480, 178] width 355 height 242
click at [337, 207] on label "Send via Email" at bounding box center [370, 210] width 67 height 14
click at [337, 207] on input "Send via Email" at bounding box center [495, 216] width 316 height 26
checkbox input "true"
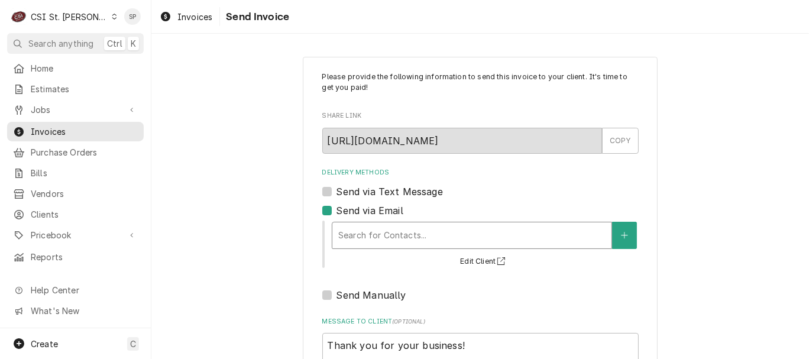
click at [366, 246] on div "Delivery Methods" at bounding box center [471, 235] width 267 height 21
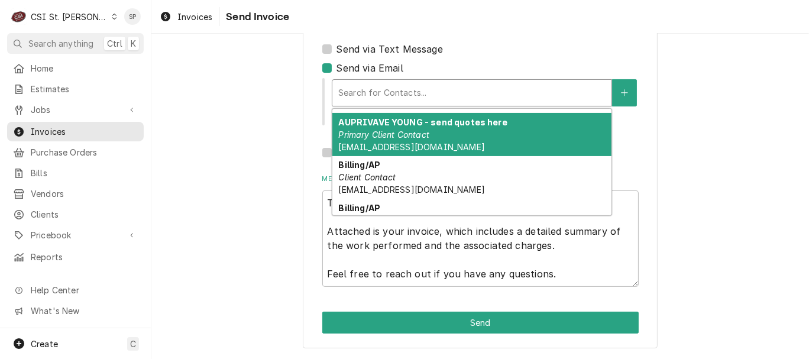
scroll to position [53, 0]
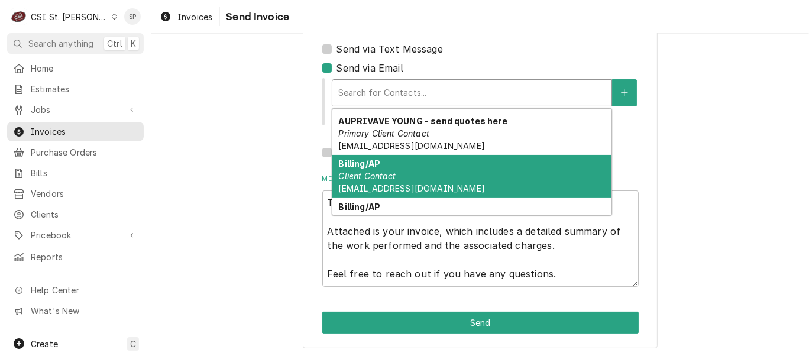
click at [396, 164] on div "Billing/AP Client Contact accountspayable@jenningsk12.org" at bounding box center [471, 176] width 279 height 43
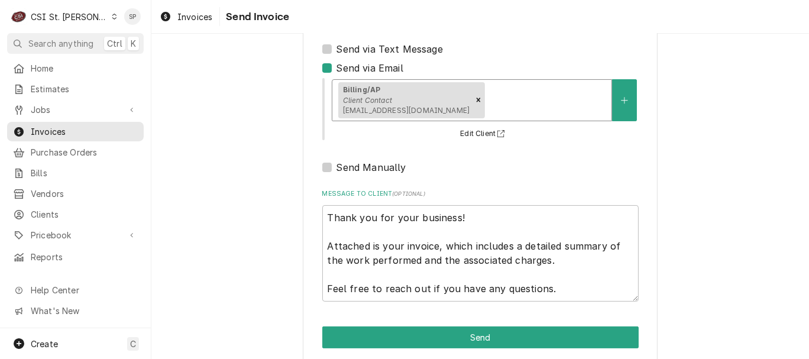
click at [522, 111] on div "Billing/AP Client Contact accountspayable@jenningsk12.org" at bounding box center [471, 100] width 279 height 41
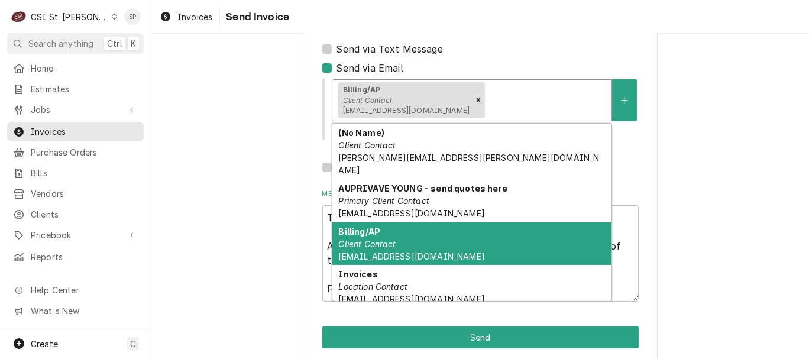
click at [373, 239] on em "Client Contact" at bounding box center [366, 244] width 57 height 10
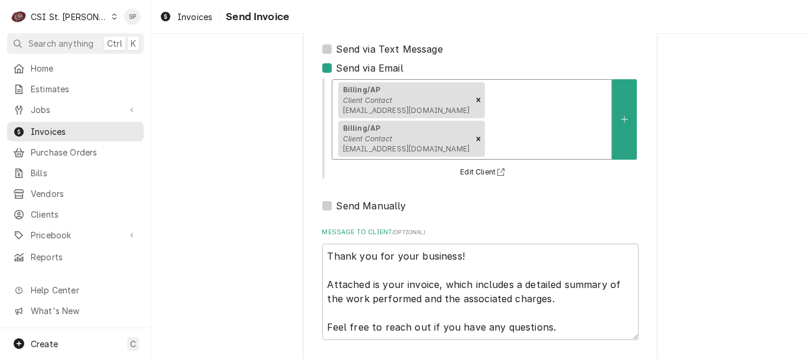
type textarea "x"
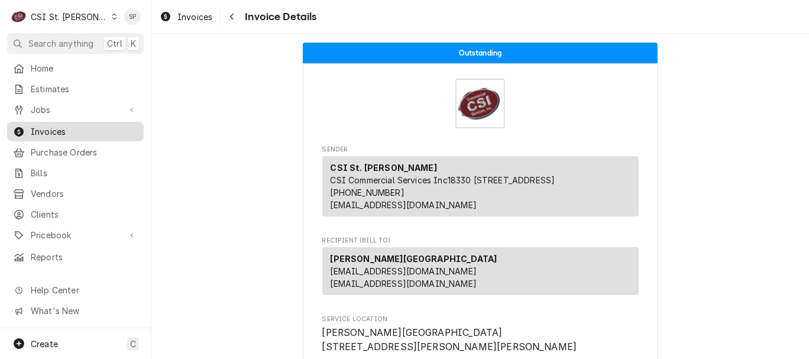
click at [69, 125] on span "Invoices" at bounding box center [84, 131] width 107 height 12
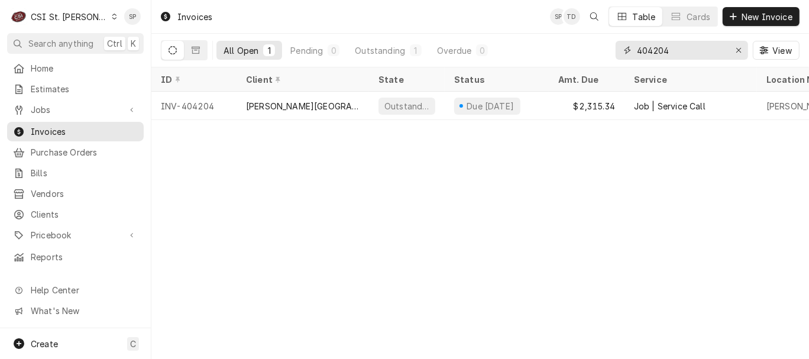
click at [688, 50] on input "404204" at bounding box center [681, 50] width 89 height 19
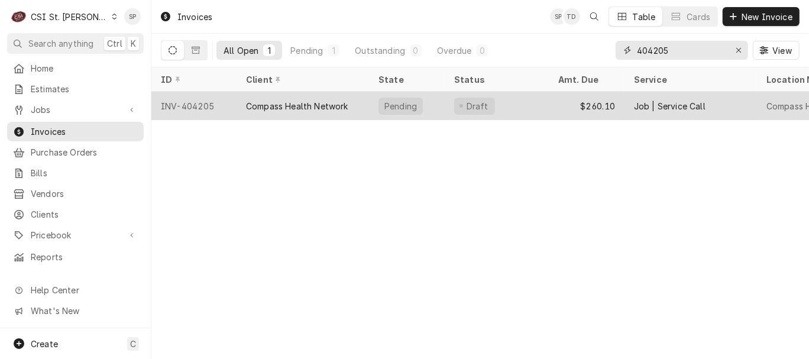
type input "404205"
click at [202, 98] on div "INV-404205" at bounding box center [193, 106] width 85 height 28
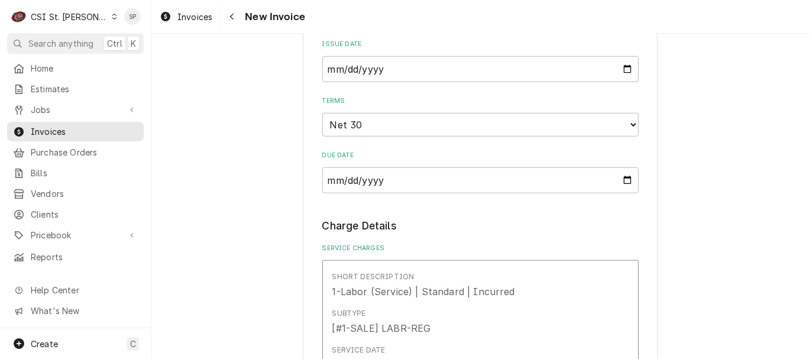
scroll to position [815, 0]
click at [624, 69] on input "[DATE]" at bounding box center [480, 69] width 316 height 26
type input "[DATE]"
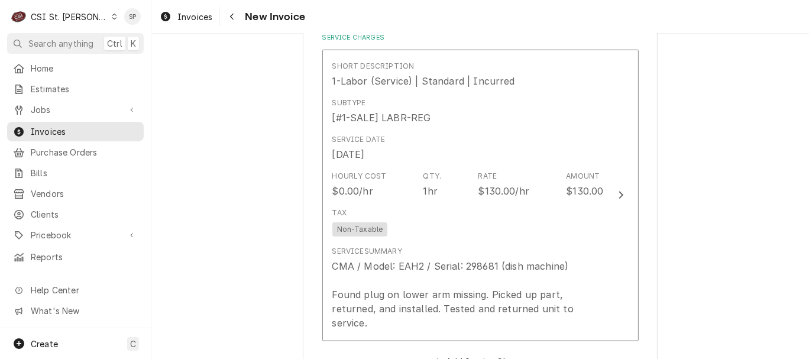
scroll to position [1025, 0]
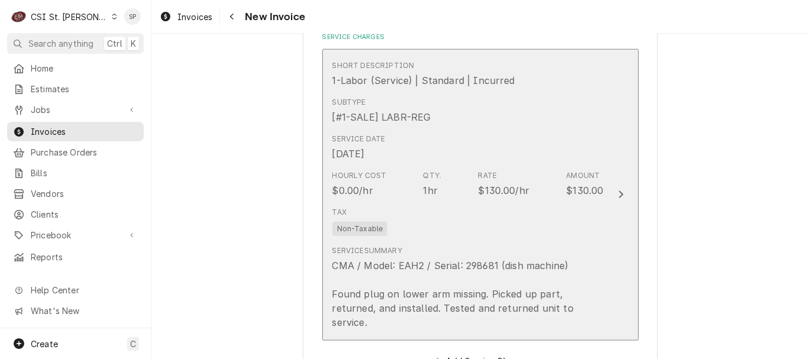
click at [489, 190] on div "$130.00/hr" at bounding box center [503, 190] width 51 height 14
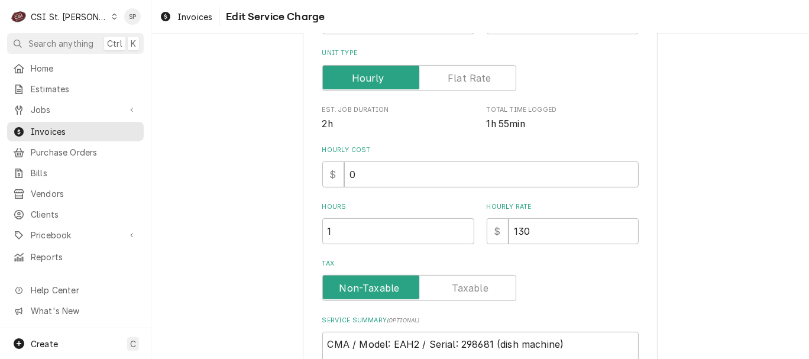
scroll to position [263, 0]
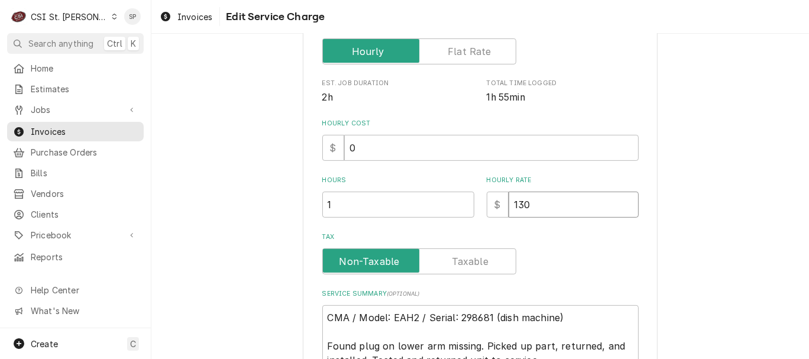
click at [528, 201] on input "130" at bounding box center [574, 205] width 130 height 26
type textarea "x"
type input "13"
type textarea "x"
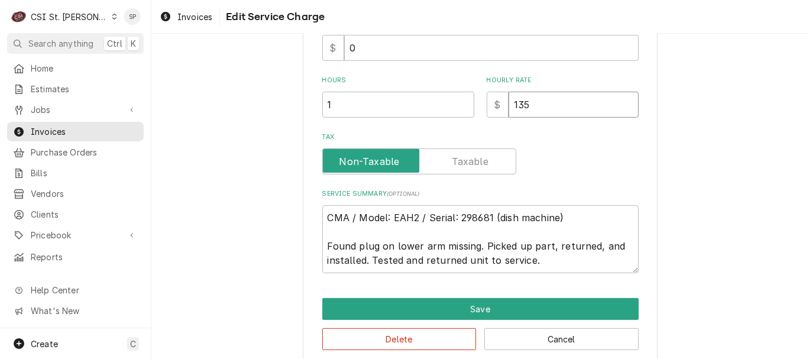
scroll to position [379, 0]
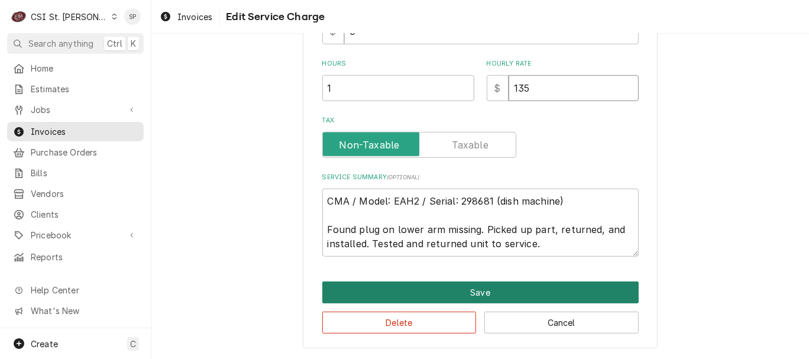
type input "135"
click at [476, 285] on button "Save" at bounding box center [480, 293] width 316 height 22
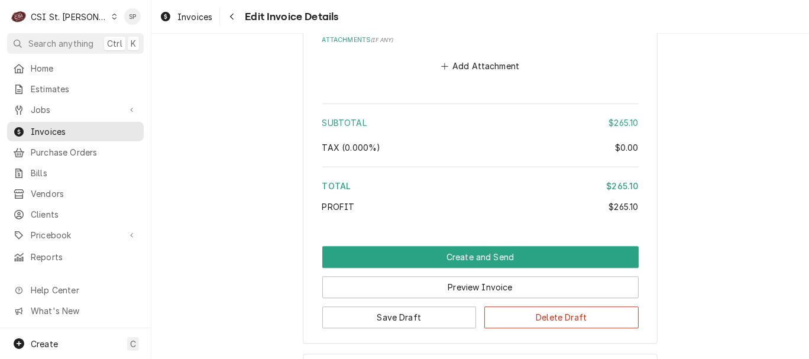
scroll to position [2192, 0]
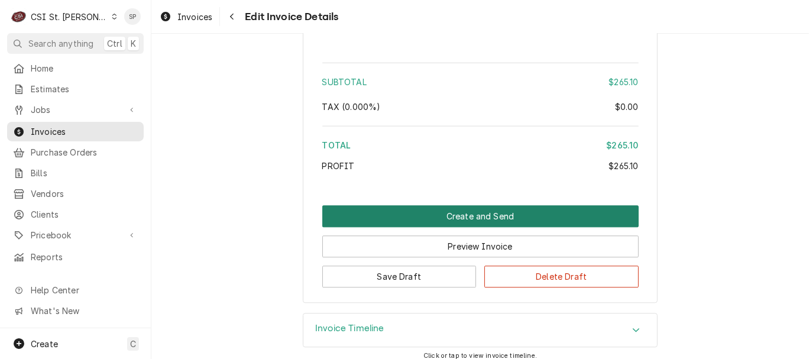
click at [472, 205] on button "Create and Send" at bounding box center [480, 216] width 316 height 22
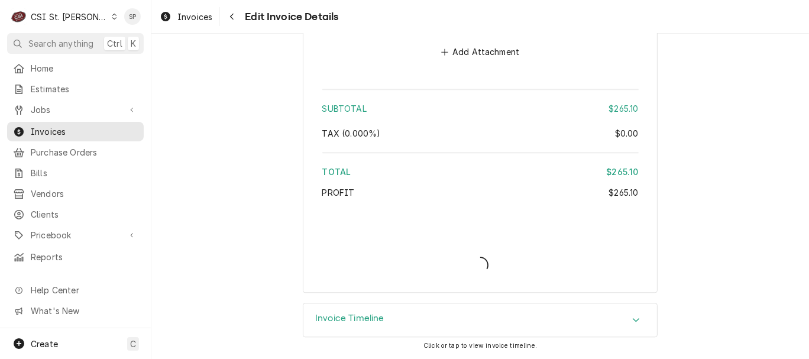
scroll to position [2154, 0]
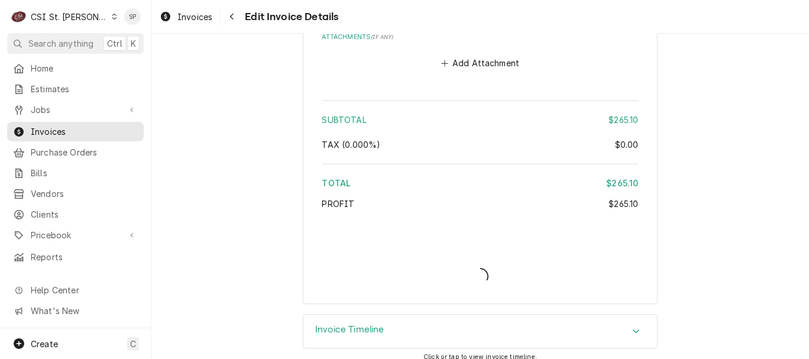
type textarea "x"
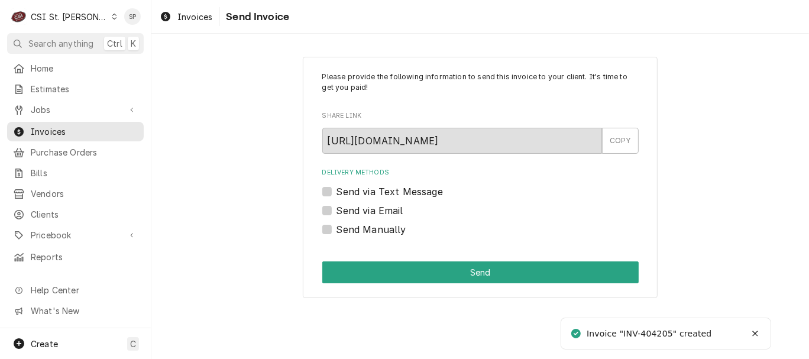
click at [337, 212] on label "Send via Email" at bounding box center [370, 210] width 67 height 14
click at [337, 212] on input "Send via Email" at bounding box center [495, 216] width 316 height 26
checkbox input "true"
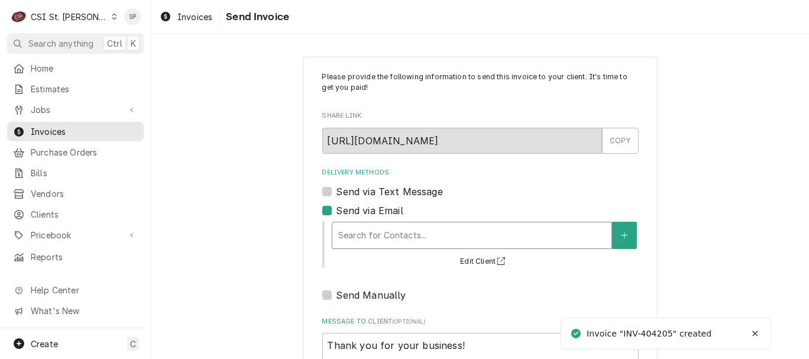
click at [347, 227] on div "Delivery Methods" at bounding box center [471, 235] width 267 height 21
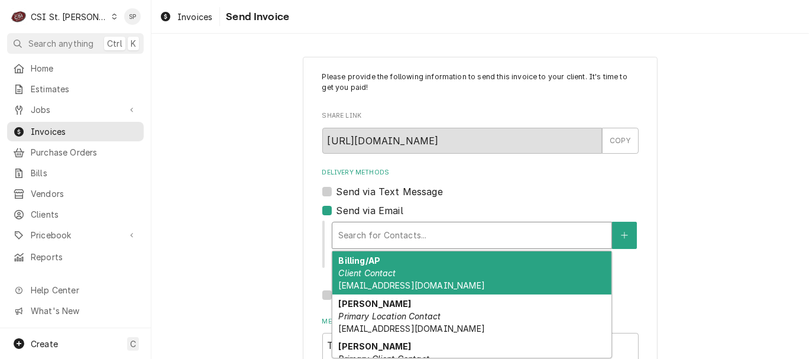
click at [348, 263] on strong "Billing/AP" at bounding box center [359, 261] width 42 height 10
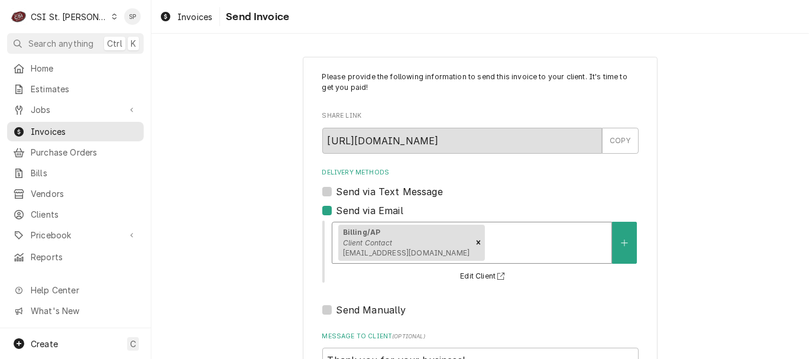
scroll to position [157, 0]
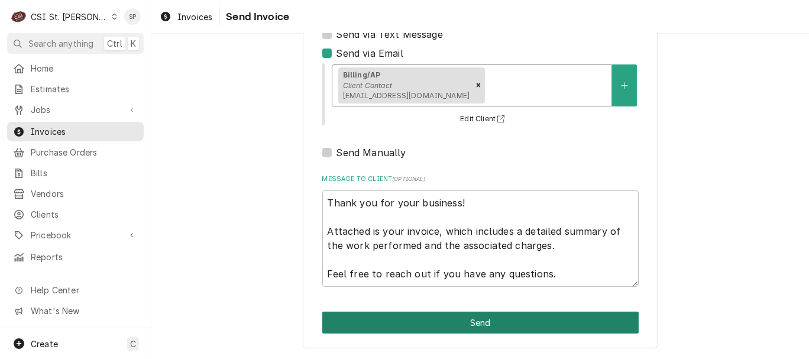
click at [441, 322] on button "Send" at bounding box center [480, 323] width 316 height 22
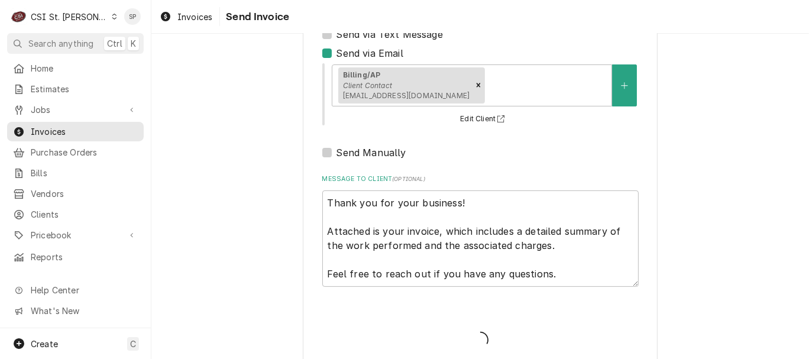
type textarea "x"
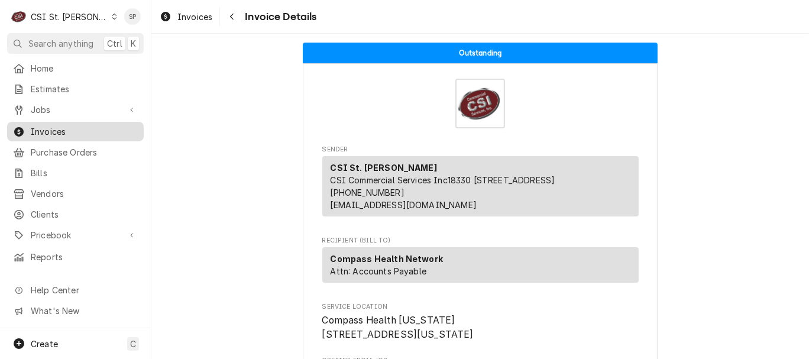
click at [126, 130] on span "Invoices" at bounding box center [84, 131] width 107 height 12
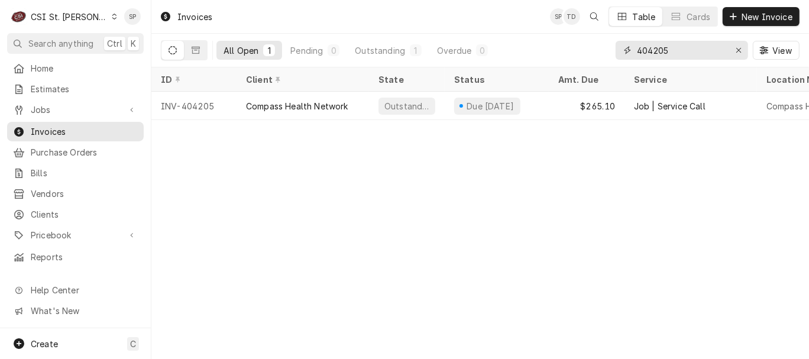
click at [673, 53] on input "404205" at bounding box center [681, 50] width 89 height 19
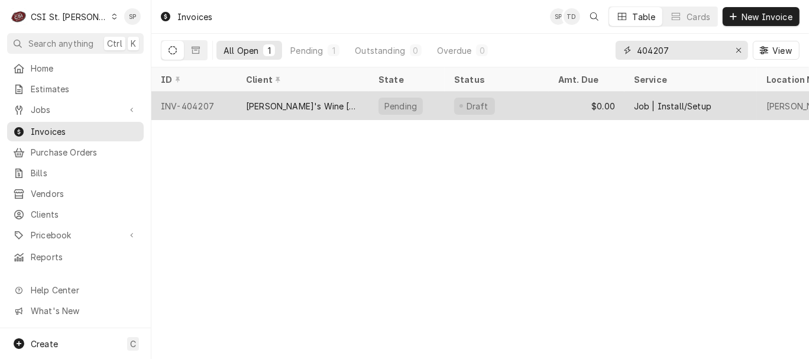
type input "404207"
click at [189, 99] on div "INV-404207" at bounding box center [193, 106] width 85 height 28
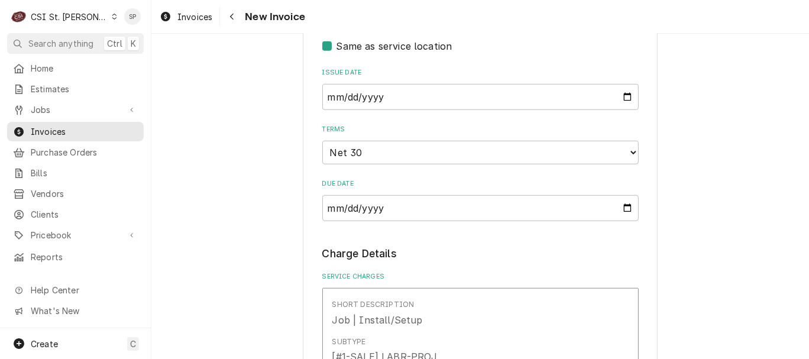
scroll to position [710, 0]
click at [628, 99] on input "2025-09-25" at bounding box center [480, 96] width 316 height 26
type input "2025-09-30"
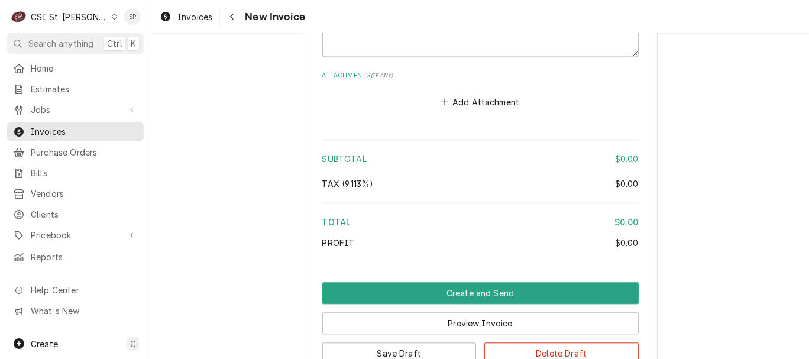
scroll to position [2059, 0]
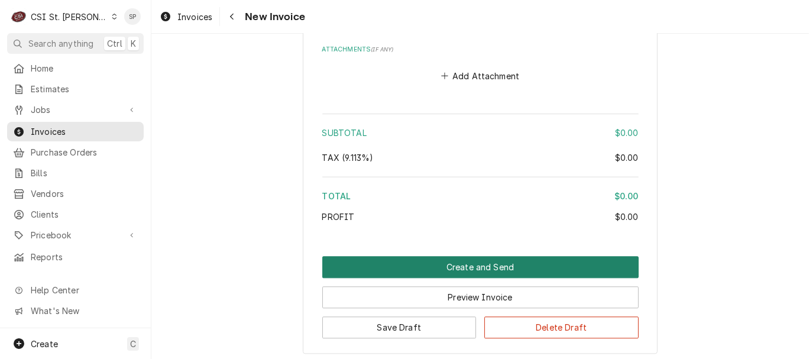
click at [455, 268] on button "Create and Send" at bounding box center [480, 267] width 316 height 22
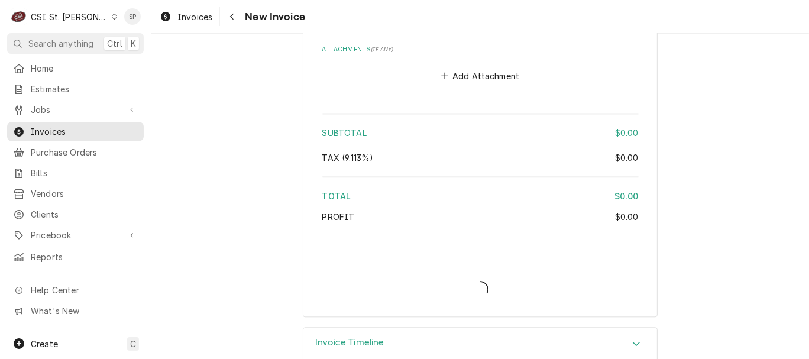
type textarea "x"
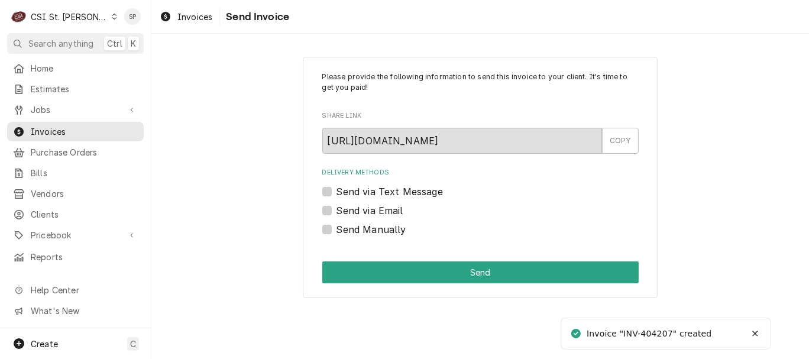
click at [356, 208] on label "Send via Email" at bounding box center [370, 210] width 67 height 14
click at [356, 208] on input "Send via Email" at bounding box center [495, 216] width 316 height 26
checkbox input "true"
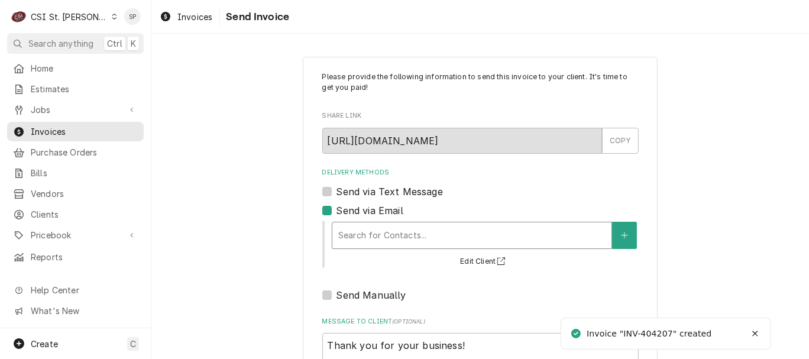
type textarea "x"
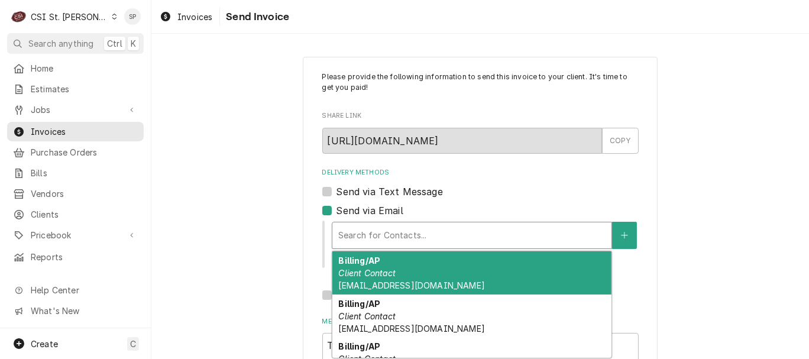
click at [484, 232] on div "Delivery Methods" at bounding box center [471, 235] width 267 height 21
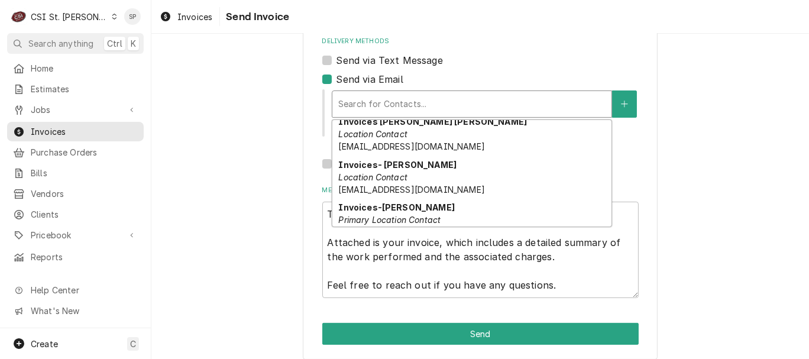
scroll to position [151, 0]
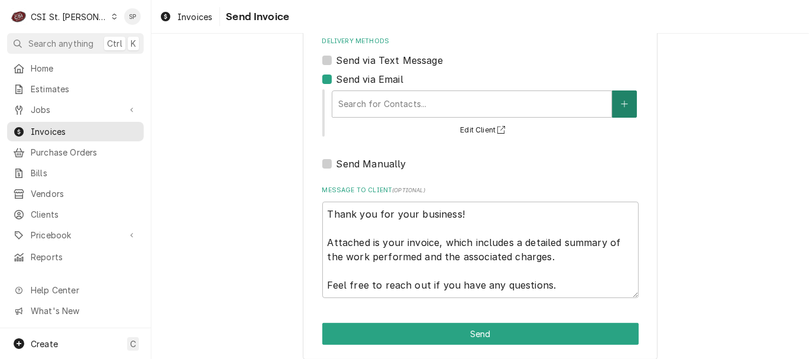
click at [616, 98] on button "Delivery Methods" at bounding box center [624, 104] width 25 height 27
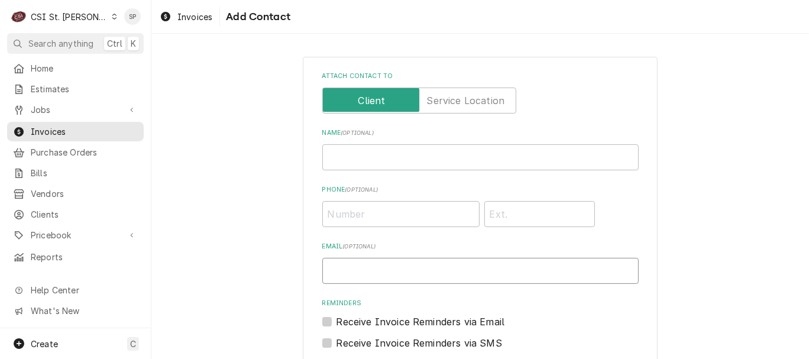
click at [337, 273] on input "Email ( optional )" at bounding box center [480, 271] width 316 height 26
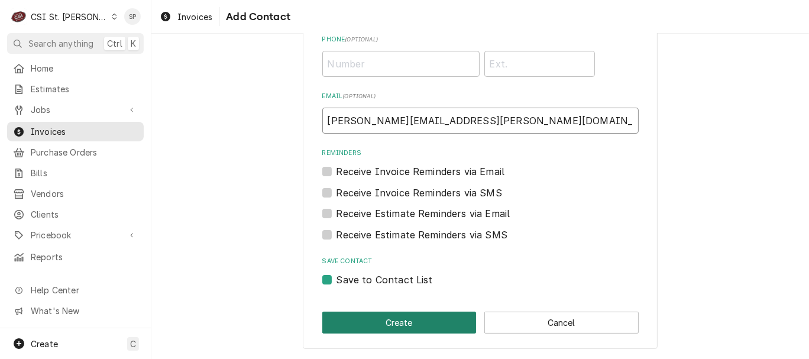
type input "shelley.politte@csi1.com"
click at [399, 324] on button "Create" at bounding box center [399, 323] width 154 height 22
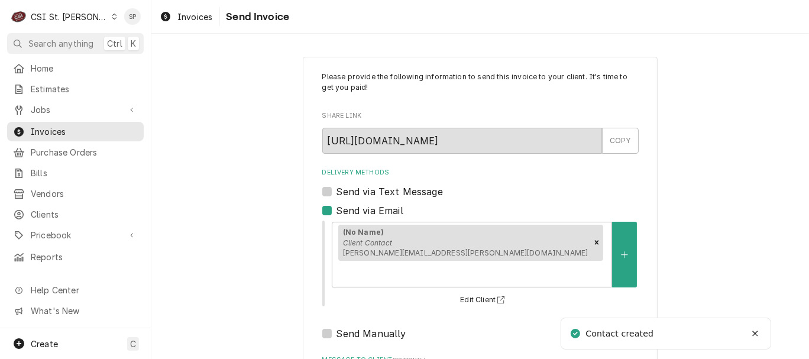
scroll to position [157, 0]
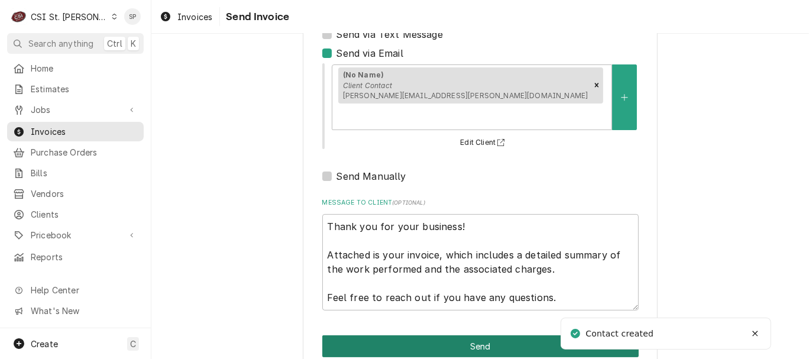
click at [389, 335] on button "Send" at bounding box center [480, 346] width 316 height 22
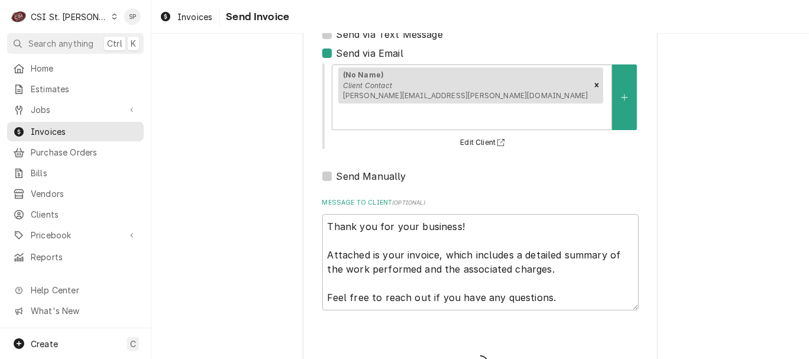
type textarea "x"
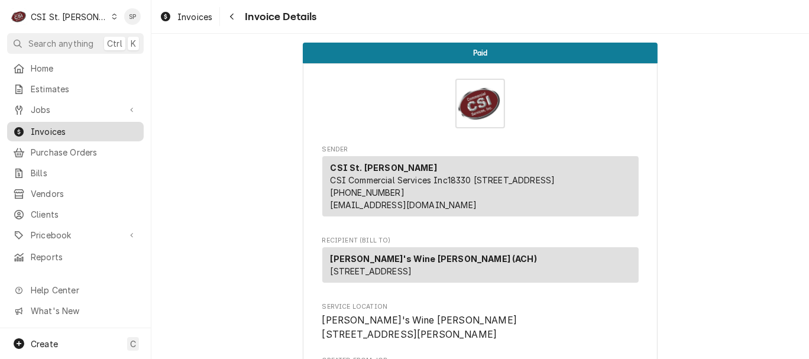
click at [57, 130] on span "Invoices" at bounding box center [84, 131] width 107 height 12
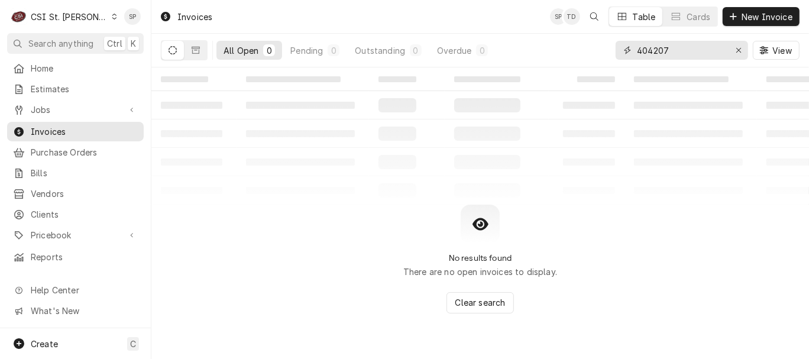
click at [670, 49] on input "404207" at bounding box center [681, 50] width 89 height 19
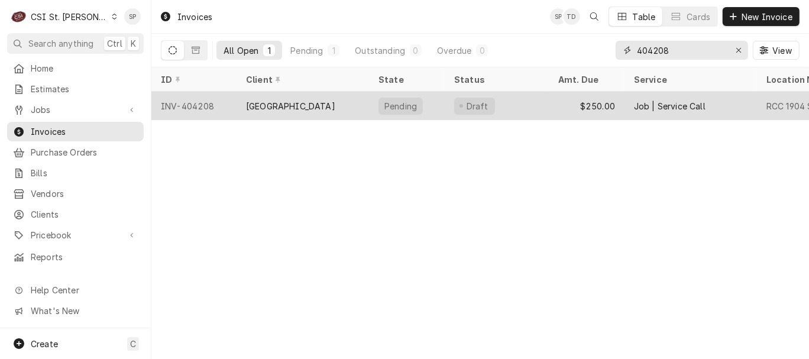
type input "404208"
click at [173, 101] on div "INV-404208" at bounding box center [193, 106] width 85 height 28
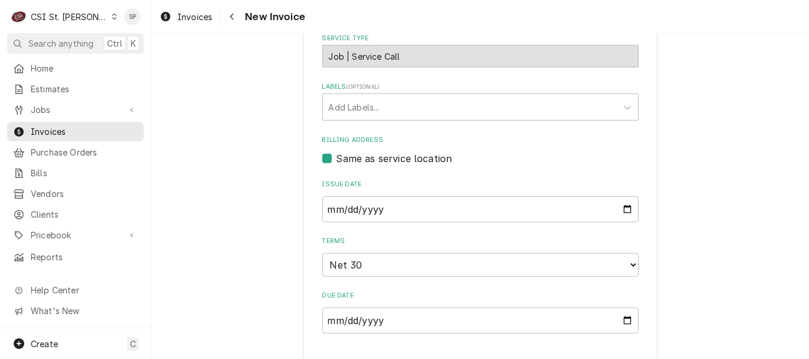
scroll to position [499, 0]
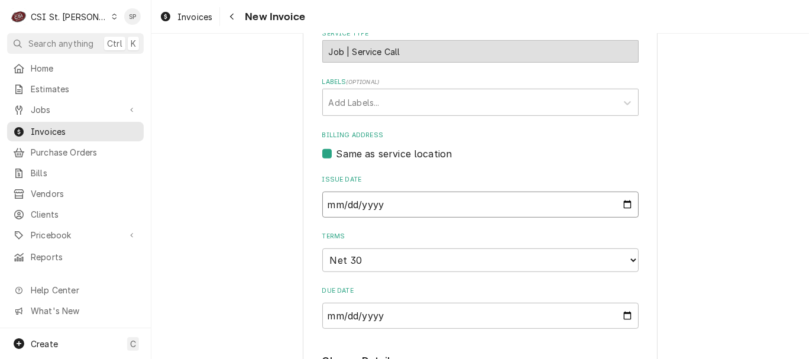
click at [624, 209] on input "2025-09-25" at bounding box center [480, 205] width 316 height 26
type textarea "x"
type input "2025-09-30"
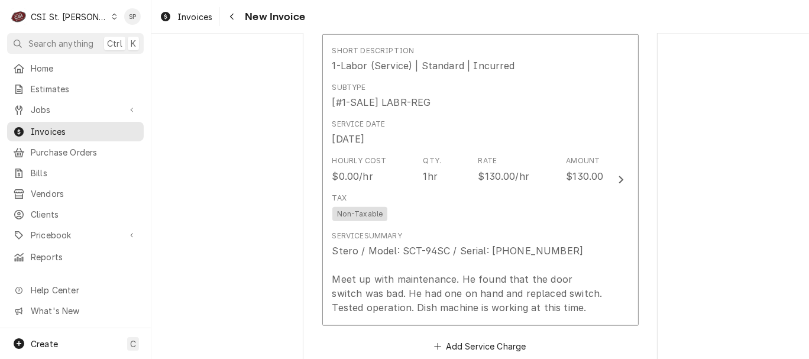
scroll to position [867, 0]
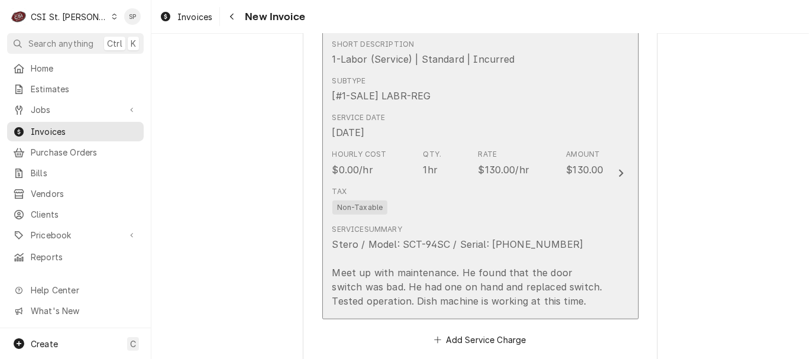
click at [498, 180] on div "Hourly Cost $0.00/hr Qty. 1hr Rate $130.00/hr Amount $130.00" at bounding box center [468, 162] width 272 height 37
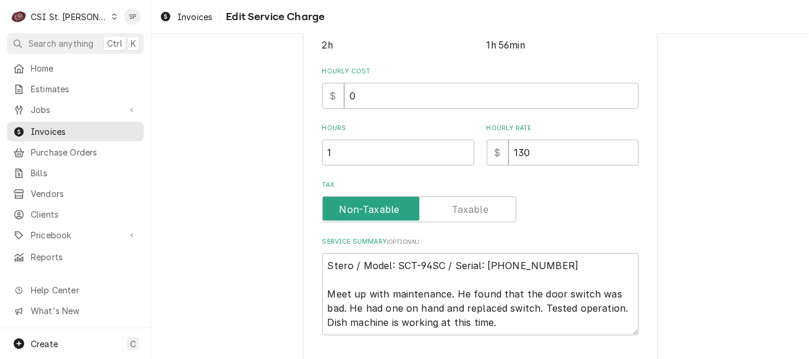
scroll to position [315, 0]
click at [331, 150] on input "1" at bounding box center [398, 152] width 152 height 26
type textarea "x"
type input "1.2"
type textarea "x"
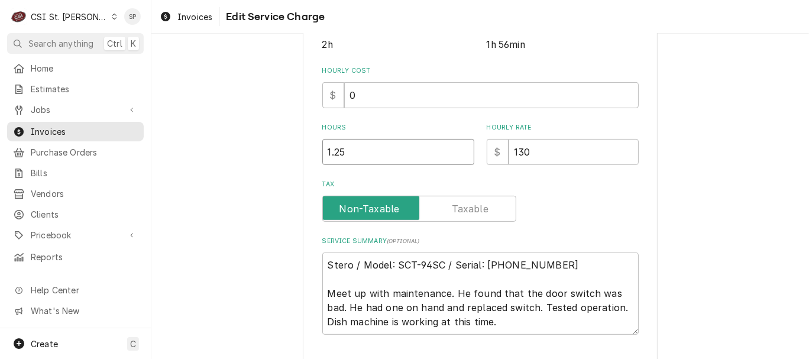
type input "1.25"
click at [525, 148] on input "130" at bounding box center [574, 152] width 130 height 26
type textarea "x"
type input "13"
type textarea "x"
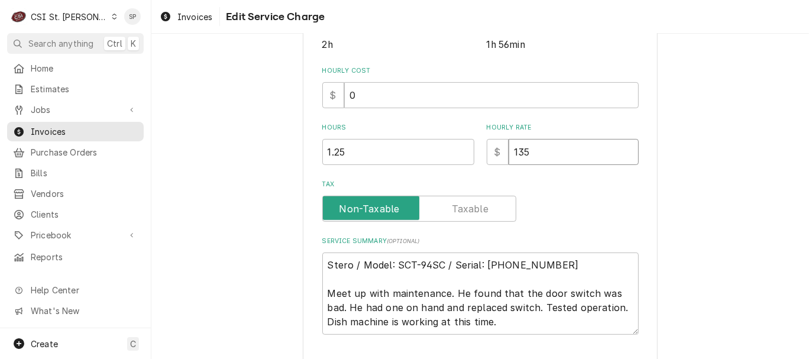
type input "135"
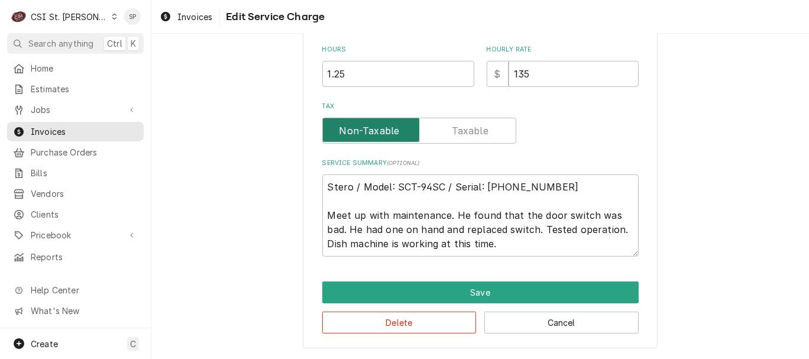
scroll to position [393, 0]
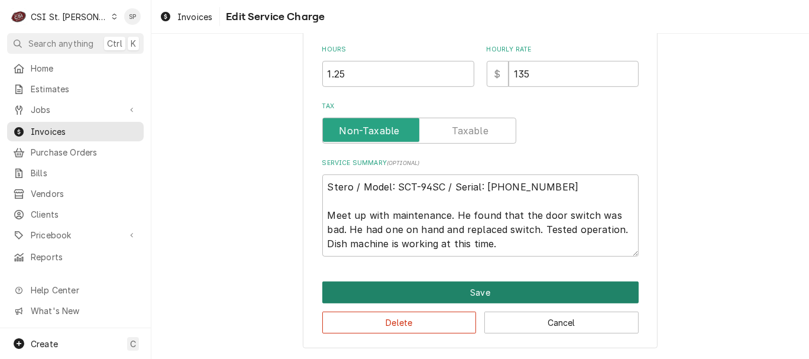
click at [478, 282] on button "Save" at bounding box center [480, 293] width 316 height 22
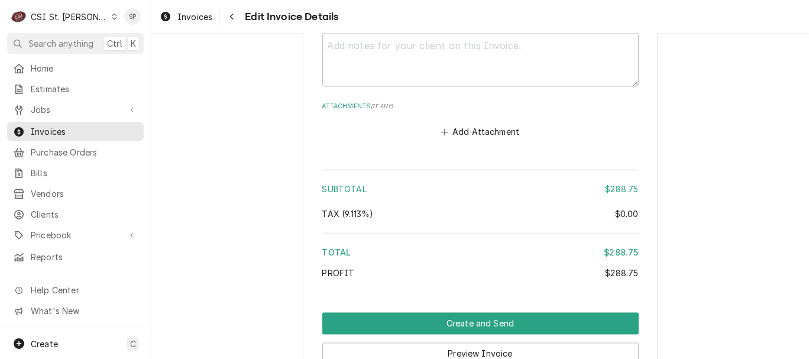
scroll to position [1772, 0]
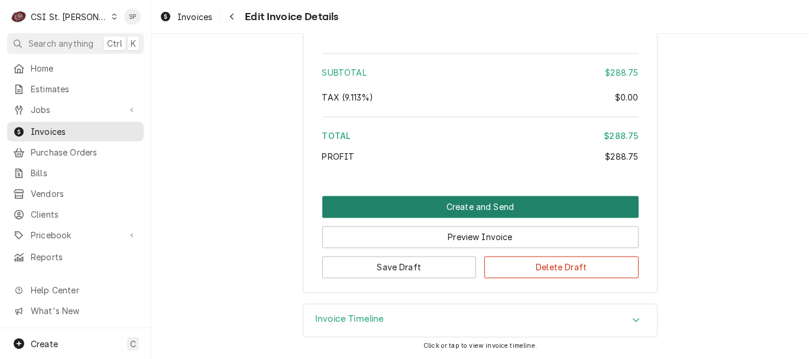
click at [456, 203] on button "Create and Send" at bounding box center [480, 207] width 316 height 22
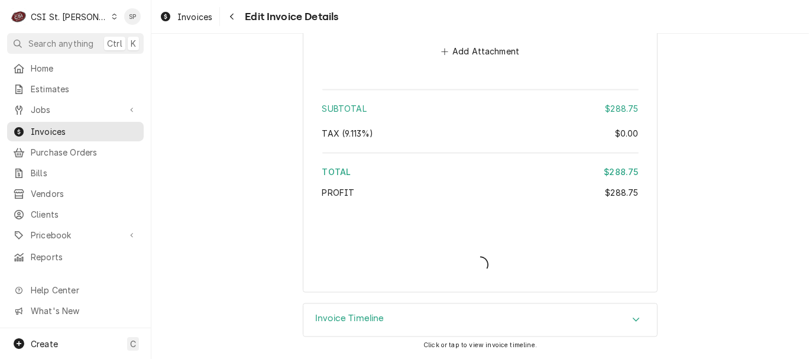
scroll to position [1733, 0]
type textarea "x"
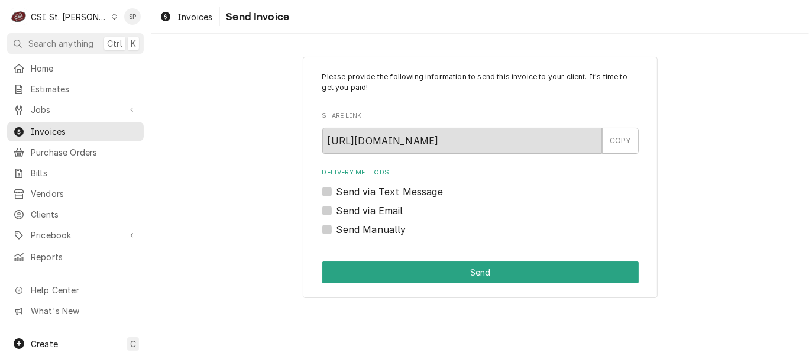
click at [367, 211] on label "Send via Email" at bounding box center [370, 210] width 67 height 14
click at [367, 211] on input "Send via Email" at bounding box center [495, 216] width 316 height 26
checkbox input "true"
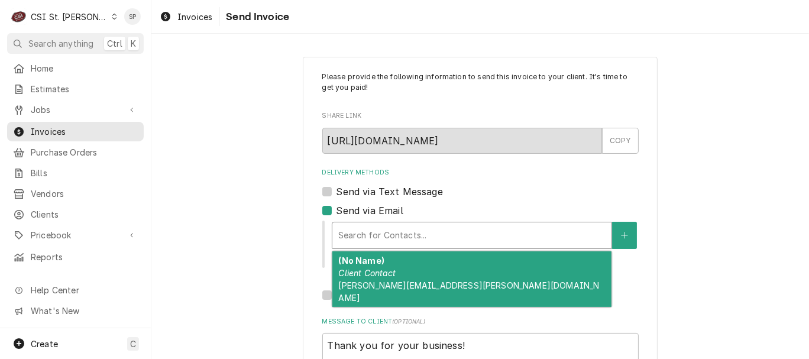
click at [367, 229] on div "Delivery Methods" at bounding box center [471, 235] width 267 height 21
click at [358, 279] on div "(No Name) Client Contact vicky.stuesse@csi1.com" at bounding box center [471, 279] width 279 height 56
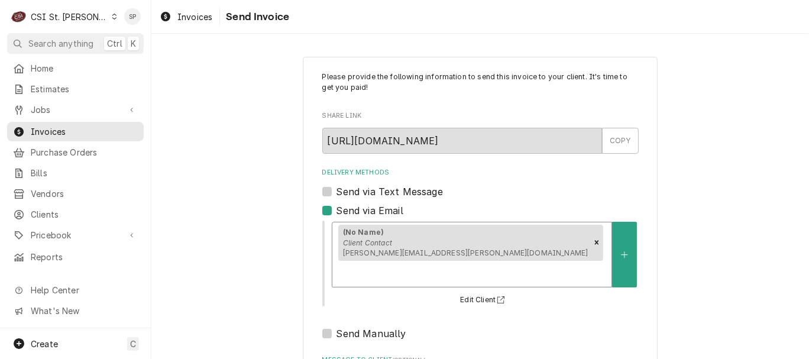
scroll to position [157, 0]
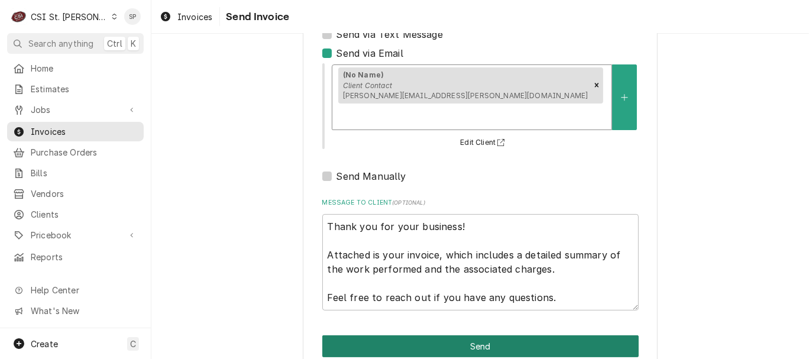
click at [441, 335] on button "Send" at bounding box center [480, 346] width 316 height 22
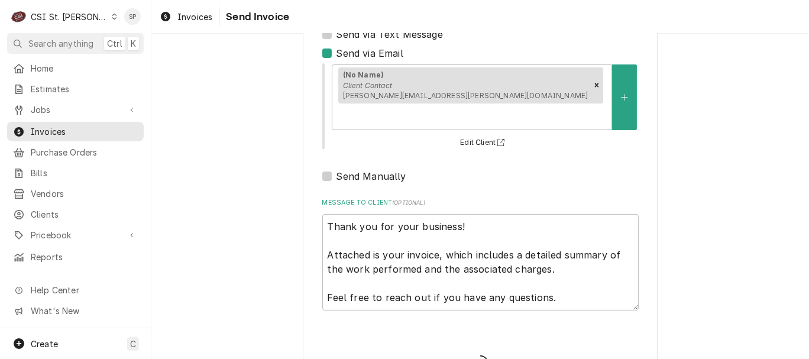
type textarea "x"
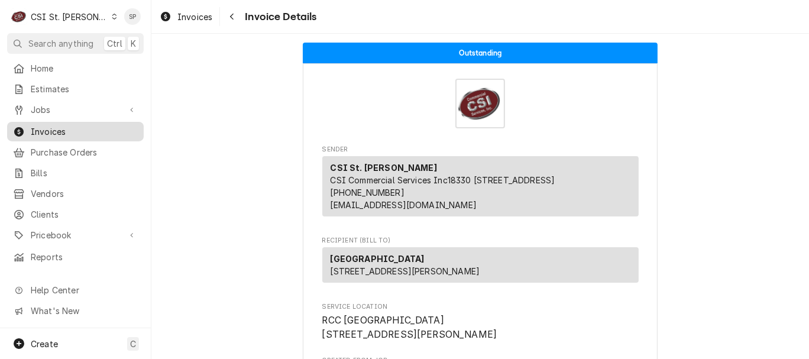
click at [40, 125] on span "Invoices" at bounding box center [84, 131] width 107 height 12
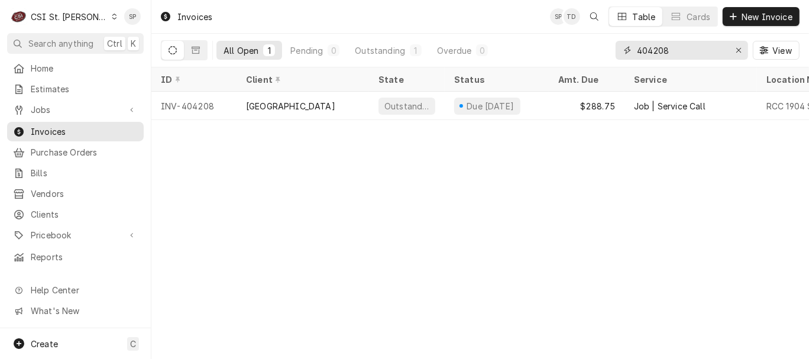
click at [683, 51] on input "404208" at bounding box center [681, 50] width 89 height 19
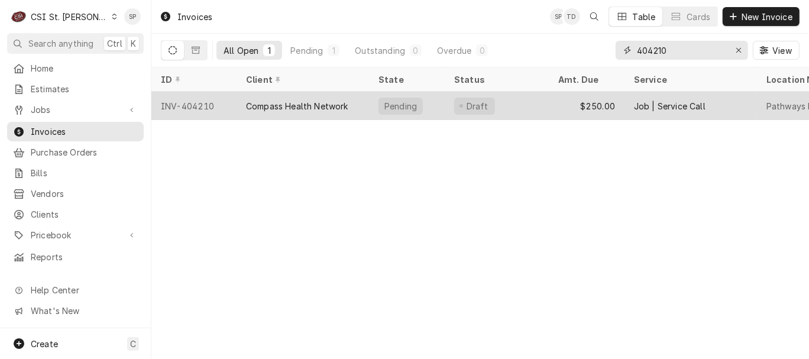
type input "404210"
click at [206, 105] on div "INV-404210" at bounding box center [193, 106] width 85 height 28
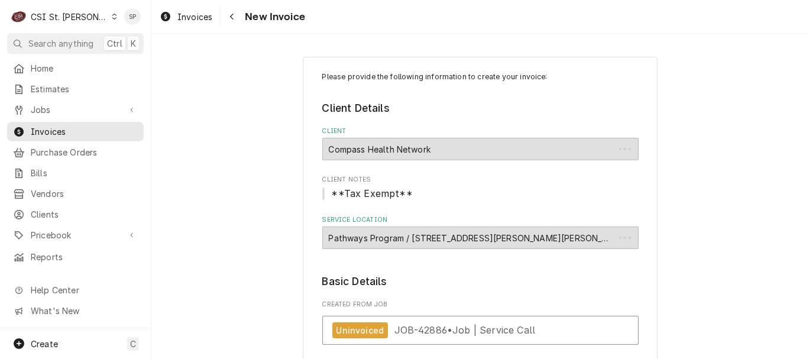
type textarea "x"
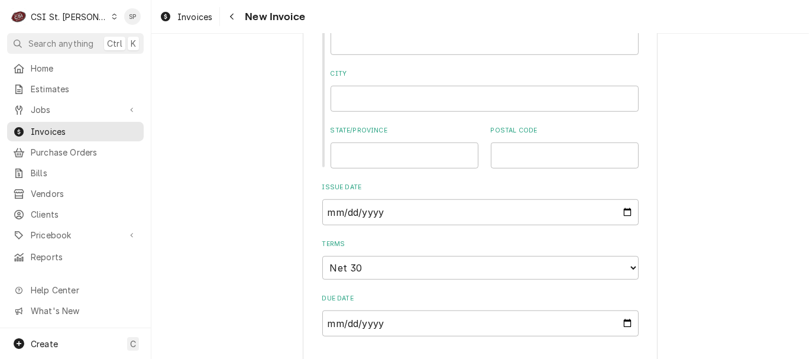
scroll to position [657, 0]
click at [622, 209] on input "2025-09-25" at bounding box center [480, 212] width 316 height 26
type input "2025-09-30"
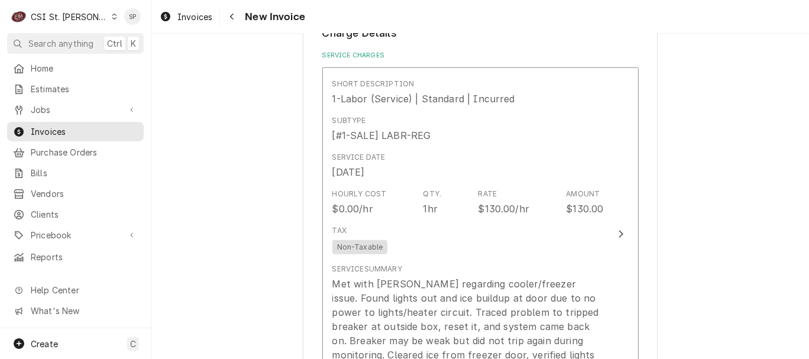
scroll to position [1025, 0]
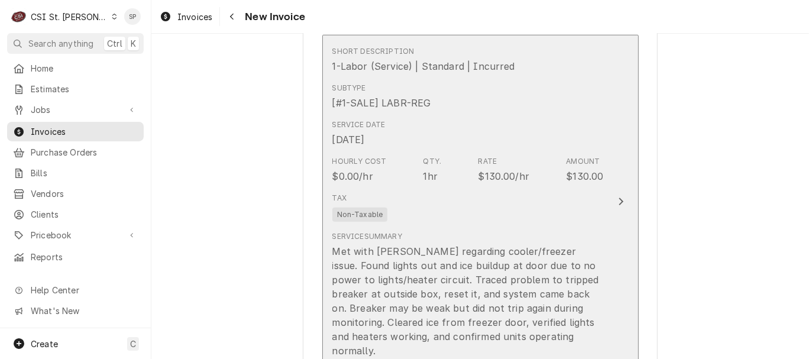
click at [506, 176] on div "$130.00/hr" at bounding box center [503, 176] width 51 height 14
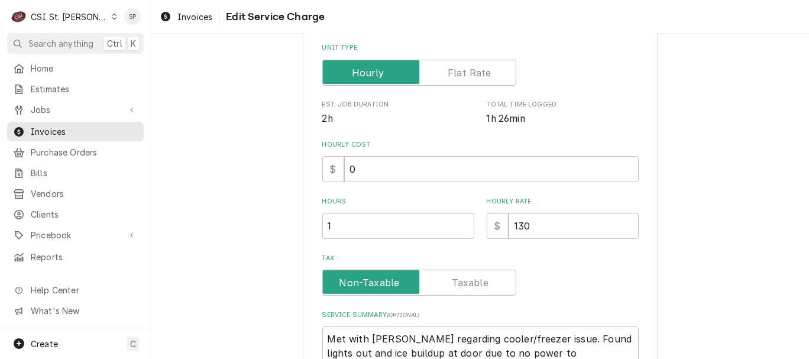
scroll to position [263, 0]
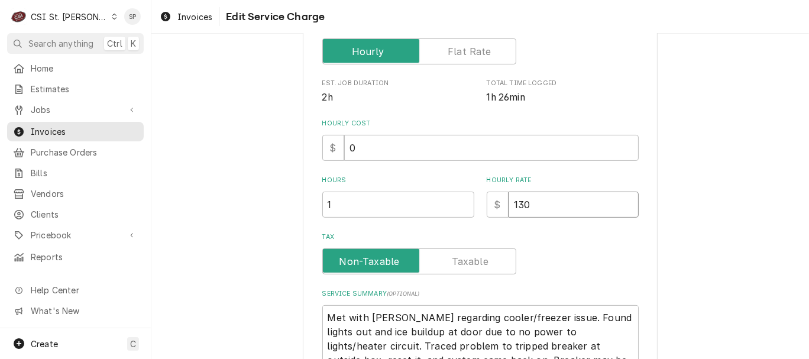
click at [523, 202] on input "130" at bounding box center [574, 205] width 130 height 26
type textarea "x"
type input "13"
type textarea "x"
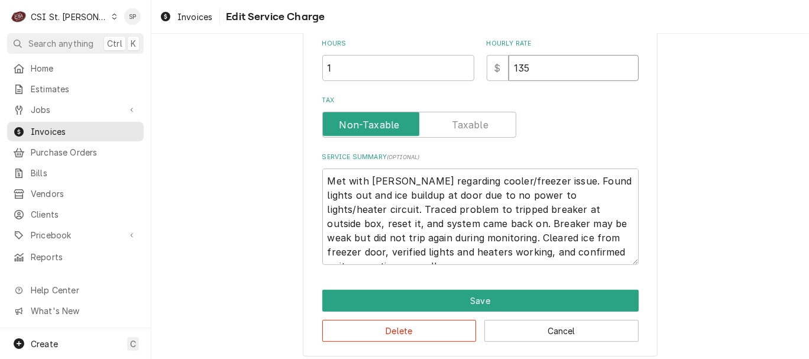
scroll to position [408, 0]
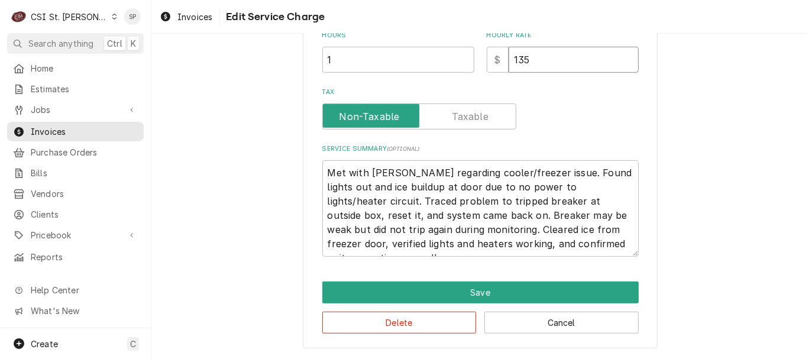
type input "135"
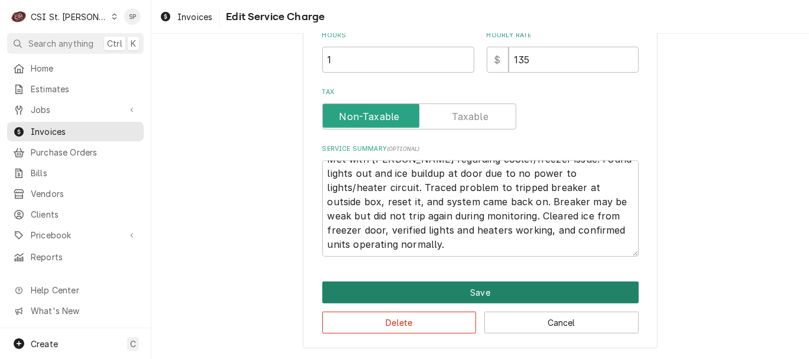
click at [473, 295] on button "Save" at bounding box center [480, 293] width 316 height 22
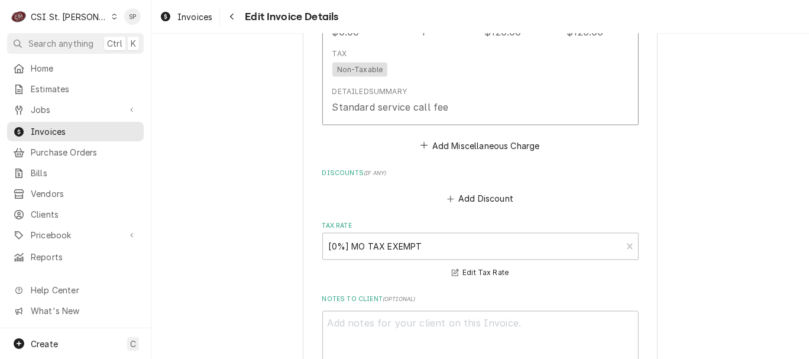
scroll to position [1865, 0]
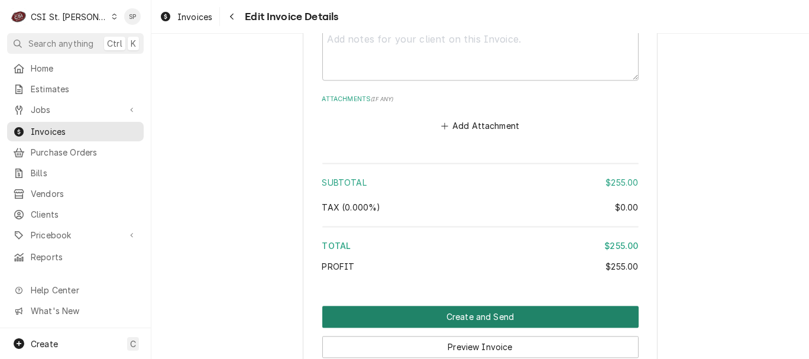
click at [449, 306] on button "Create and Send" at bounding box center [480, 317] width 316 height 22
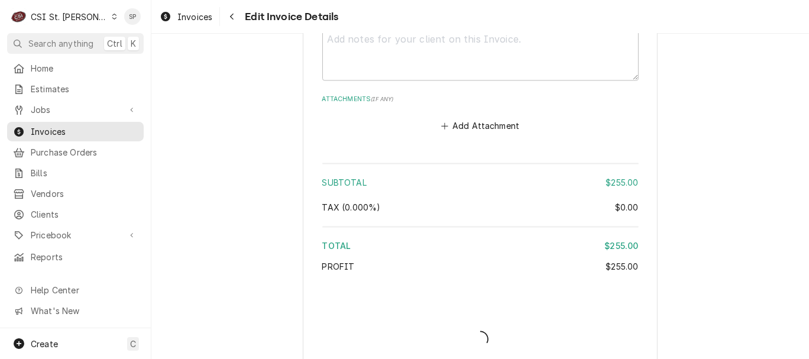
type textarea "x"
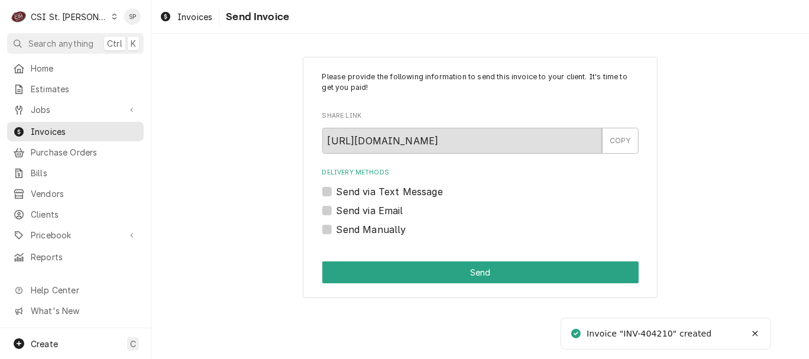
click at [337, 209] on label "Send via Email" at bounding box center [370, 210] width 67 height 14
click at [337, 209] on input "Send via Email" at bounding box center [495, 216] width 316 height 26
checkbox input "true"
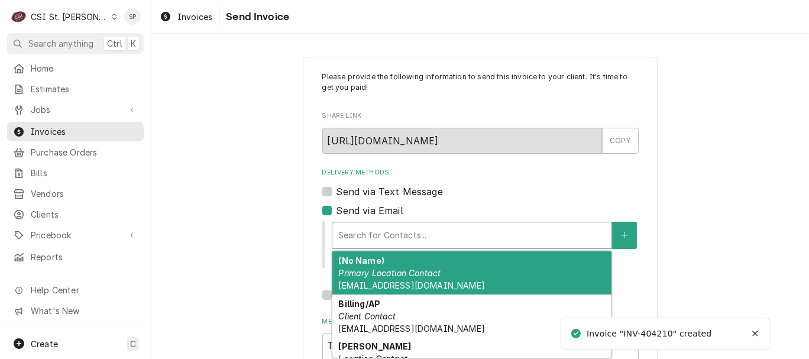
click at [340, 235] on div "Delivery Methods" at bounding box center [471, 235] width 267 height 21
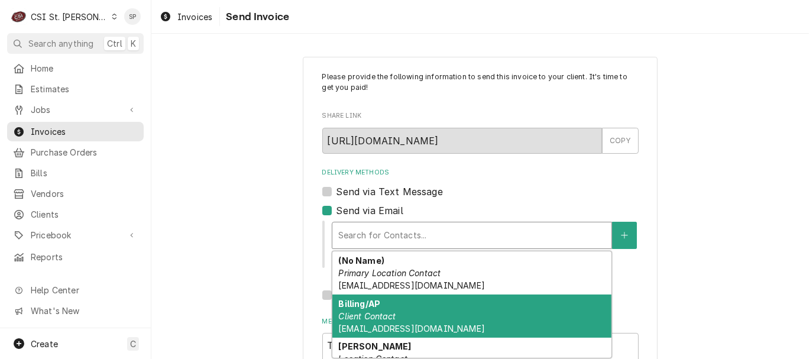
click at [357, 324] on span "accountspayable@compasshn.org" at bounding box center [411, 329] width 146 height 10
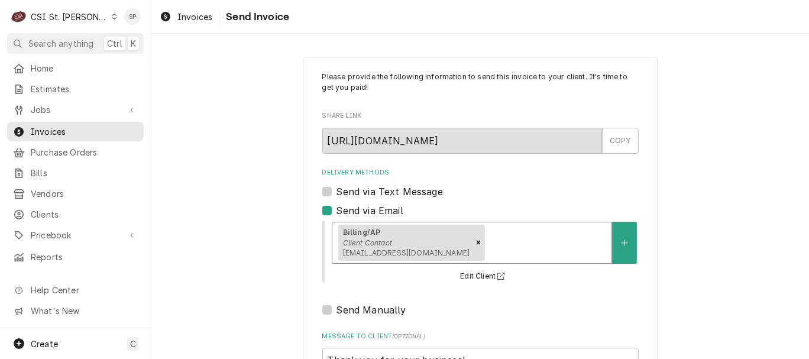
scroll to position [157, 0]
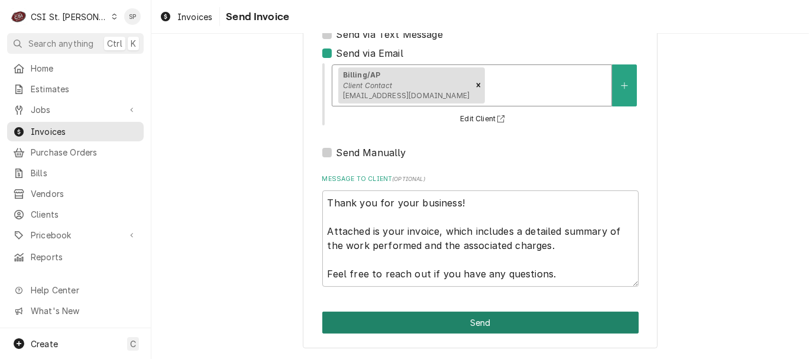
click at [461, 322] on button "Send" at bounding box center [480, 323] width 316 height 22
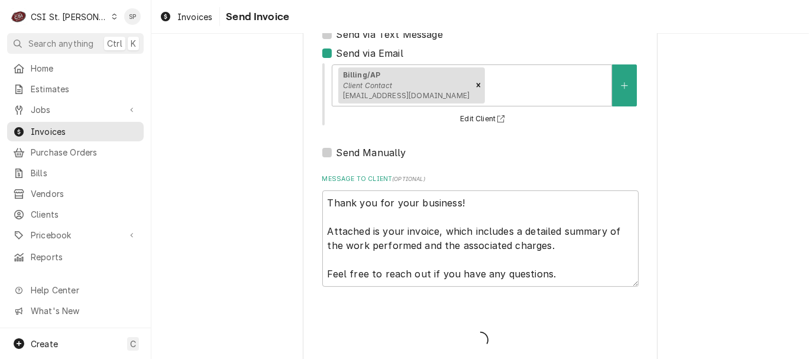
type textarea "x"
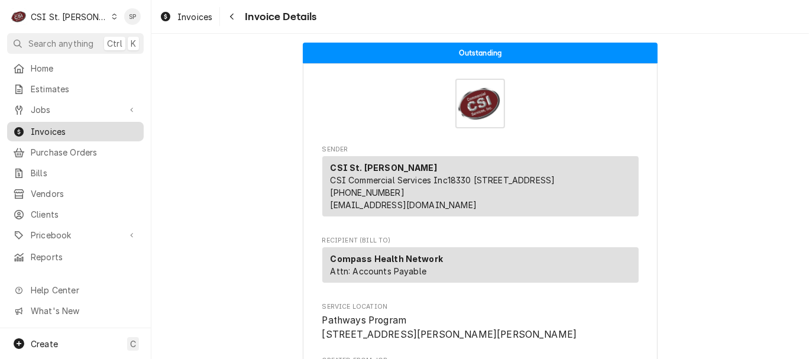
click at [61, 127] on span "Invoices" at bounding box center [84, 131] width 107 height 12
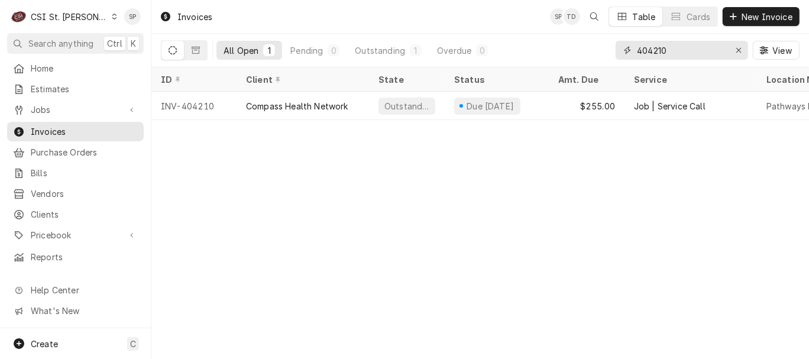
click at [670, 50] on input "404210" at bounding box center [681, 50] width 89 height 19
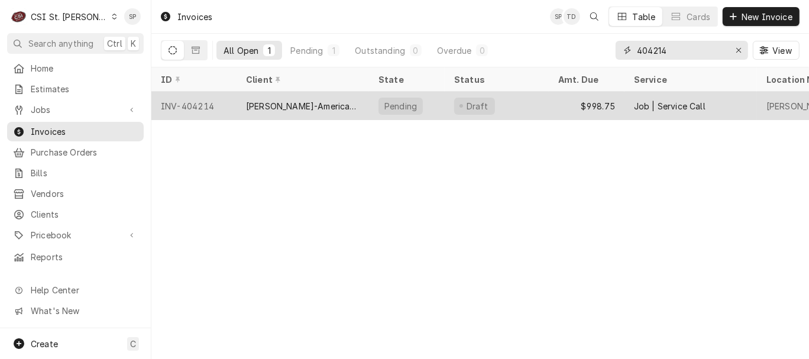
type input "404214"
click at [185, 98] on div "INV-404214" at bounding box center [193, 106] width 85 height 28
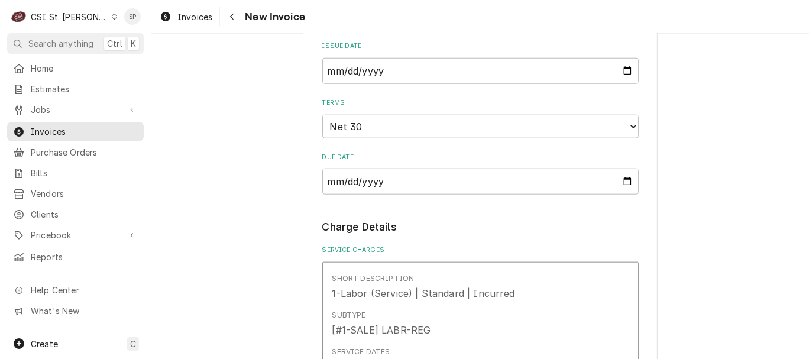
scroll to position [969, 0]
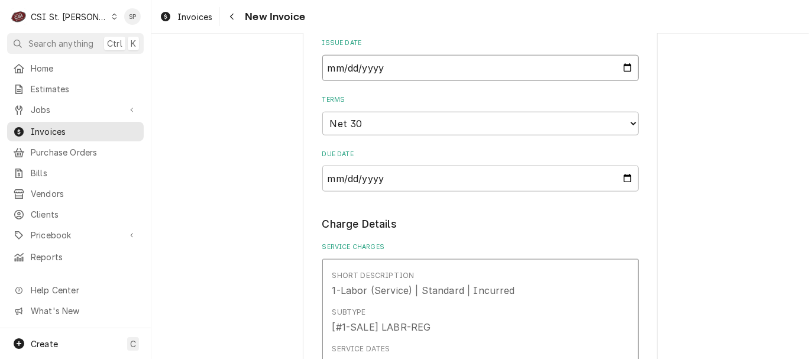
click at [622, 69] on input "2025-09-25" at bounding box center [480, 68] width 316 height 26
type input "2025-09-30"
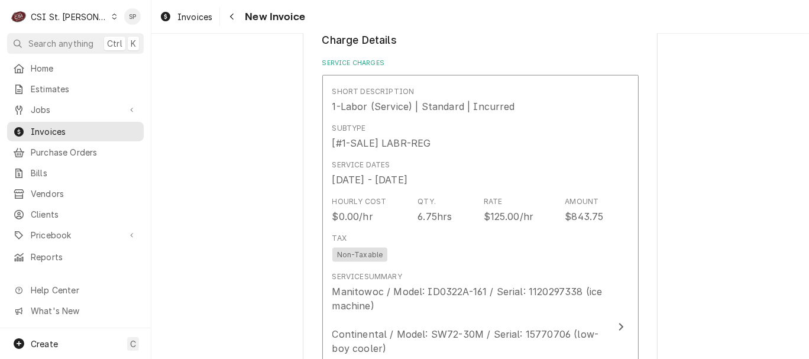
scroll to position [1179, 0]
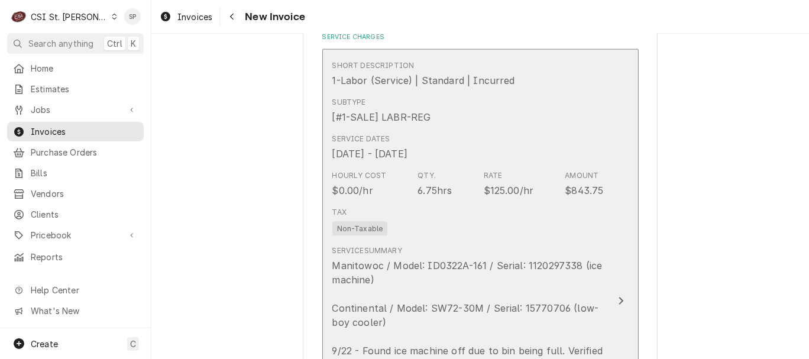
click at [505, 205] on div "Tax Non-Taxable" at bounding box center [468, 221] width 272 height 38
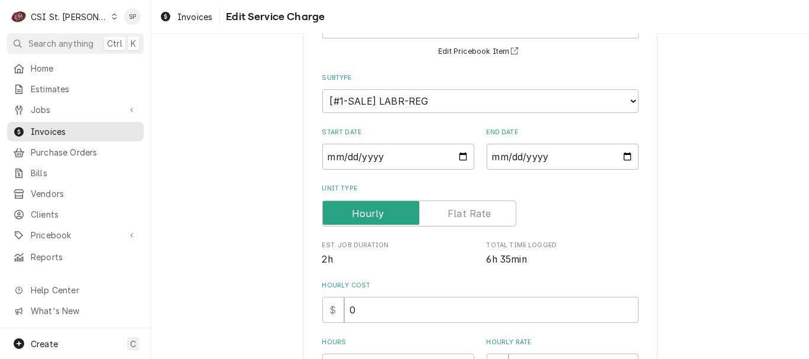
scroll to position [131, 0]
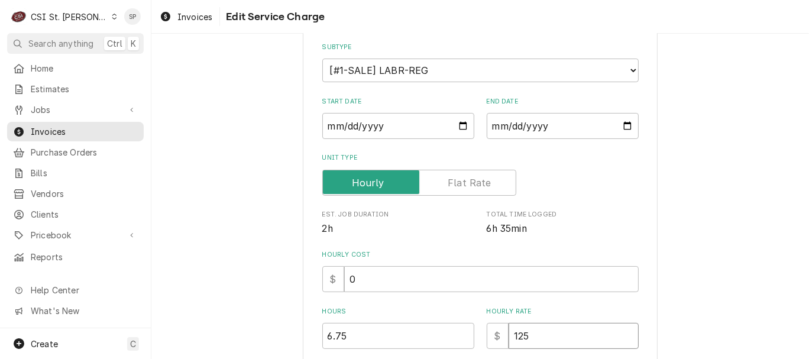
click at [525, 331] on input "125" at bounding box center [574, 336] width 130 height 26
type textarea "x"
type input "12"
type textarea "x"
type input "1"
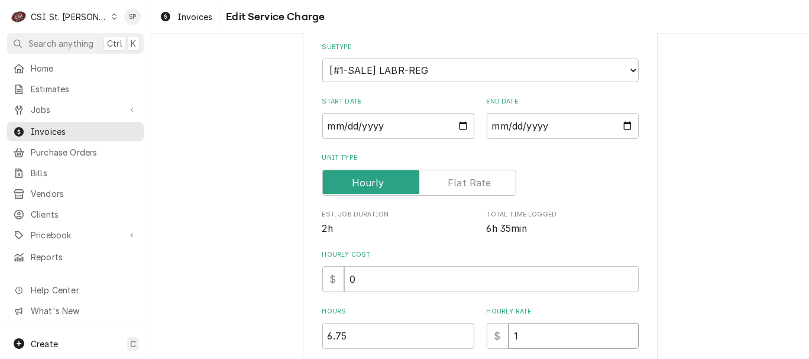
type textarea "x"
type input "13"
type textarea "x"
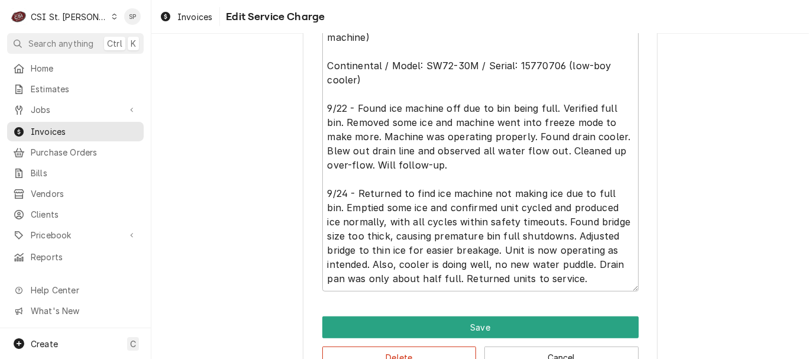
scroll to position [631, 0]
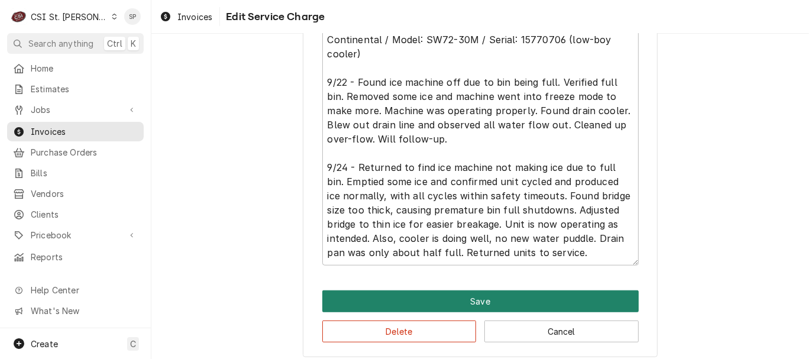
type input "130"
click at [479, 301] on button "Save" at bounding box center [480, 301] width 316 height 22
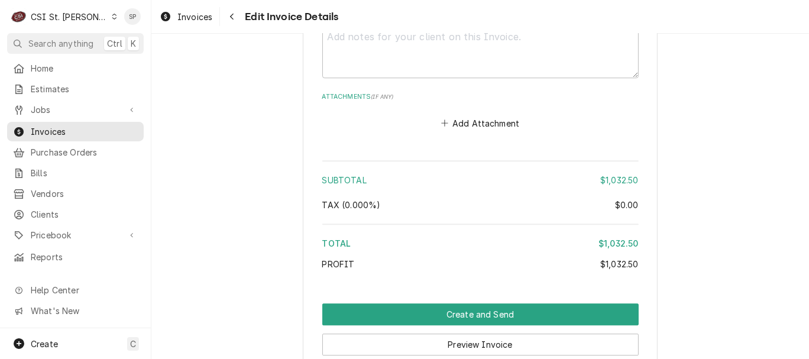
scroll to position [2522, 0]
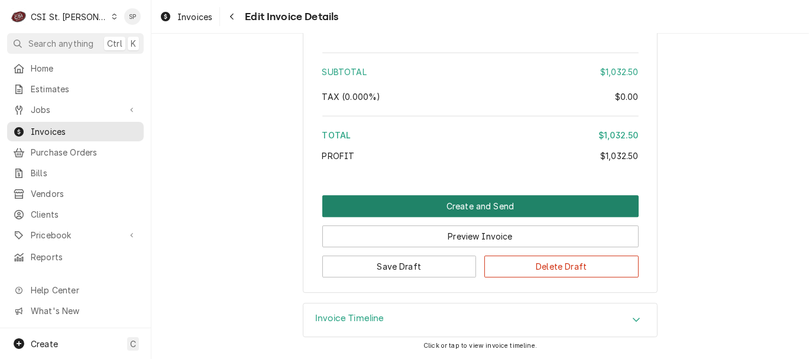
click at [460, 202] on button "Create and Send" at bounding box center [480, 206] width 316 height 22
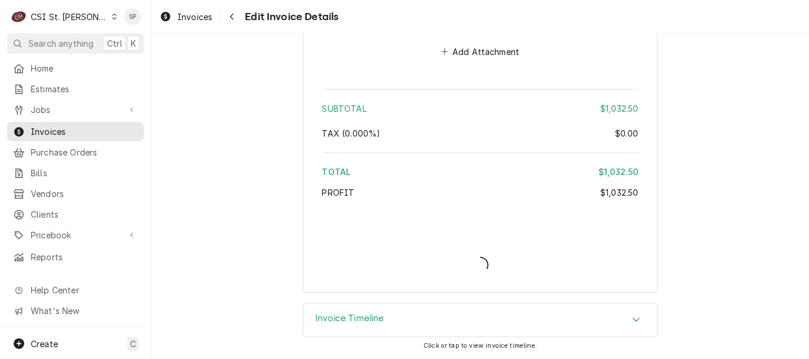
scroll to position [2483, 0]
type textarea "x"
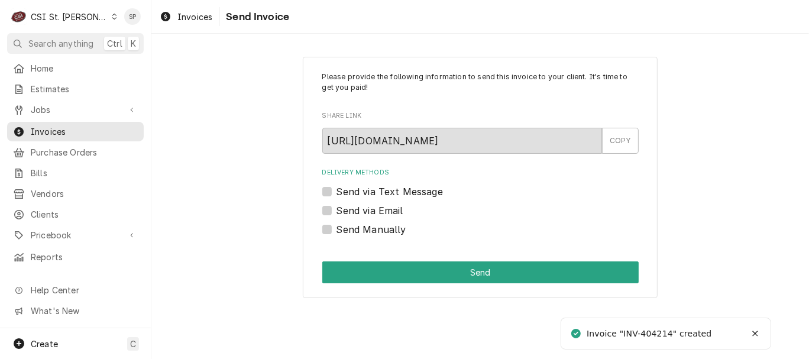
click at [366, 212] on label "Send via Email" at bounding box center [370, 210] width 67 height 14
click at [366, 212] on input "Send via Email" at bounding box center [495, 216] width 316 height 26
checkbox input "true"
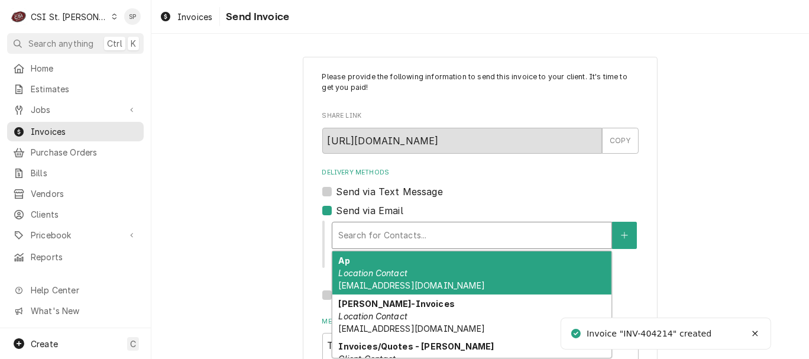
click at [348, 230] on div "Delivery Methods" at bounding box center [471, 235] width 267 height 21
click at [344, 275] on em "Location Contact" at bounding box center [372, 273] width 69 height 10
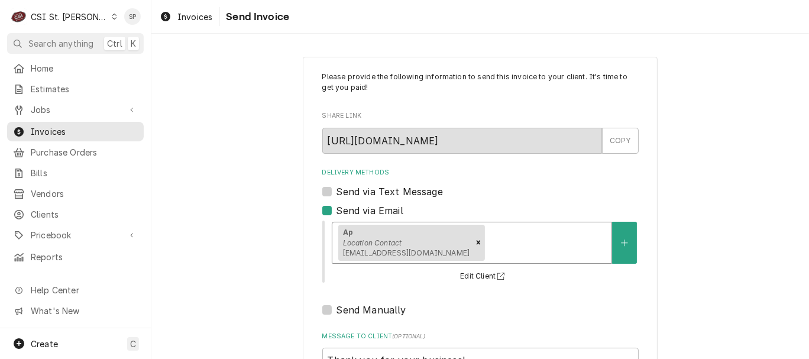
click at [570, 228] on div "Ap Location Contact websteruniversityinvoicecapture@concursolutions.com" at bounding box center [471, 242] width 279 height 41
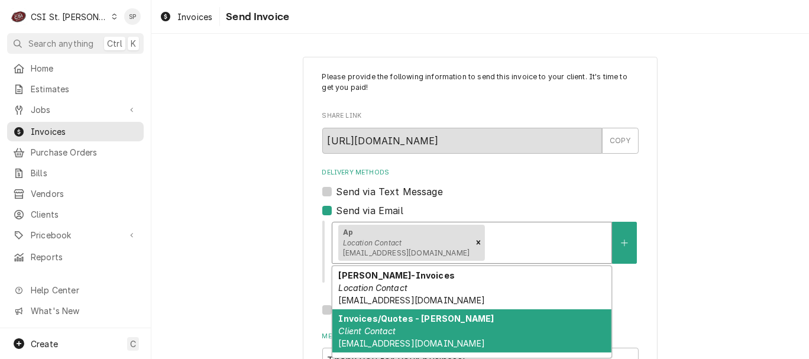
click at [379, 345] on span "djones@afvusa.com" at bounding box center [411, 343] width 146 height 10
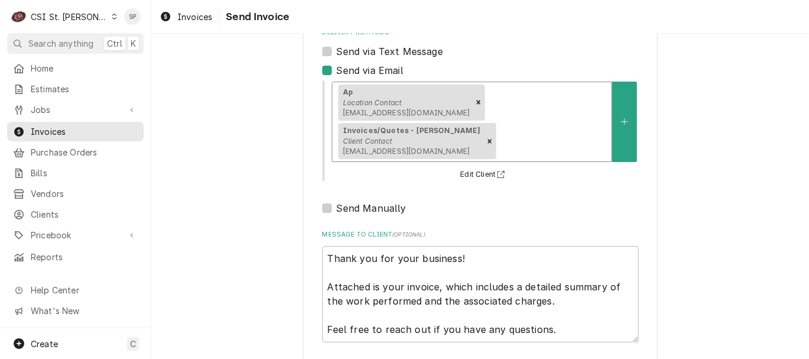
scroll to position [196, 0]
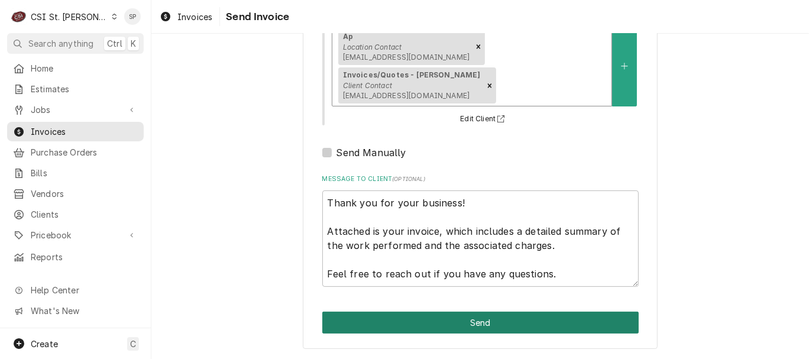
click at [414, 326] on button "Send" at bounding box center [480, 323] width 316 height 22
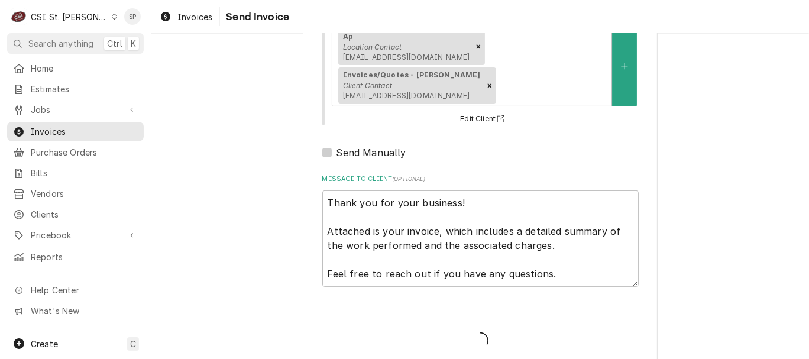
type textarea "x"
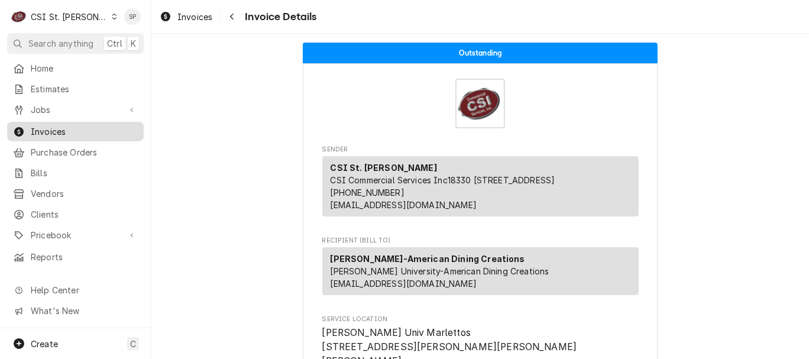
click at [39, 125] on span "Invoices" at bounding box center [84, 131] width 107 height 12
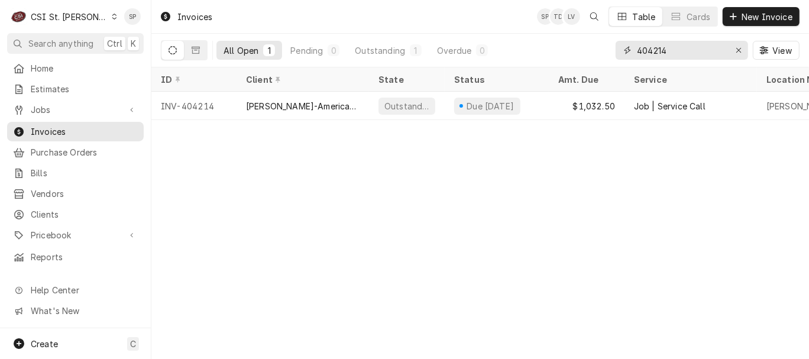
click at [667, 46] on input "404214" at bounding box center [681, 50] width 89 height 19
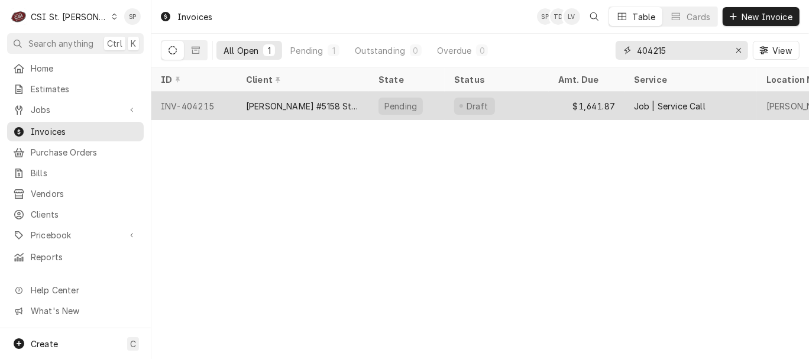
type input "404215"
click at [214, 104] on div "INV-404215" at bounding box center [193, 106] width 85 height 28
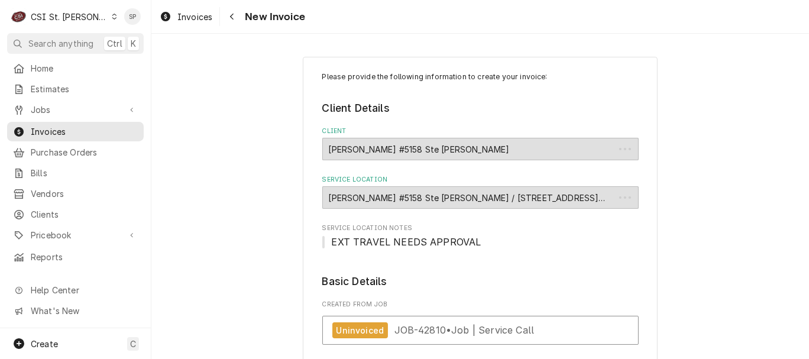
type textarea "x"
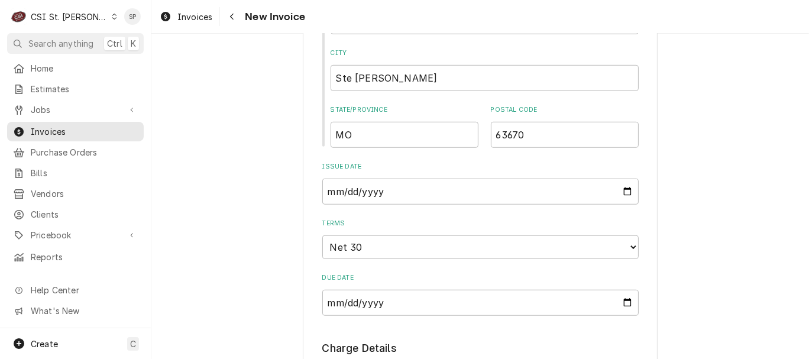
scroll to position [683, 0]
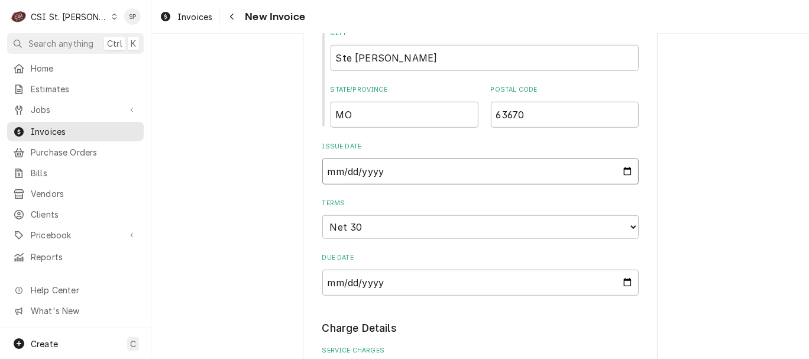
click at [624, 175] on input "2025-09-25" at bounding box center [480, 172] width 316 height 26
type input "2025-09-30"
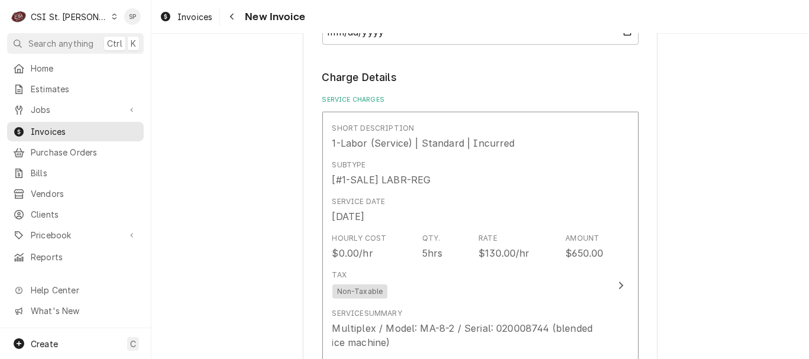
scroll to position [946, 0]
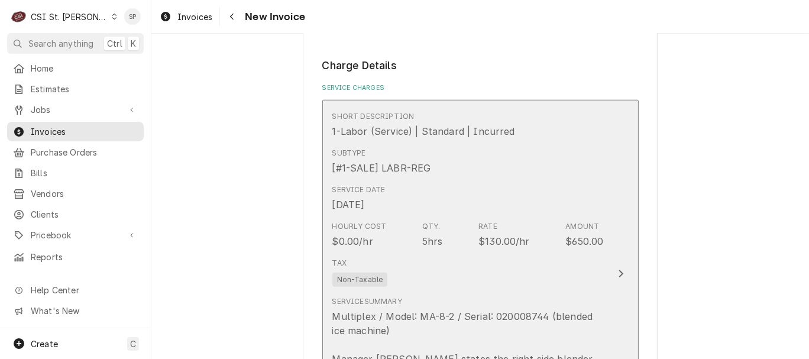
click at [490, 240] on div "$130.00/hr" at bounding box center [504, 241] width 51 height 14
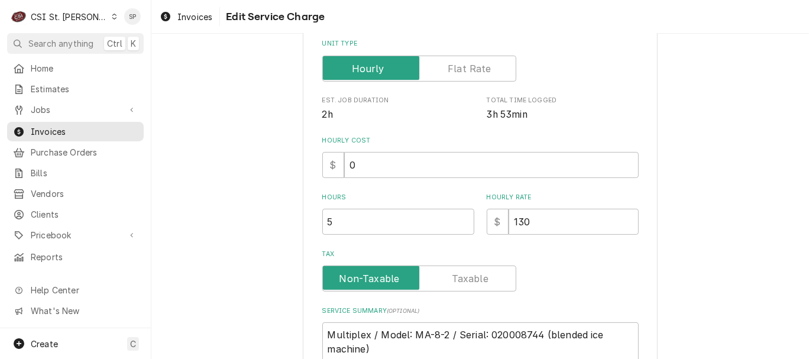
scroll to position [263, 0]
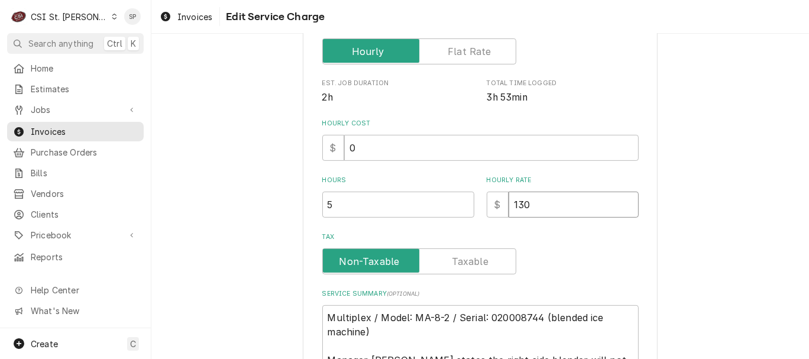
click at [524, 209] on input "130" at bounding box center [574, 205] width 130 height 26
type textarea "x"
type input "13"
type textarea "x"
type input "135"
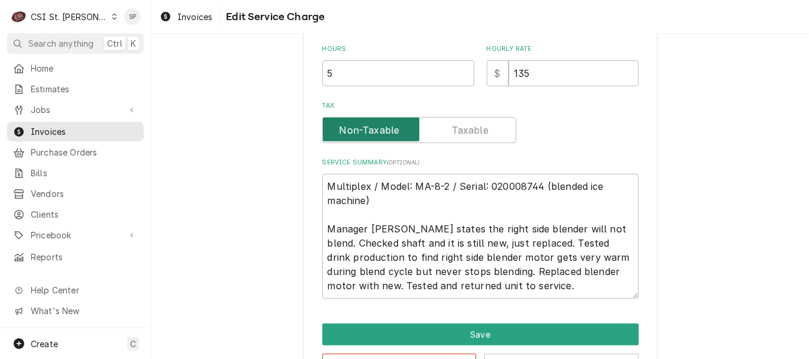
scroll to position [421, 0]
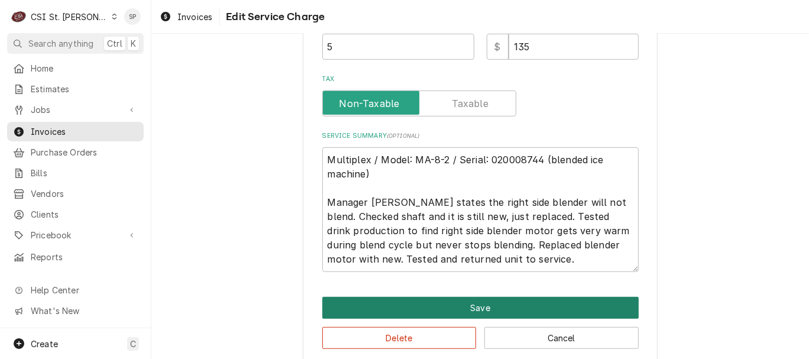
click at [490, 302] on button "Save" at bounding box center [480, 308] width 316 height 22
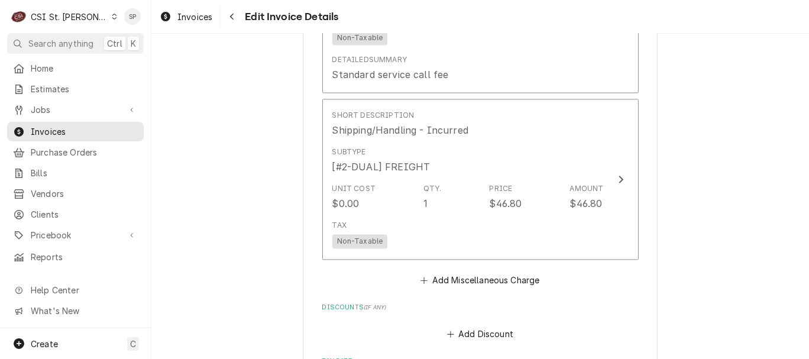
scroll to position [1878, 0]
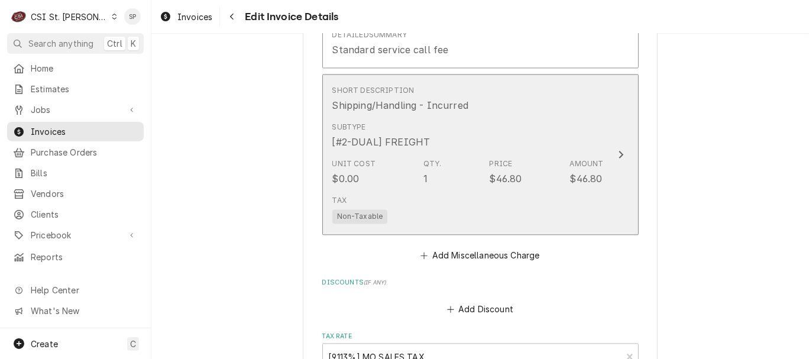
click at [442, 190] on div "Unit Cost $0.00 Qty. 1 Price $46.80 Amount $46.80" at bounding box center [468, 172] width 272 height 37
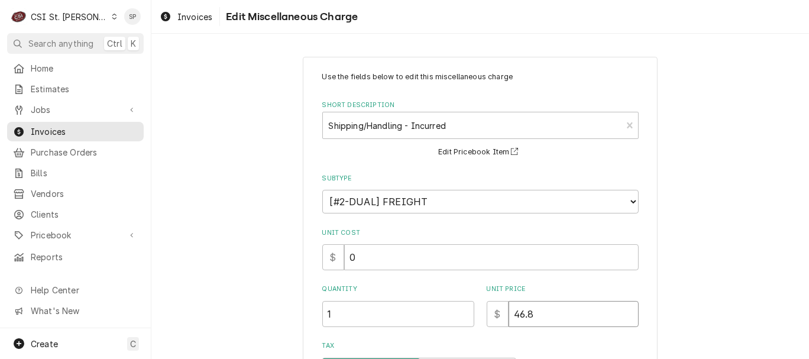
click at [532, 314] on input "46.8" at bounding box center [574, 314] width 130 height 26
type textarea "x"
type input "46"
type textarea "x"
type input "4"
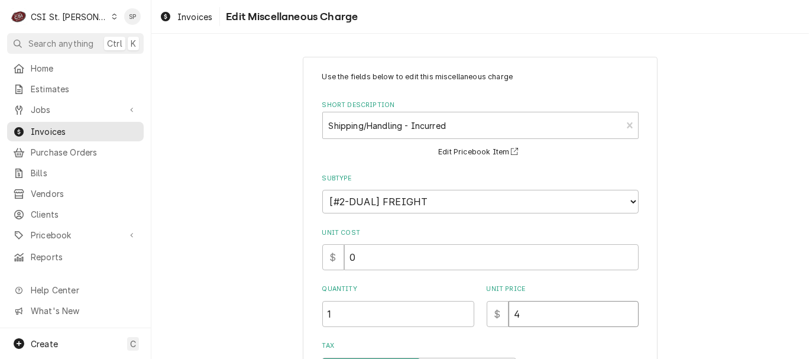
type textarea "x"
type input "3"
type textarea "x"
type input "35"
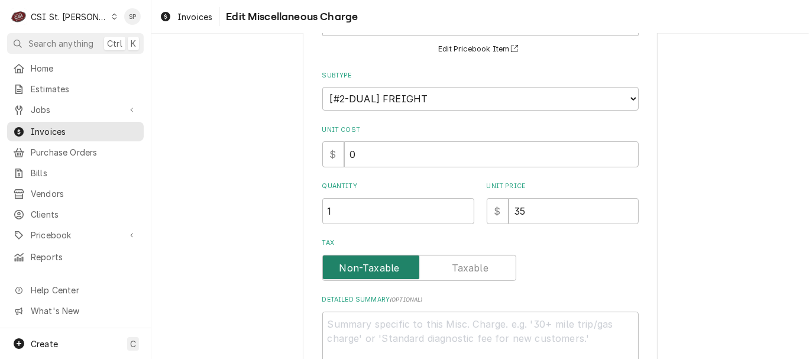
scroll to position [212, 0]
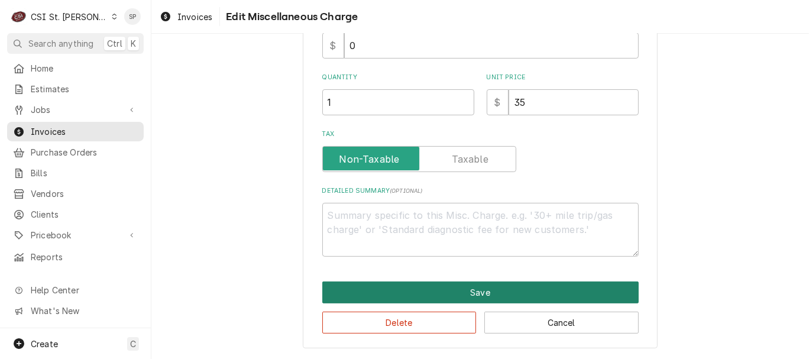
click at [422, 286] on button "Save" at bounding box center [480, 293] width 316 height 22
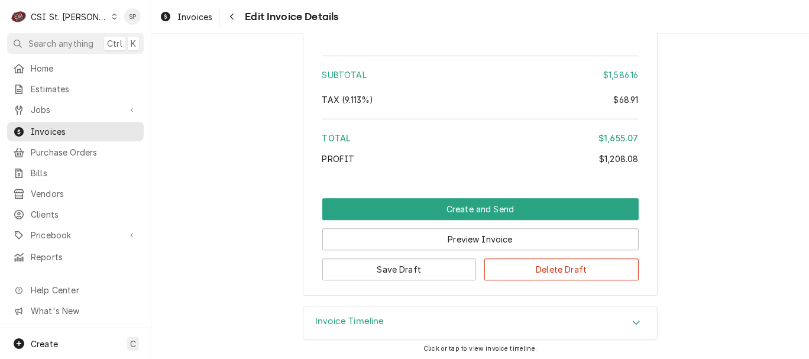
scroll to position [2388, 0]
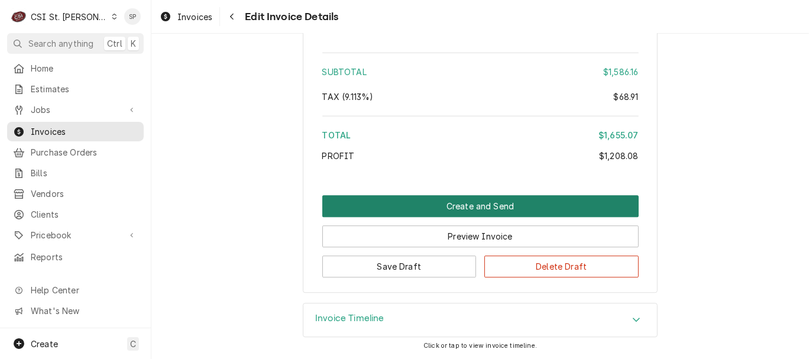
click at [459, 198] on button "Create and Send" at bounding box center [480, 206] width 316 height 22
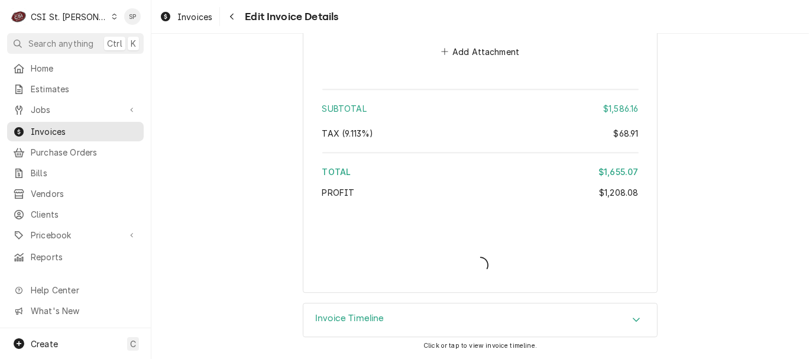
type textarea "x"
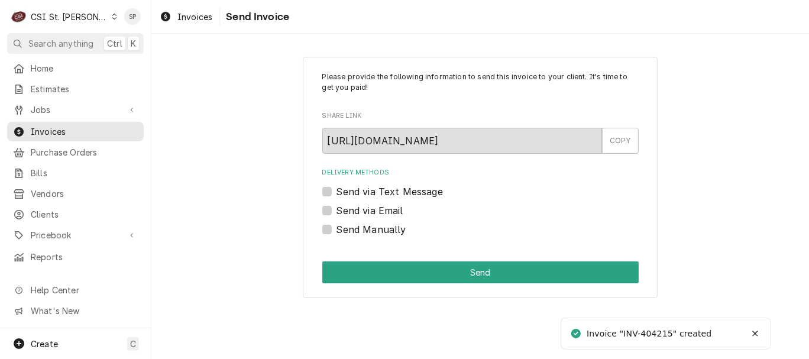
click at [337, 210] on label "Send via Email" at bounding box center [370, 210] width 67 height 14
click at [337, 210] on input "Send via Email" at bounding box center [495, 216] width 316 height 26
checkbox input "true"
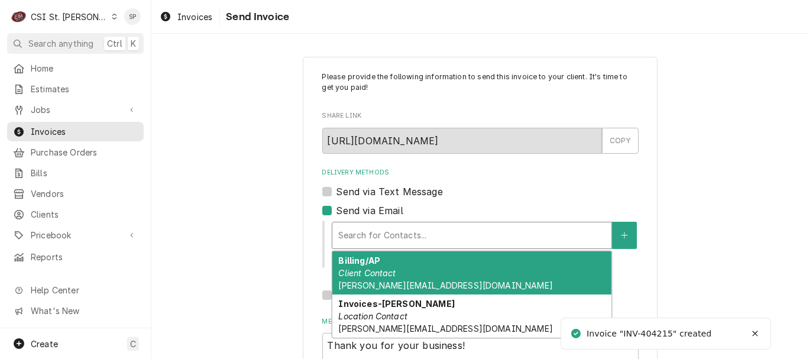
click at [350, 235] on div "Delivery Methods" at bounding box center [471, 235] width 267 height 21
click at [354, 275] on em "Client Contact" at bounding box center [366, 273] width 57 height 10
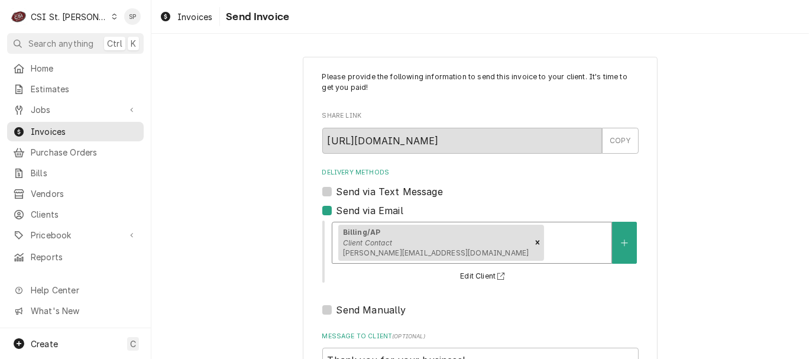
scroll to position [157, 0]
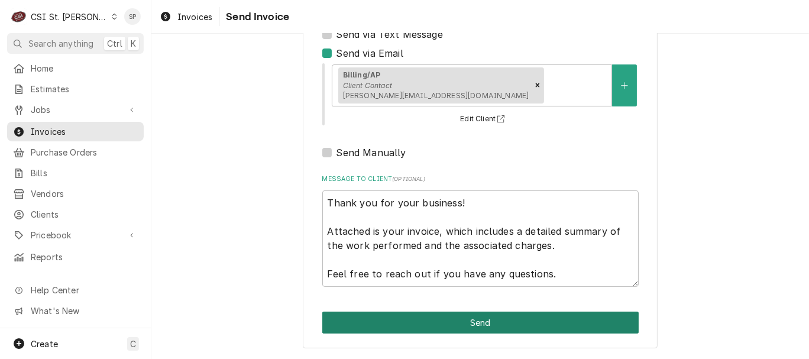
click at [432, 324] on button "Send" at bounding box center [480, 323] width 316 height 22
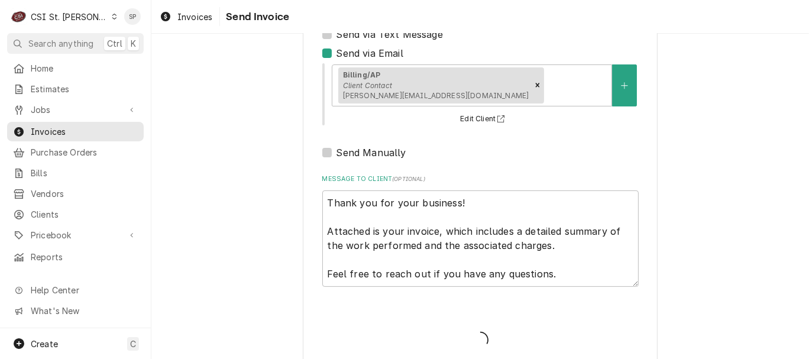
type textarea "x"
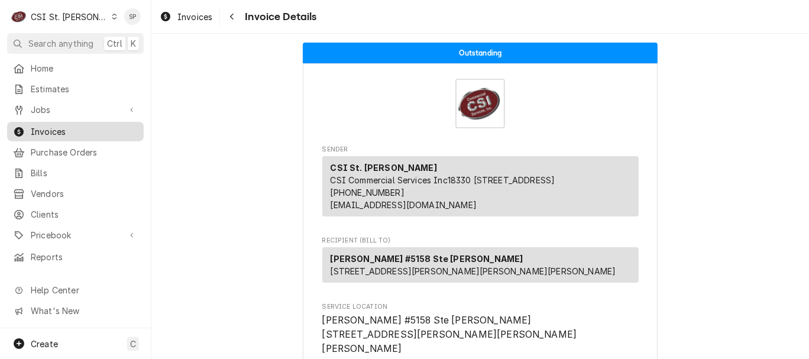
click at [55, 127] on span "Invoices" at bounding box center [84, 131] width 107 height 12
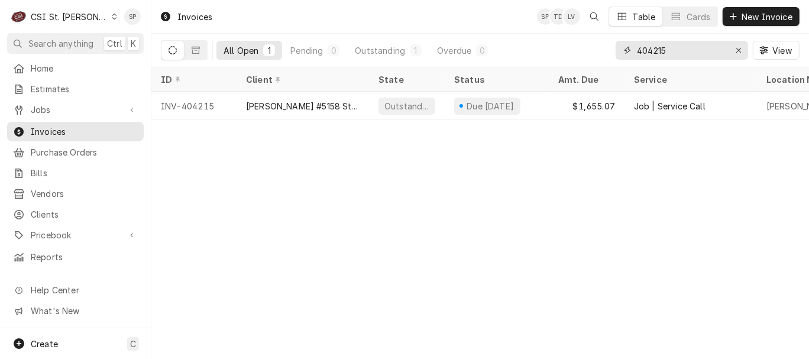
click at [664, 49] on input "404215" at bounding box center [681, 50] width 89 height 19
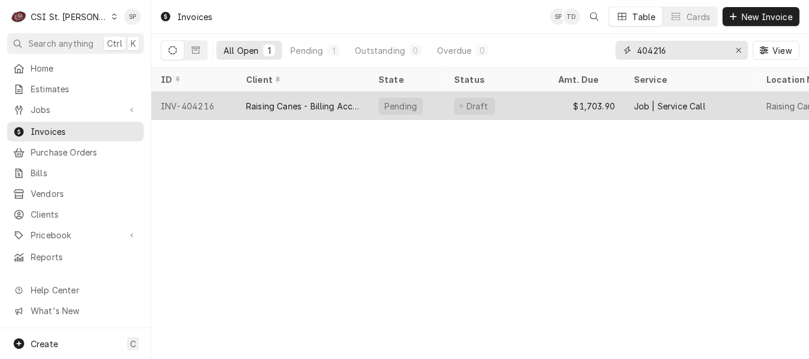
type input "404216"
click at [190, 102] on div "INV-404216" at bounding box center [193, 106] width 85 height 28
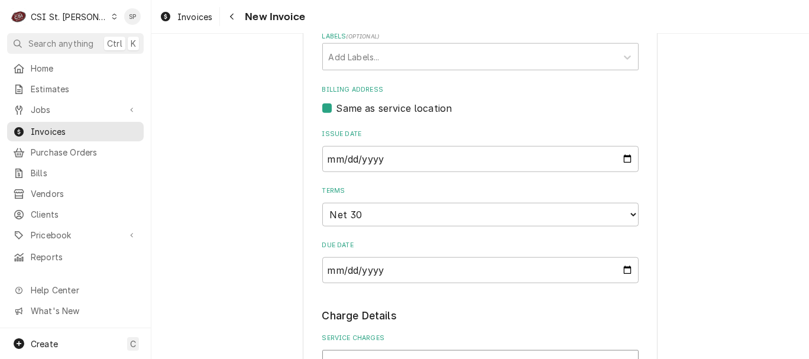
scroll to position [926, 0]
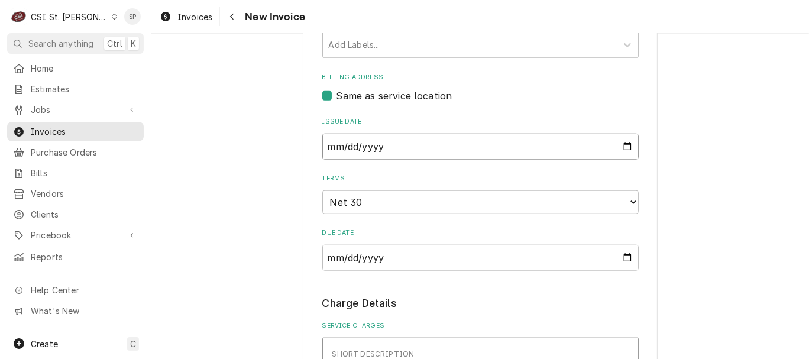
click at [619, 134] on input "2025-09-25" at bounding box center [480, 147] width 316 height 26
type input "2025-09-30"
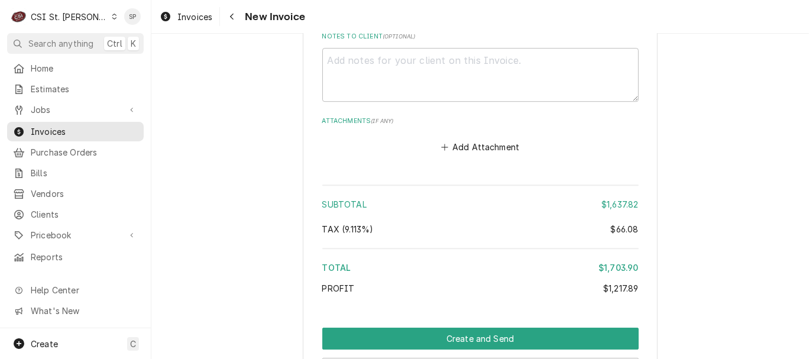
scroll to position [2819, 0]
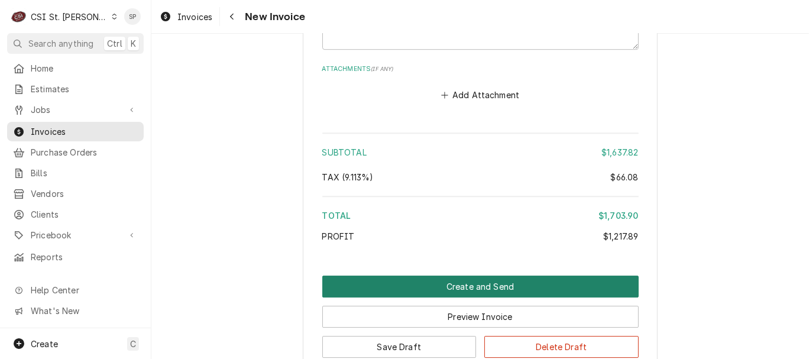
click at [474, 276] on button "Create and Send" at bounding box center [480, 287] width 316 height 22
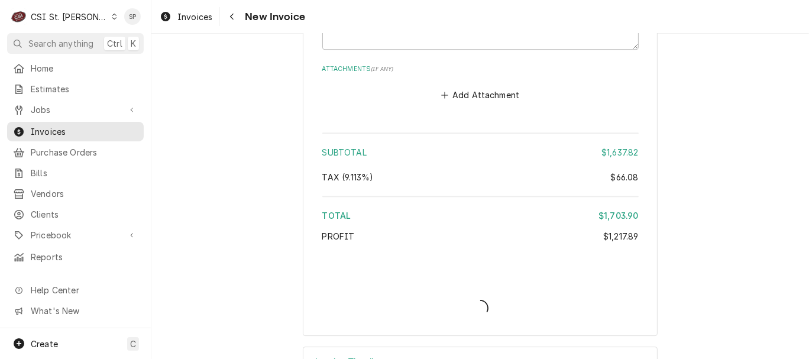
scroll to position [2782, 0]
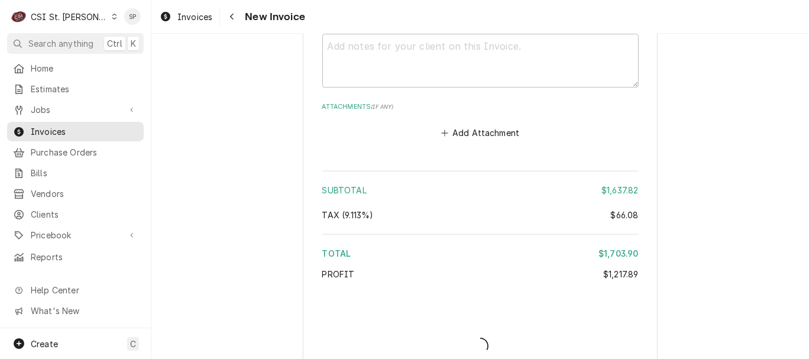
type textarea "x"
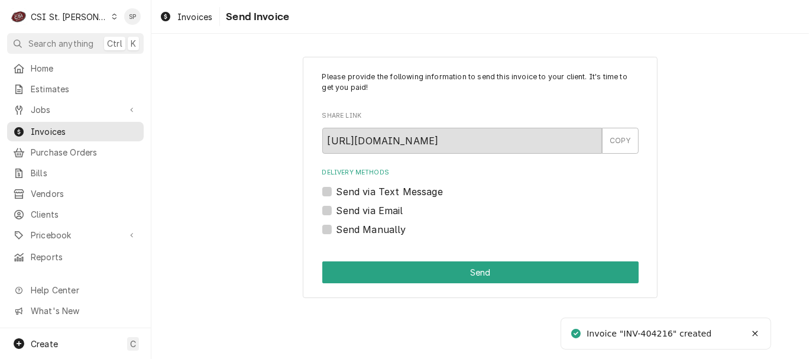
click at [337, 206] on label "Send via Email" at bounding box center [370, 210] width 67 height 14
click at [337, 206] on input "Send via Email" at bounding box center [495, 216] width 316 height 26
checkbox input "true"
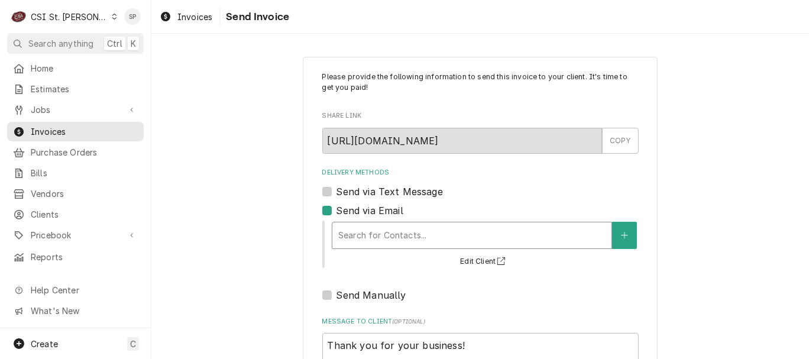
click at [348, 232] on div "Delivery Methods" at bounding box center [471, 235] width 267 height 21
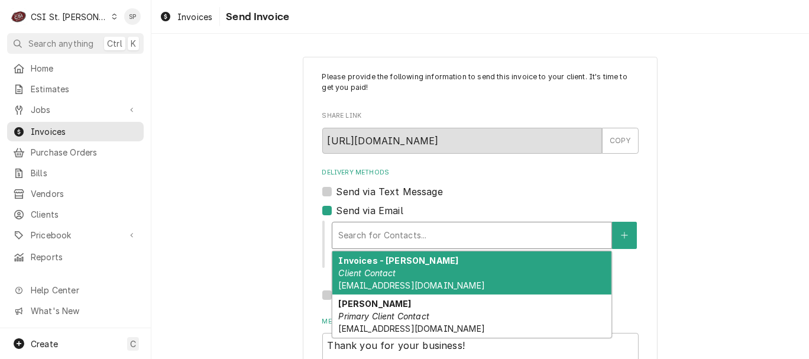
click at [356, 273] on em "Client Contact" at bounding box center [366, 273] width 57 height 10
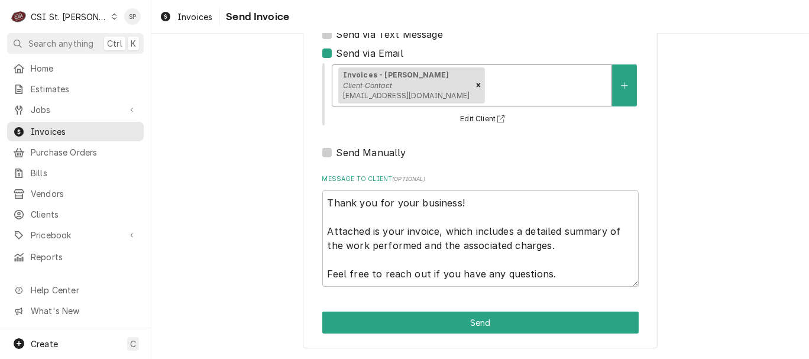
scroll to position [157, 0]
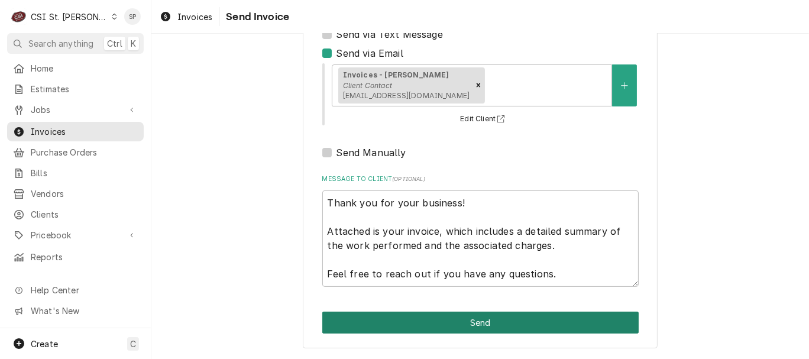
click at [401, 322] on button "Send" at bounding box center [480, 323] width 316 height 22
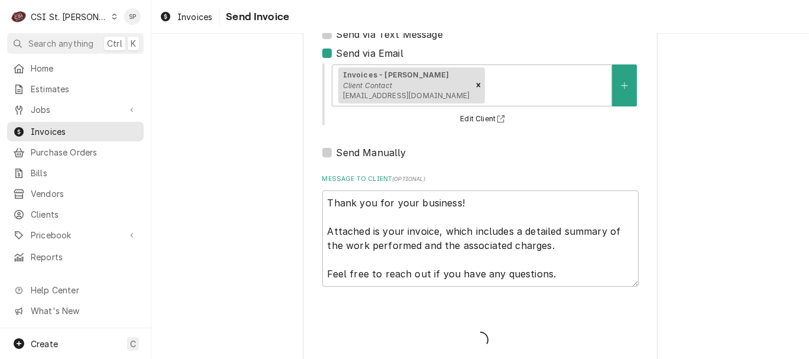
type textarea "x"
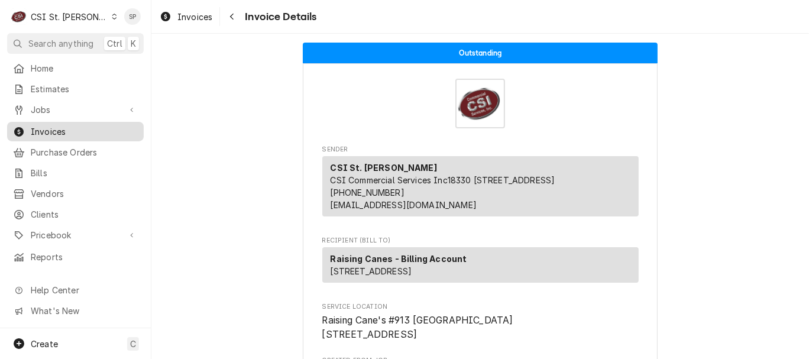
click at [73, 128] on span "Invoices" at bounding box center [84, 131] width 107 height 12
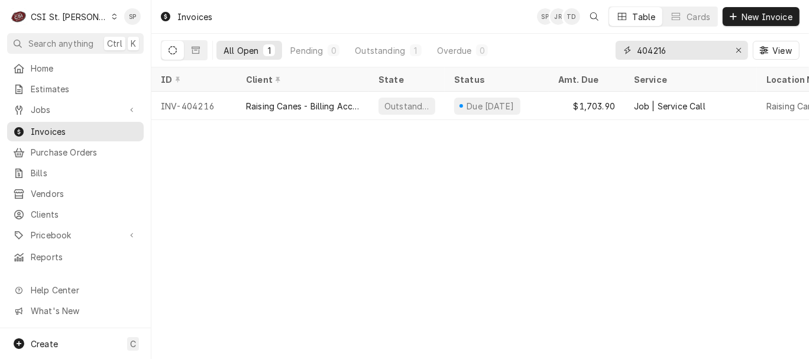
click at [697, 47] on input "404216" at bounding box center [681, 50] width 89 height 19
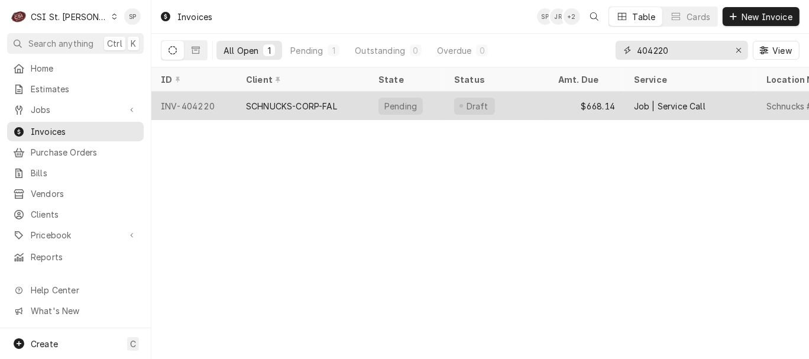
type input "404220"
click at [205, 102] on div "INV-404220" at bounding box center [193, 106] width 85 height 28
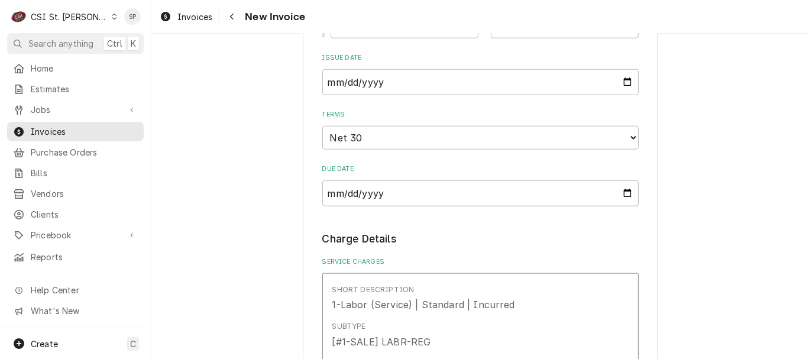
scroll to position [1047, 0]
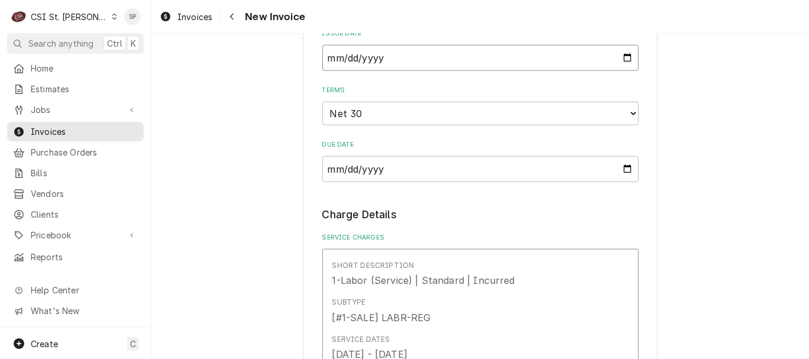
click at [620, 60] on input "[DATE]" at bounding box center [480, 58] width 316 height 26
type input "2025-09-30"
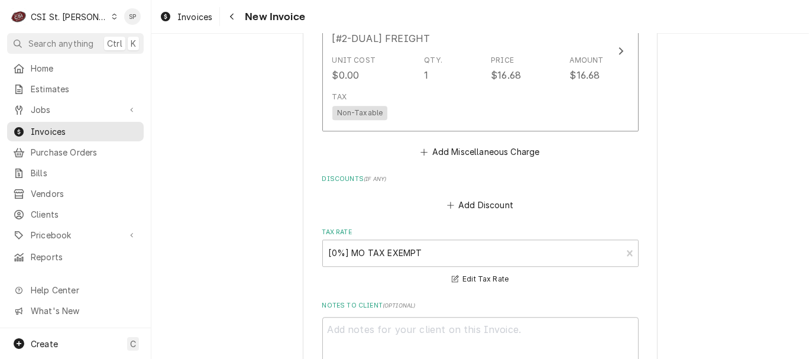
scroll to position [2230, 0]
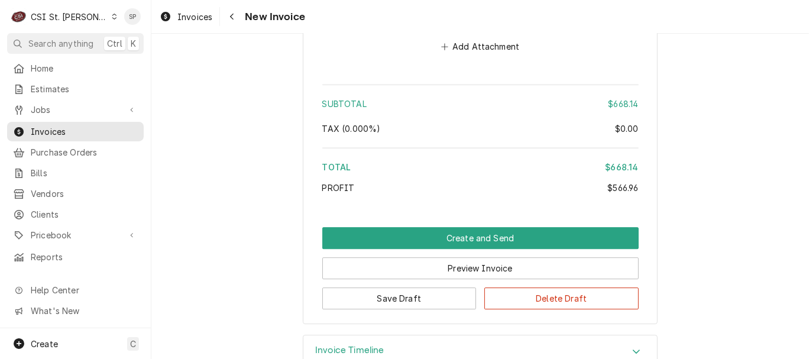
scroll to position [2624, 0]
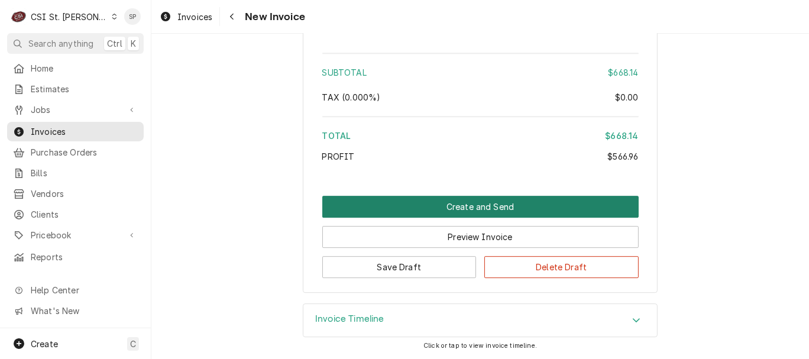
click at [480, 209] on button "Create and Send" at bounding box center [480, 207] width 316 height 22
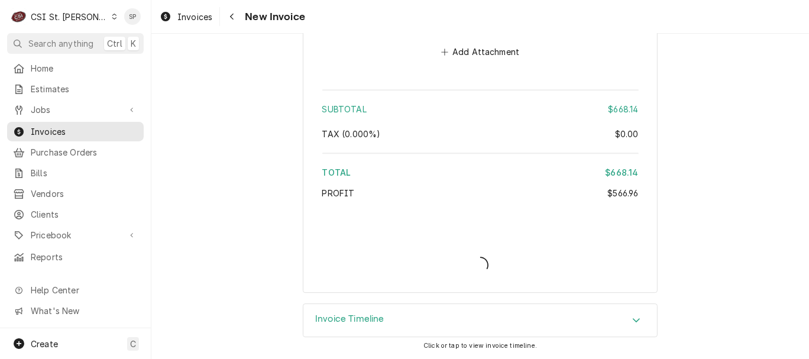
type textarea "x"
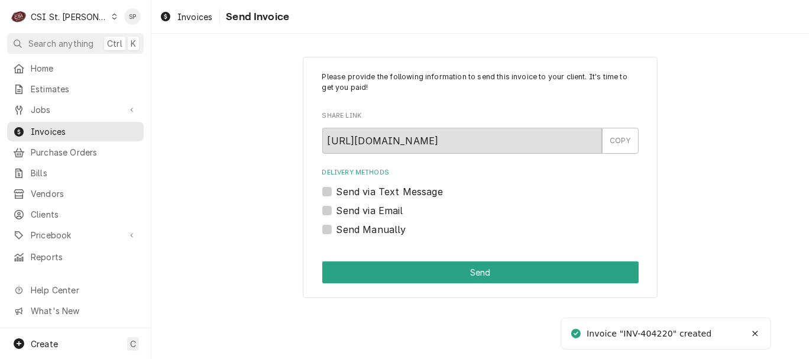
click at [337, 206] on label "Send via Email" at bounding box center [370, 210] width 67 height 14
click at [337, 206] on input "Send via Email" at bounding box center [495, 216] width 316 height 26
checkbox input "true"
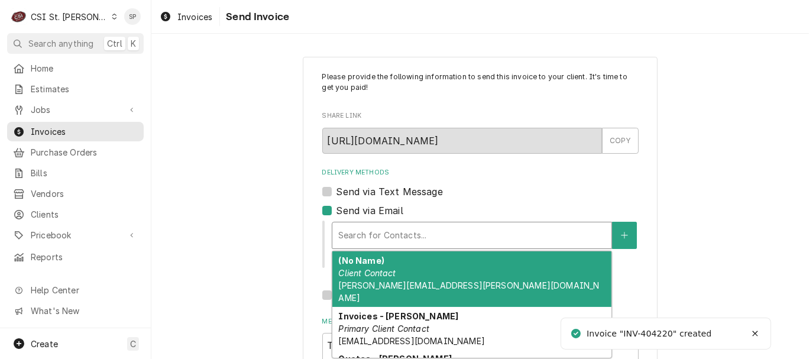
click at [345, 232] on div "Delivery Methods" at bounding box center [471, 235] width 267 height 21
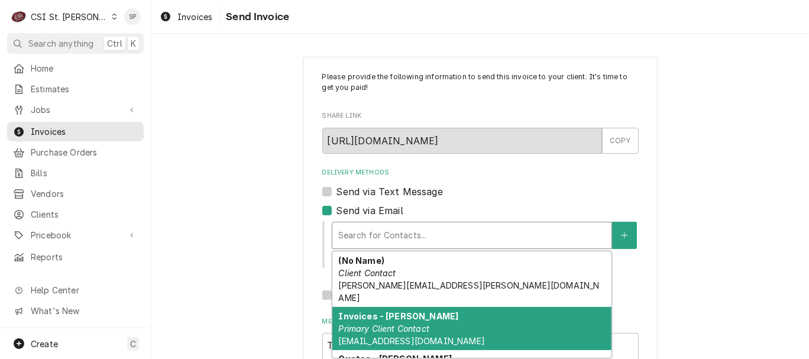
click at [348, 324] on em "Primary Client Contact" at bounding box center [383, 329] width 91 height 10
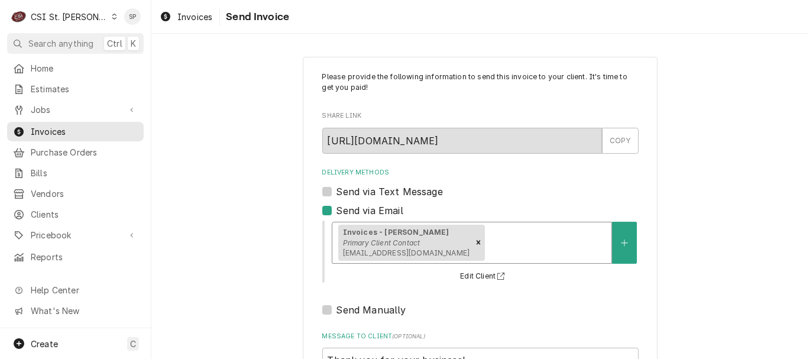
scroll to position [157, 0]
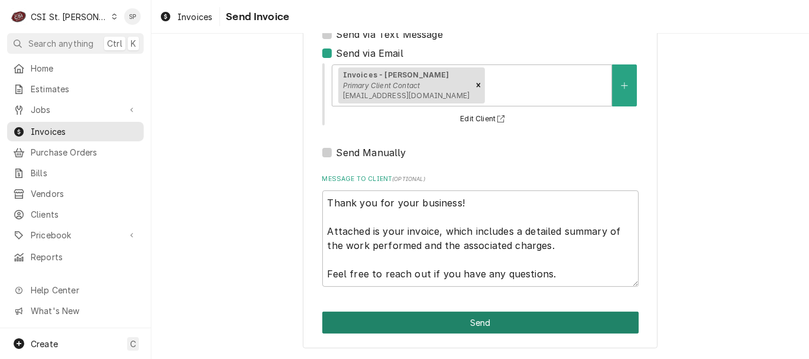
click at [435, 319] on button "Send" at bounding box center [480, 323] width 316 height 22
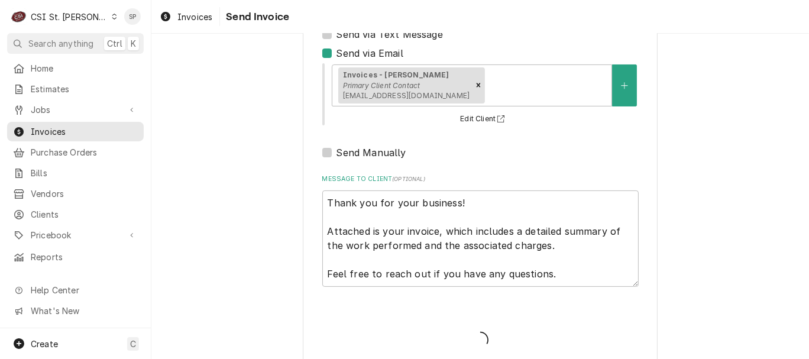
type textarea "x"
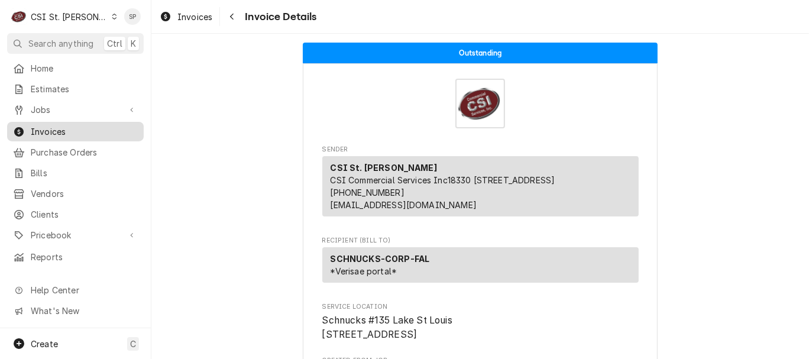
click at [82, 129] on span "Invoices" at bounding box center [84, 131] width 107 height 12
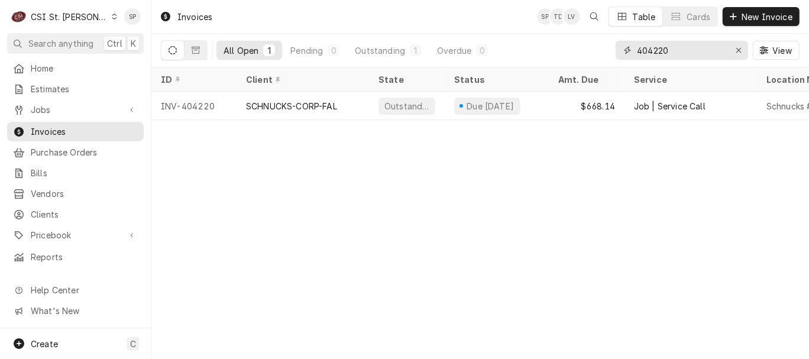
click at [676, 53] on input "404220" at bounding box center [681, 50] width 89 height 19
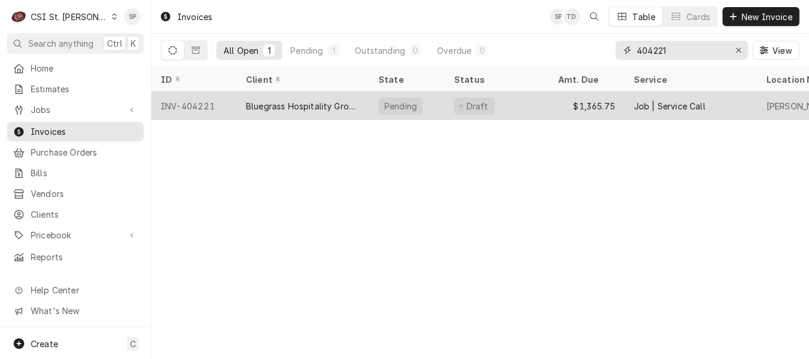
type input "404221"
click at [212, 99] on div "INV-404221" at bounding box center [193, 106] width 85 height 28
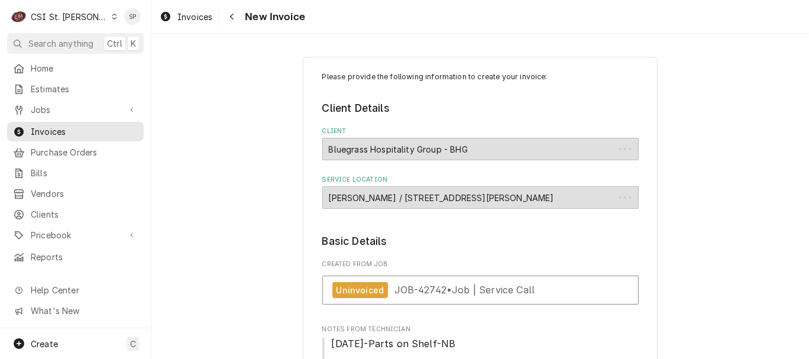
type textarea "x"
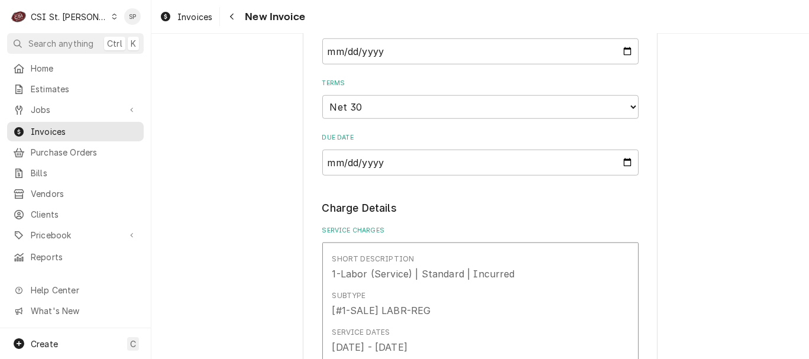
scroll to position [837, 0]
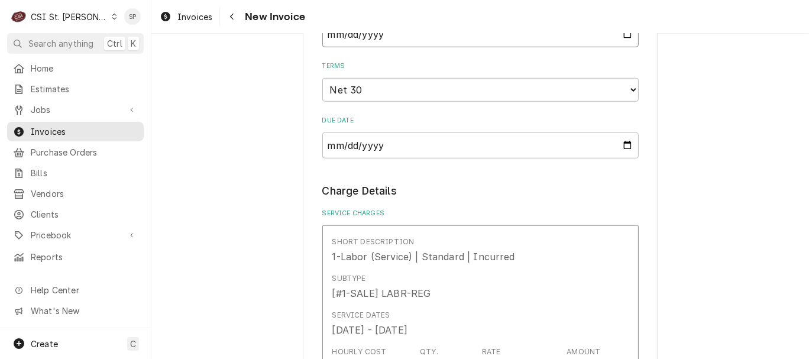
click at [623, 38] on input "2025-09-25" at bounding box center [480, 34] width 316 height 26
type input "2025-09-30"
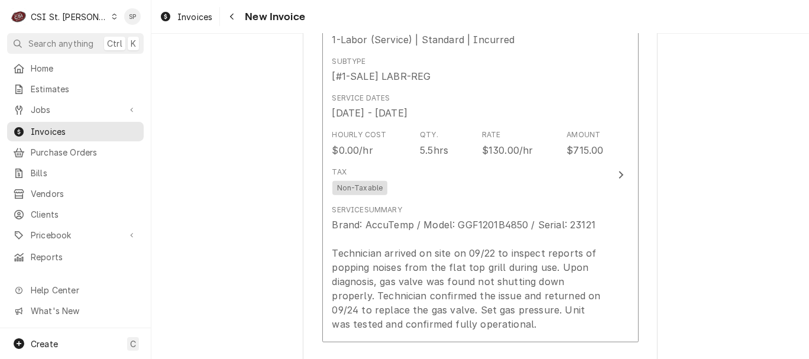
scroll to position [1074, 0]
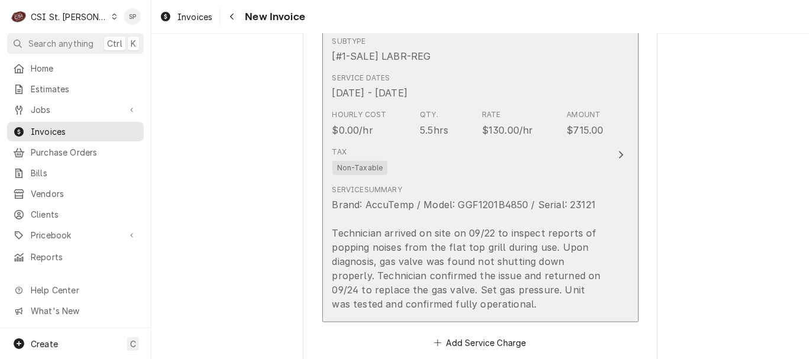
click at [503, 129] on div "$130.00/hr" at bounding box center [507, 130] width 51 height 14
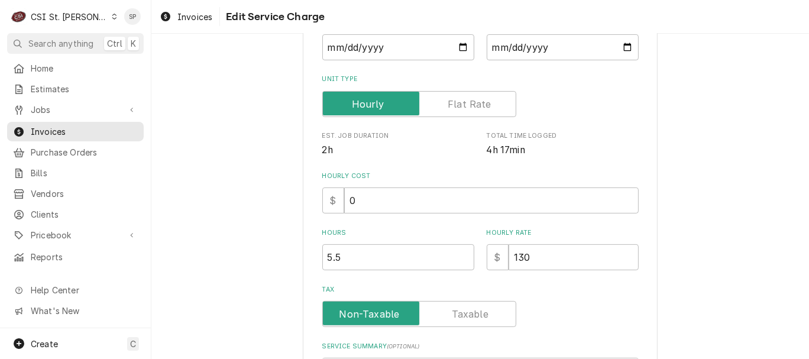
scroll to position [236, 0]
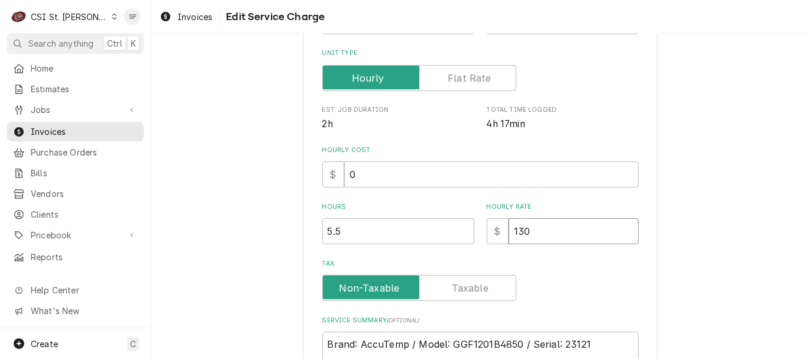
click at [528, 230] on input "130" at bounding box center [574, 231] width 130 height 26
type textarea "x"
type input "13"
type textarea "x"
type input "135"
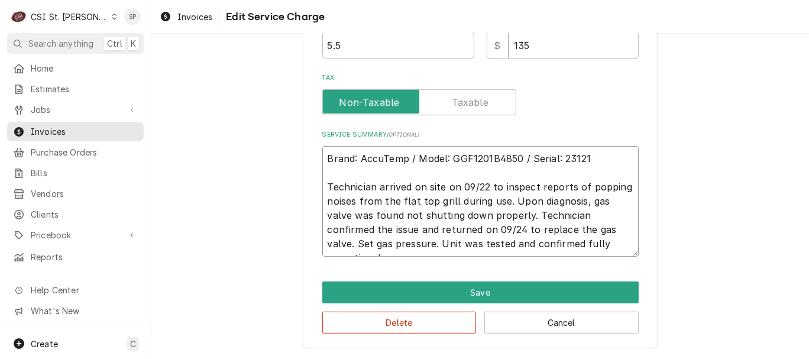
scroll to position [14, 0]
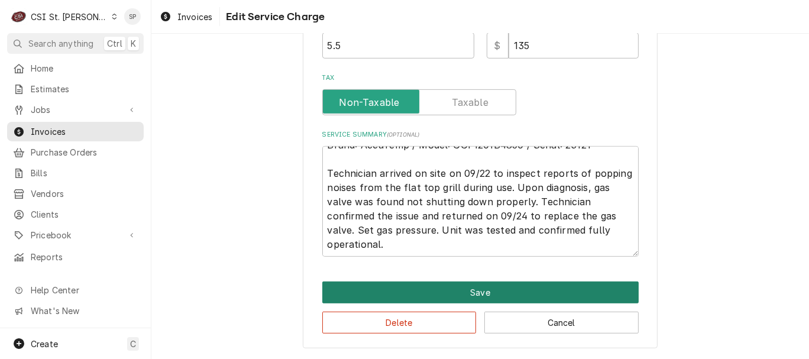
click at [477, 288] on button "Save" at bounding box center [480, 293] width 316 height 22
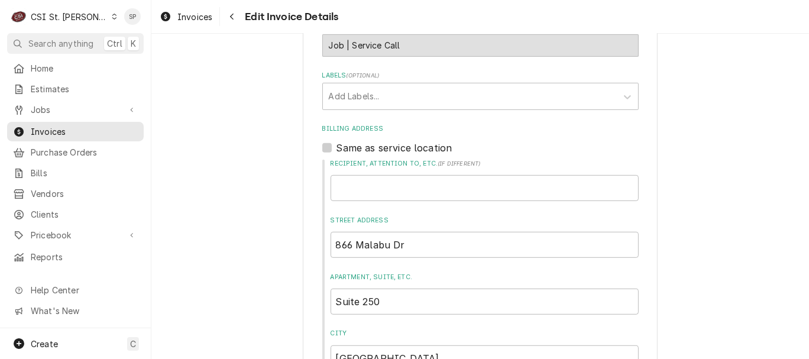
scroll to position [115, 0]
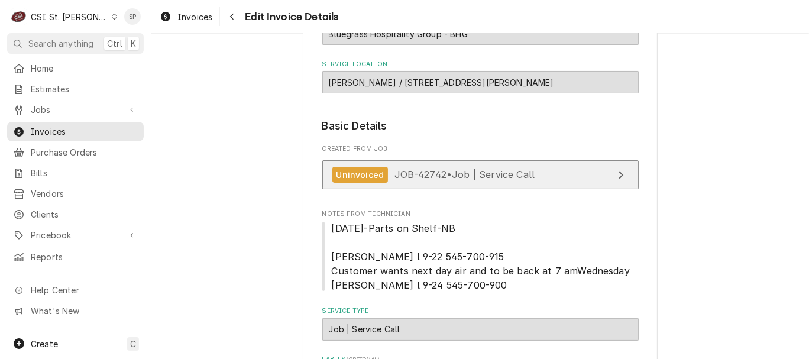
click at [430, 180] on span "JOB-42742 • Job | Service Call" at bounding box center [465, 175] width 141 height 12
type textarea "x"
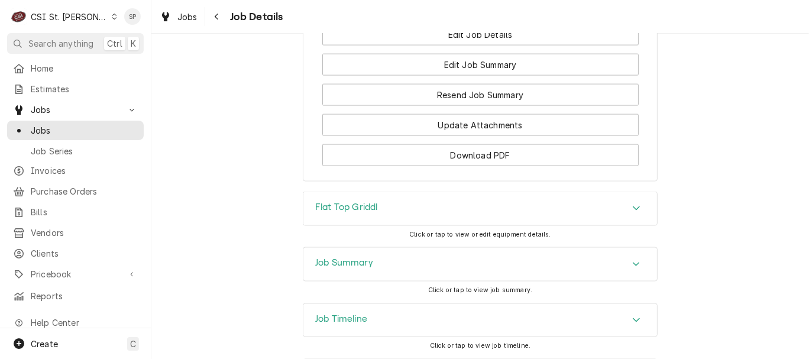
scroll to position [1416, 0]
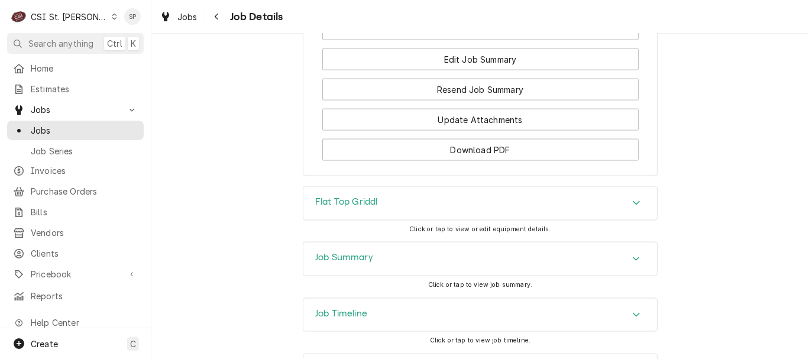
click at [634, 207] on icon "Accordion Header" at bounding box center [636, 202] width 8 height 9
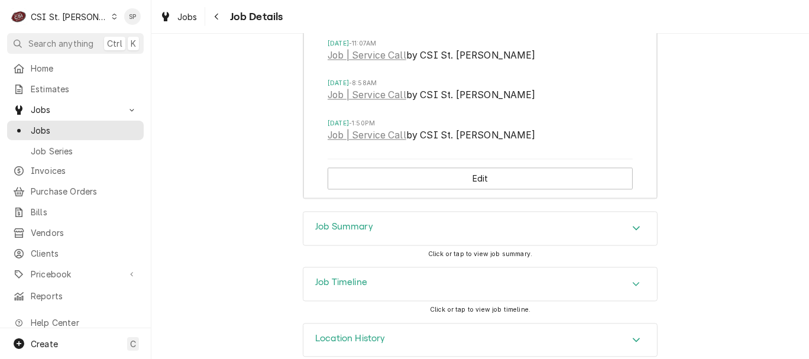
scroll to position [1902, 0]
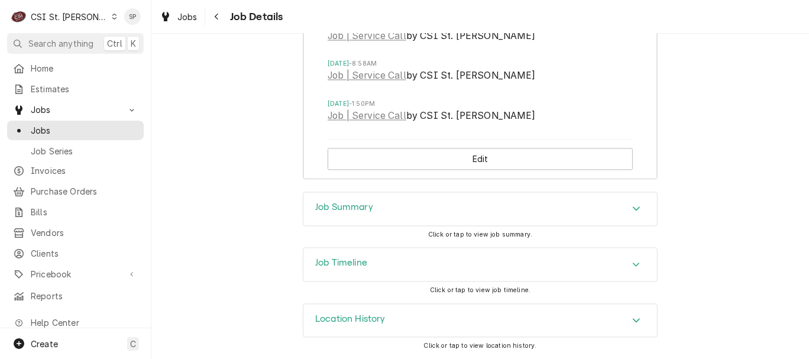
click at [633, 266] on icon "Accordion Header" at bounding box center [636, 265] width 7 height 4
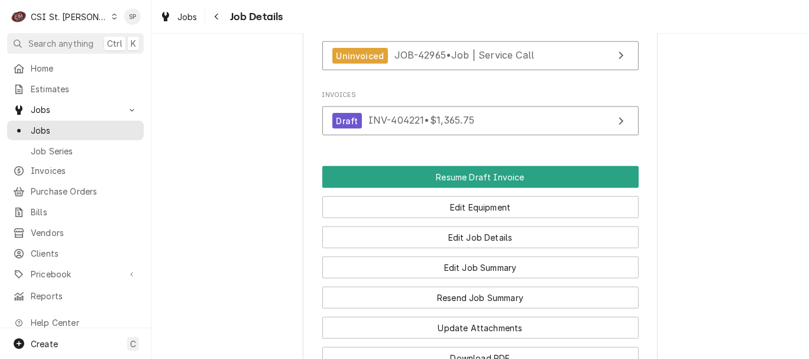
scroll to position [1235, 0]
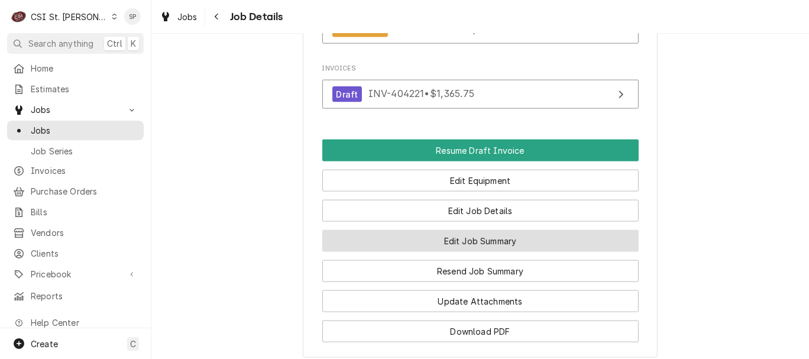
click at [506, 244] on button "Edit Job Summary" at bounding box center [480, 241] width 316 height 22
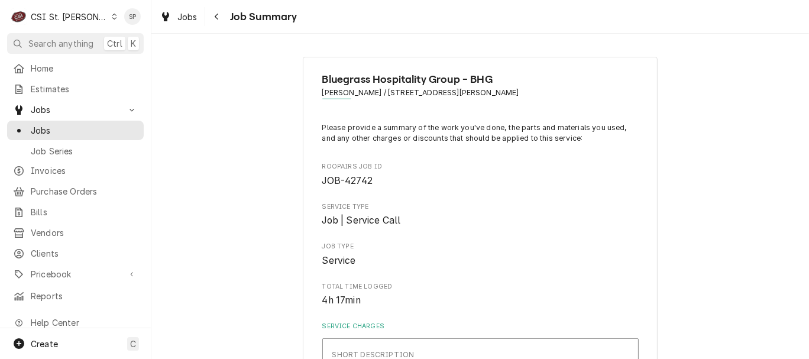
type textarea "x"
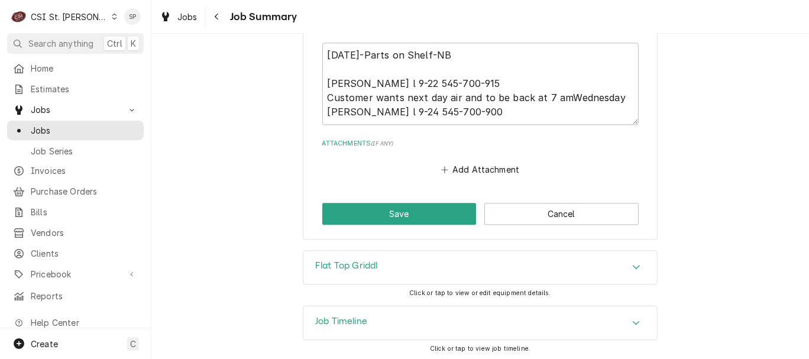
scroll to position [2194, 0]
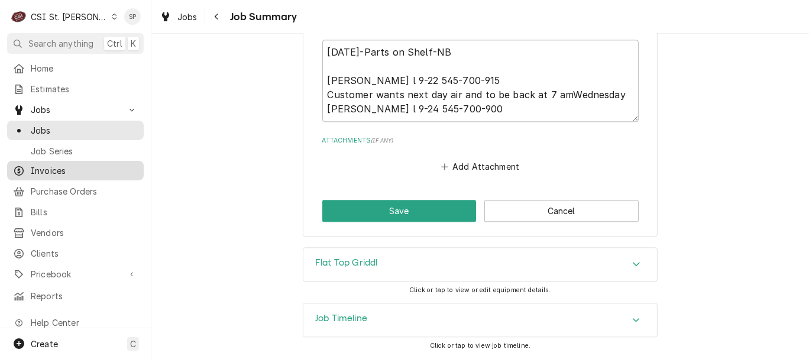
click at [56, 166] on span "Invoices" at bounding box center [84, 170] width 107 height 12
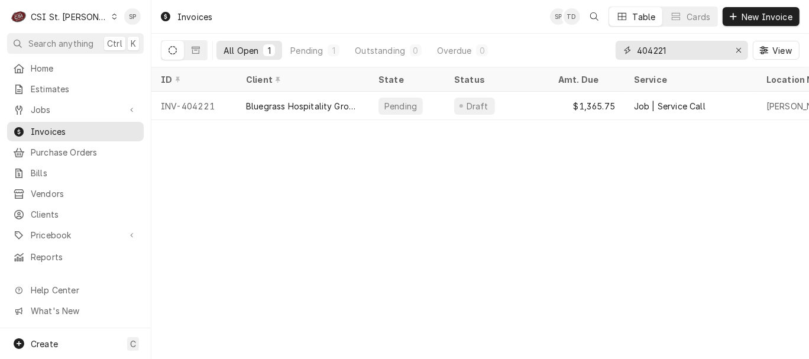
click at [672, 53] on input "404221" at bounding box center [681, 50] width 89 height 19
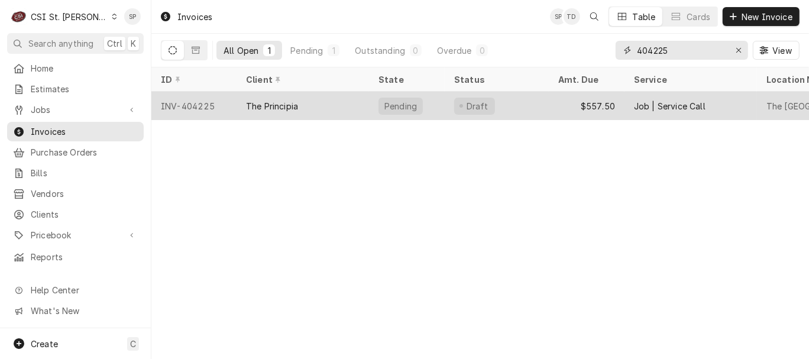
type input "404225"
click at [210, 106] on div "INV-404225" at bounding box center [193, 106] width 85 height 28
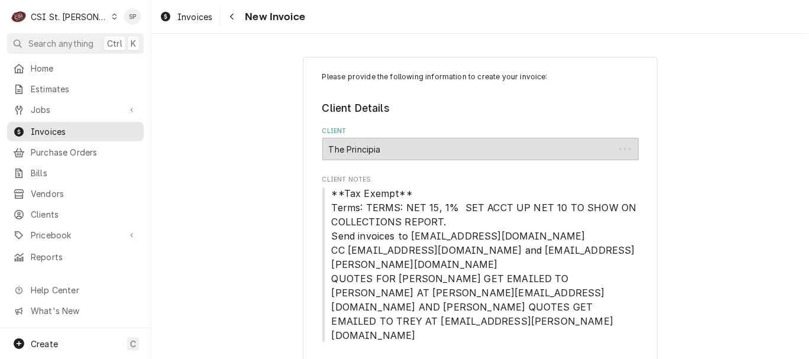
type textarea "x"
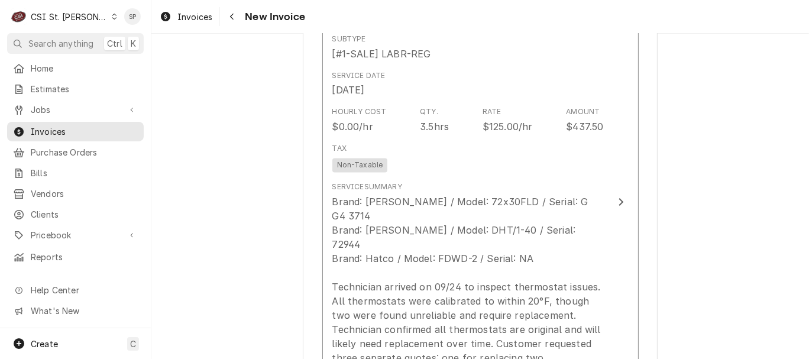
scroll to position [1726, 0]
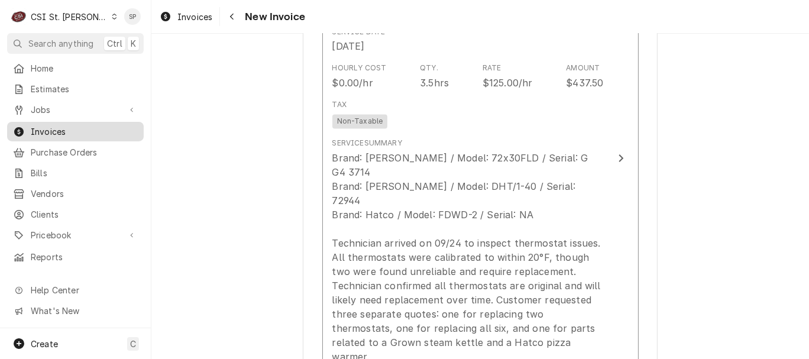
click at [89, 129] on span "Invoices" at bounding box center [84, 131] width 107 height 12
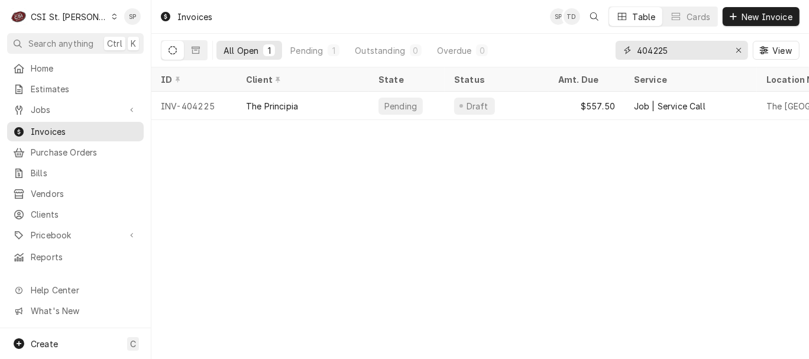
click at [677, 46] on input "404225" at bounding box center [681, 50] width 89 height 19
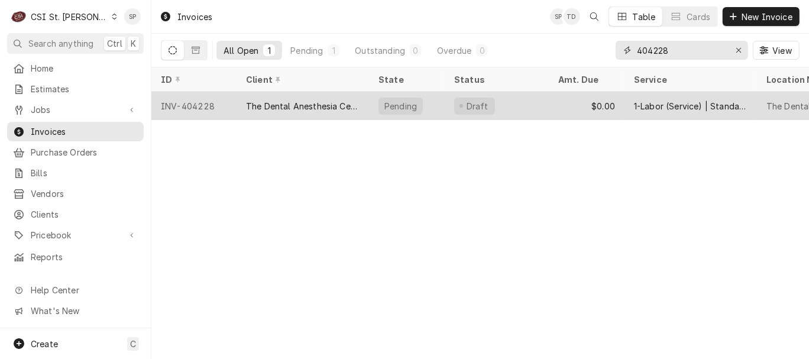
type input "404228"
click at [182, 99] on div "INV-404228" at bounding box center [193, 106] width 85 height 28
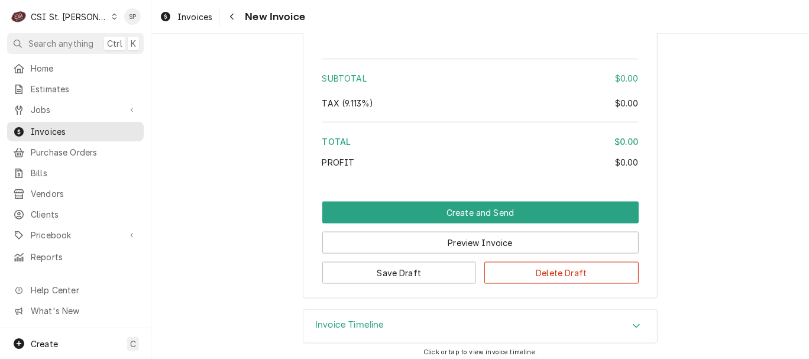
scroll to position [1401, 0]
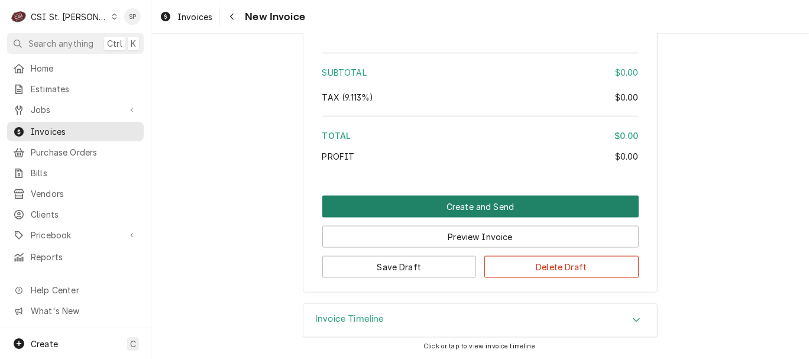
click at [424, 203] on button "Create and Send" at bounding box center [480, 207] width 316 height 22
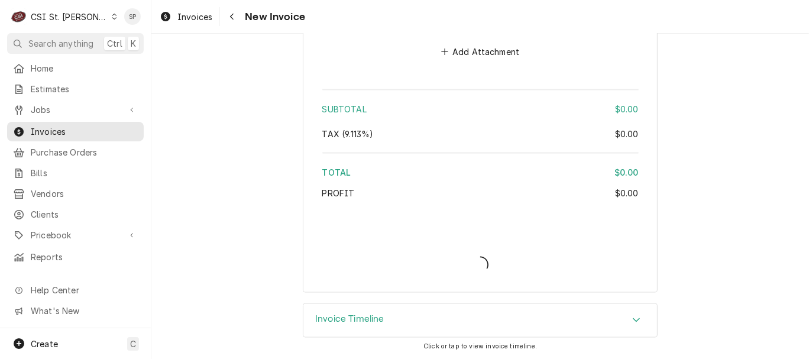
type textarea "x"
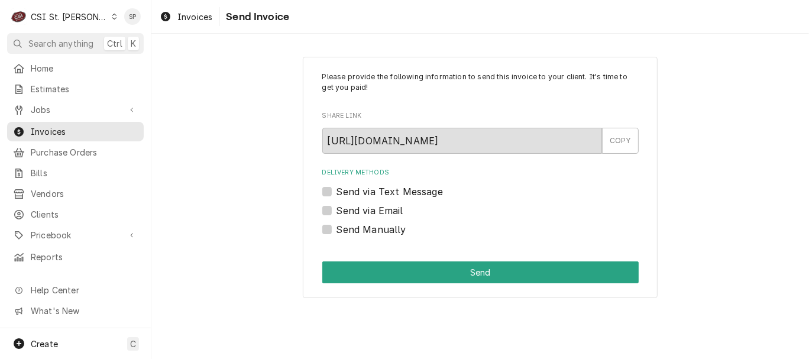
click at [337, 231] on label "Send Manually" at bounding box center [372, 229] width 70 height 14
click at [337, 231] on input "Send Manually" at bounding box center [495, 235] width 316 height 26
checkbox input "true"
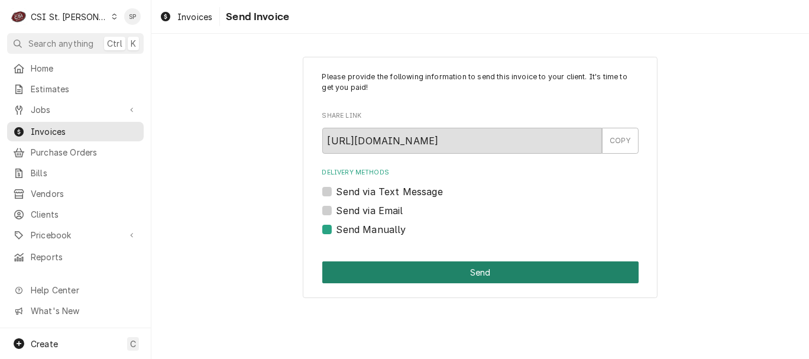
click at [364, 263] on button "Send" at bounding box center [480, 272] width 316 height 22
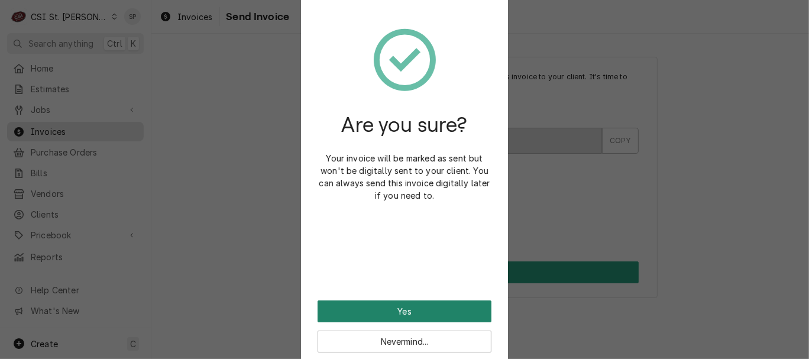
click at [363, 304] on button "Yes" at bounding box center [405, 312] width 174 height 22
